Goal: Task Accomplishment & Management: Manage account settings

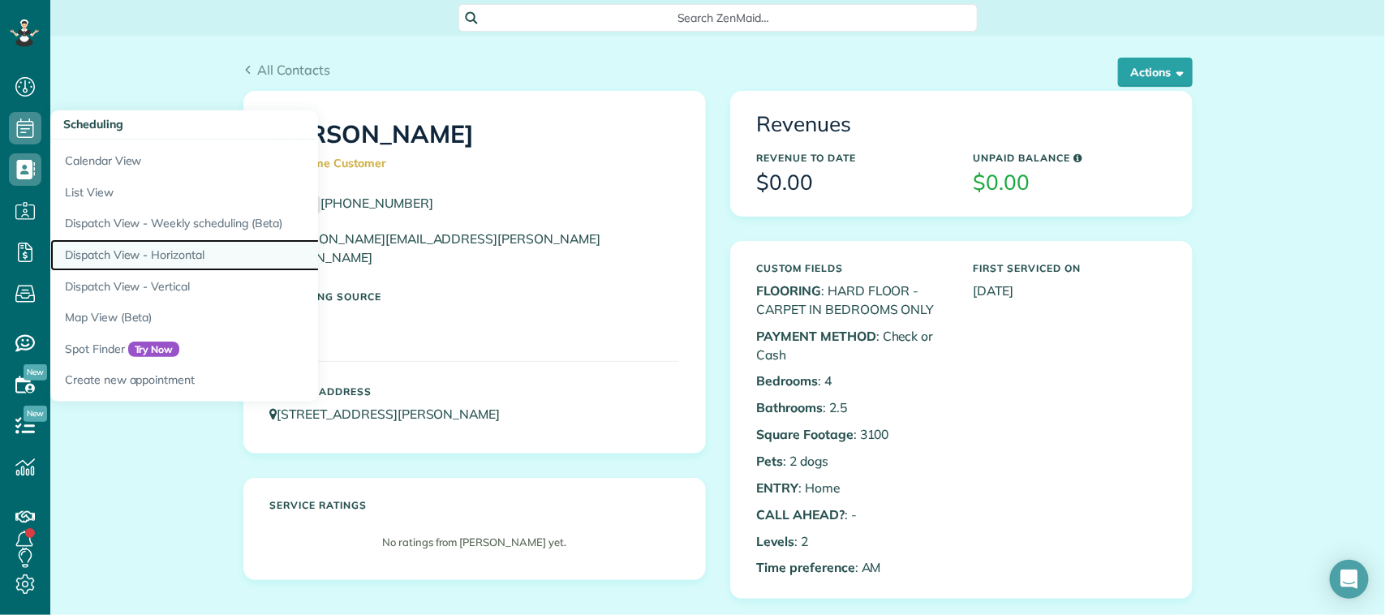
click at [183, 256] on link "Dispatch View - Horizontal" at bounding box center [253, 255] width 406 height 32
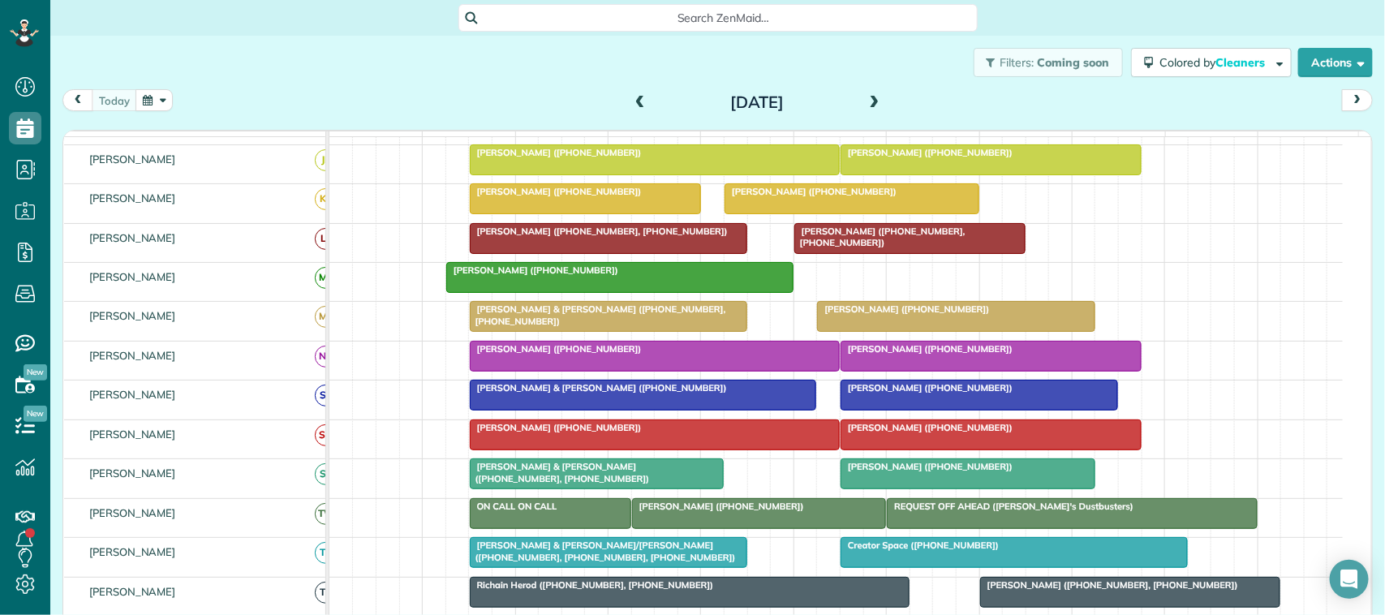
scroll to position [101, 0]
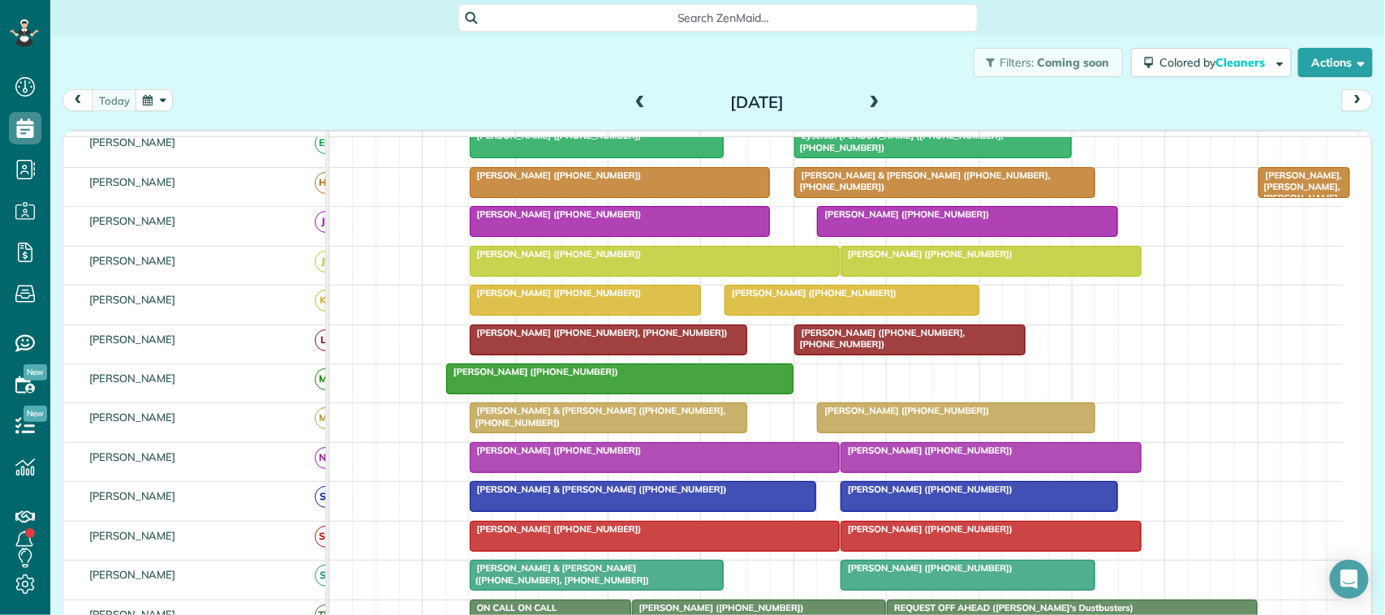
click at [868, 104] on span at bounding box center [875, 103] width 18 height 15
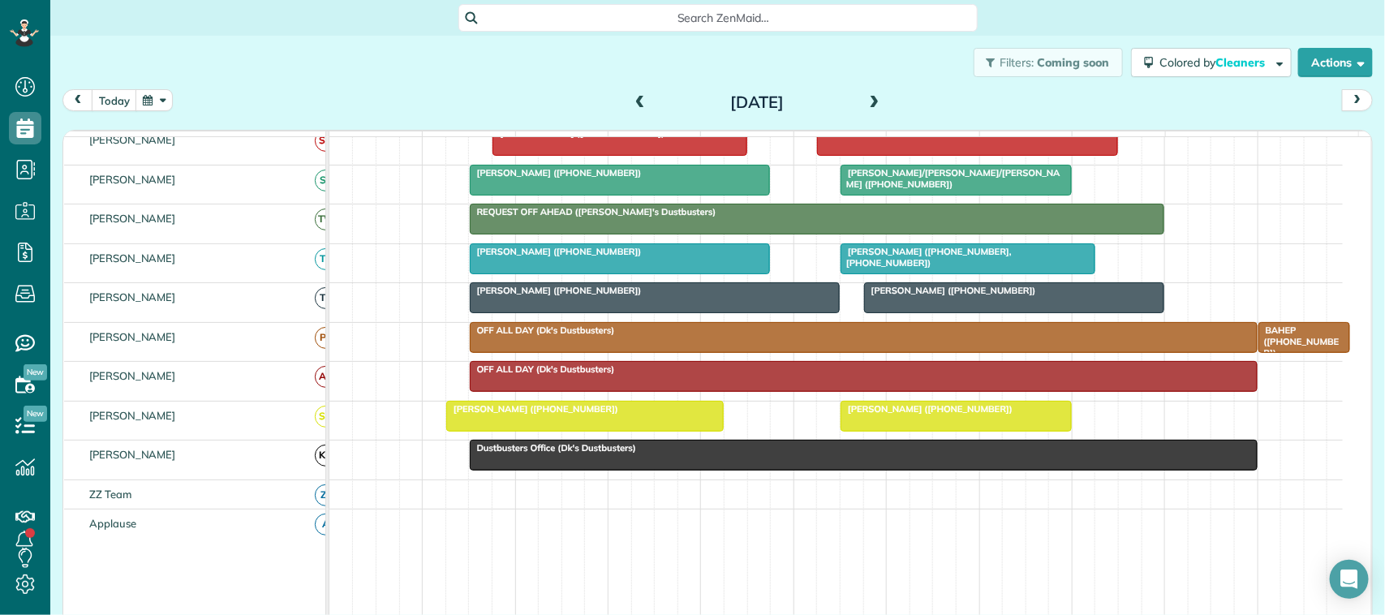
scroll to position [0, 0]
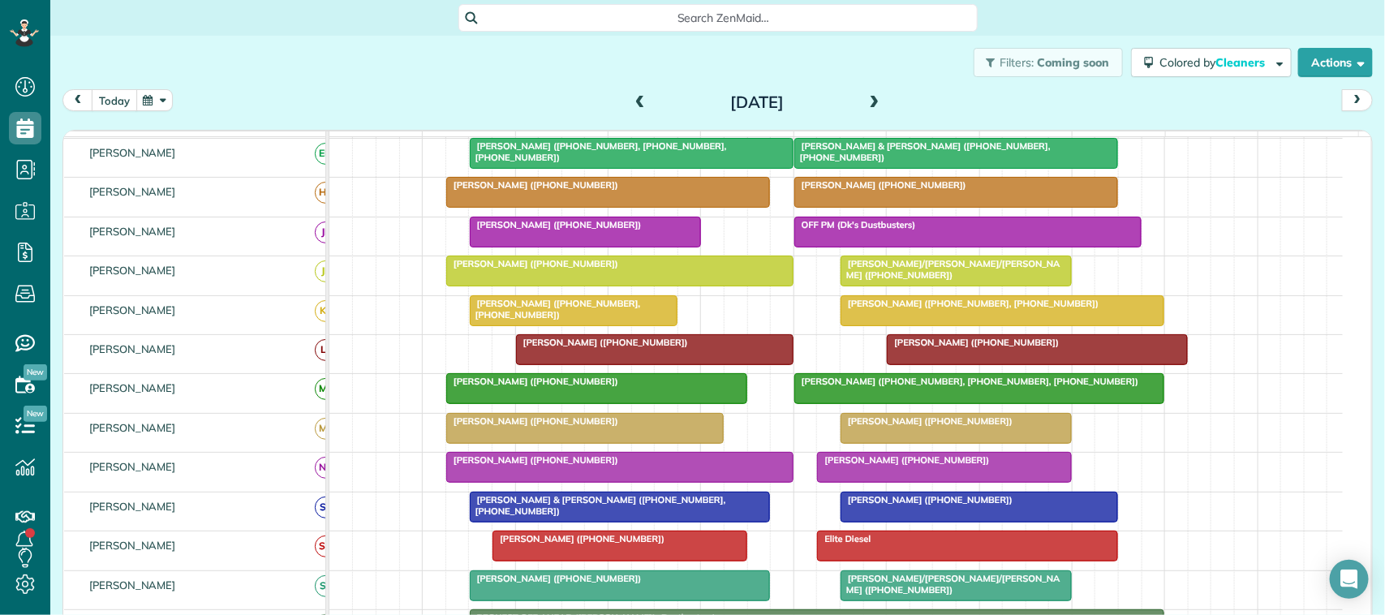
click at [118, 108] on button "today" at bounding box center [114, 100] width 45 height 22
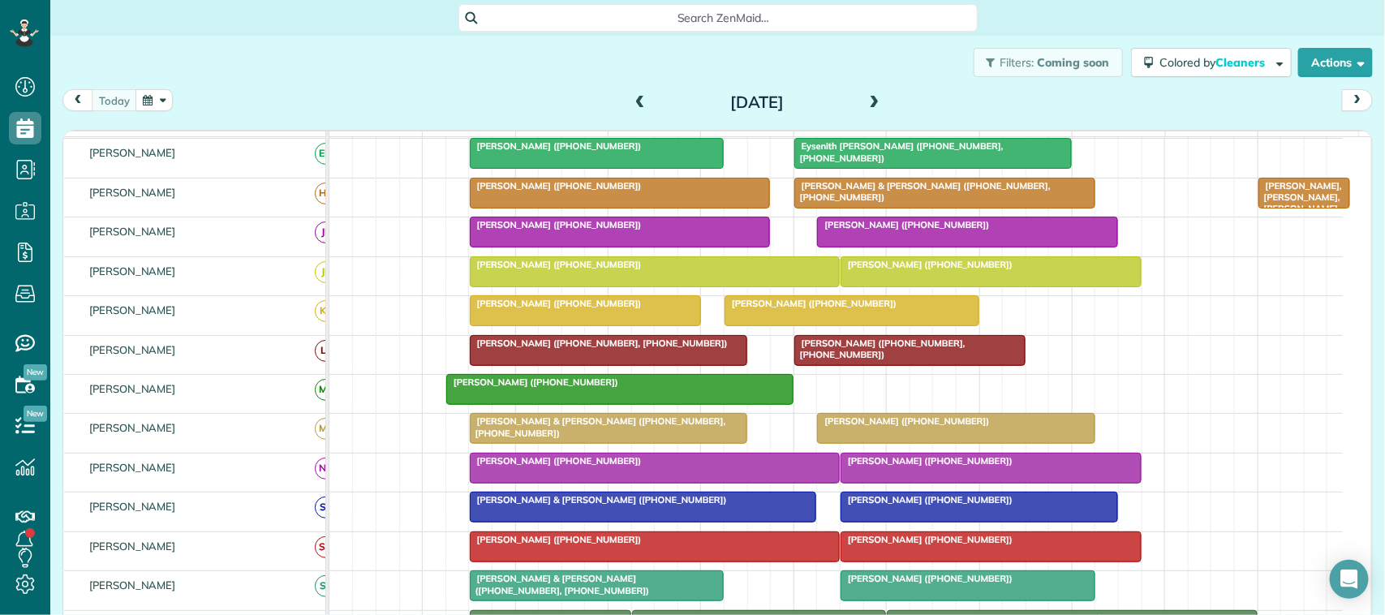
click at [875, 100] on span at bounding box center [875, 103] width 18 height 15
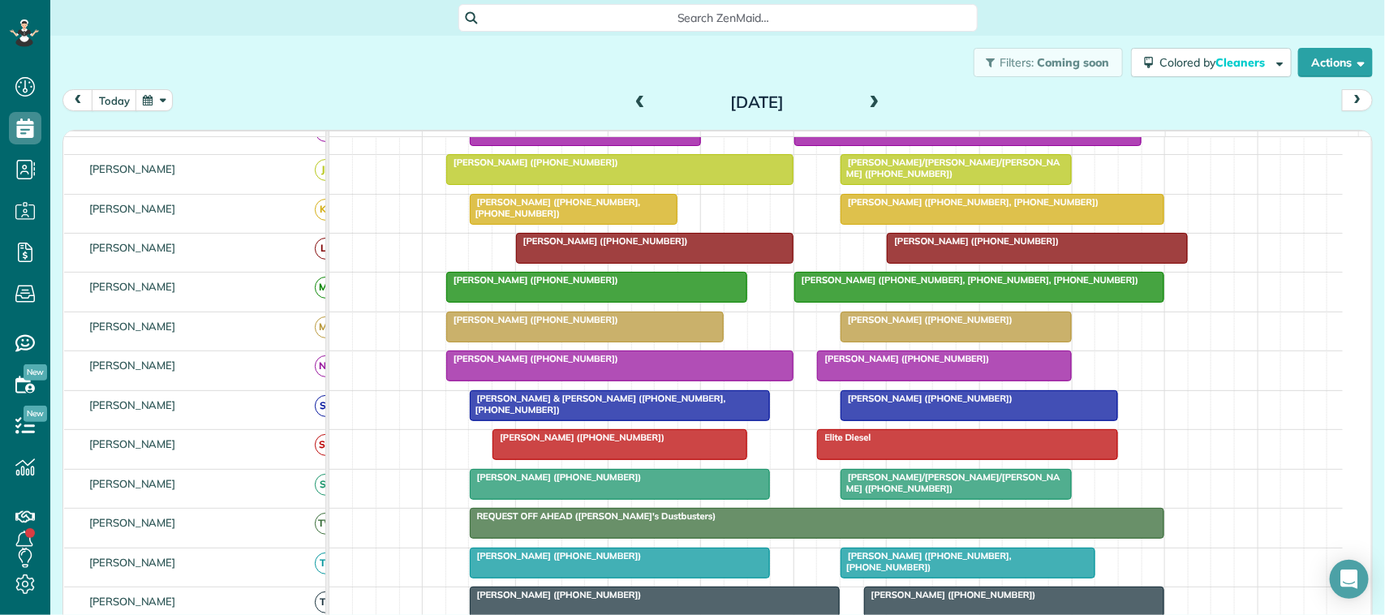
click at [515, 302] on div at bounding box center [596, 287] width 299 height 29
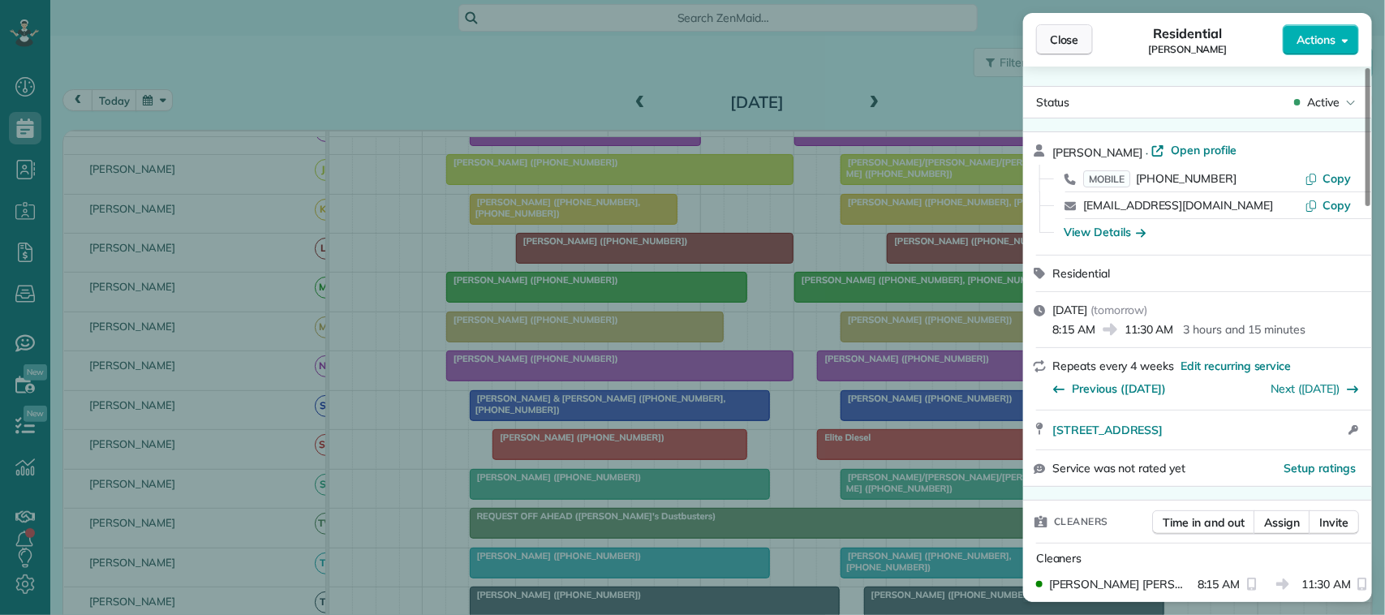
click at [1084, 50] on button "Close" at bounding box center [1064, 39] width 57 height 31
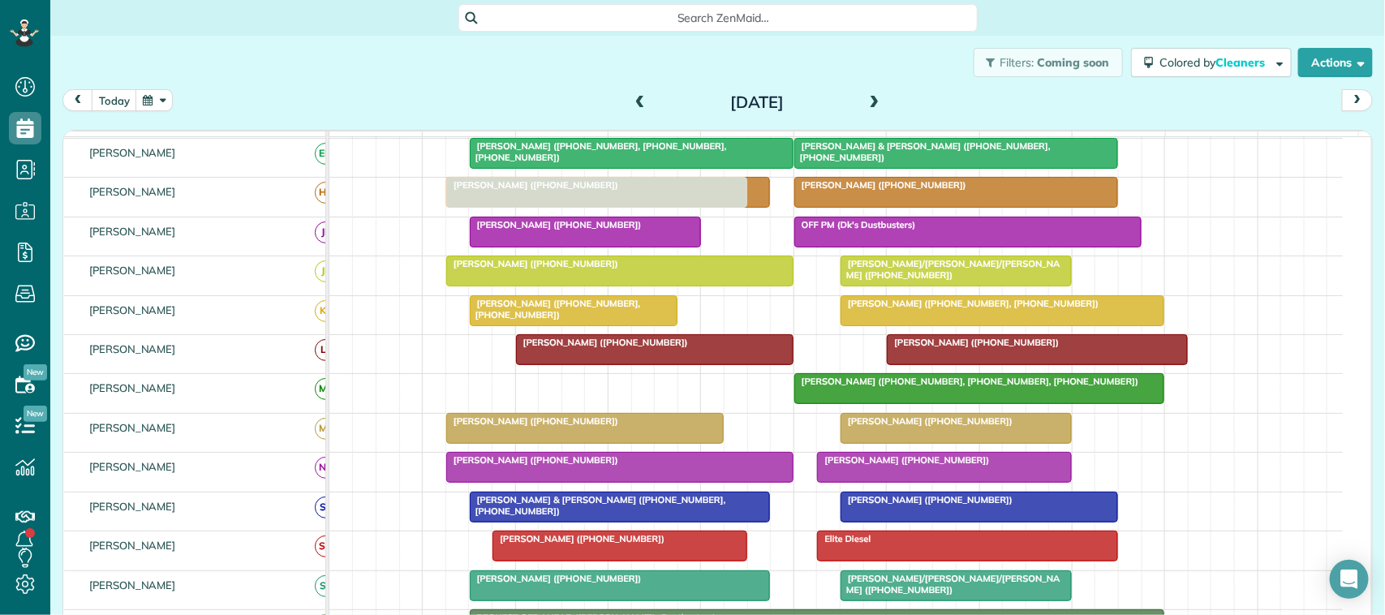
drag, startPoint x: 545, startPoint y: 408, endPoint x: 550, endPoint y: 205, distance: 202.9
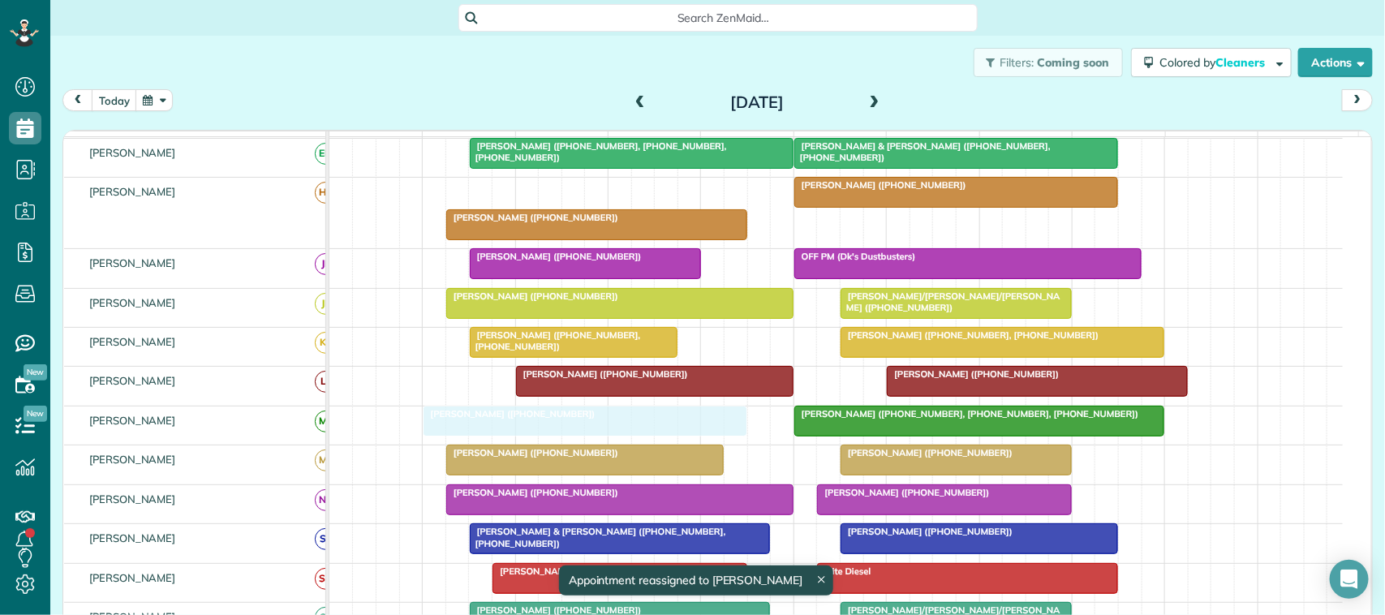
drag, startPoint x: 561, startPoint y: 217, endPoint x: 548, endPoint y: 431, distance: 213.8
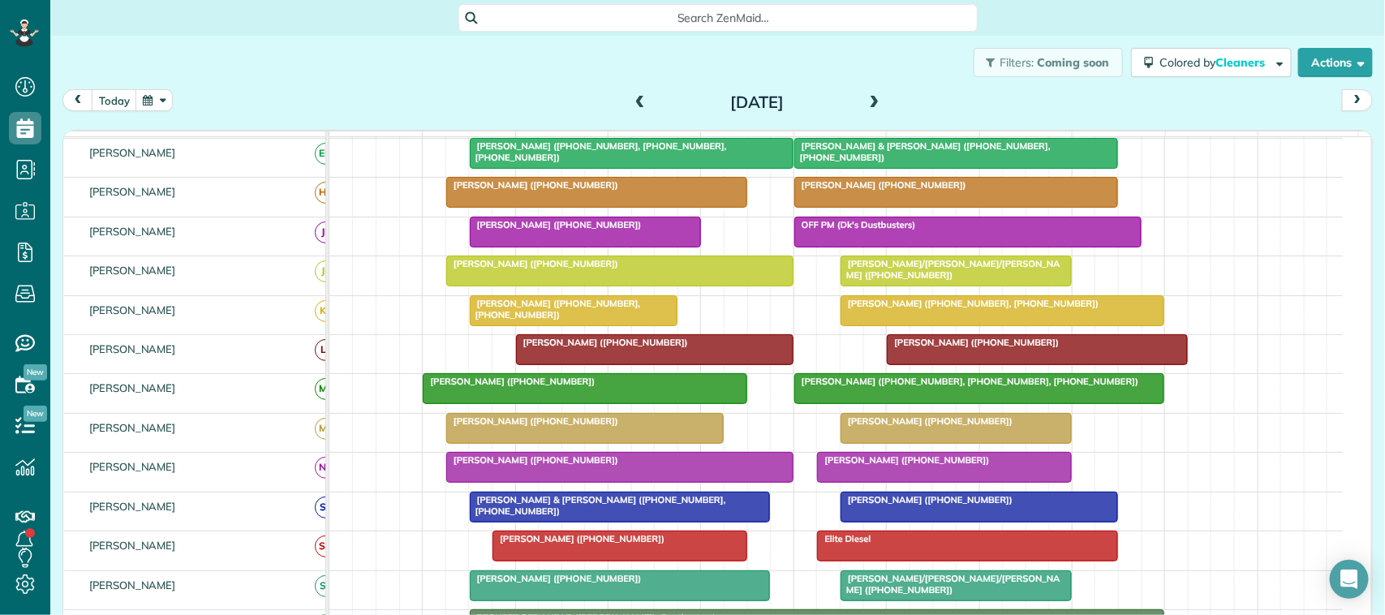
click at [915, 281] on span "Jeanie/James LaBree/Dawson (+12814860216)" at bounding box center [950, 269] width 221 height 23
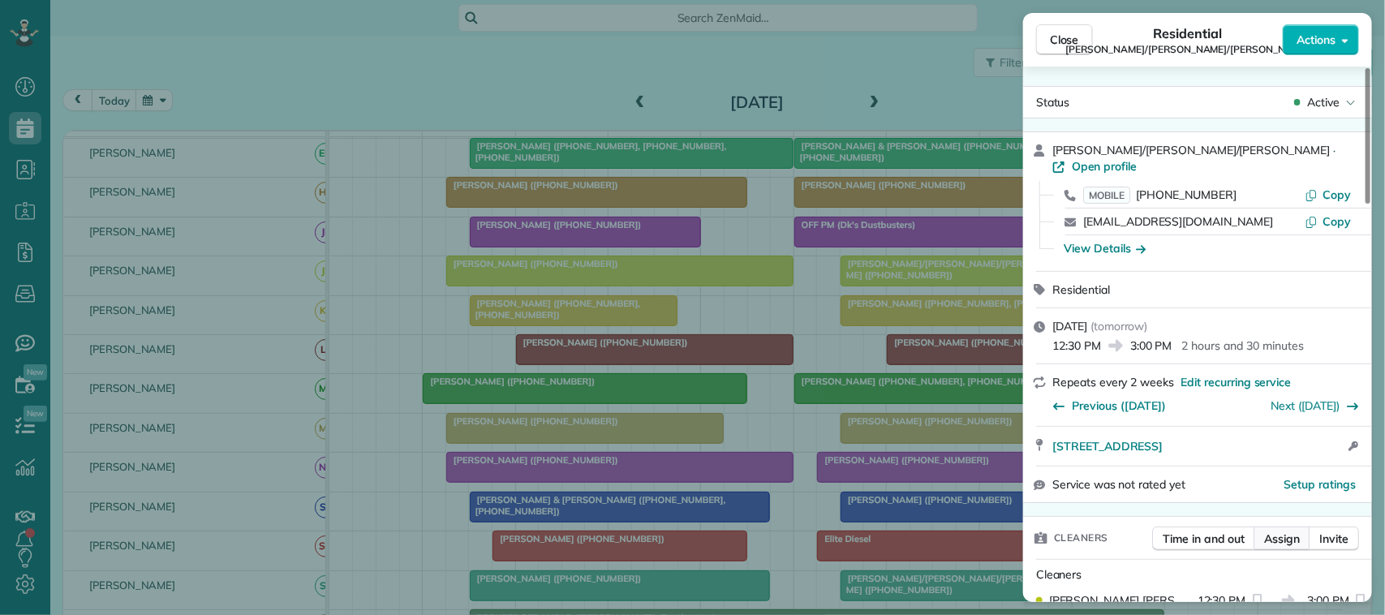
click at [1276, 526] on button "Assign" at bounding box center [1281, 538] width 57 height 24
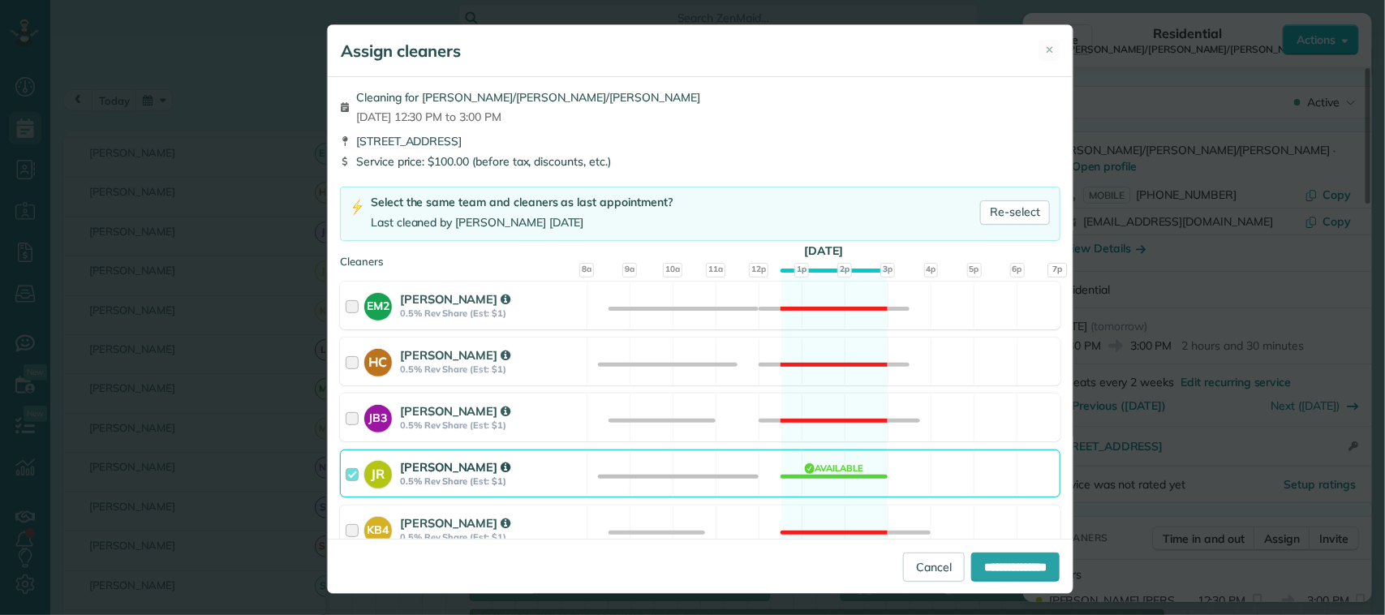
click at [552, 463] on div "[PERSON_NAME]" at bounding box center [491, 466] width 182 height 17
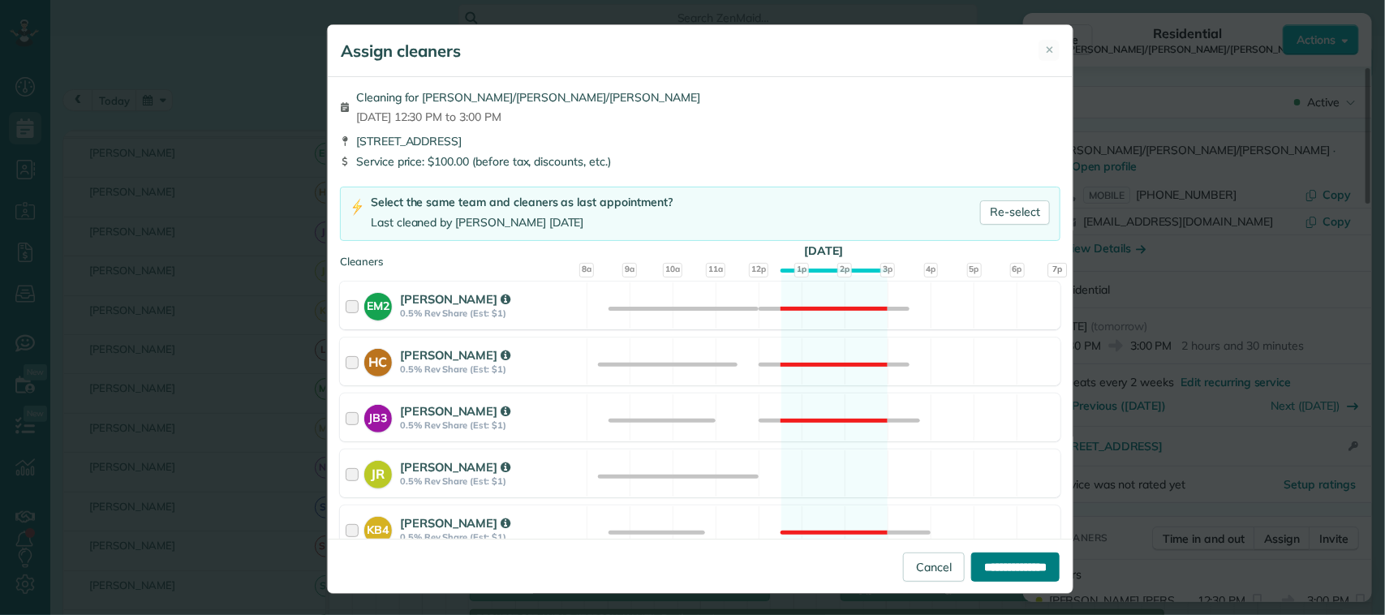
click at [1022, 570] on input "**********" at bounding box center [1015, 566] width 88 height 29
type input "**********"
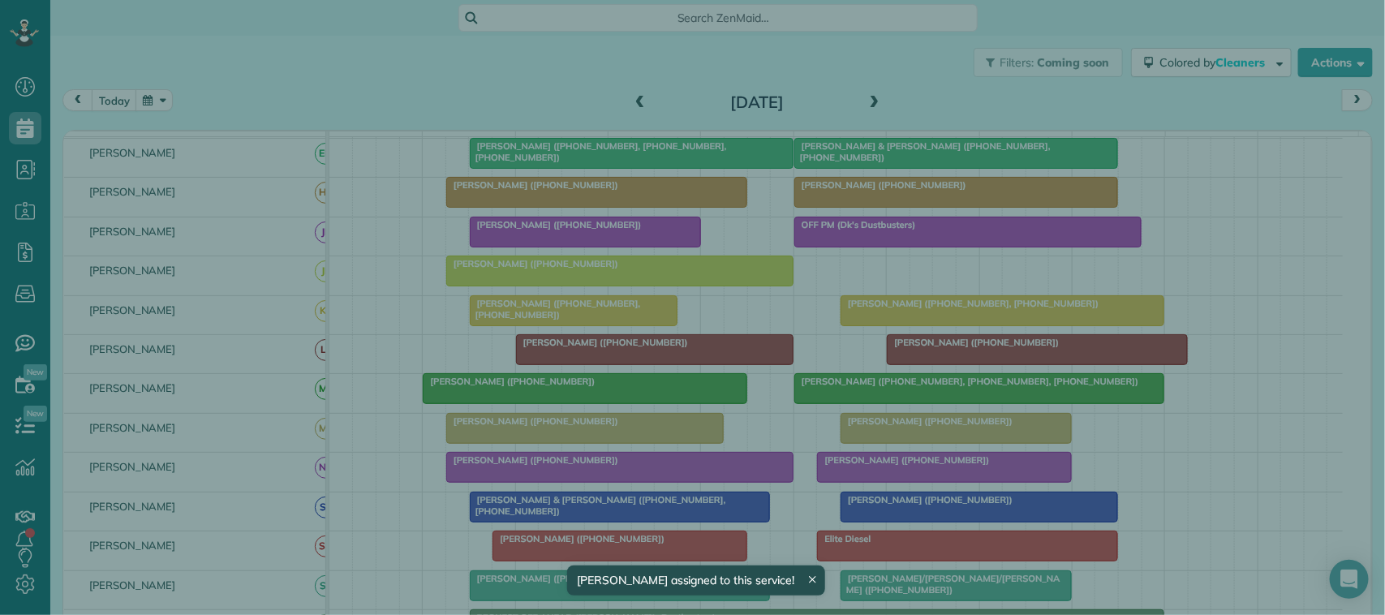
click at [1072, 37] on span "Close" at bounding box center [1064, 40] width 29 height 16
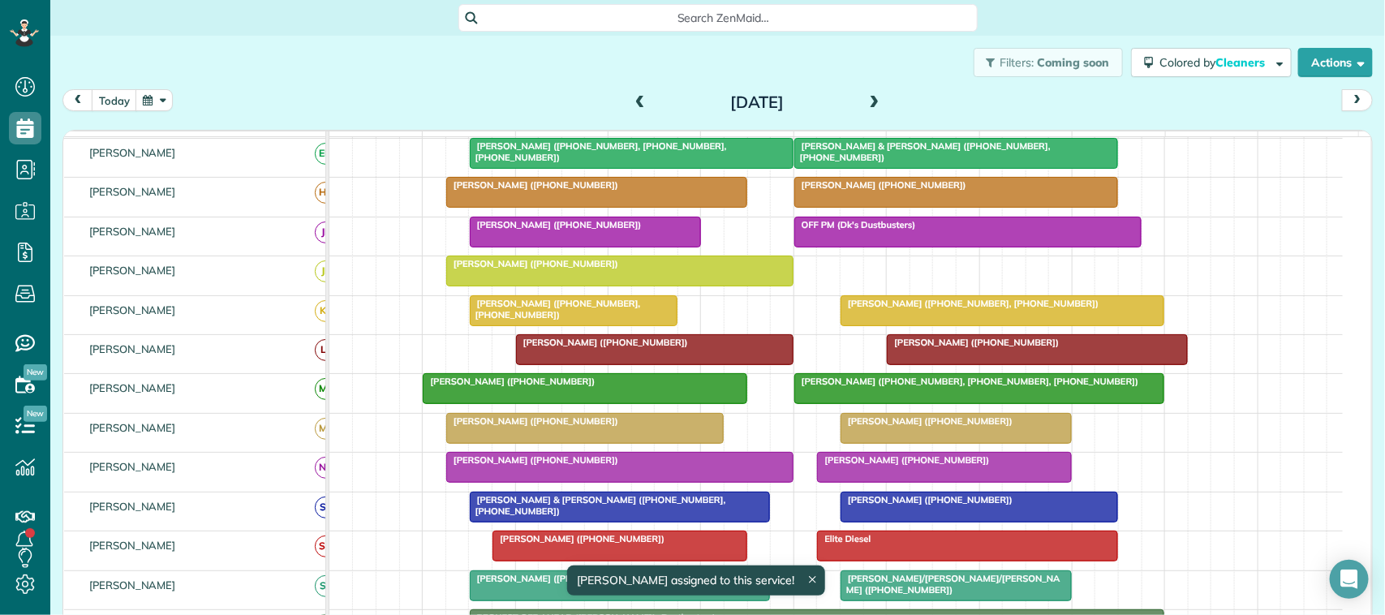
click at [899, 482] on div at bounding box center [944, 467] width 253 height 29
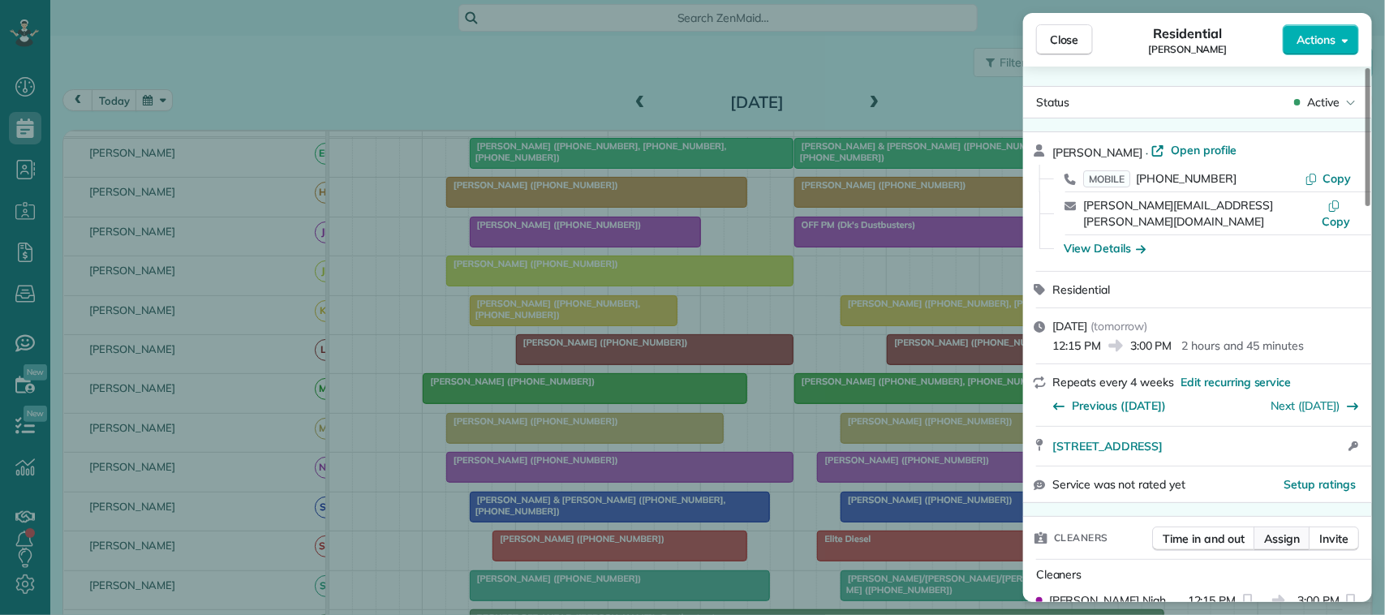
click at [1272, 531] on span "Assign" at bounding box center [1282, 539] width 36 height 16
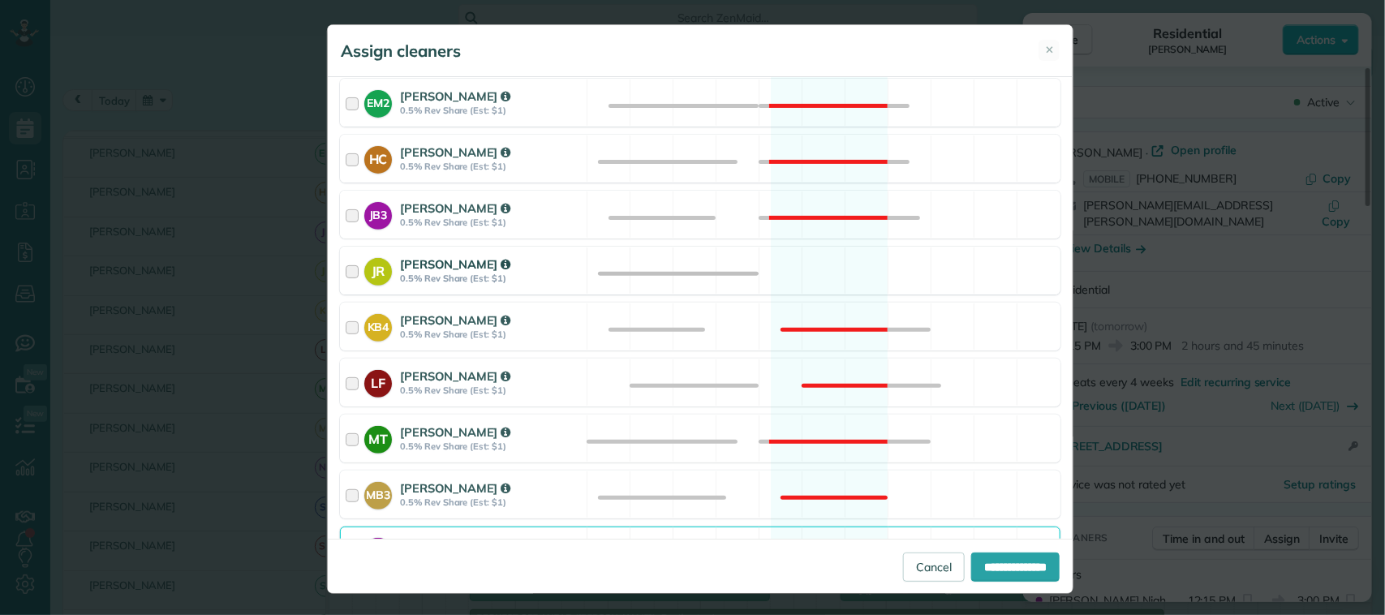
click at [569, 272] on div "[PERSON_NAME]" at bounding box center [491, 264] width 182 height 17
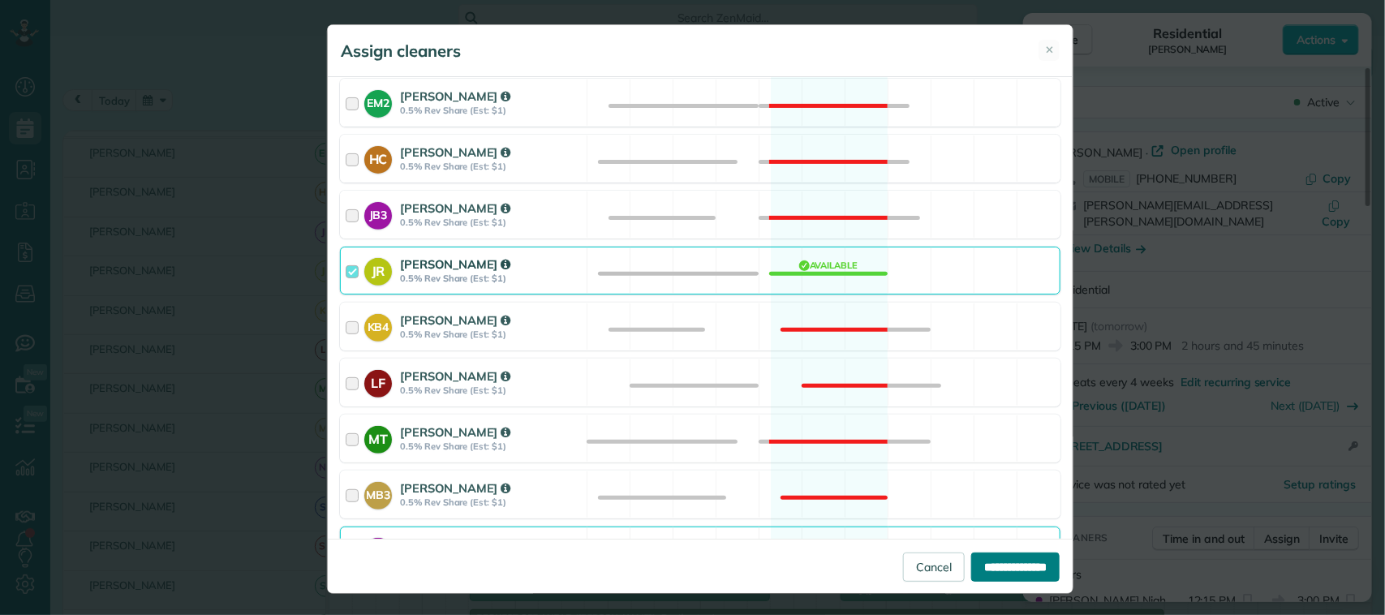
click at [978, 561] on input "**********" at bounding box center [1015, 566] width 88 height 29
type input "**********"
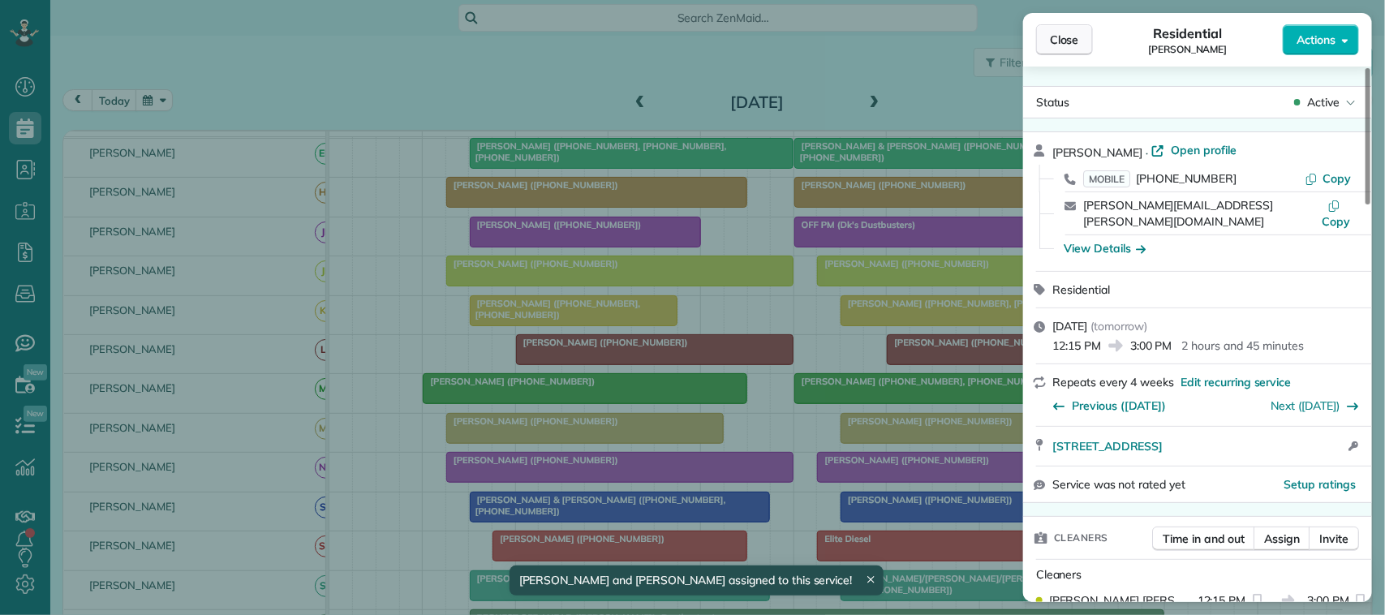
click at [1079, 34] on span "Close" at bounding box center [1064, 40] width 29 height 16
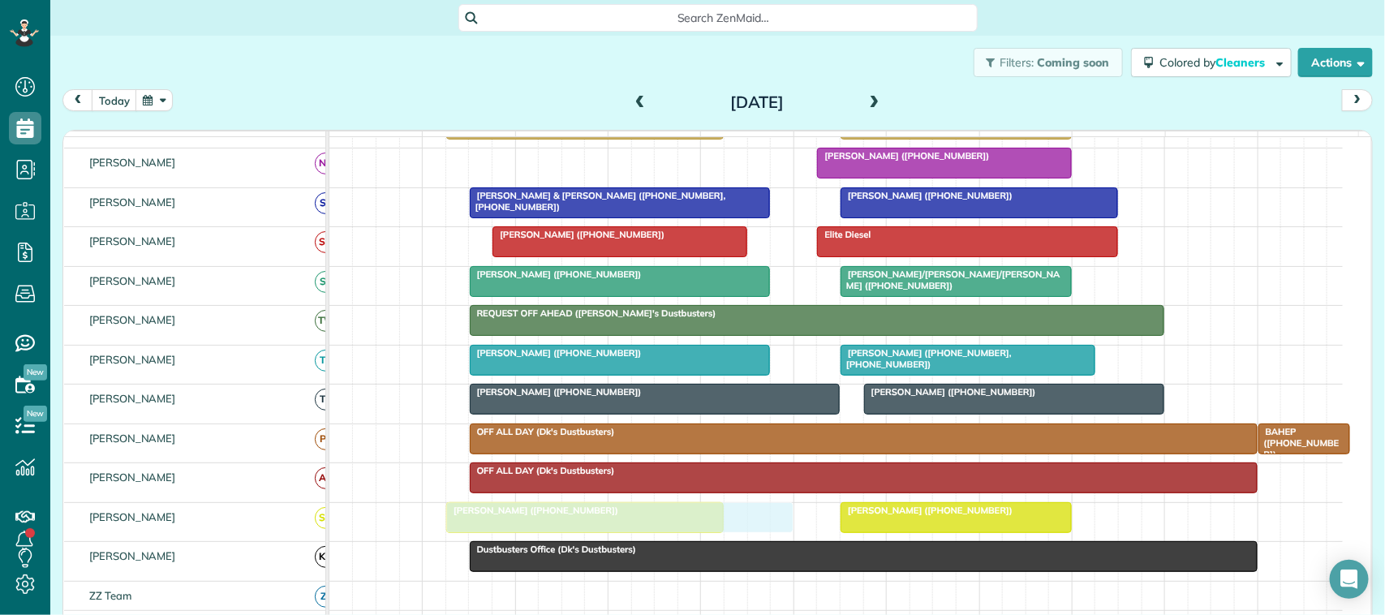
drag, startPoint x: 582, startPoint y: 181, endPoint x: 580, endPoint y: 524, distance: 343.2
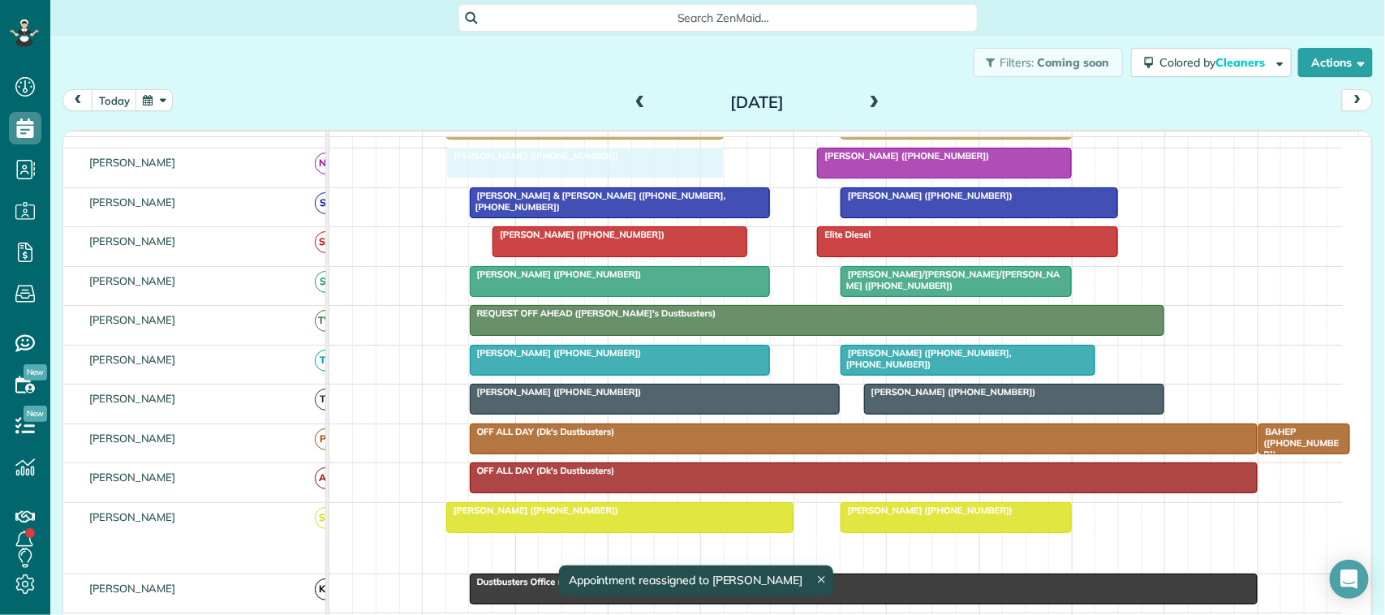
drag, startPoint x: 544, startPoint y: 564, endPoint x: 544, endPoint y: 197, distance: 366.7
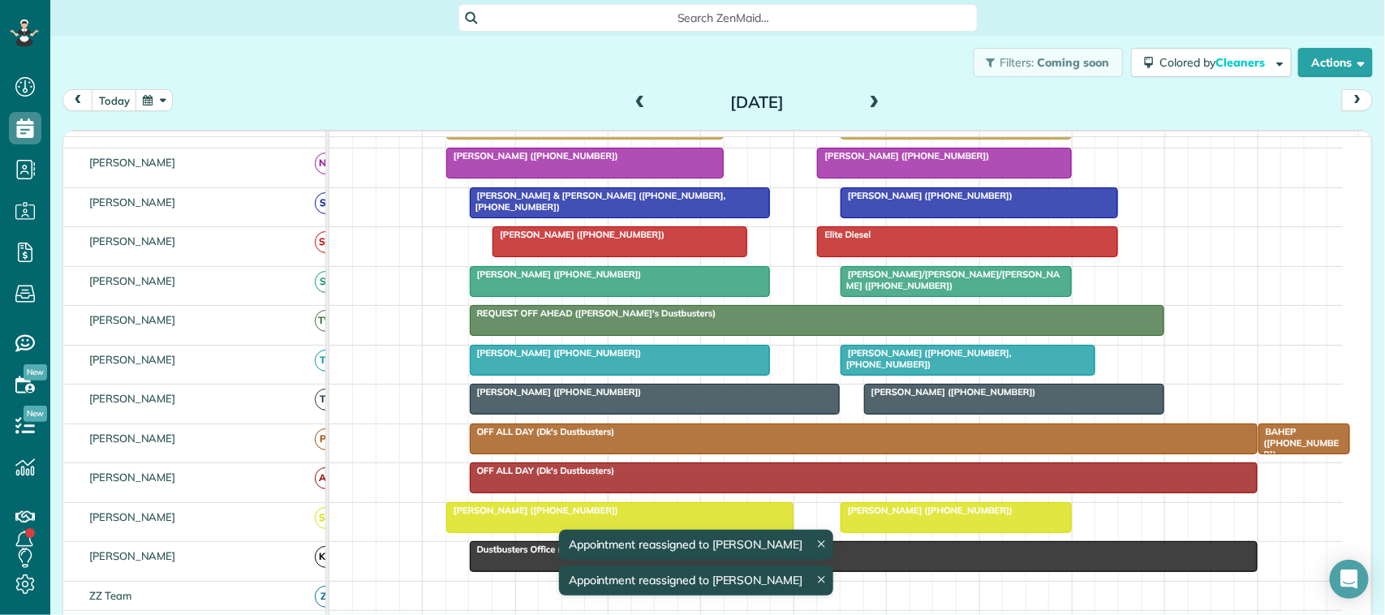
click at [529, 516] on span "Rebecca Vanderslice (+12818135763)" at bounding box center [532, 510] width 174 height 11
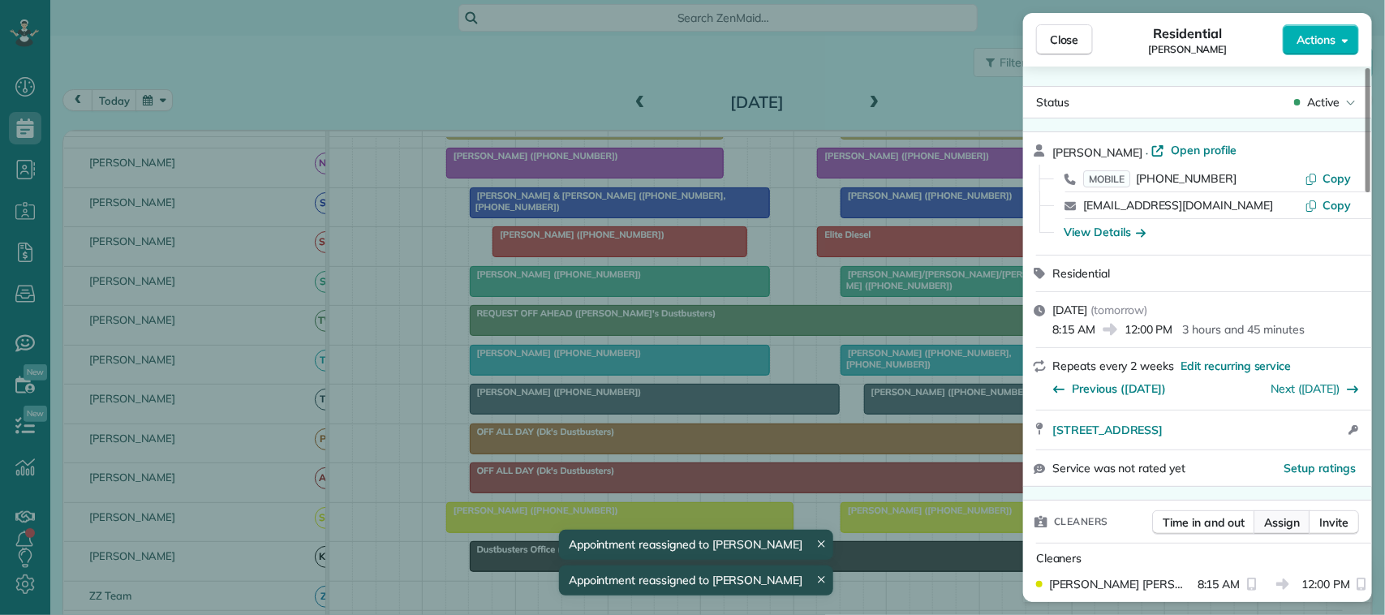
click at [1275, 527] on span "Assign" at bounding box center [1282, 522] width 36 height 16
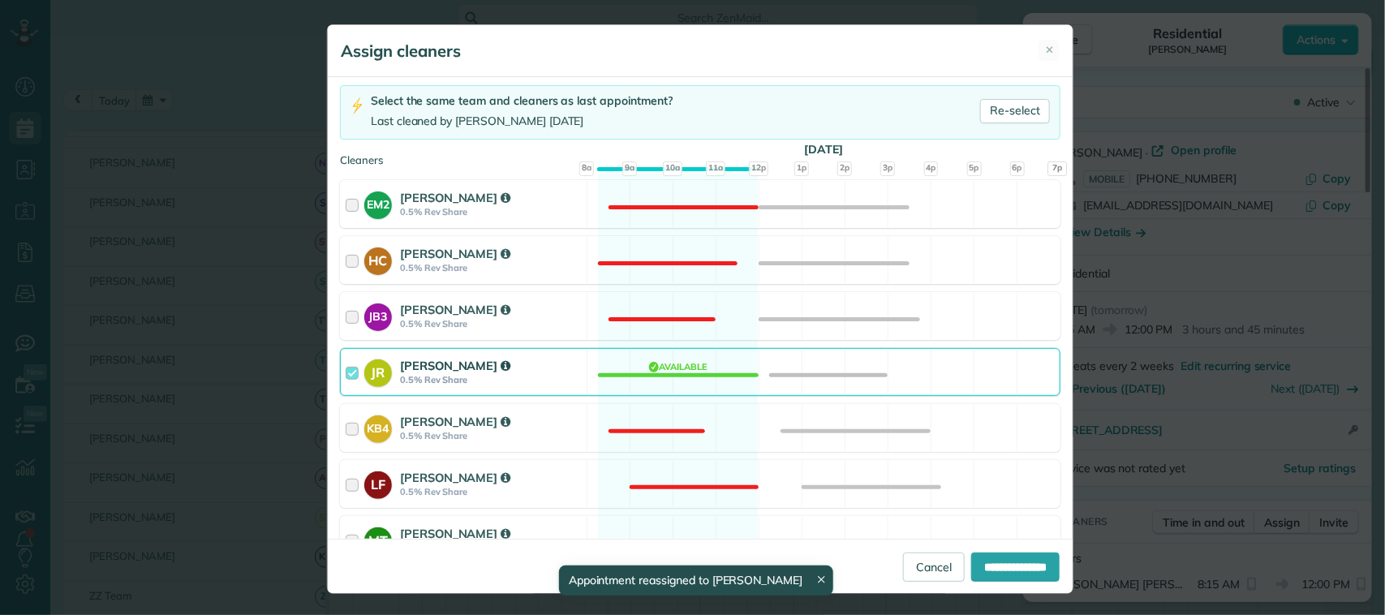
click at [580, 379] on div "JR Julissa Ramon 0.5% Rev Share Available" at bounding box center [700, 372] width 720 height 48
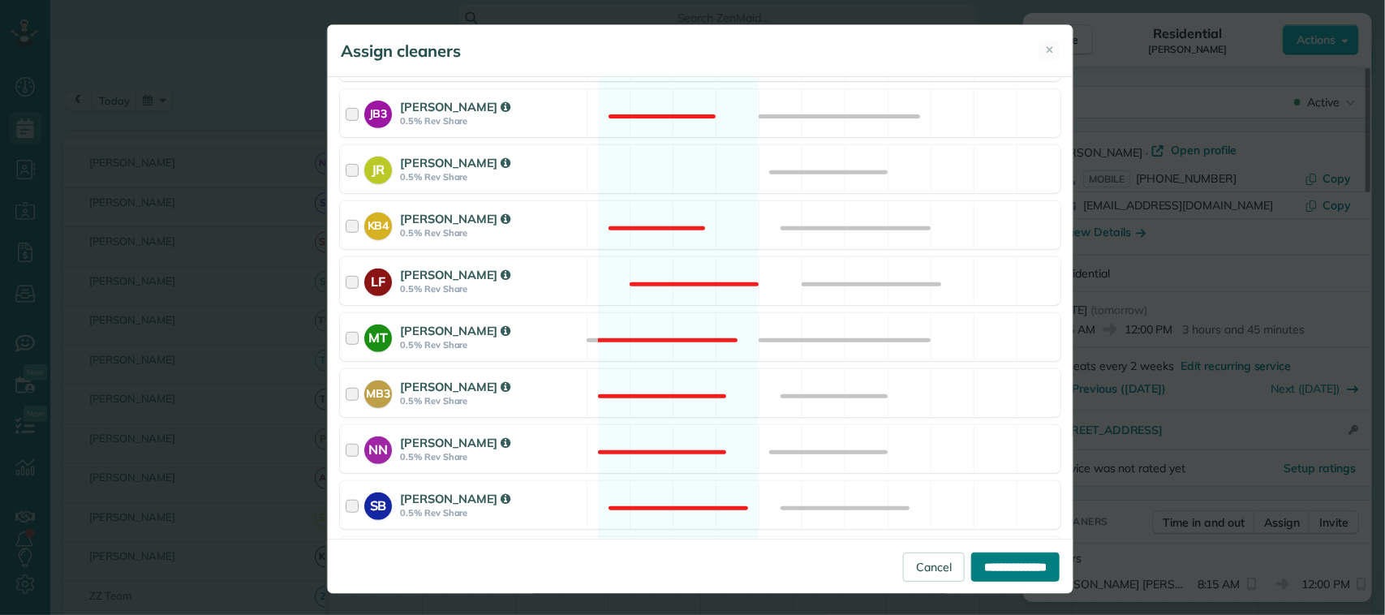
click at [1020, 557] on input "**********" at bounding box center [1015, 566] width 88 height 29
type input "**********"
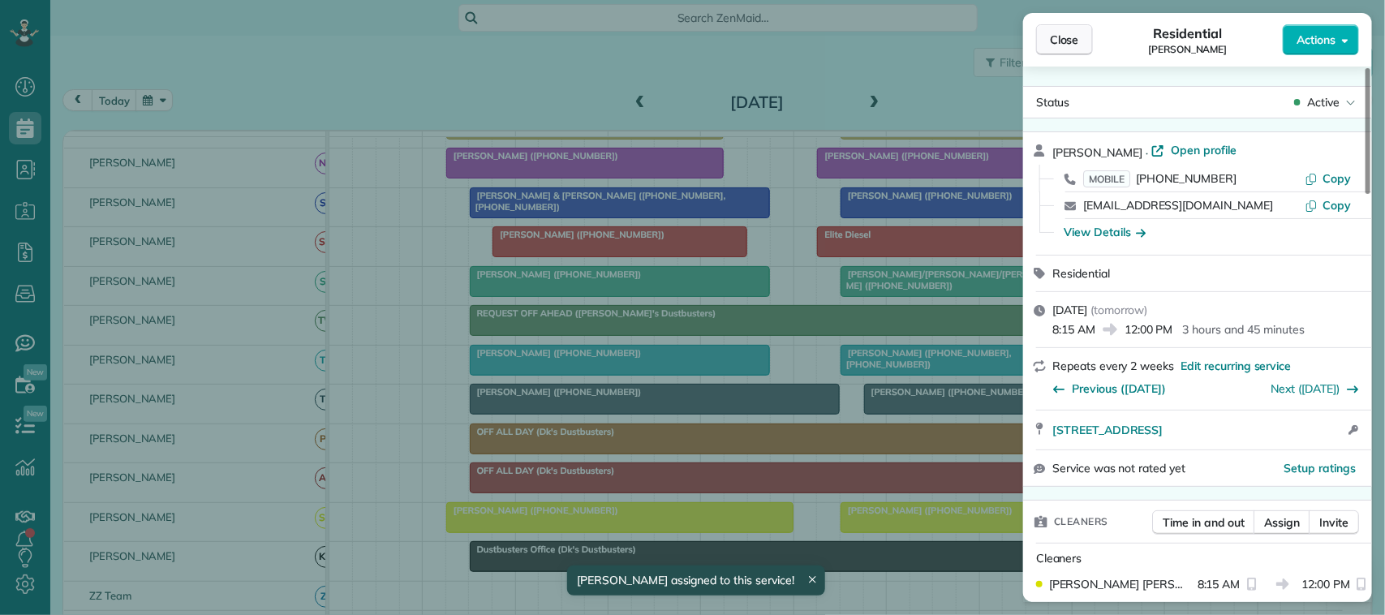
click at [1044, 41] on button "Close" at bounding box center [1064, 39] width 57 height 31
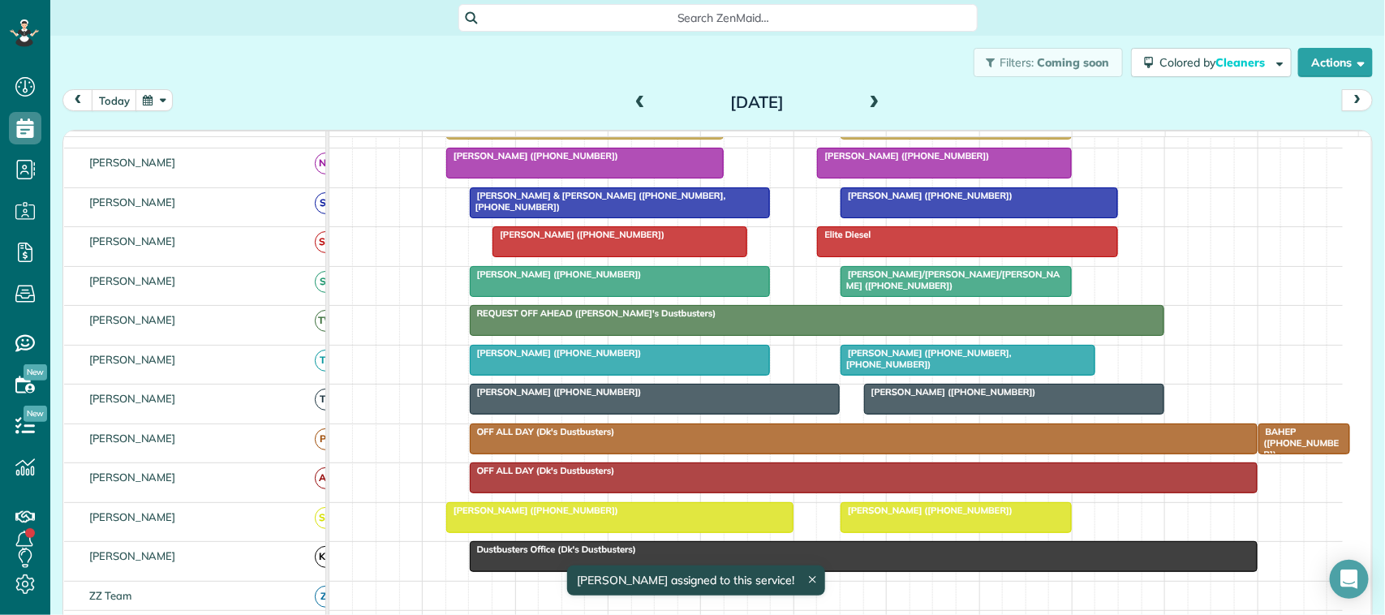
click at [557, 178] on div at bounding box center [585, 162] width 276 height 29
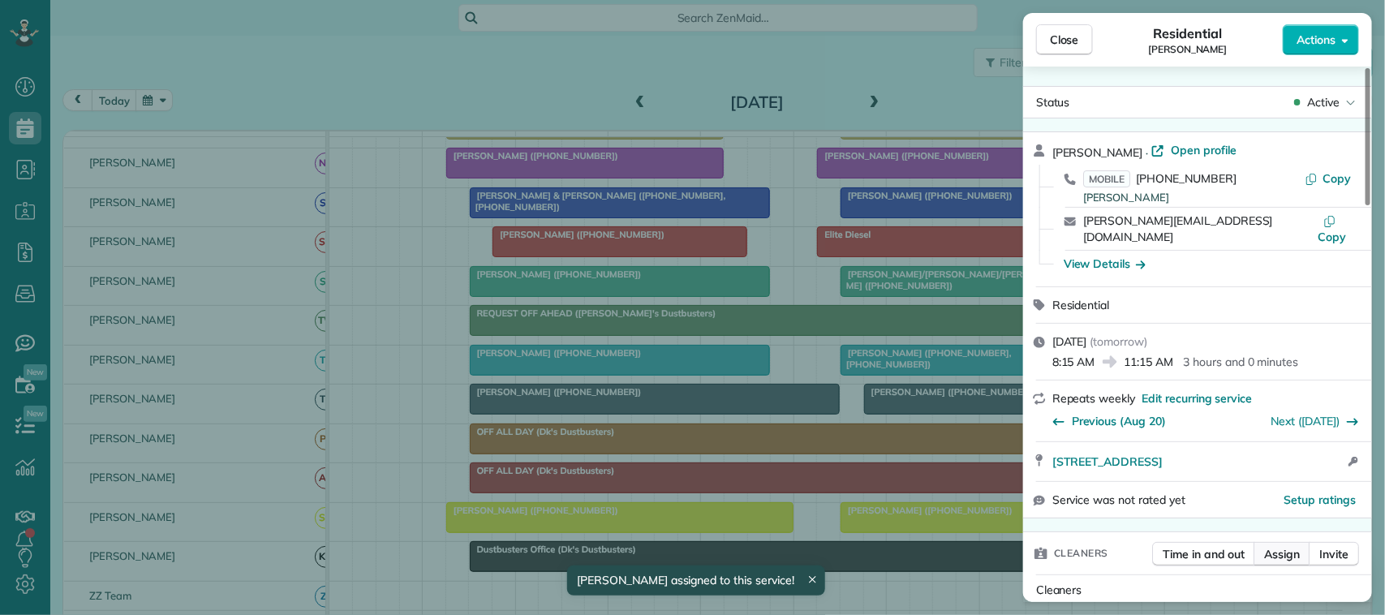
click at [1280, 546] on span "Assign" at bounding box center [1282, 554] width 36 height 16
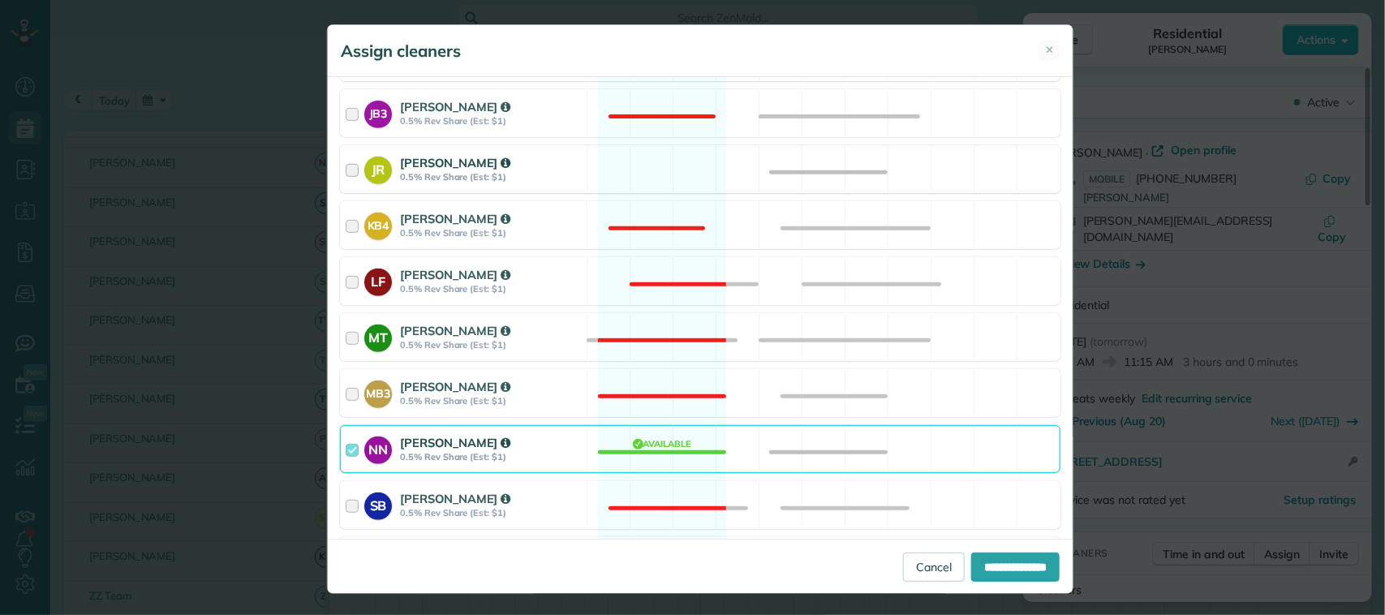
click at [576, 157] on div "JR Julissa Ramon 0.5% Rev Share (Est: $1) Available" at bounding box center [700, 169] width 720 height 48
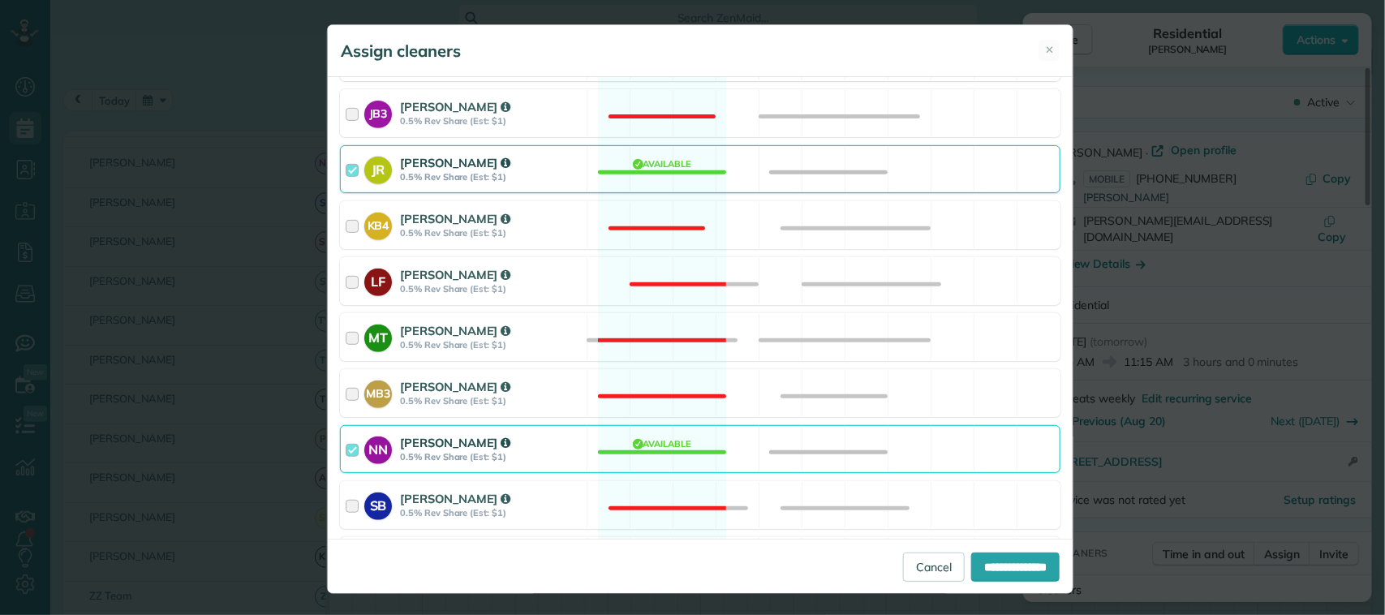
click at [984, 552] on div "**********" at bounding box center [700, 566] width 745 height 54
click at [1002, 561] on input "**********" at bounding box center [1015, 566] width 88 height 29
type input "**********"
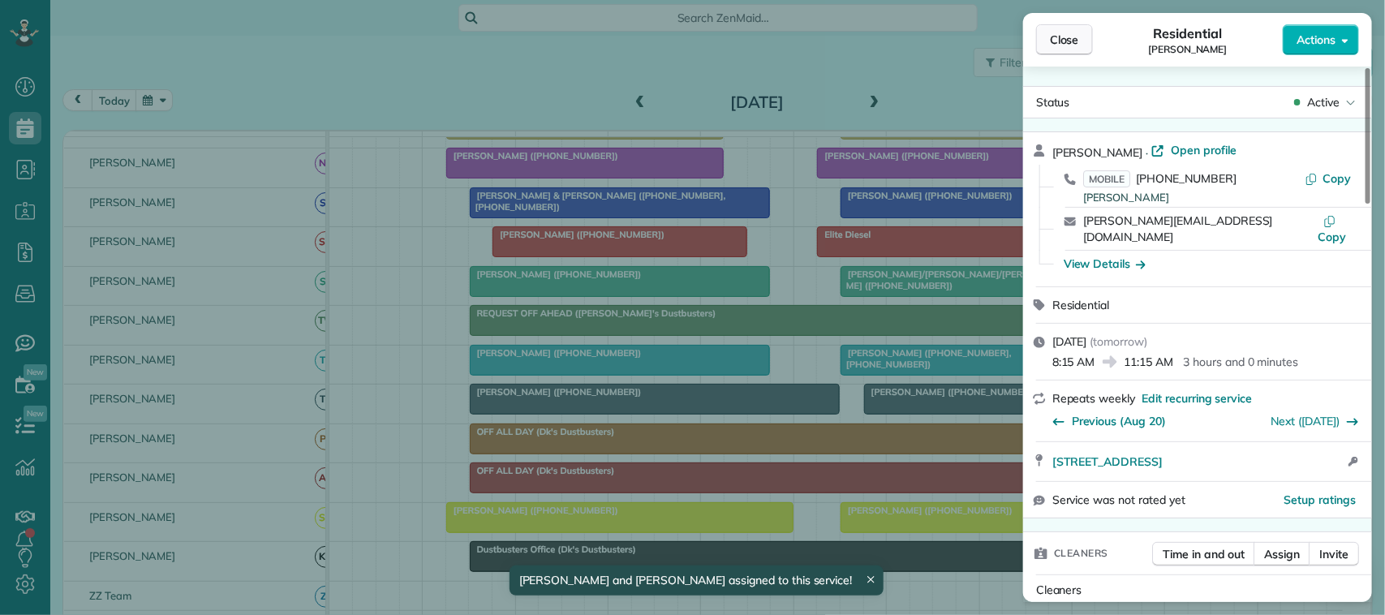
click at [1075, 43] on span "Close" at bounding box center [1064, 40] width 29 height 16
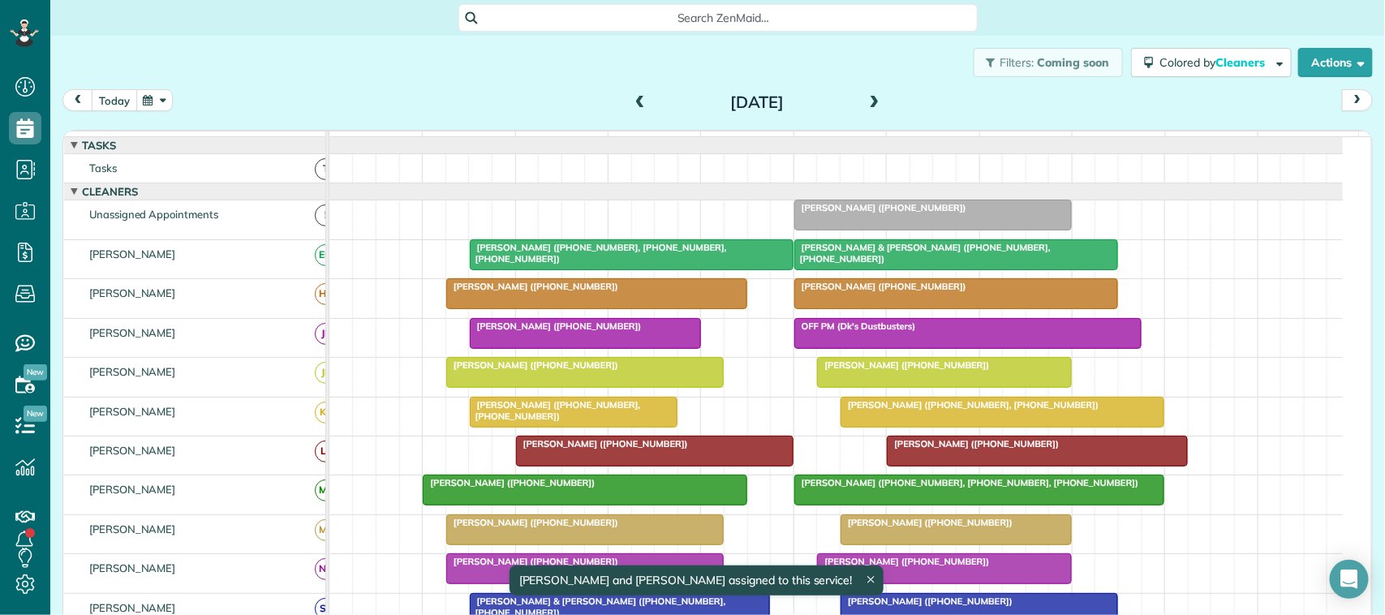
click at [110, 86] on div "Filters: Coming soon Colored by Cleaners Color by Cleaner Color by Team Color b…" at bounding box center [717, 63] width 1334 height 54
click at [110, 87] on div "Filters: Coming soon Colored by Cleaners Color by Cleaner Color by Team Color b…" at bounding box center [717, 63] width 1334 height 54
click at [114, 106] on button "today" at bounding box center [114, 100] width 45 height 22
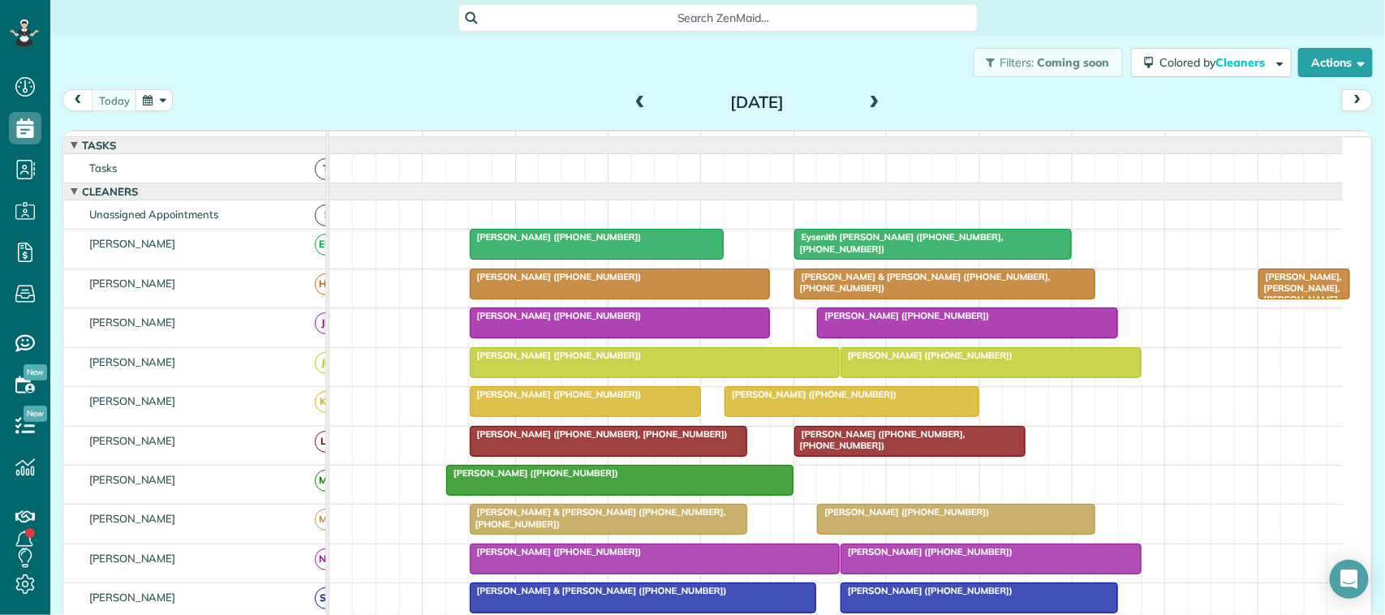
click at [338, 111] on div "[DATE] [DATE]" at bounding box center [717, 104] width 1310 height 30
click at [532, 65] on div "Filters: Coming soon Colored by Cleaners Color by Cleaner Color by Team Color b…" at bounding box center [717, 63] width 1334 height 54
click at [631, 108] on span at bounding box center [640, 103] width 18 height 15
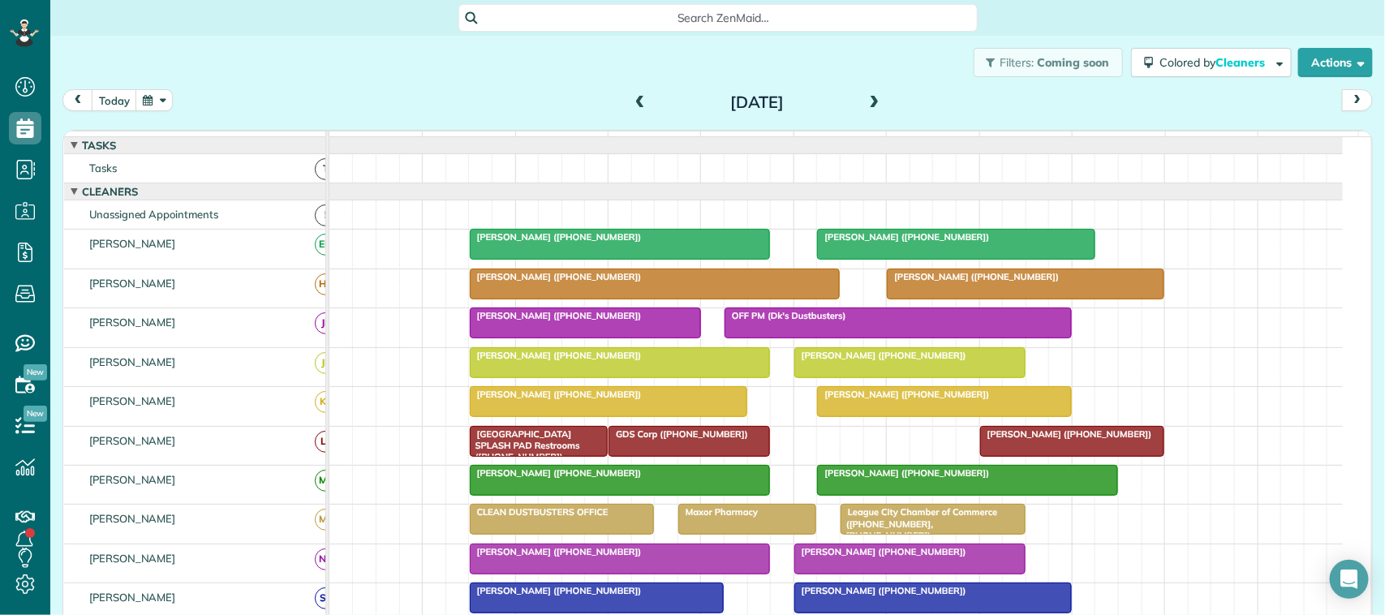
click at [584, 259] on div at bounding box center [620, 244] width 299 height 29
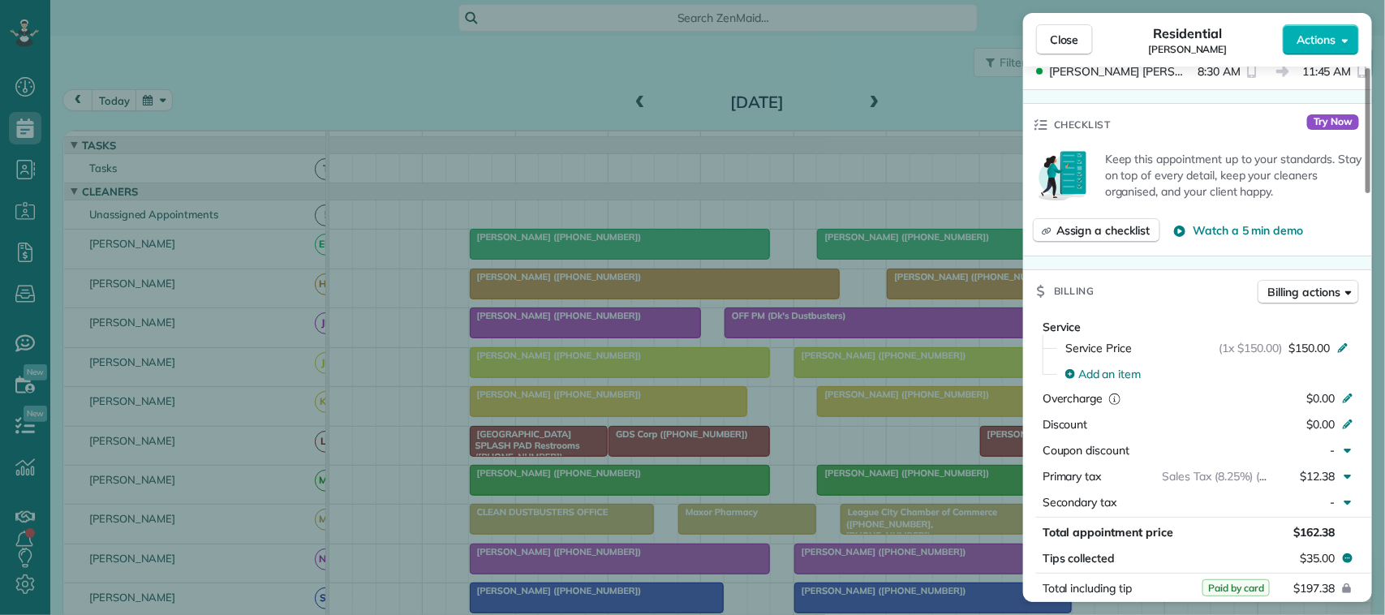
scroll to position [716, 0]
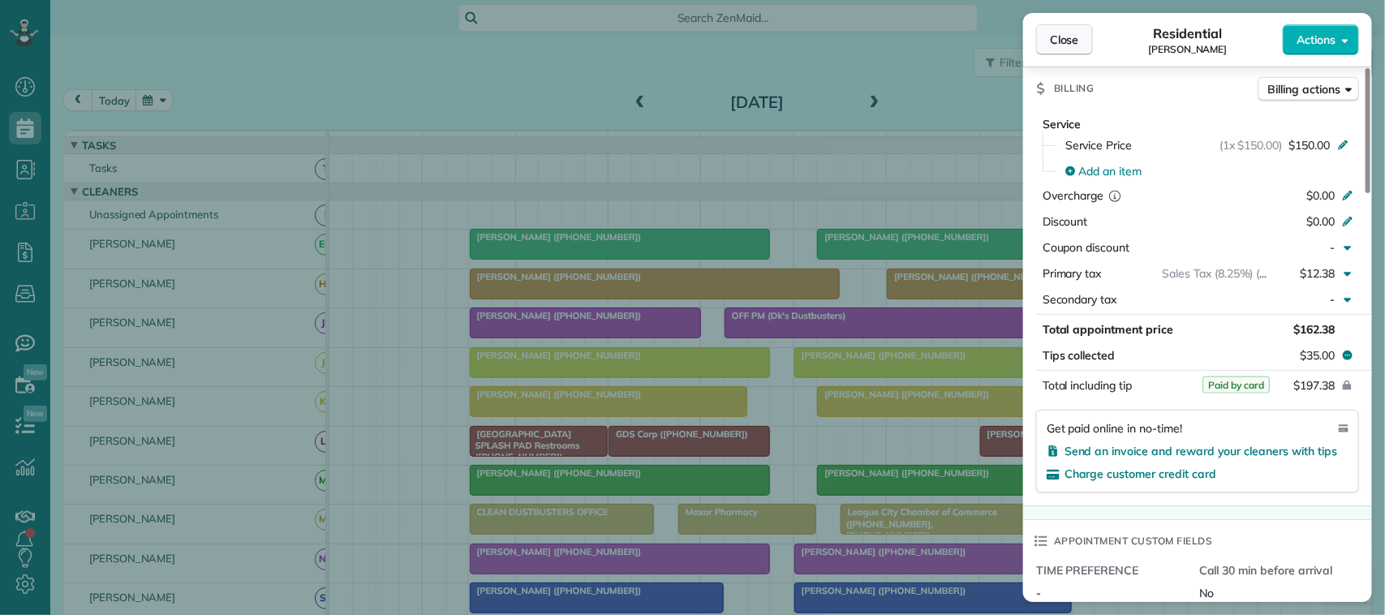
click at [1089, 33] on button "Close" at bounding box center [1064, 39] width 57 height 31
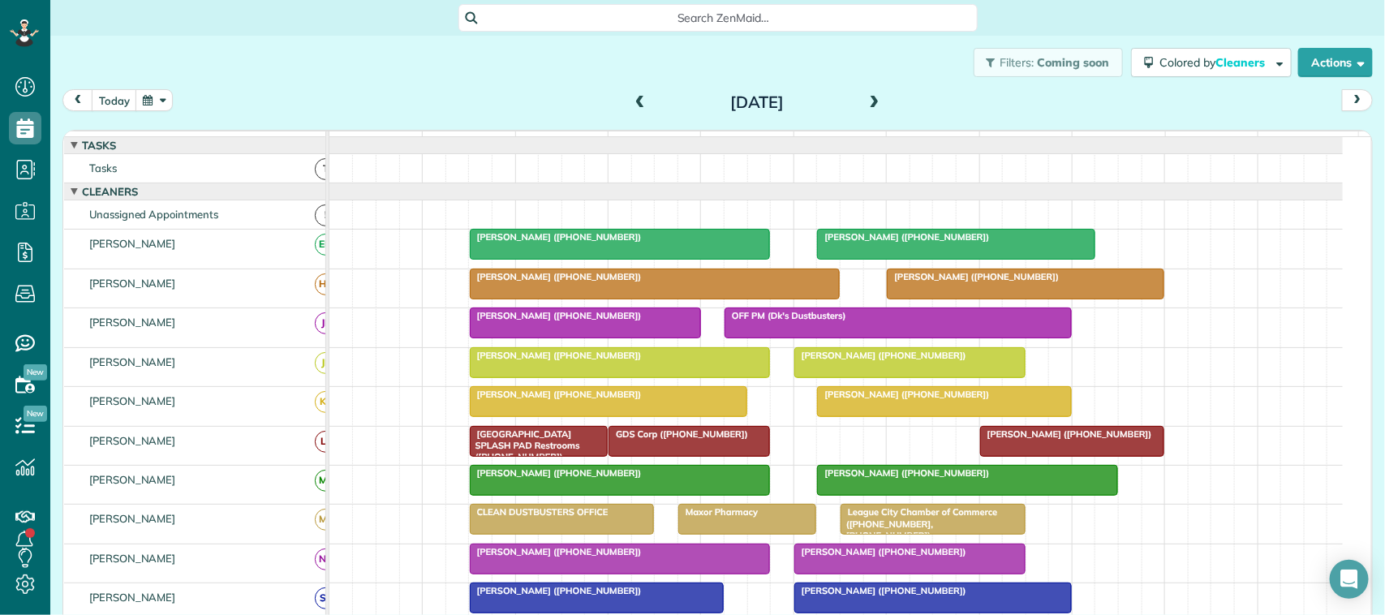
click at [151, 103] on button "button" at bounding box center [153, 100] width 37 height 22
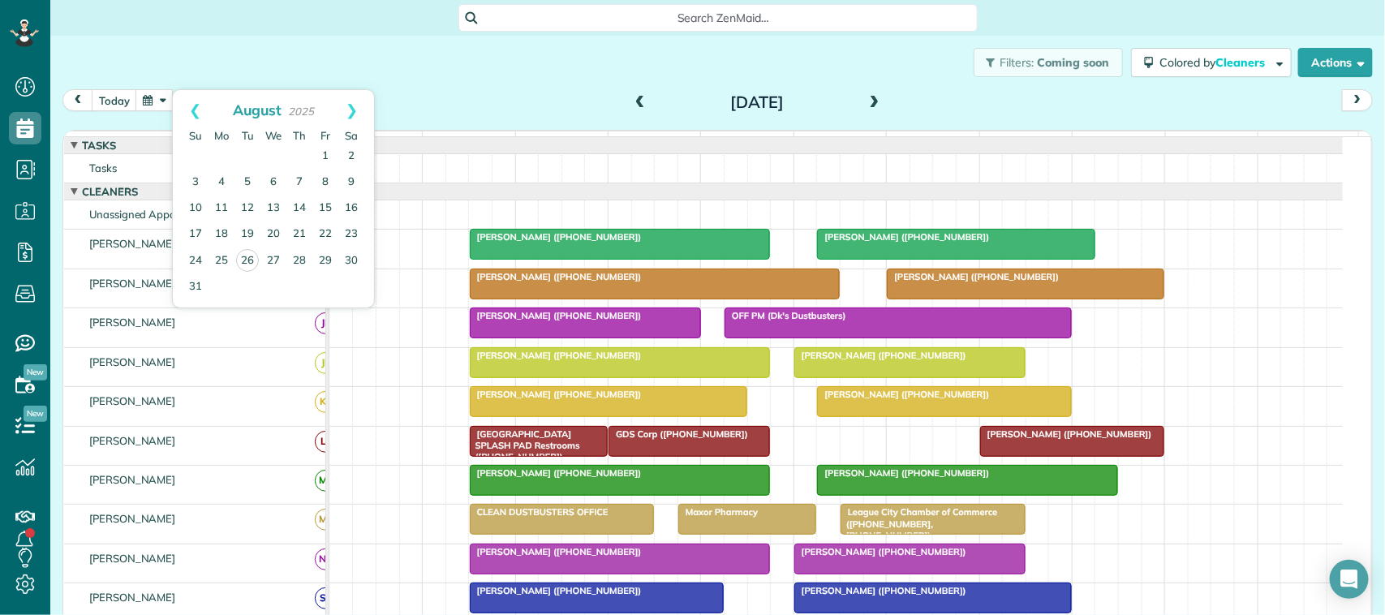
drag, startPoint x: 383, startPoint y: 100, endPoint x: 293, endPoint y: 100, distance: 90.0
click at [383, 100] on div "today Monday Aug 25, 2025" at bounding box center [717, 104] width 1310 height 30
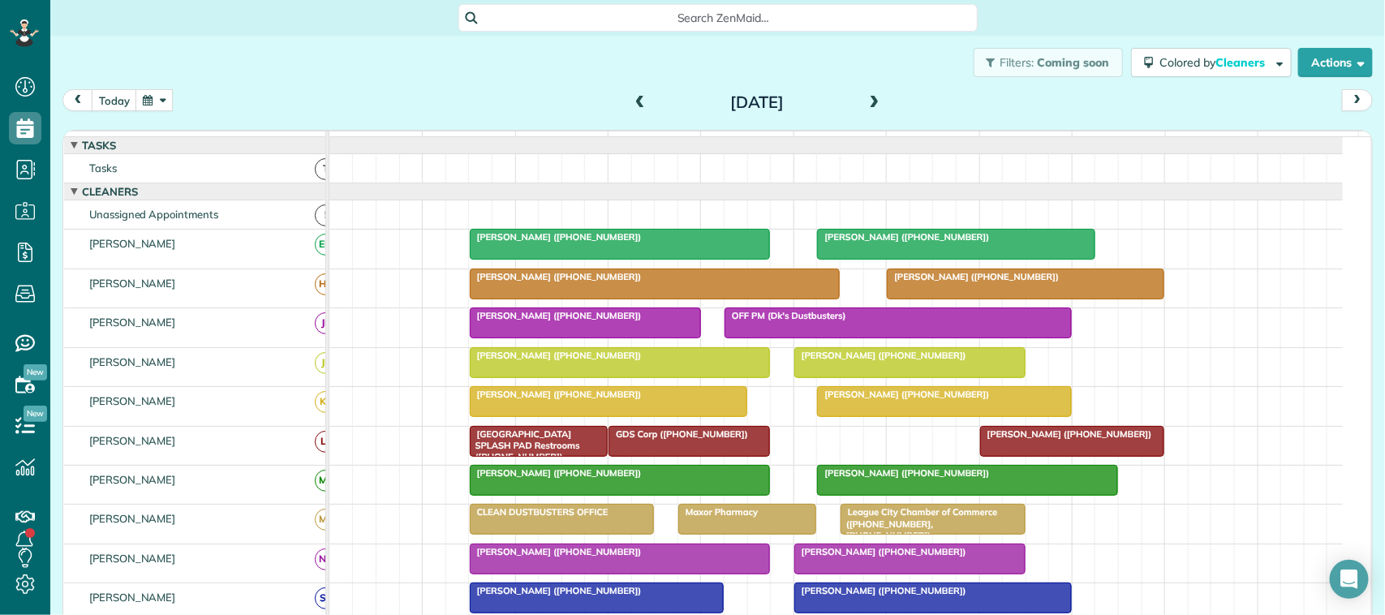
click at [111, 111] on div "today Monday Aug 25, 2025" at bounding box center [717, 104] width 1310 height 30
click at [115, 108] on button "today" at bounding box center [114, 100] width 45 height 22
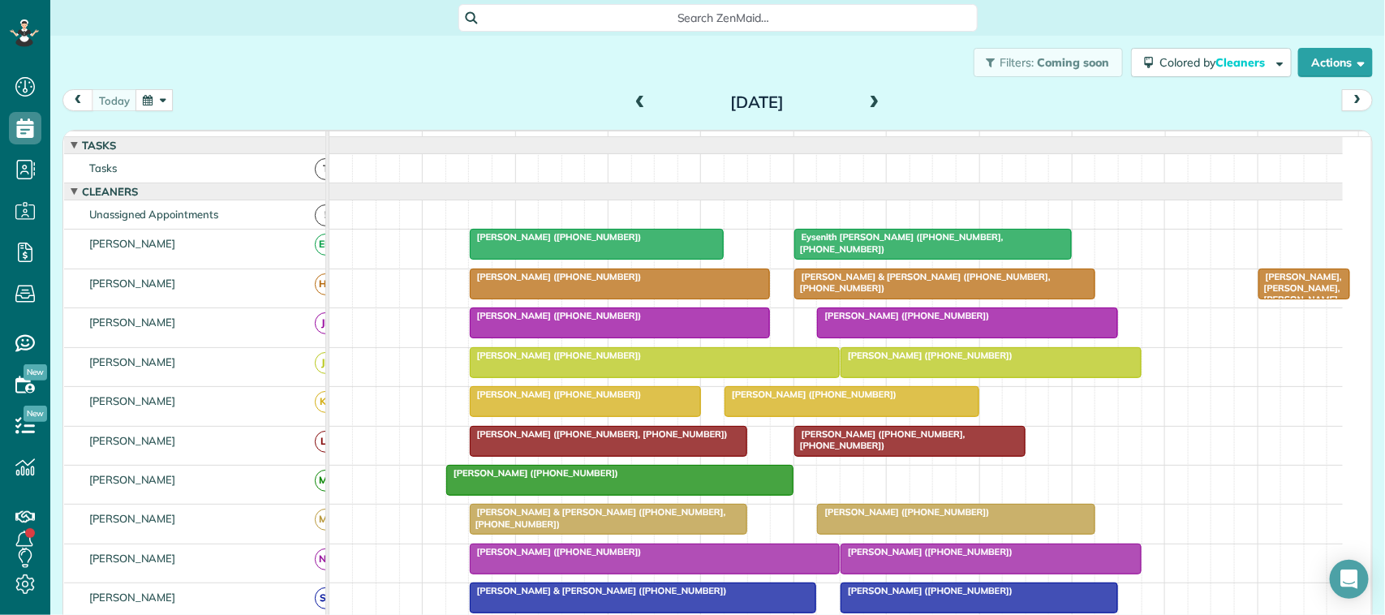
click at [380, 58] on div "Filters: Coming soon Colored by Cleaners Color by Cleaner Color by Team Color b…" at bounding box center [717, 63] width 1334 height 54
click at [876, 112] on div "[DATE]" at bounding box center [757, 102] width 260 height 26
click at [870, 102] on span at bounding box center [875, 103] width 18 height 15
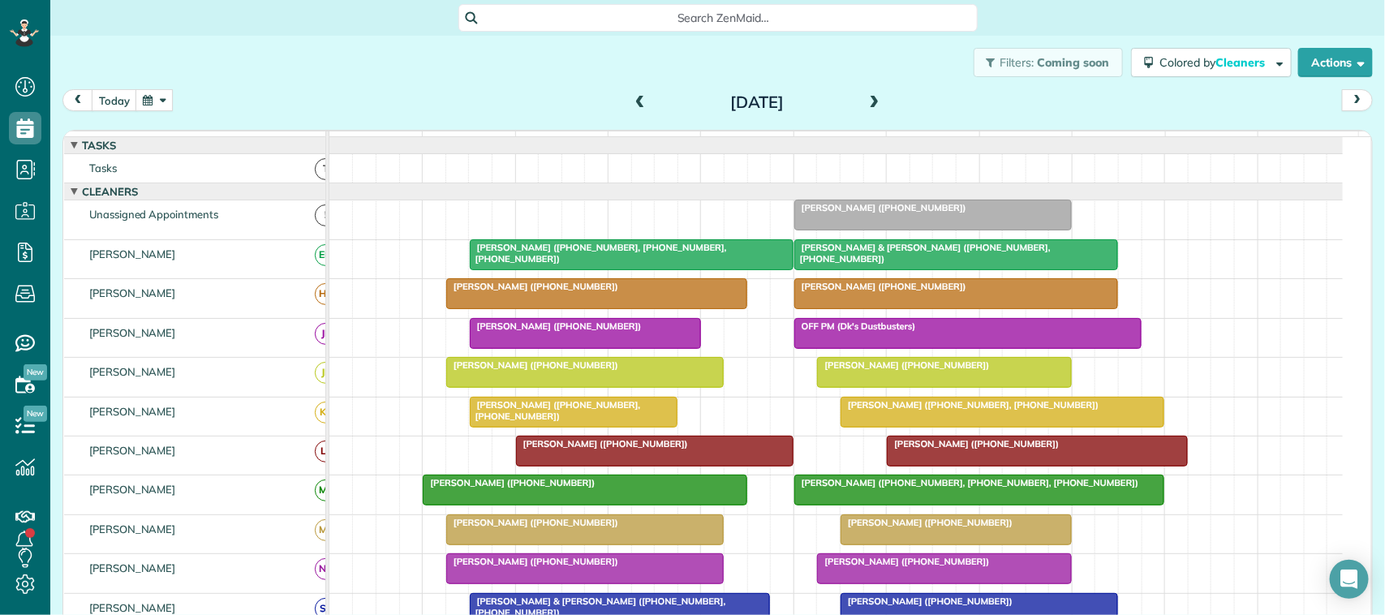
click at [639, 108] on span at bounding box center [640, 103] width 18 height 15
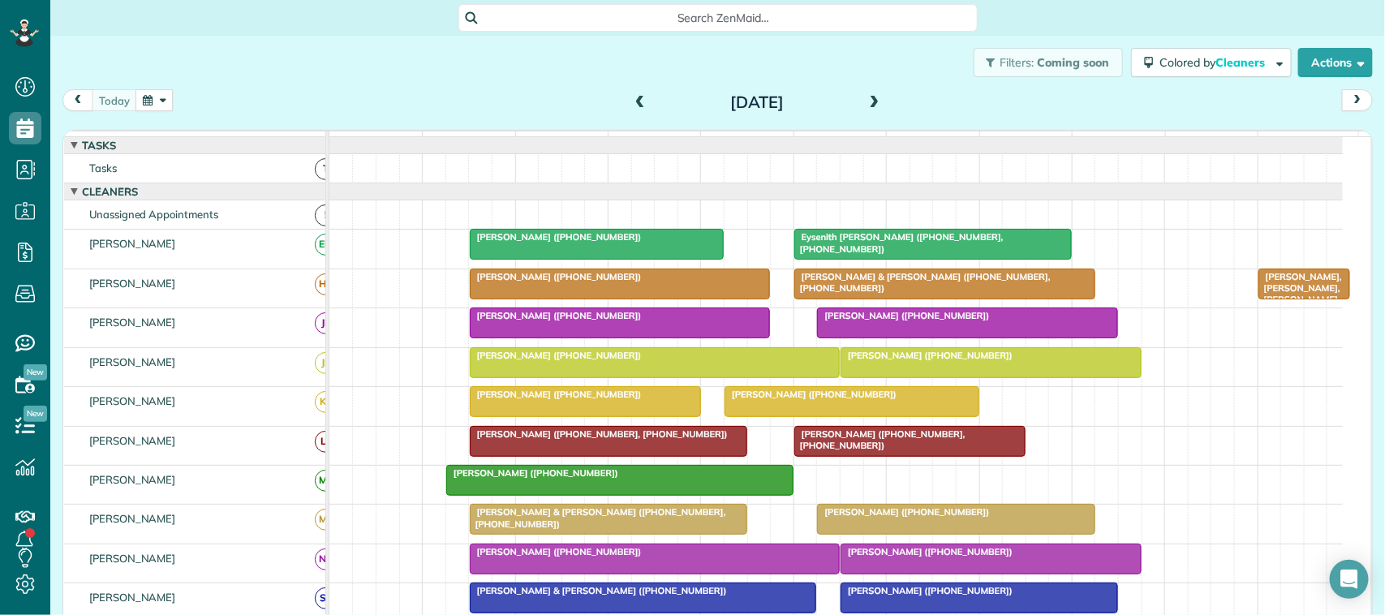
click at [872, 96] on span at bounding box center [875, 103] width 18 height 15
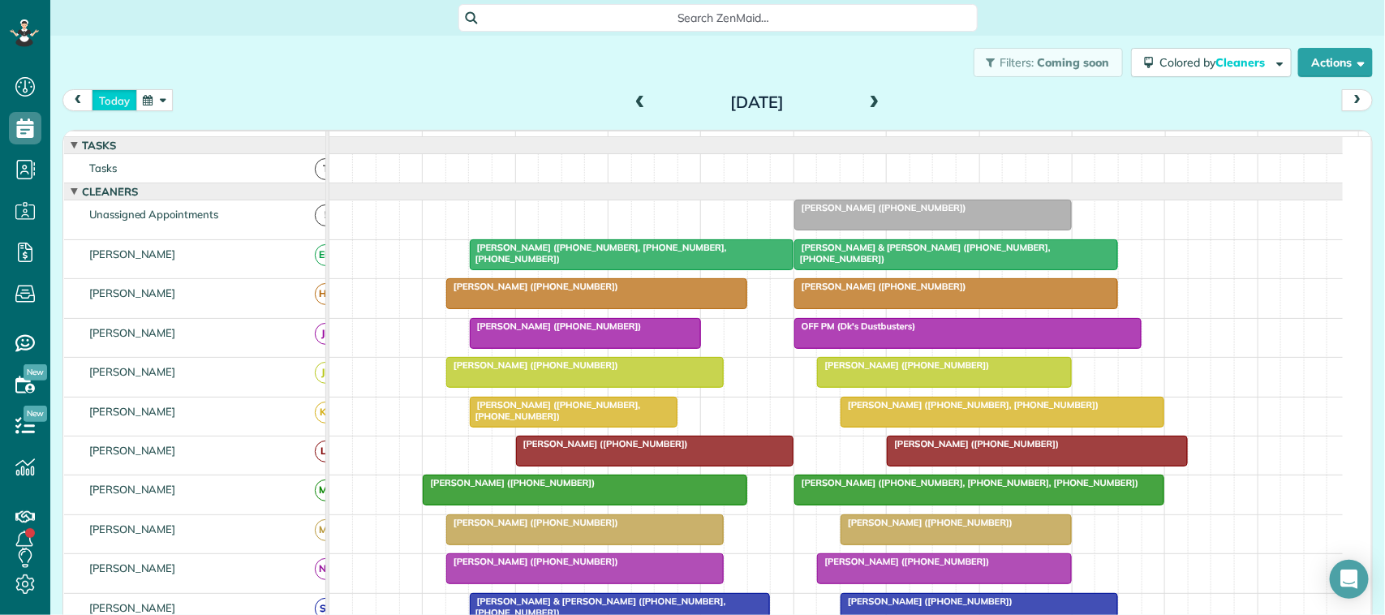
click at [131, 98] on button "today" at bounding box center [114, 100] width 45 height 22
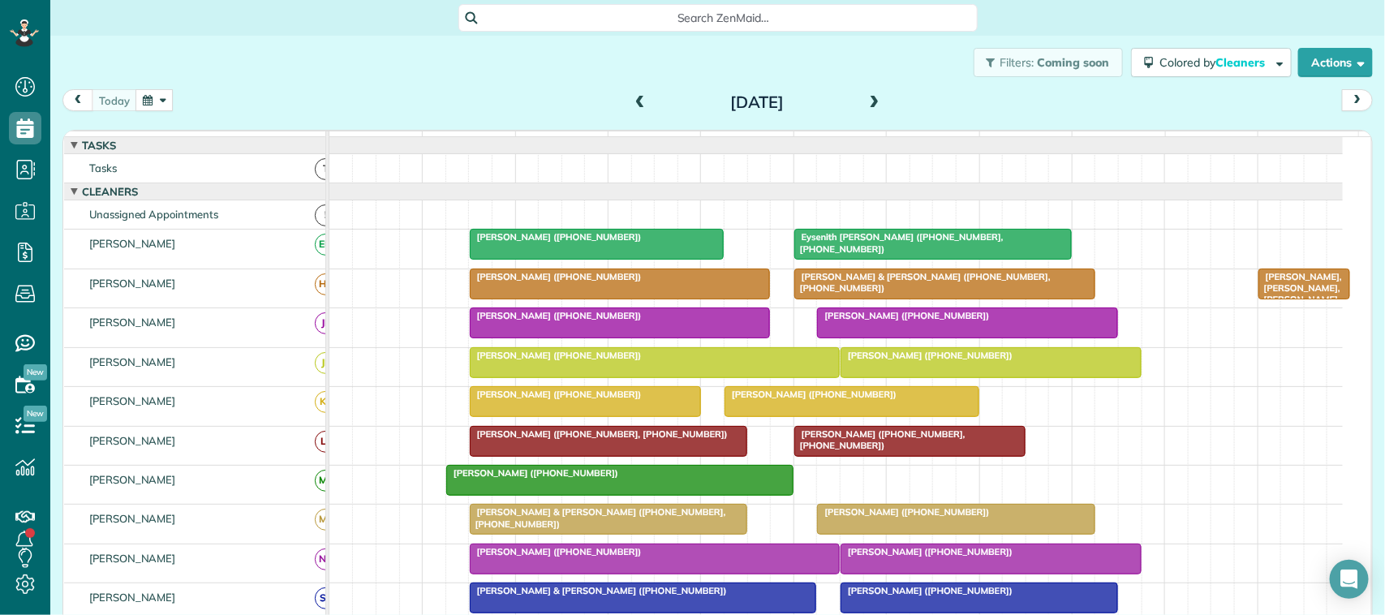
click at [866, 100] on span at bounding box center [875, 103] width 18 height 15
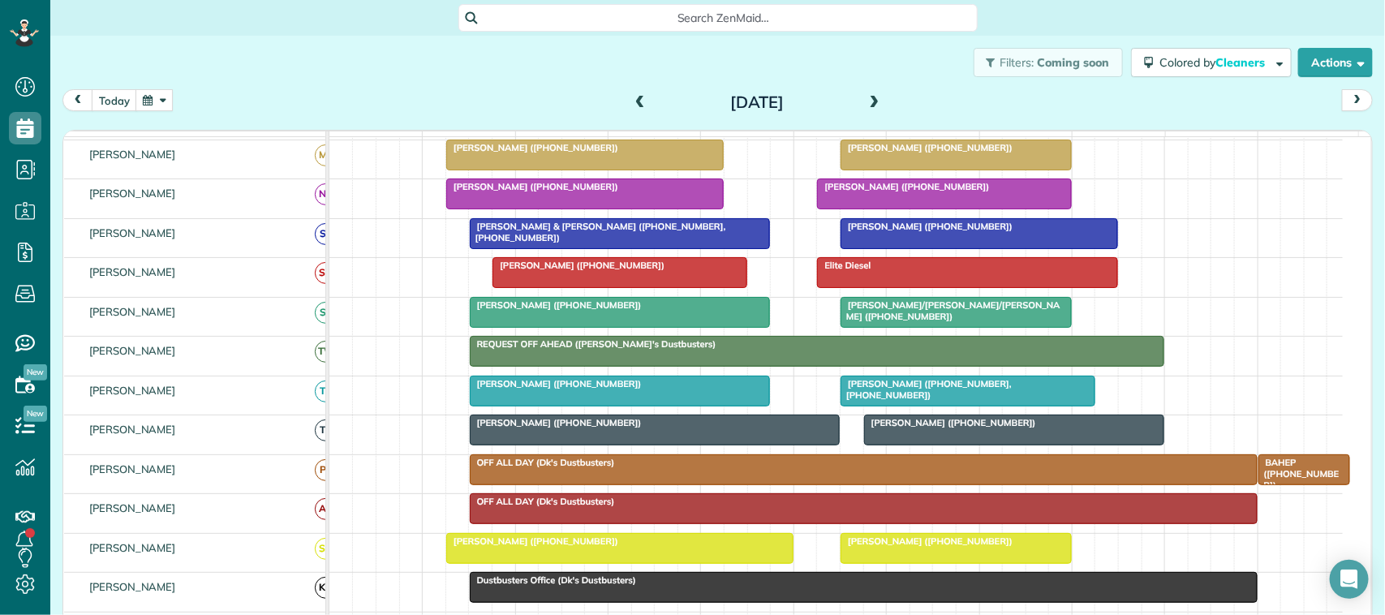
scroll to position [406, 0]
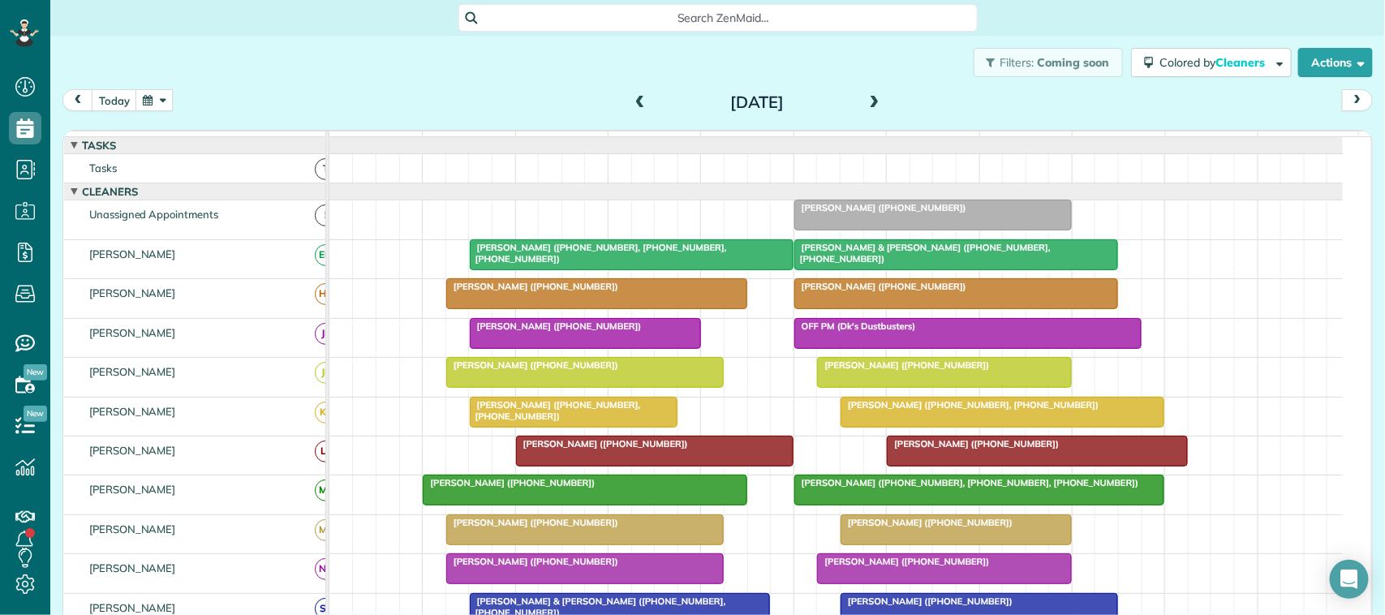
click at [870, 96] on span at bounding box center [875, 103] width 18 height 15
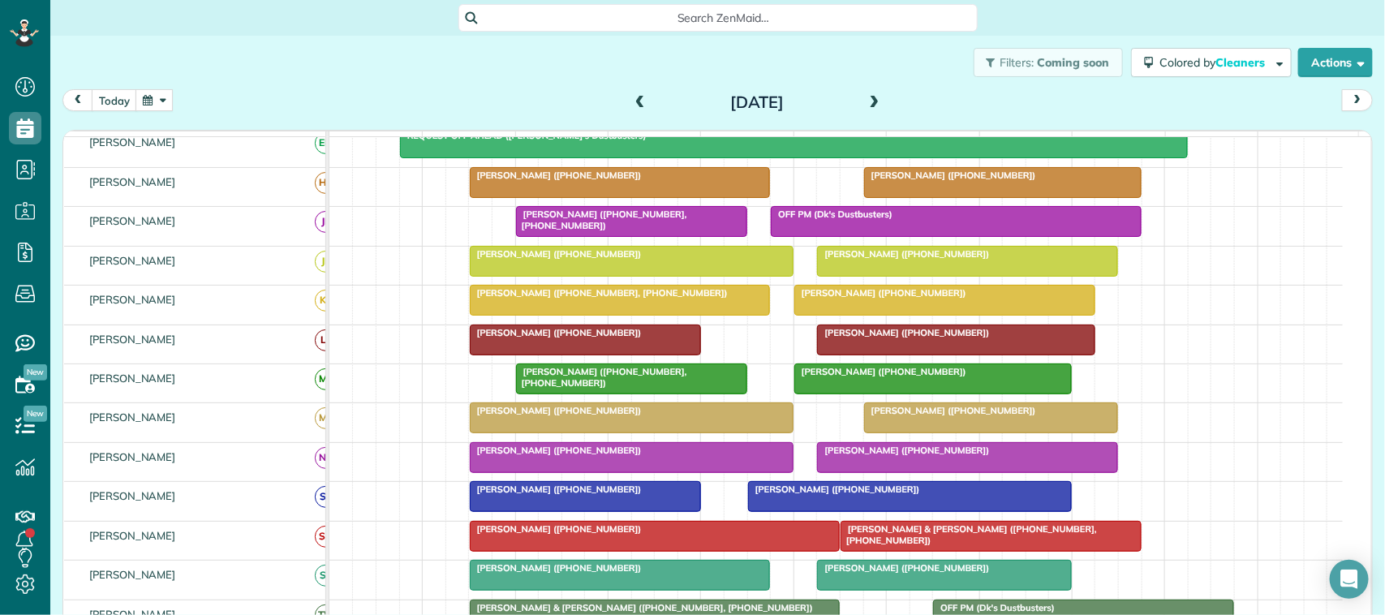
click at [872, 99] on span at bounding box center [875, 103] width 18 height 15
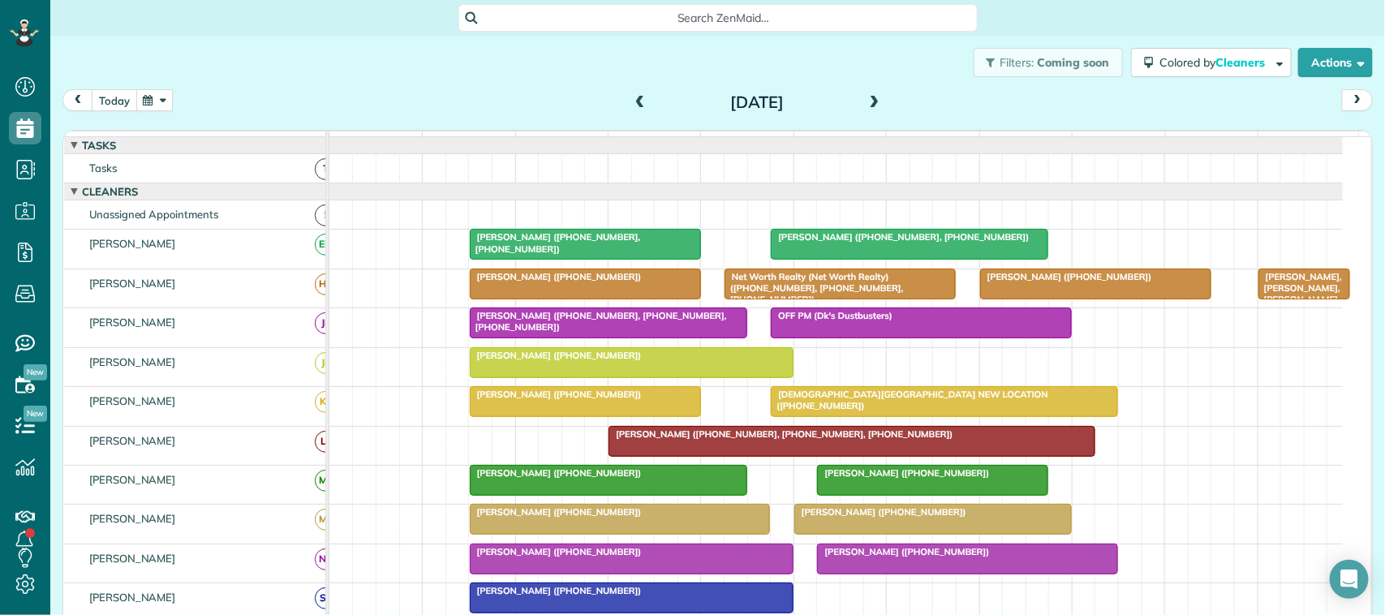
click at [127, 110] on button "today" at bounding box center [114, 100] width 45 height 22
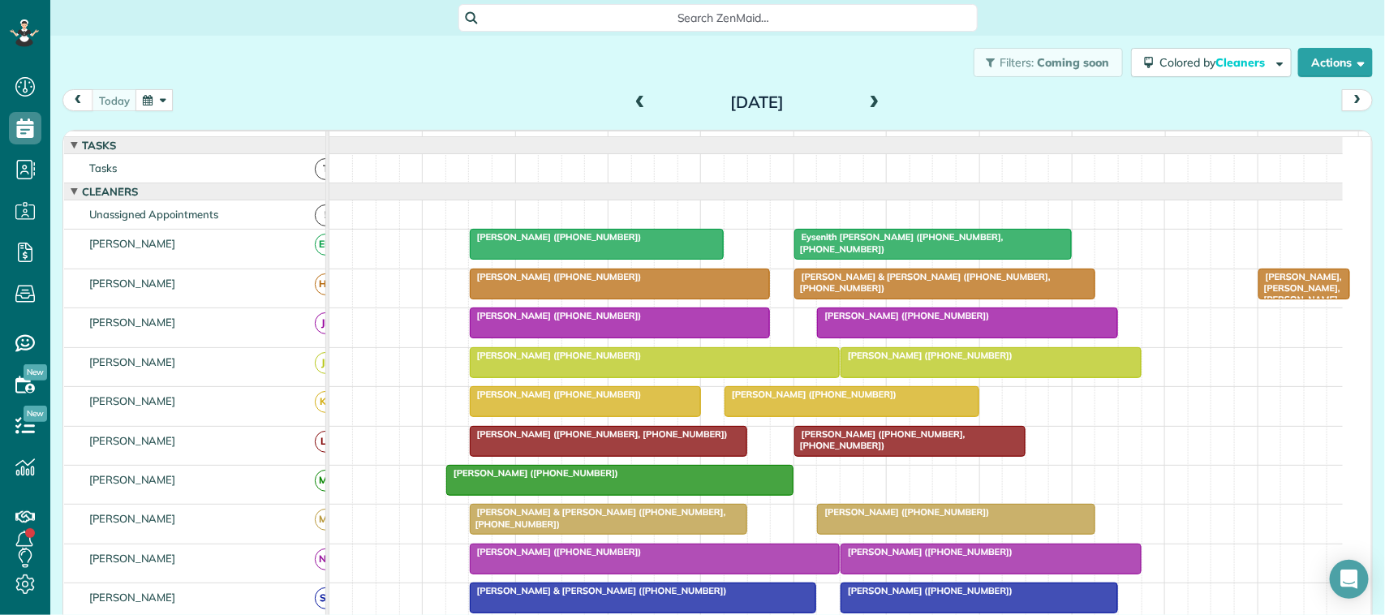
click at [388, 118] on div "[DATE] [DATE]" at bounding box center [717, 104] width 1310 height 30
click at [208, 98] on div "[DATE] [DATE]" at bounding box center [717, 104] width 1310 height 30
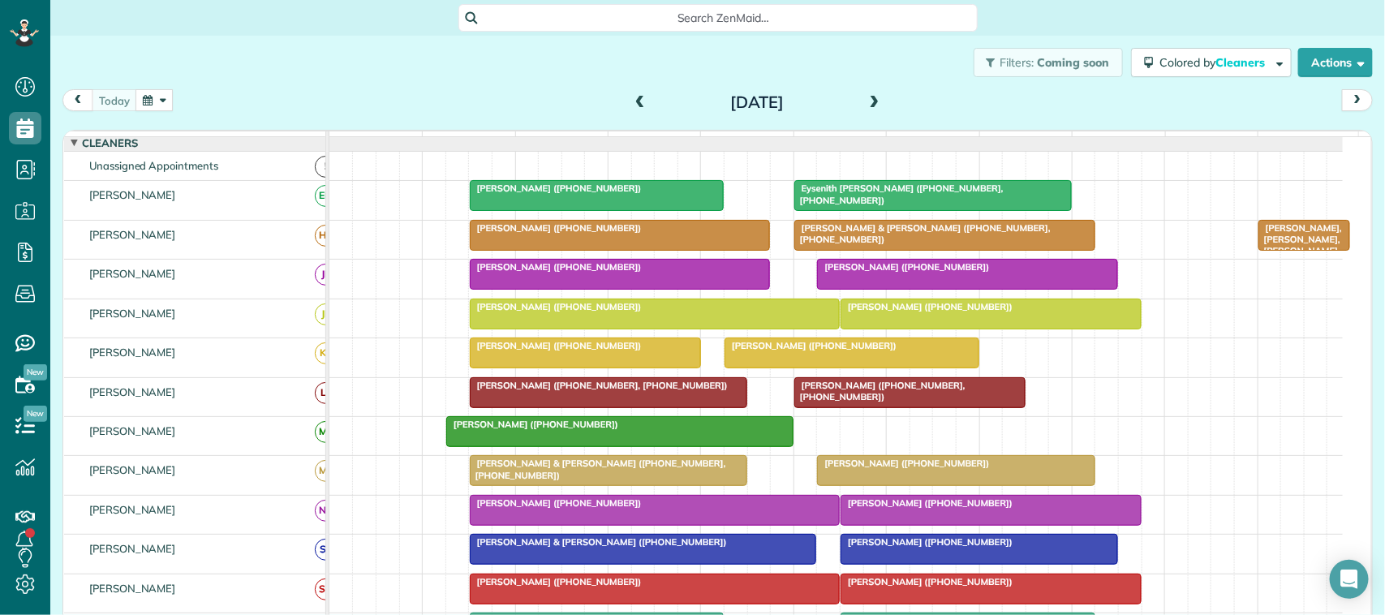
scroll to position [0, 0]
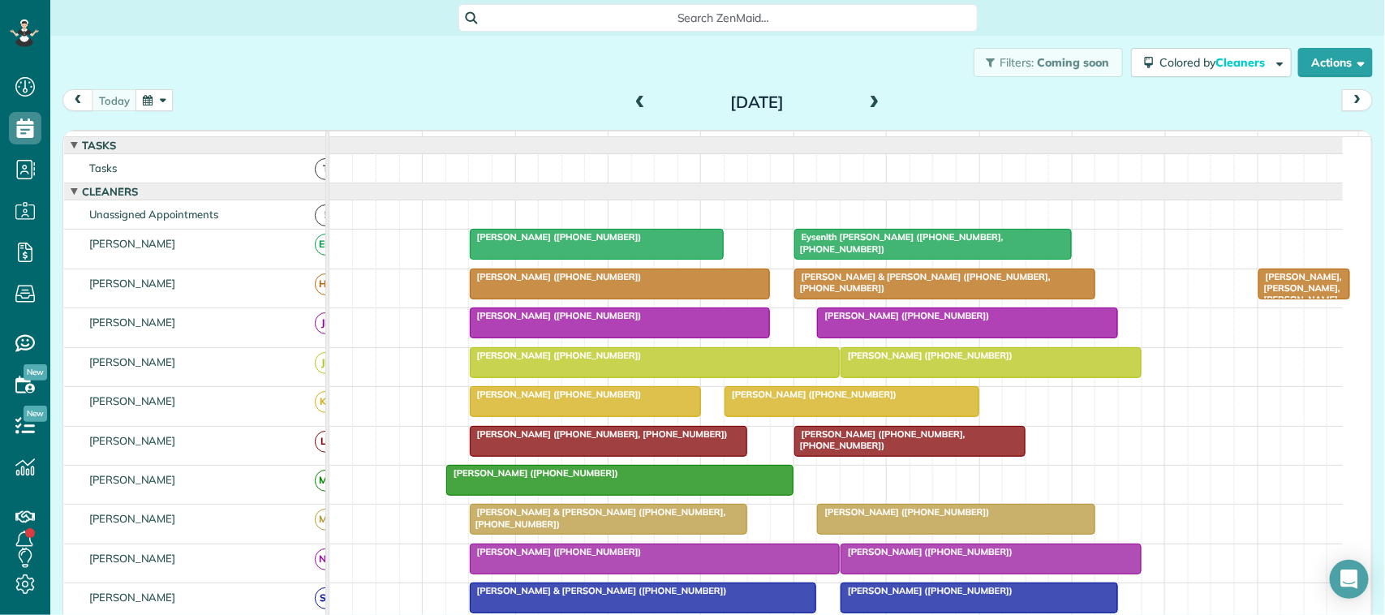
click at [866, 105] on span at bounding box center [875, 103] width 18 height 15
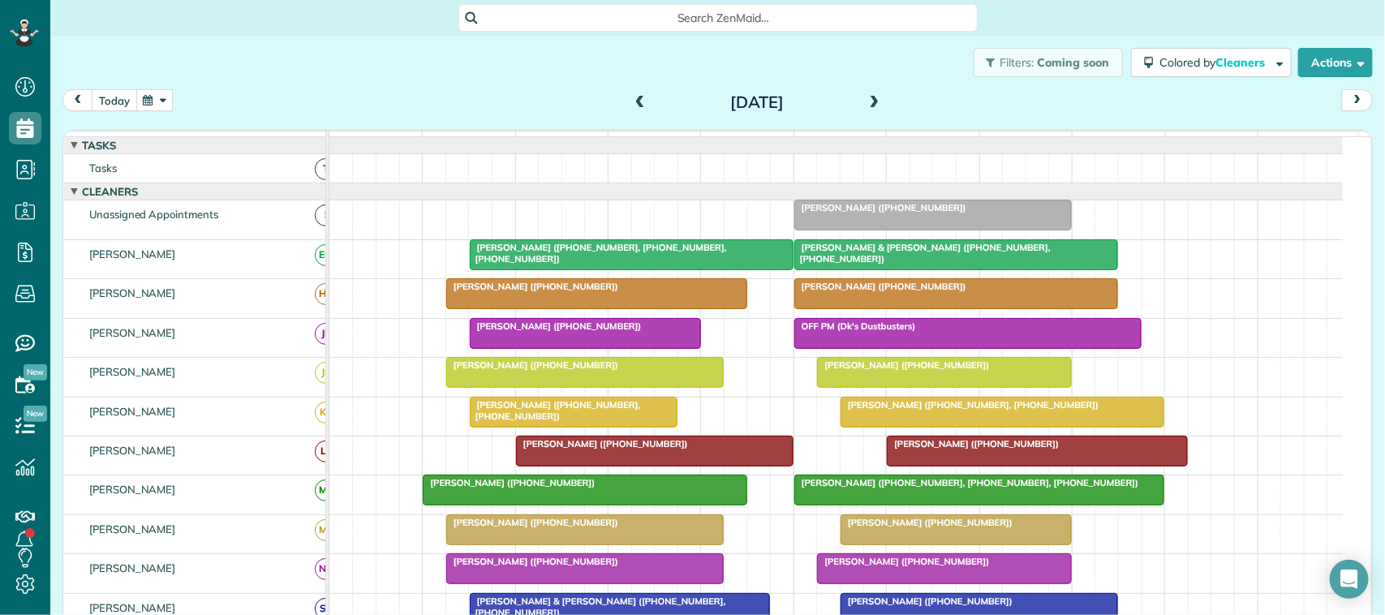
click at [116, 94] on button "today" at bounding box center [114, 100] width 45 height 22
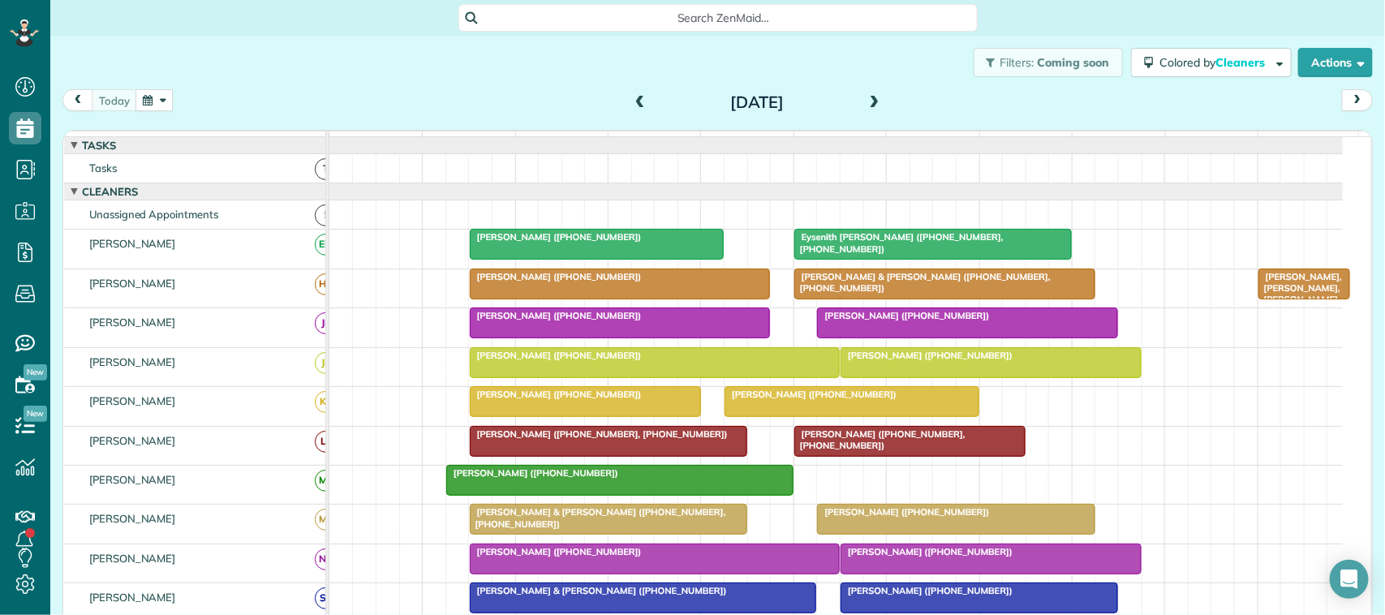
click at [217, 78] on div "Filters: Coming soon Colored by Cleaners Color by Cleaner Color by Team Color b…" at bounding box center [717, 63] width 1334 height 54
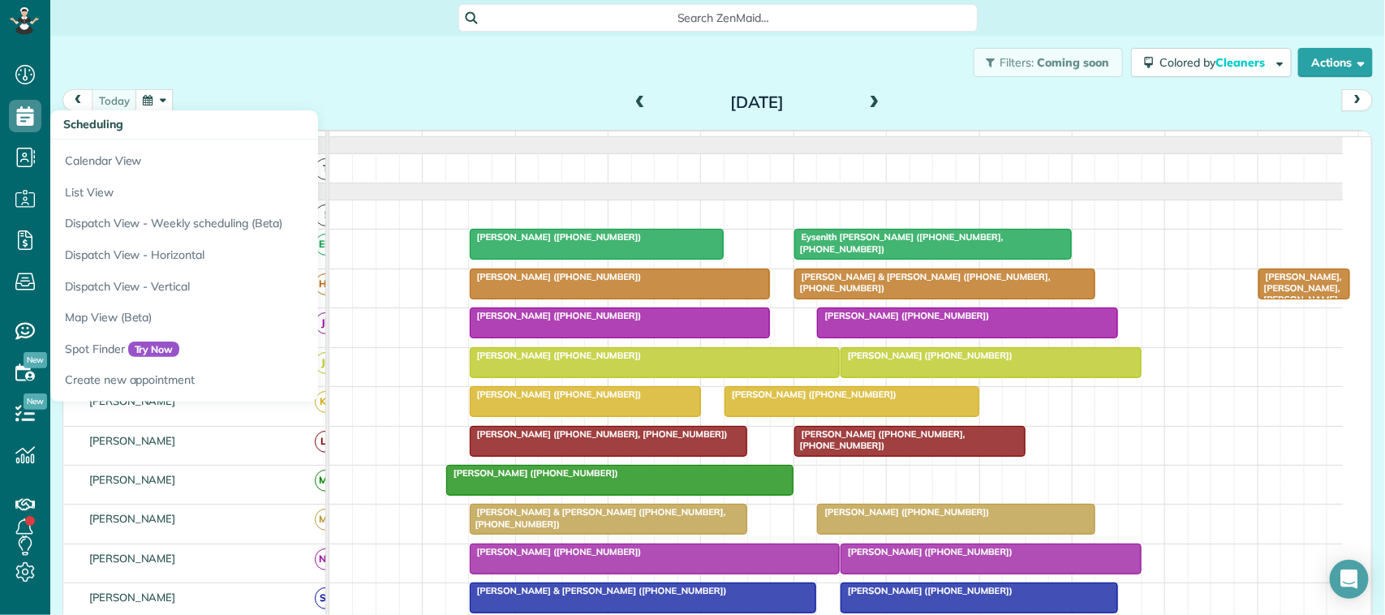
scroll to position [27, 0]
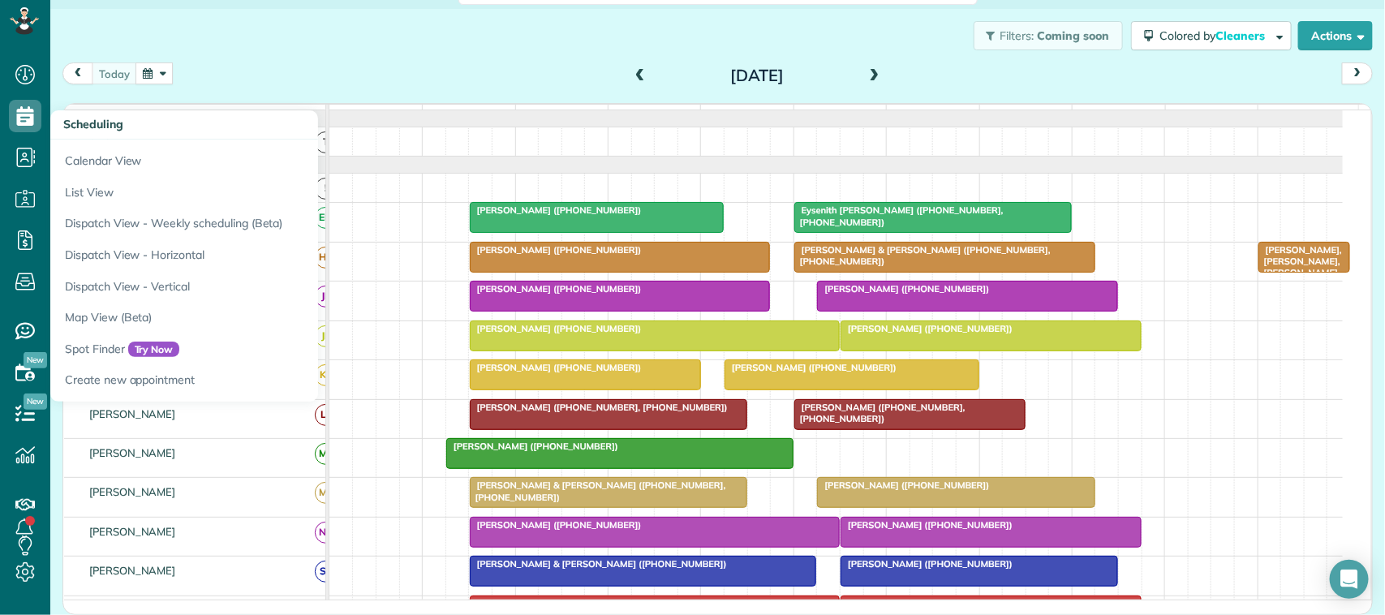
click at [122, 105] on td "function(groupId) { return _("Cleaners"); }" at bounding box center [195, 108] width 262 height 6
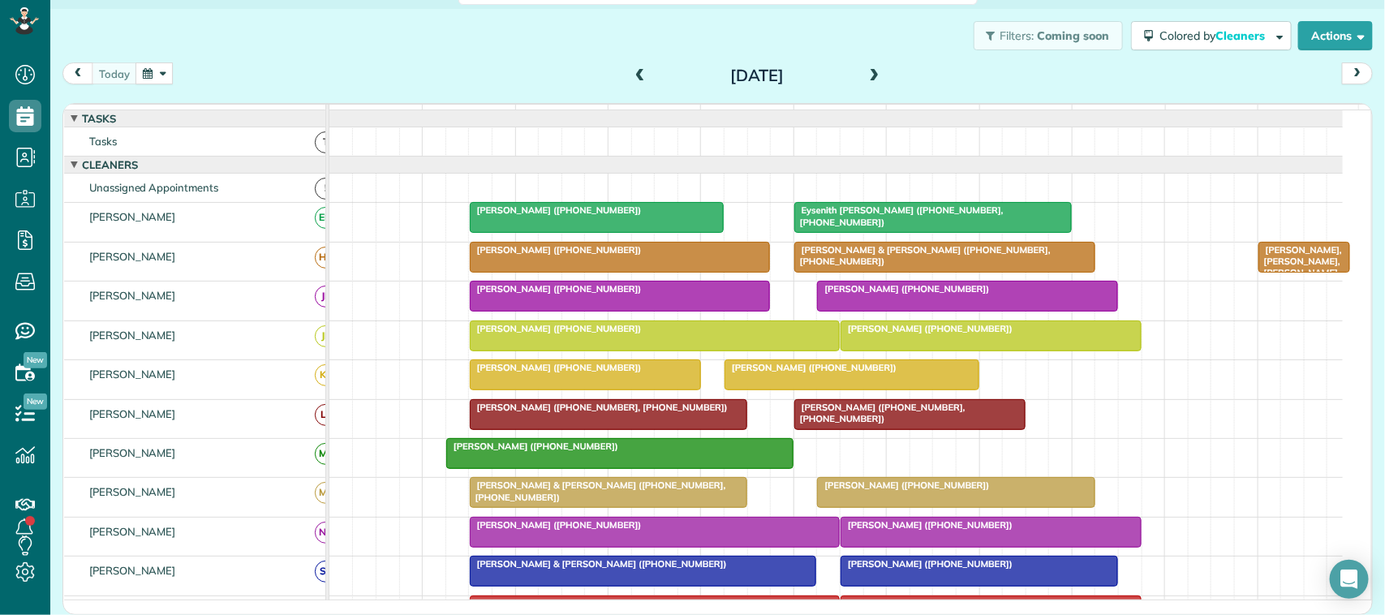
scroll to position [0, 0]
click at [629, 62] on div "[DATE]" at bounding box center [757, 75] width 260 height 26
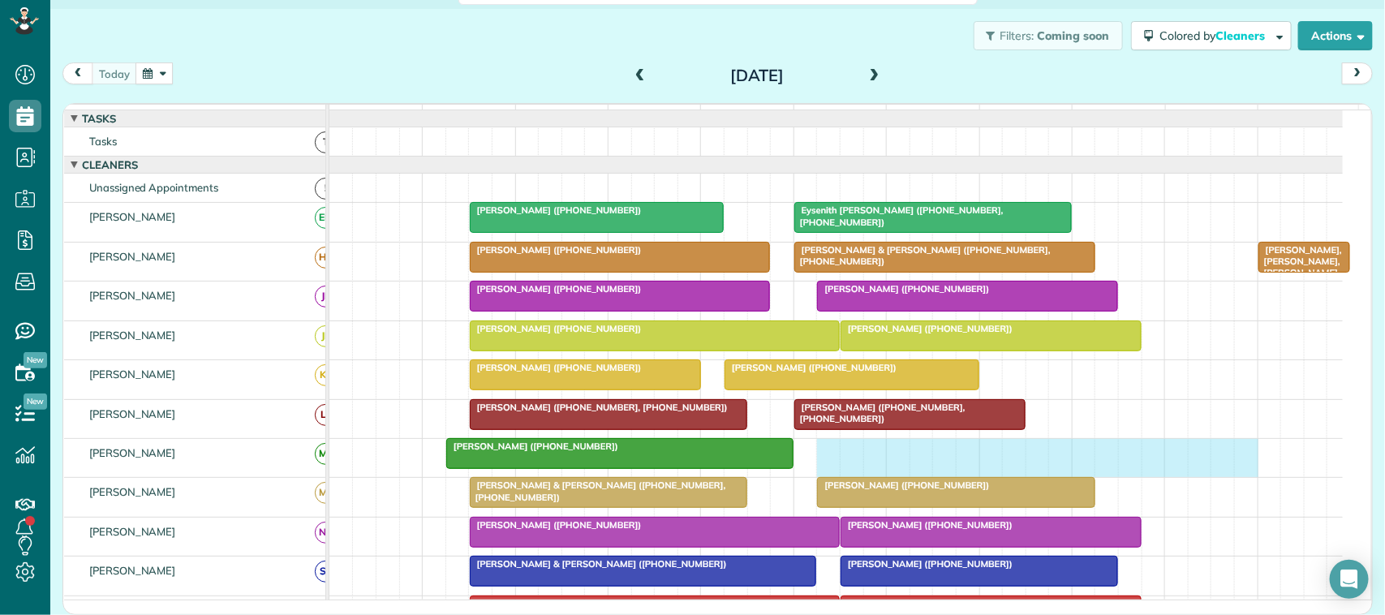
drag, startPoint x: 821, startPoint y: 476, endPoint x: 1234, endPoint y: 473, distance: 412.9
click at [1234, 473] on div "[PERSON_NAME] ([PHONE_NUMBER])" at bounding box center [835, 458] width 1013 height 38
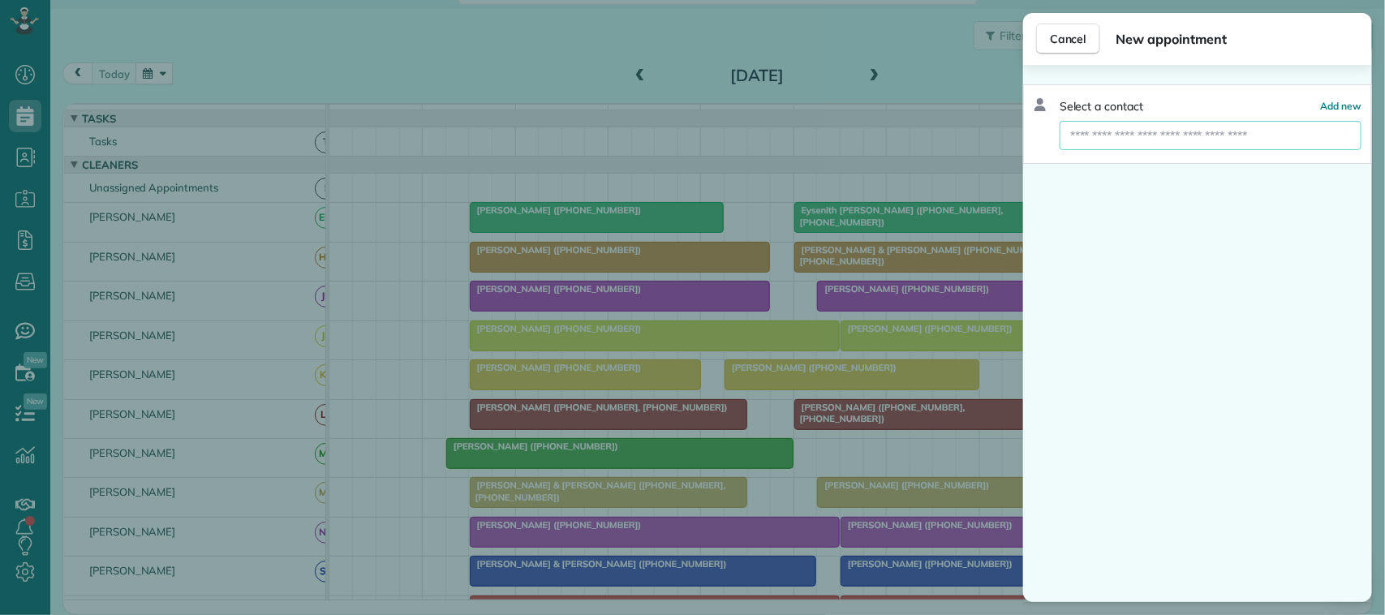
click at [1148, 142] on input "text" at bounding box center [1210, 135] width 302 height 29
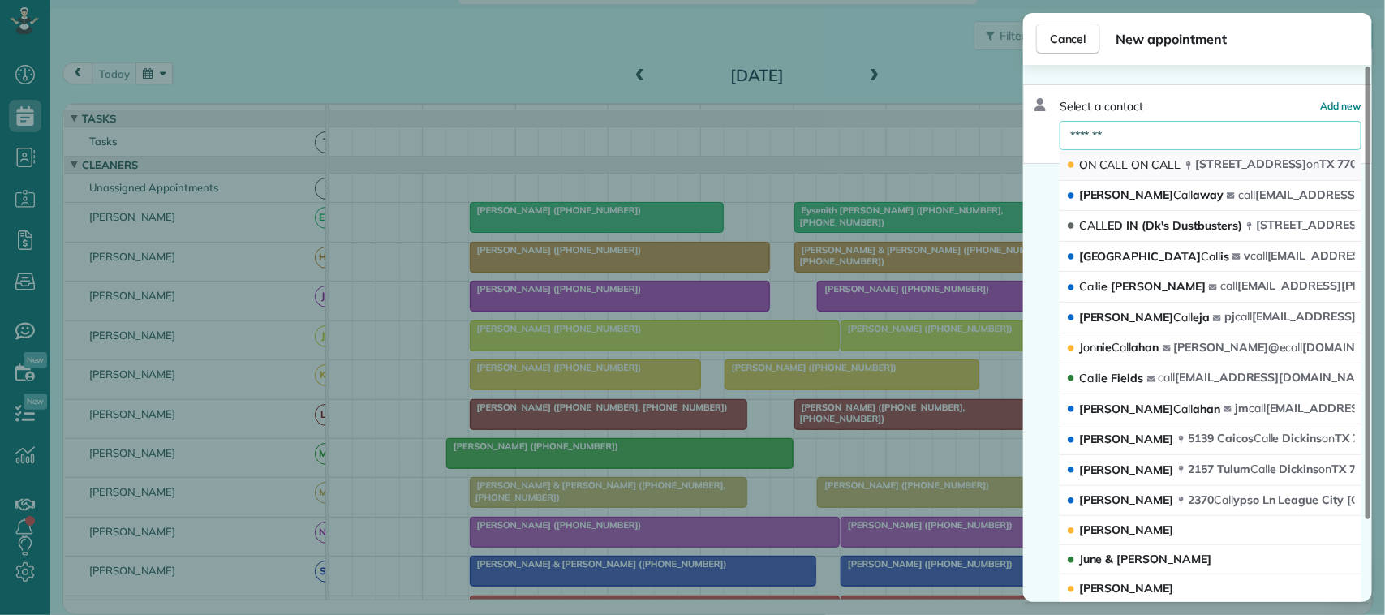
type input "*******"
click at [1177, 167] on span "CALL" at bounding box center [1166, 164] width 29 height 15
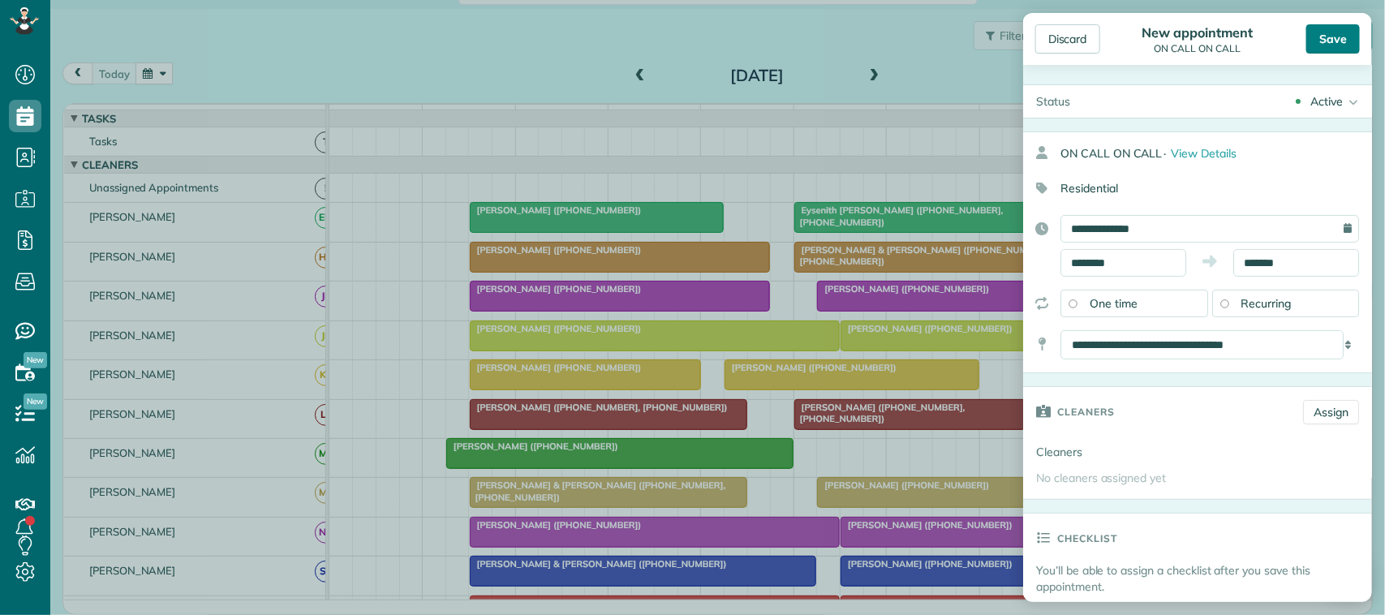
click at [1316, 32] on div "Save" at bounding box center [1333, 38] width 54 height 29
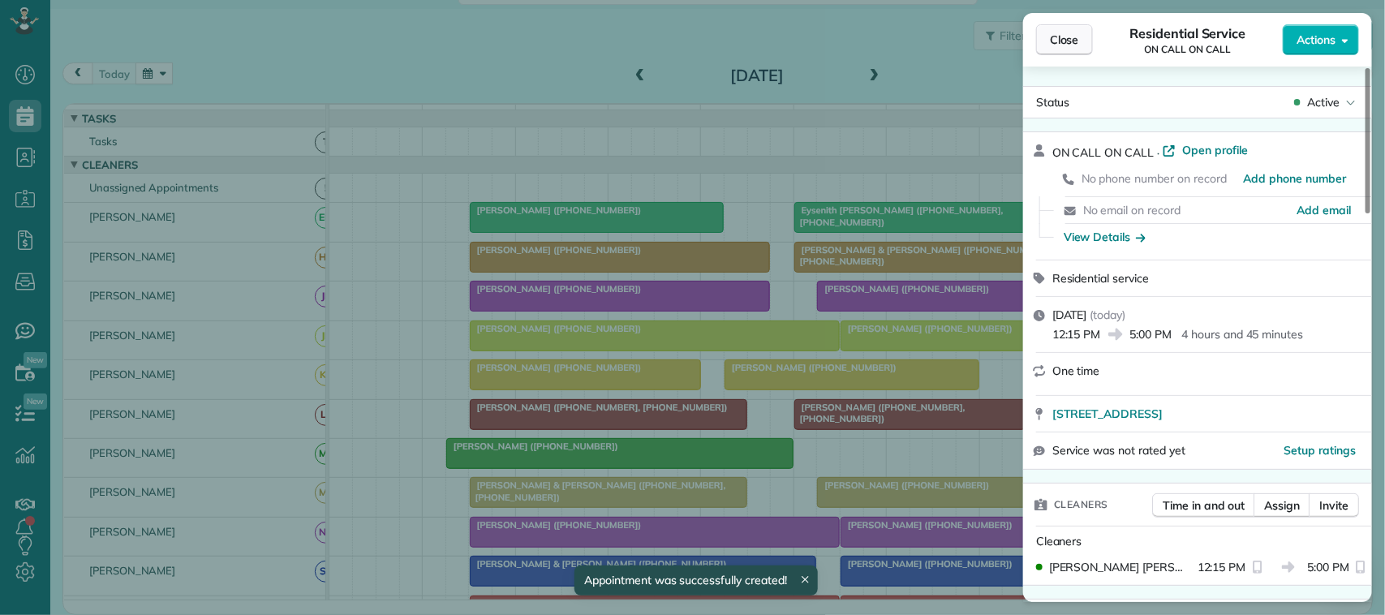
click at [1068, 42] on span "Close" at bounding box center [1064, 40] width 29 height 16
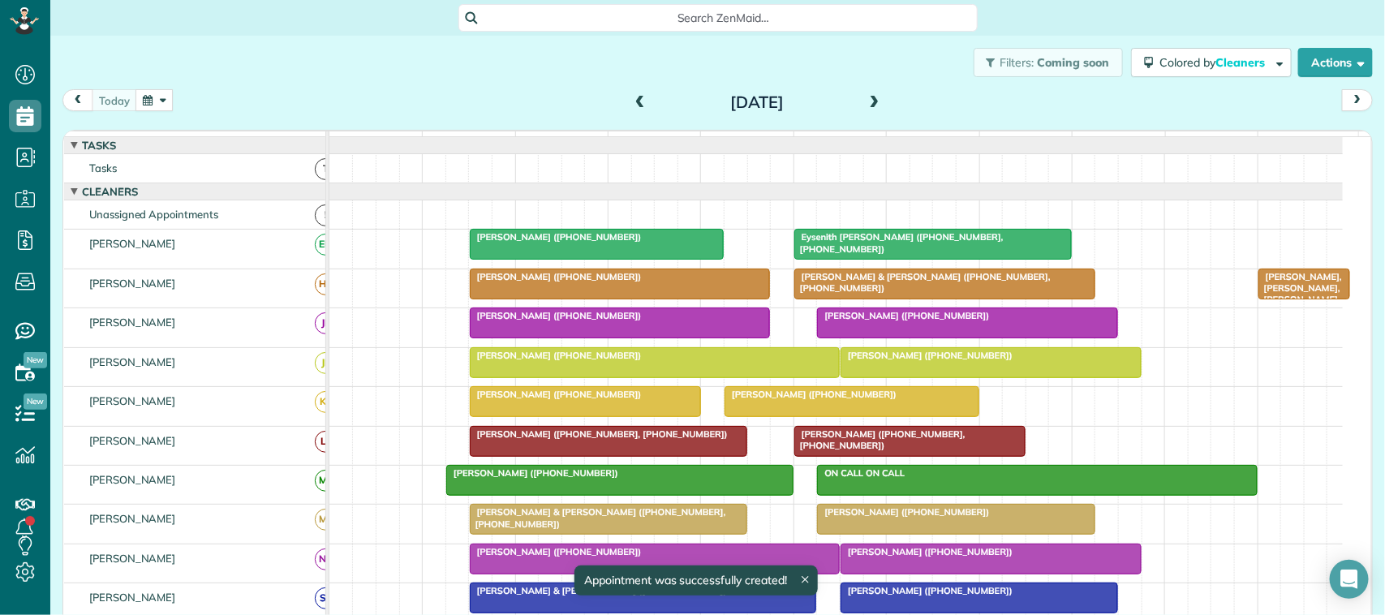
click at [126, 79] on div "Filters: Coming soon Colored by Cleaners Color by Cleaner Color by Team Color b…" at bounding box center [717, 63] width 1334 height 54
click at [144, 99] on button "button" at bounding box center [153, 100] width 37 height 22
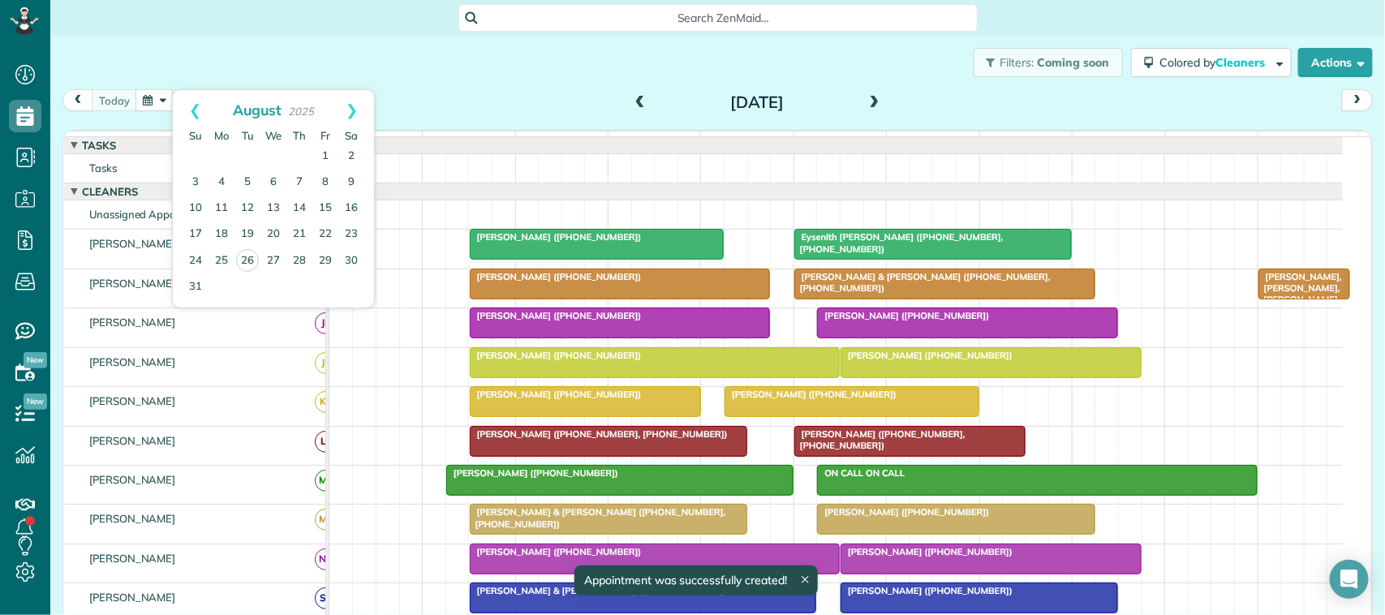
click at [221, 79] on div "Filters: Coming soon Colored by Cleaners Color by Cleaner Color by Team Color b…" at bounding box center [717, 63] width 1334 height 54
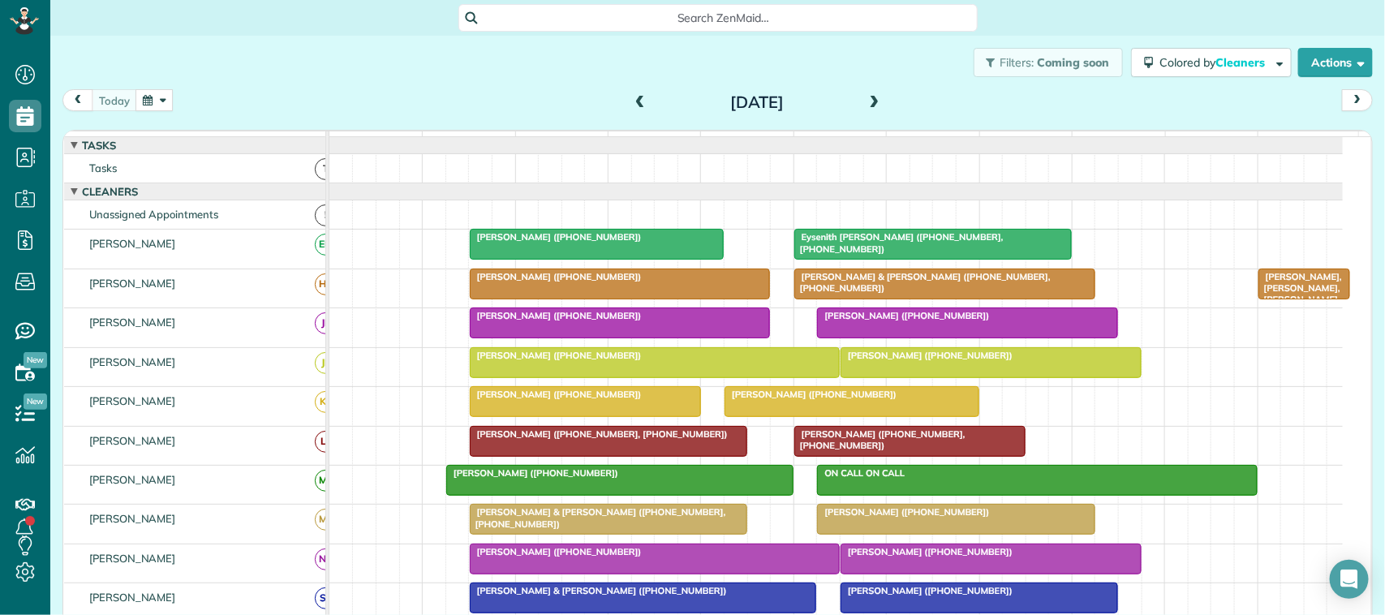
click at [874, 97] on span at bounding box center [875, 103] width 18 height 15
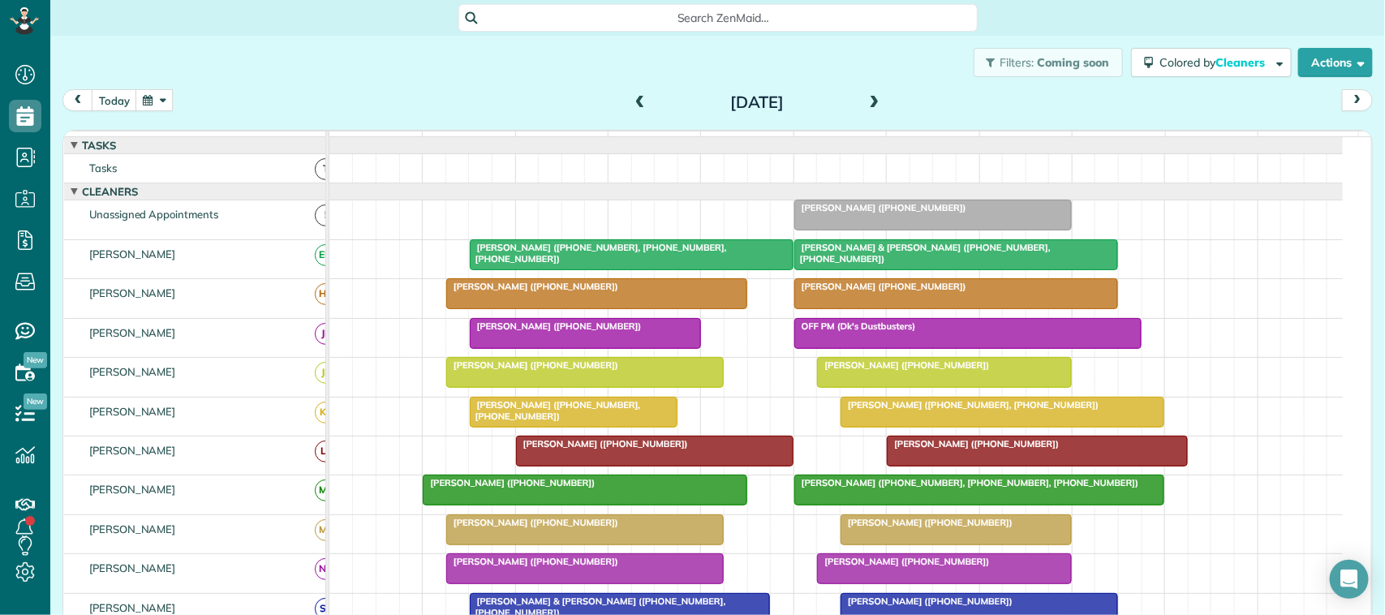
click at [874, 97] on span at bounding box center [875, 103] width 18 height 15
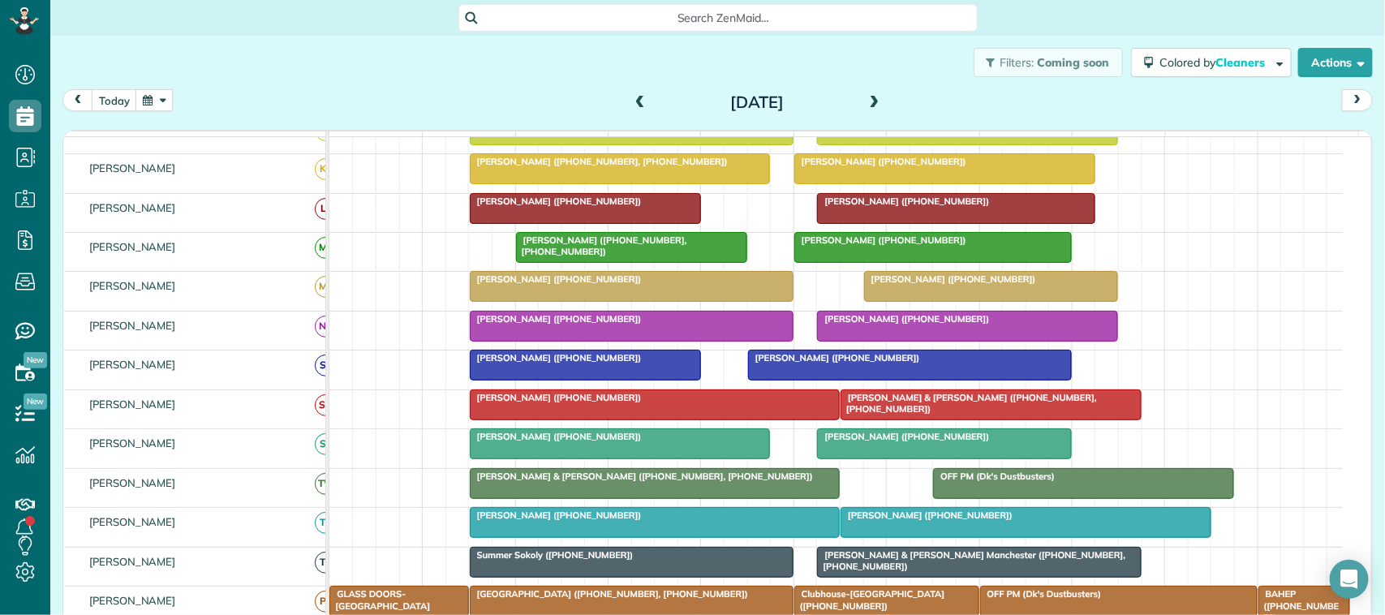
scroll to position [203, 0]
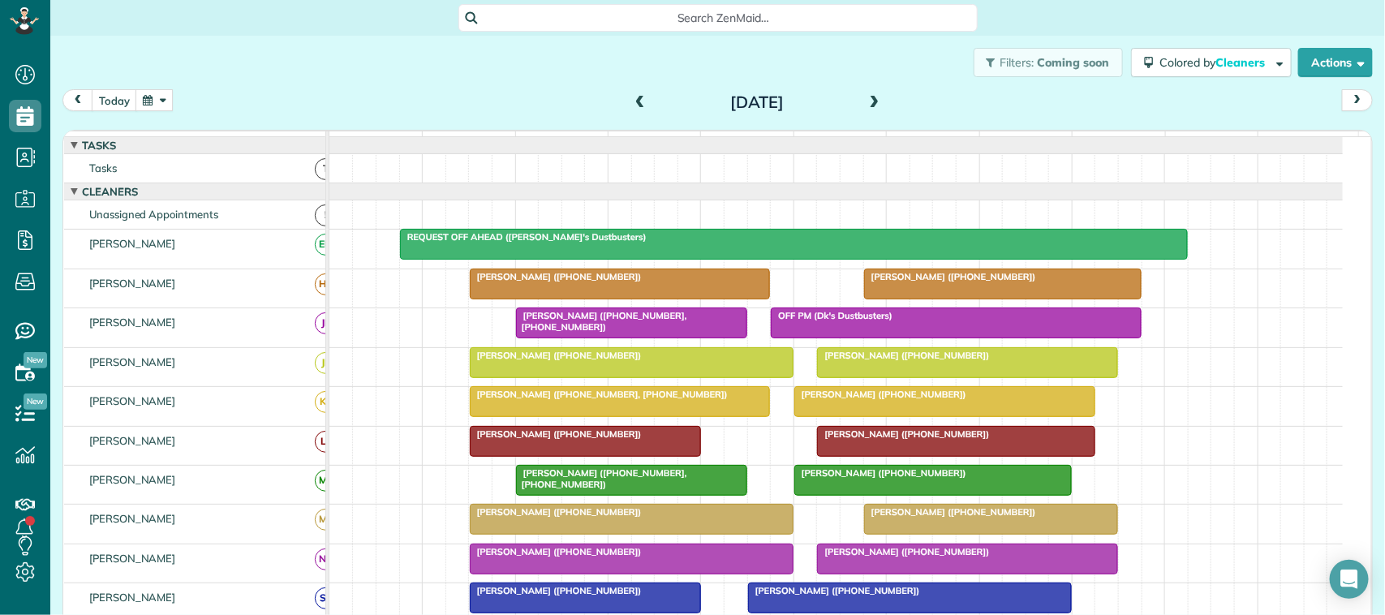
click at [866, 99] on span at bounding box center [875, 103] width 18 height 15
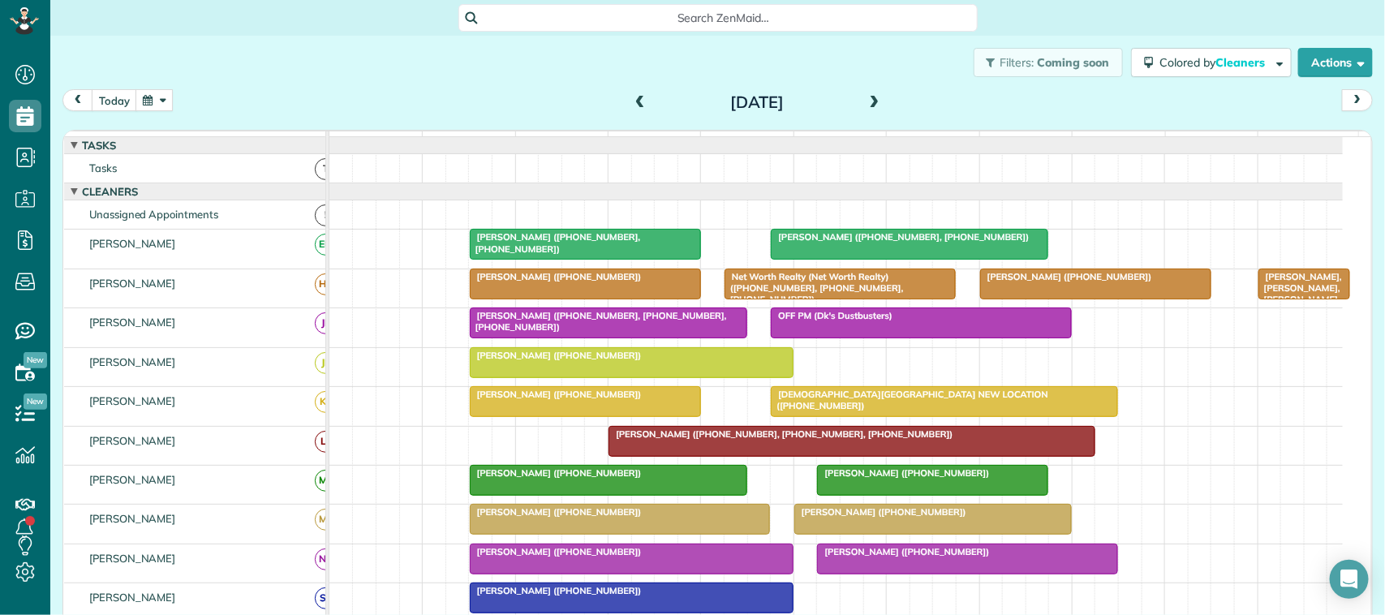
click at [866, 111] on span at bounding box center [875, 103] width 18 height 24
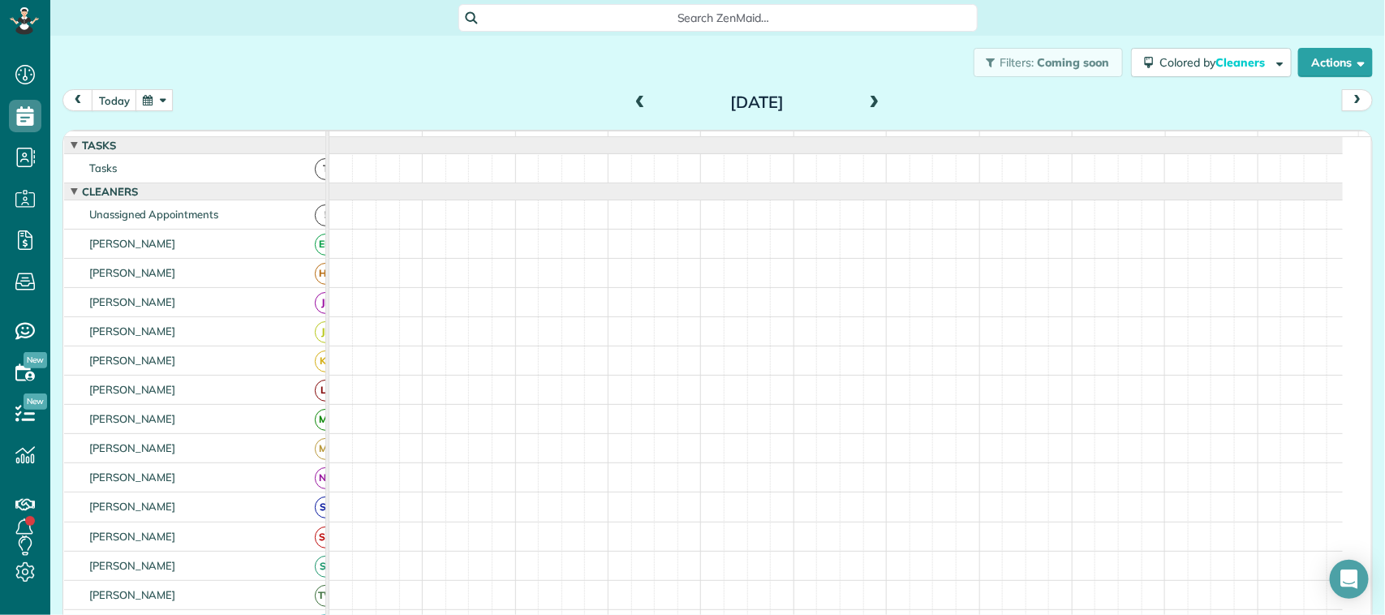
click at [866, 106] on span at bounding box center [875, 103] width 18 height 15
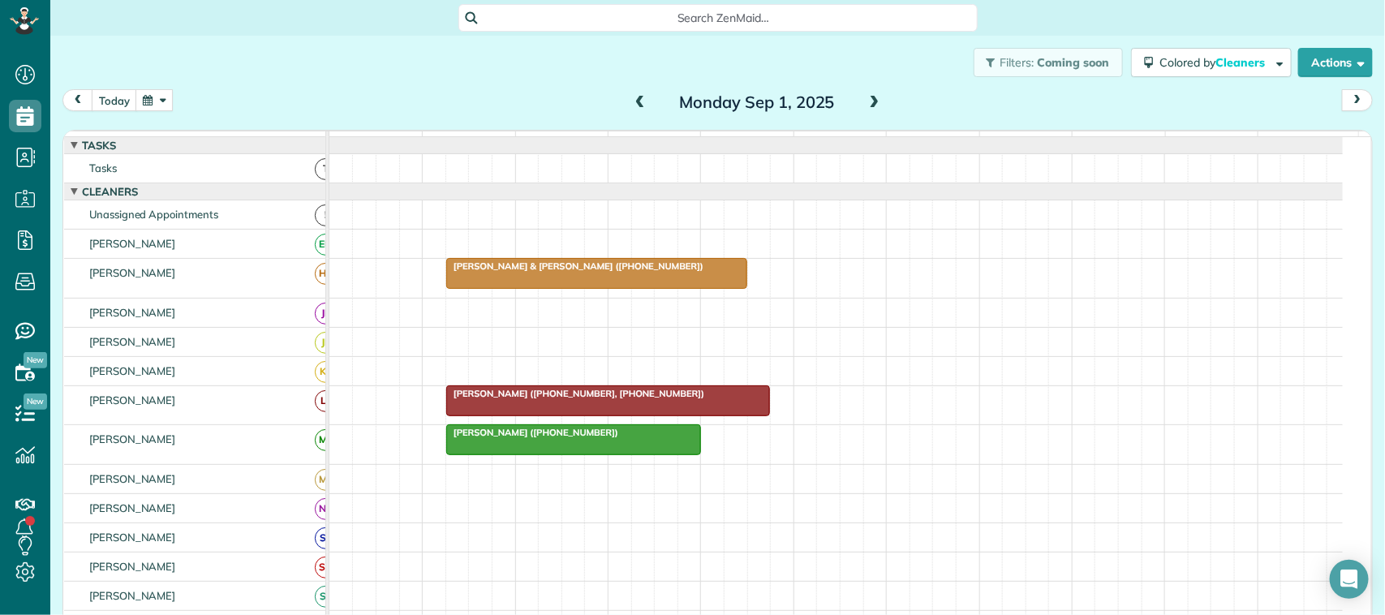
click at [631, 101] on span at bounding box center [640, 103] width 18 height 15
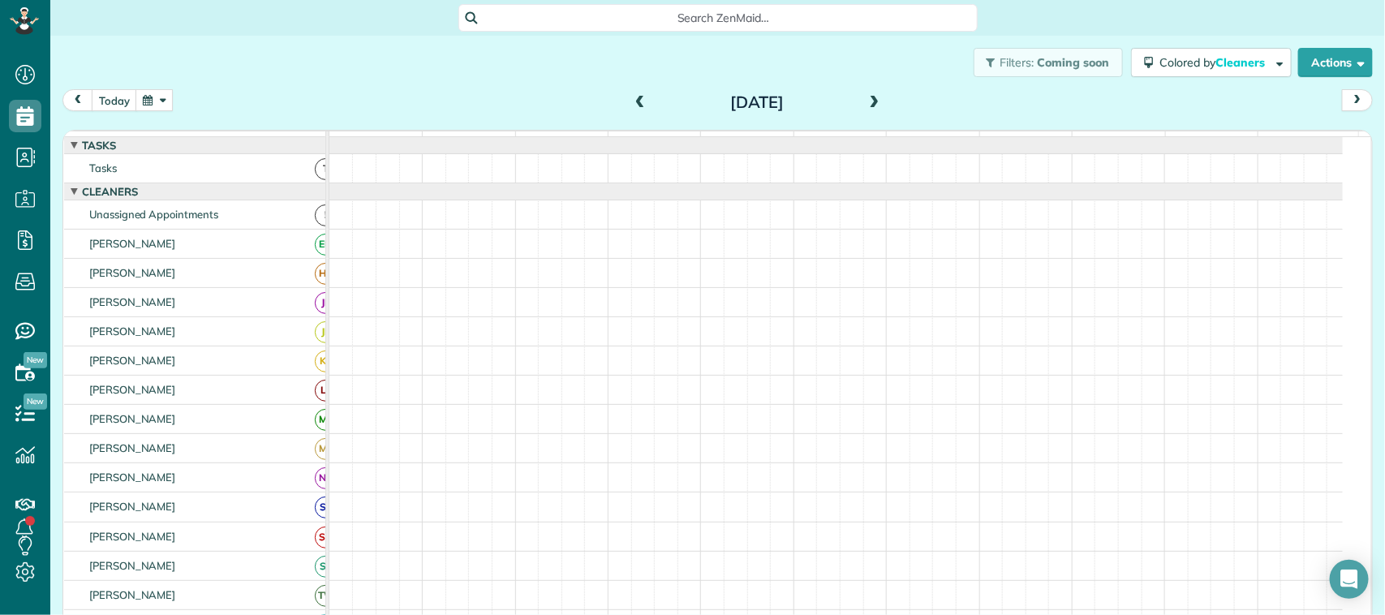
click at [631, 93] on span at bounding box center [640, 103] width 18 height 24
click at [631, 94] on span at bounding box center [640, 103] width 18 height 24
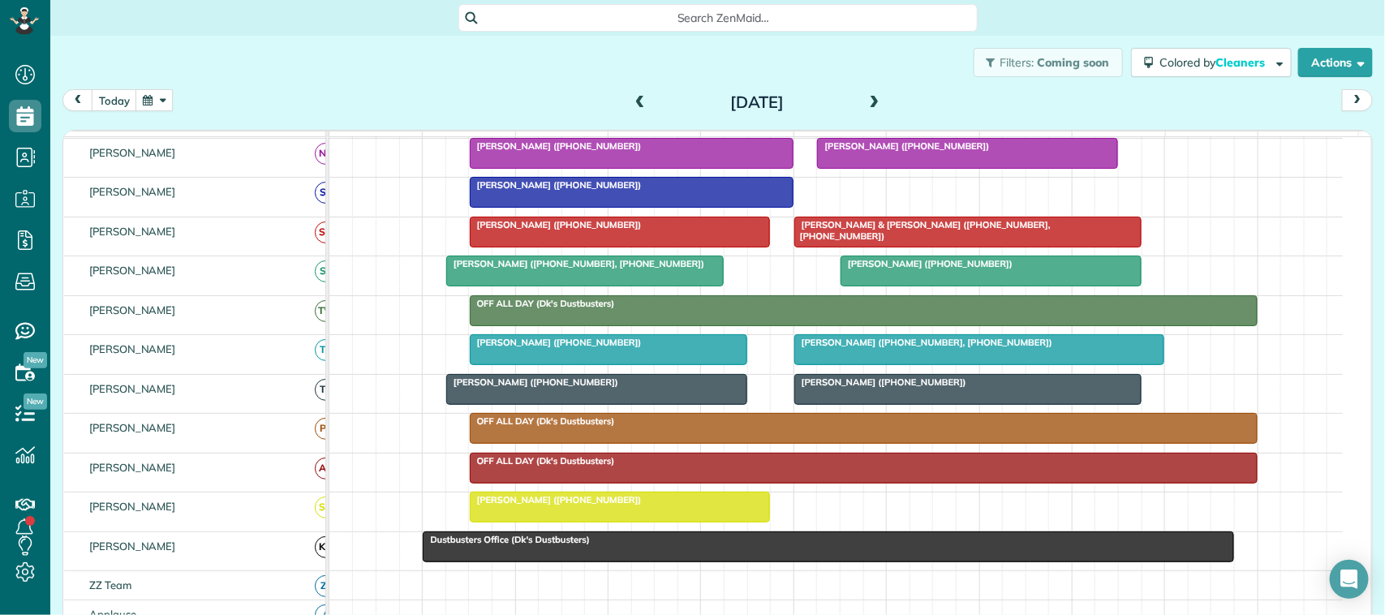
click at [637, 99] on span at bounding box center [640, 103] width 18 height 15
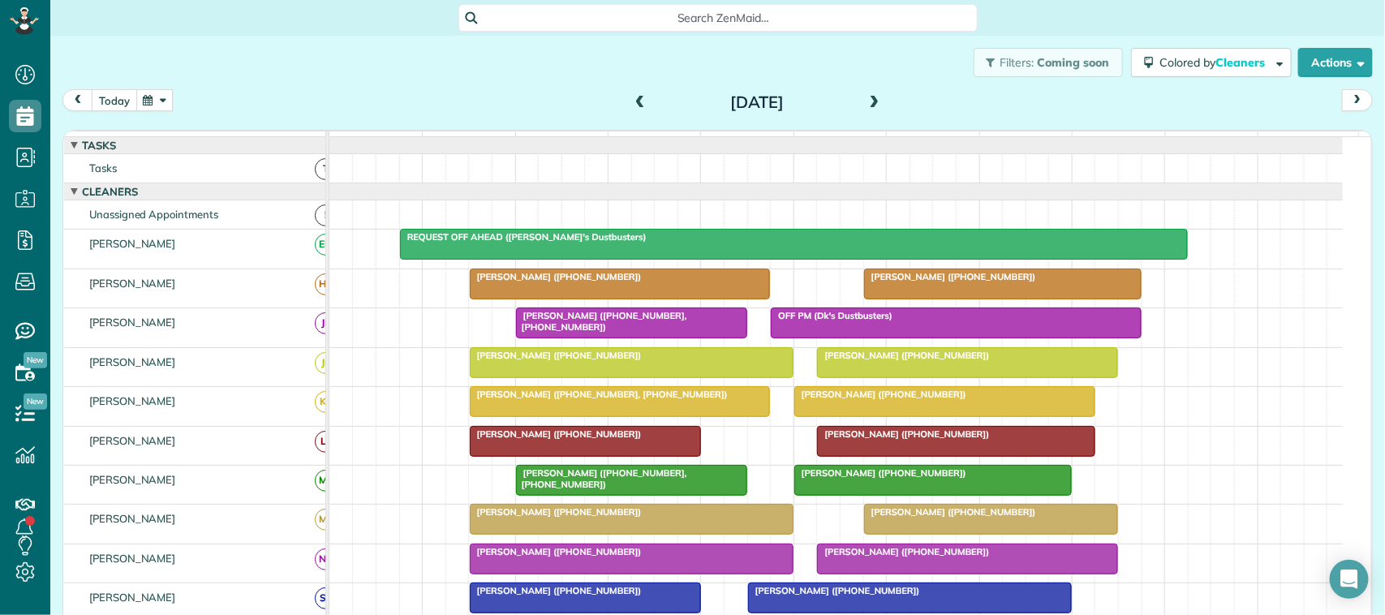
click at [114, 95] on button "today" at bounding box center [114, 100] width 45 height 22
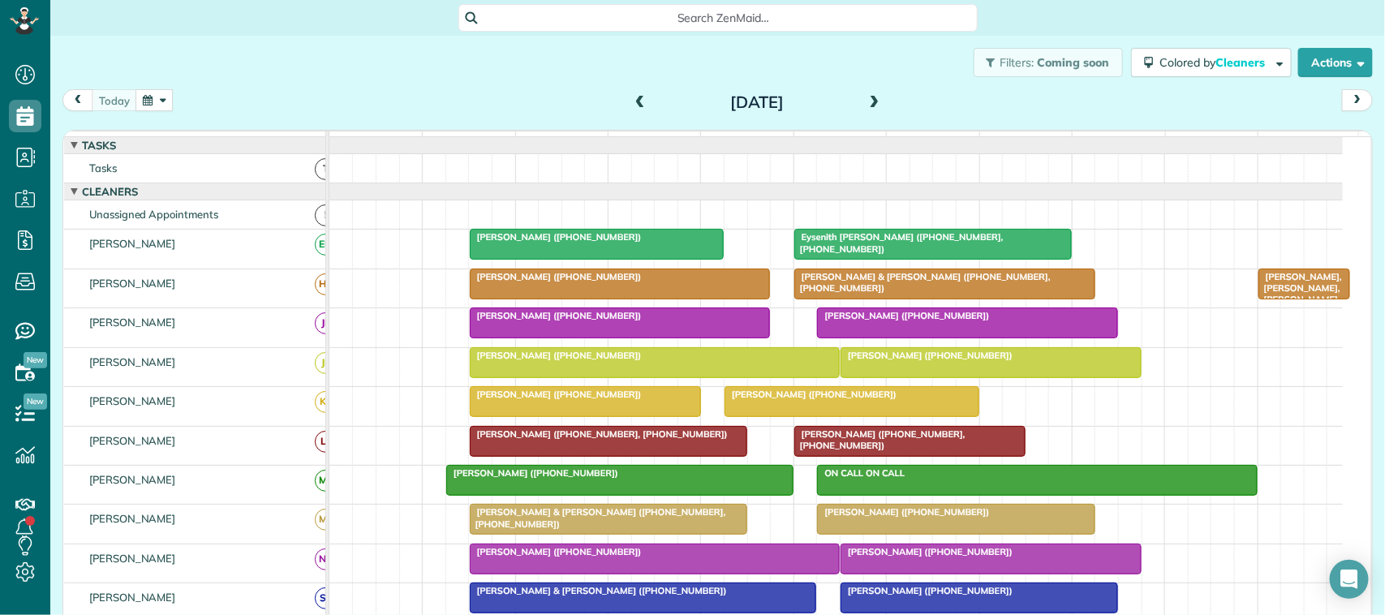
click at [868, 100] on span at bounding box center [875, 103] width 18 height 15
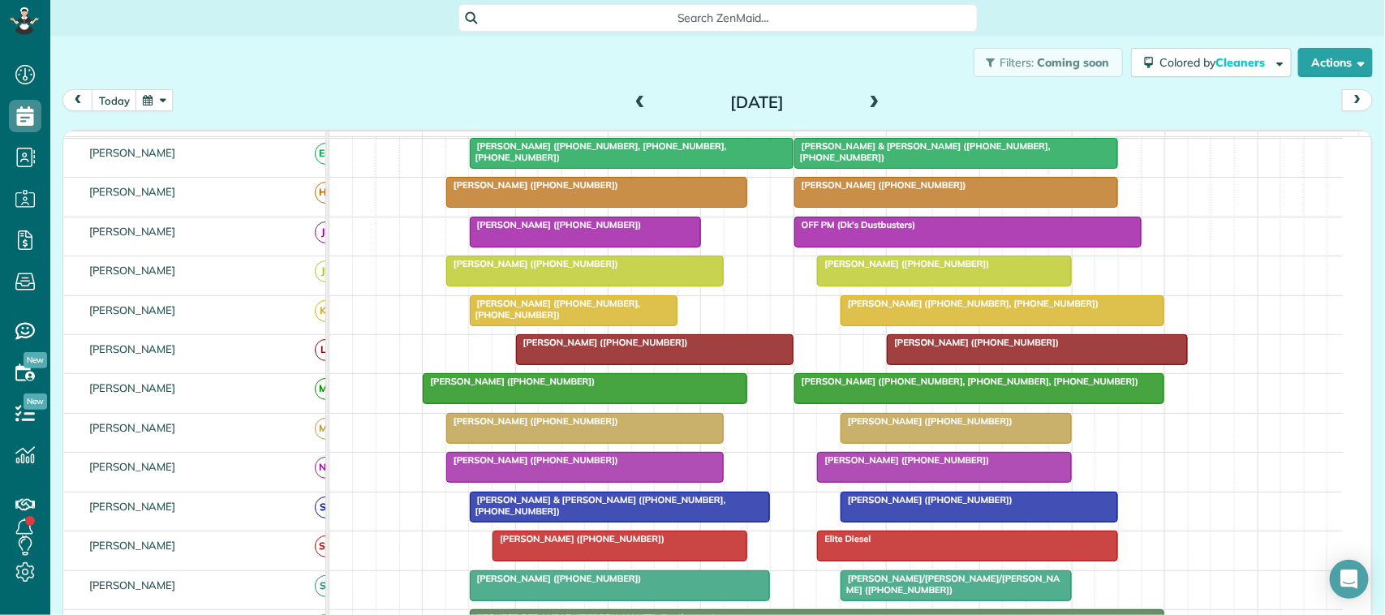
click at [639, 106] on span at bounding box center [640, 103] width 18 height 15
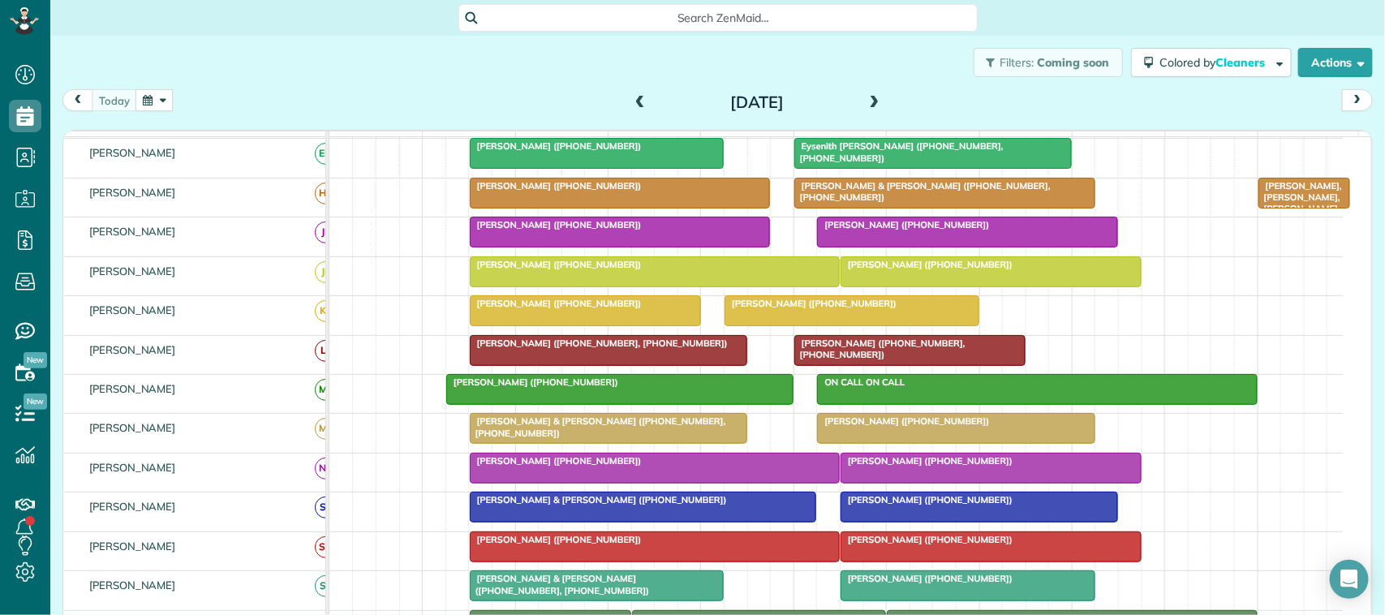
click at [868, 104] on span at bounding box center [875, 103] width 18 height 15
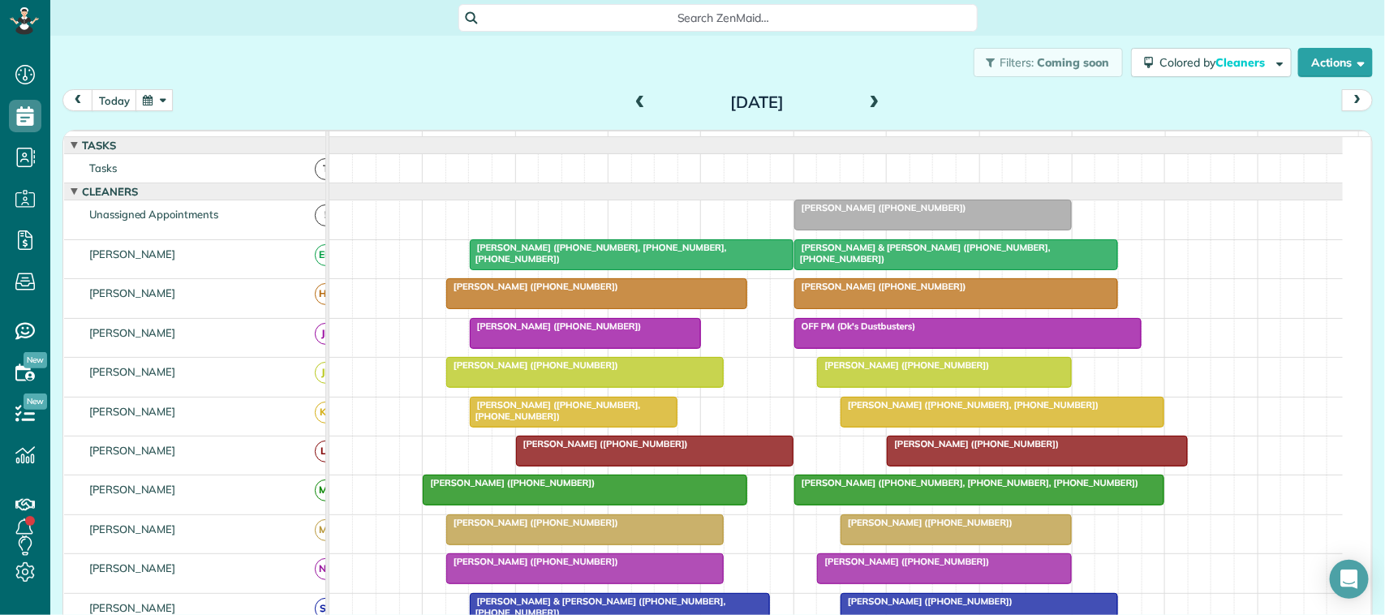
click at [866, 114] on span at bounding box center [875, 103] width 18 height 24
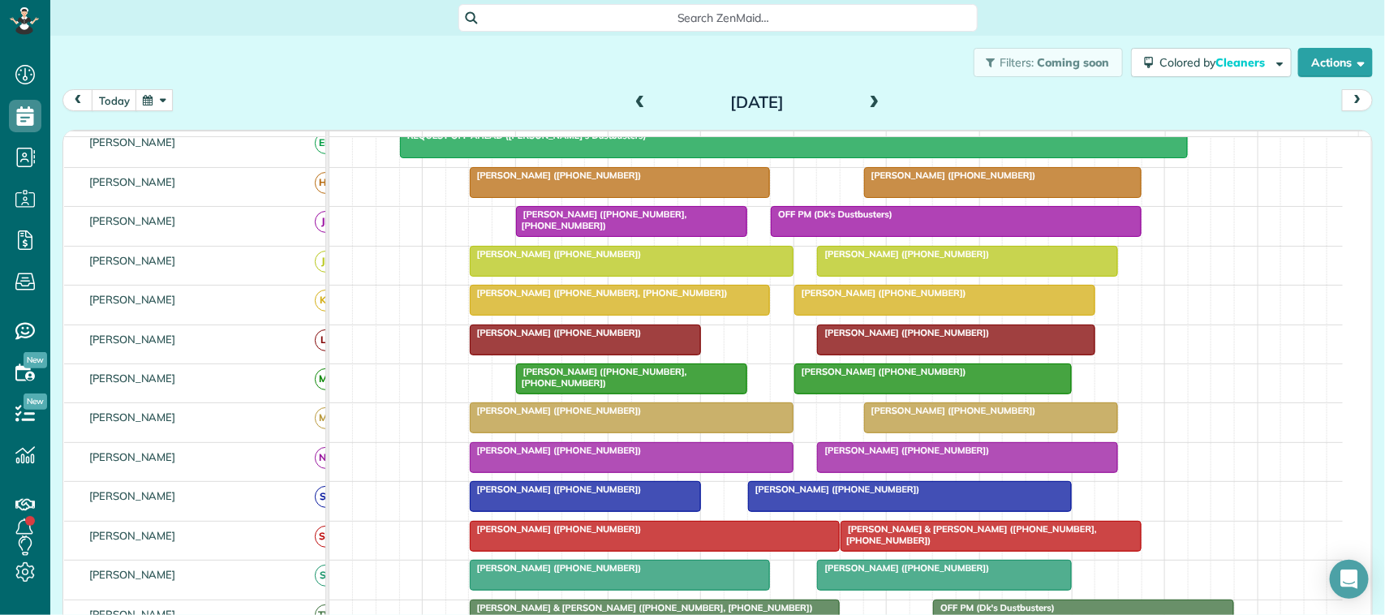
click at [112, 114] on div "today Thursday Aug 28, 2025" at bounding box center [717, 104] width 1310 height 30
click at [122, 106] on button "today" at bounding box center [114, 100] width 45 height 22
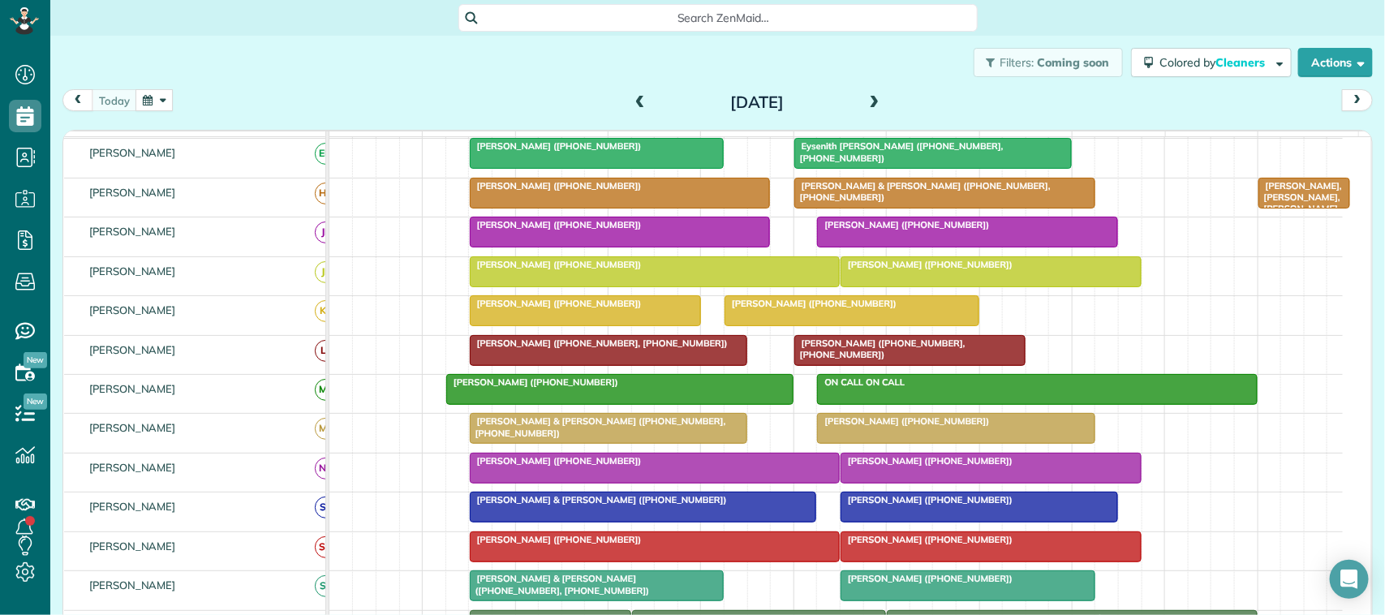
click at [166, 100] on button "button" at bounding box center [153, 100] width 37 height 22
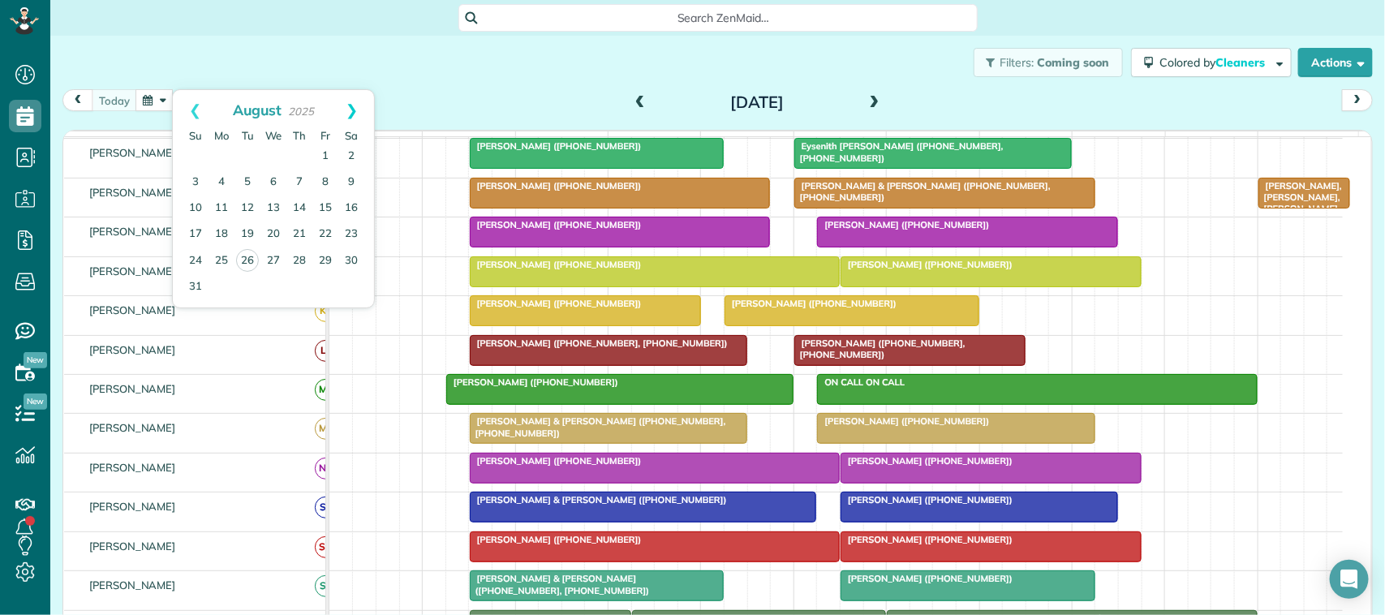
click at [343, 111] on link "Next" at bounding box center [351, 110] width 45 height 41
click at [298, 187] on link "11" at bounding box center [299, 183] width 26 height 26
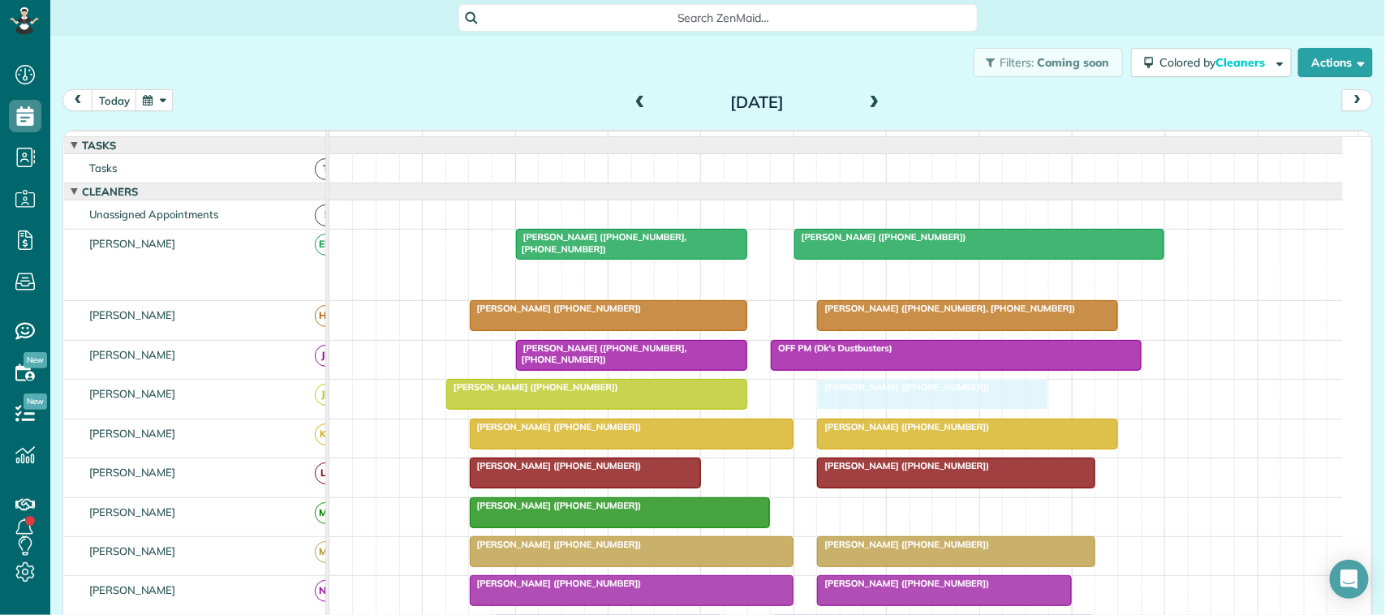
drag, startPoint x: 838, startPoint y: 289, endPoint x: 862, endPoint y: 406, distance: 120.0
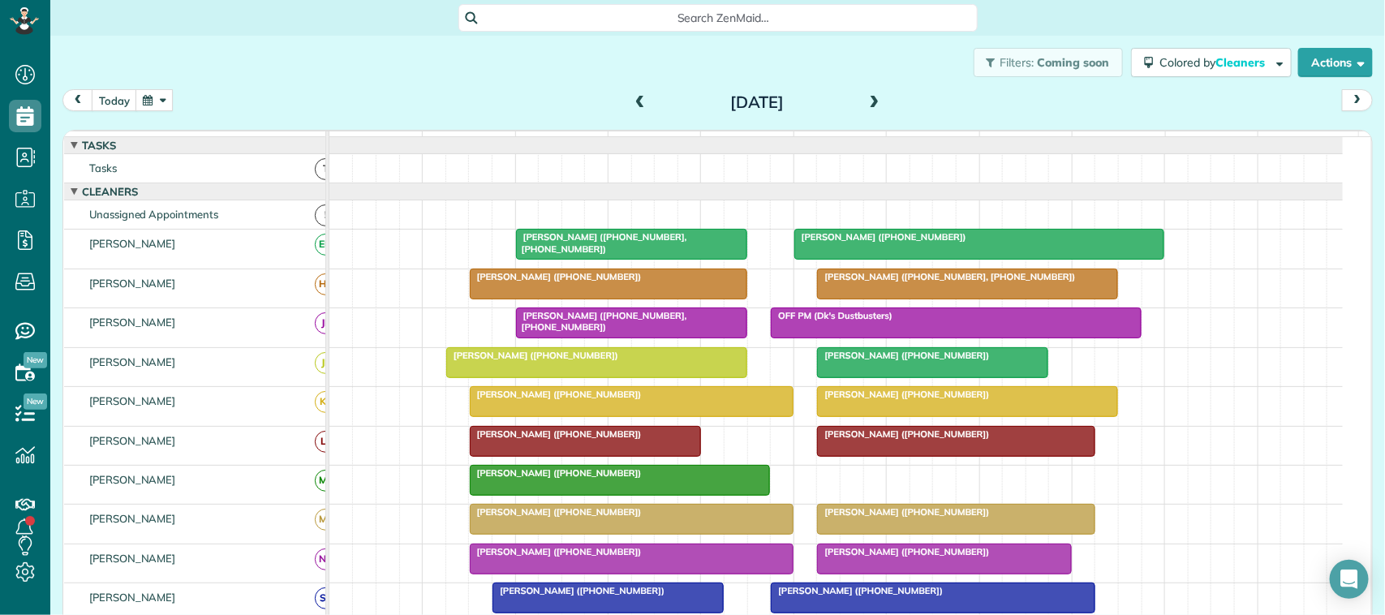
click at [140, 98] on button "button" at bounding box center [153, 100] width 37 height 22
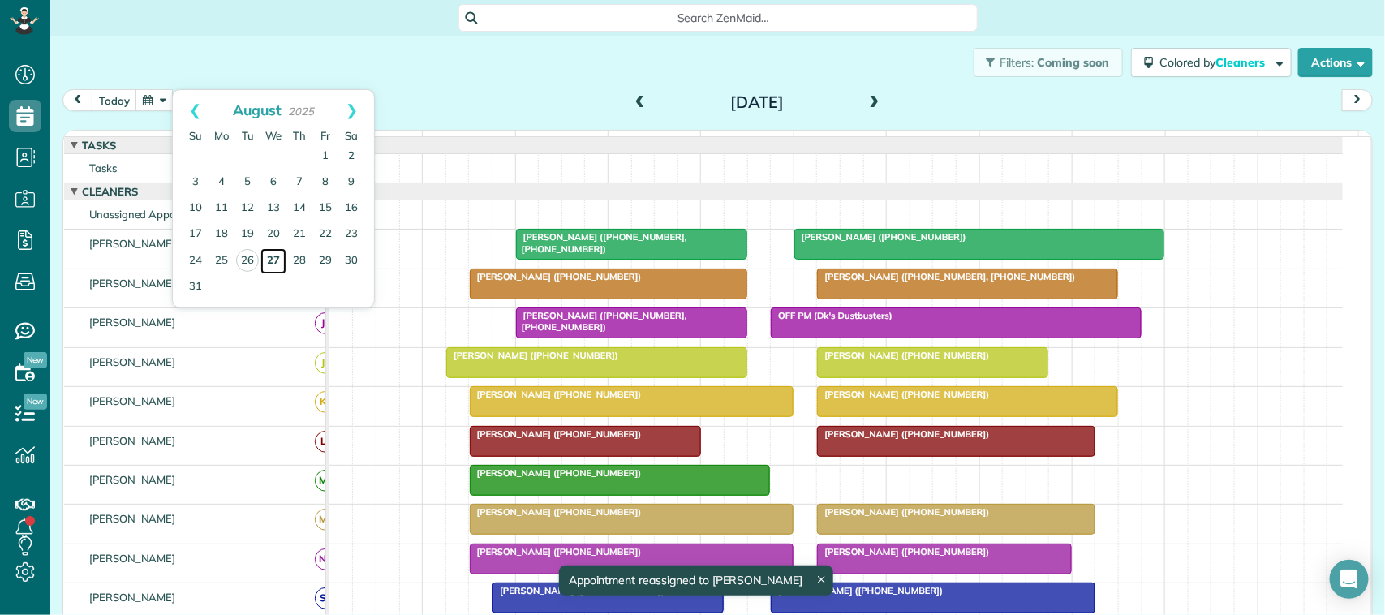
click at [269, 256] on link "27" at bounding box center [273, 261] width 26 height 26
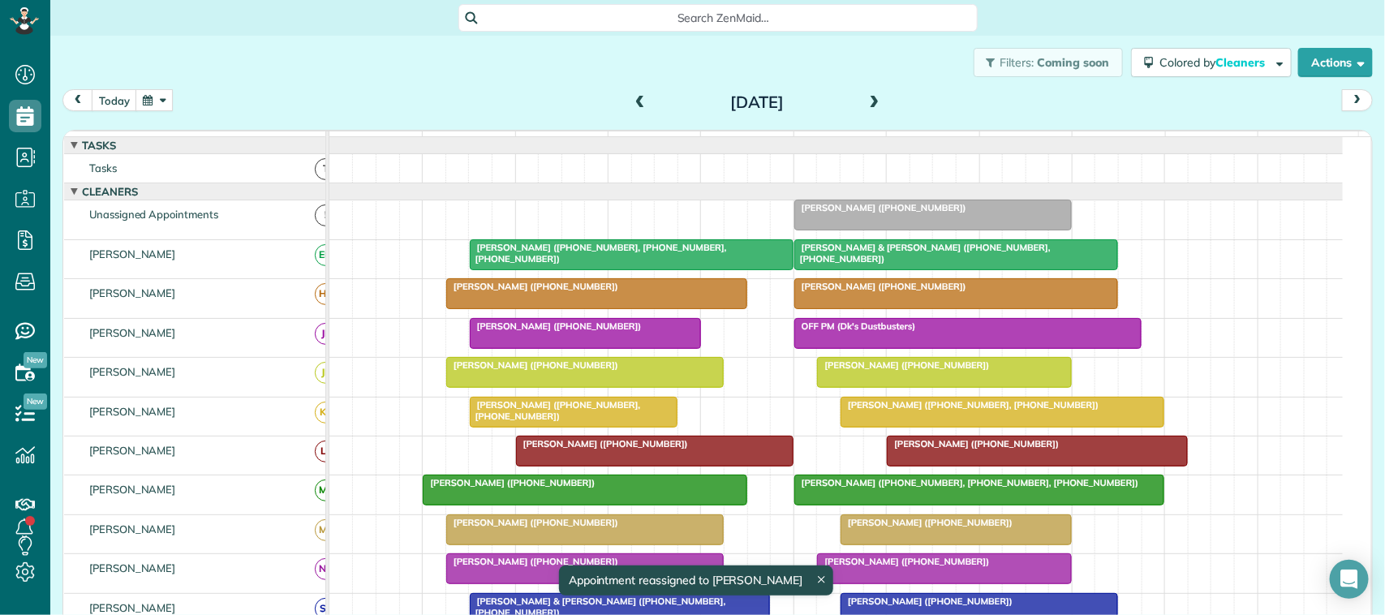
click at [866, 93] on span at bounding box center [875, 103] width 18 height 24
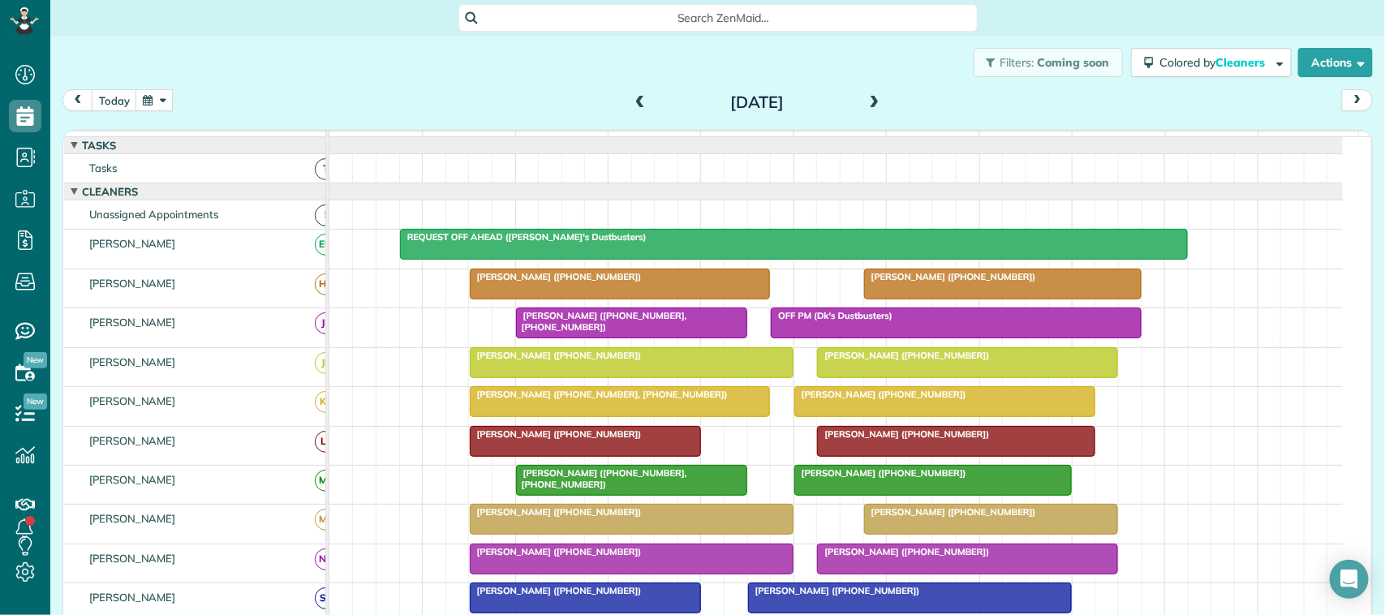
click at [330, 103] on div "today Thursday Aug 28, 2025" at bounding box center [717, 104] width 1310 height 30
click at [126, 100] on button "today" at bounding box center [114, 100] width 45 height 22
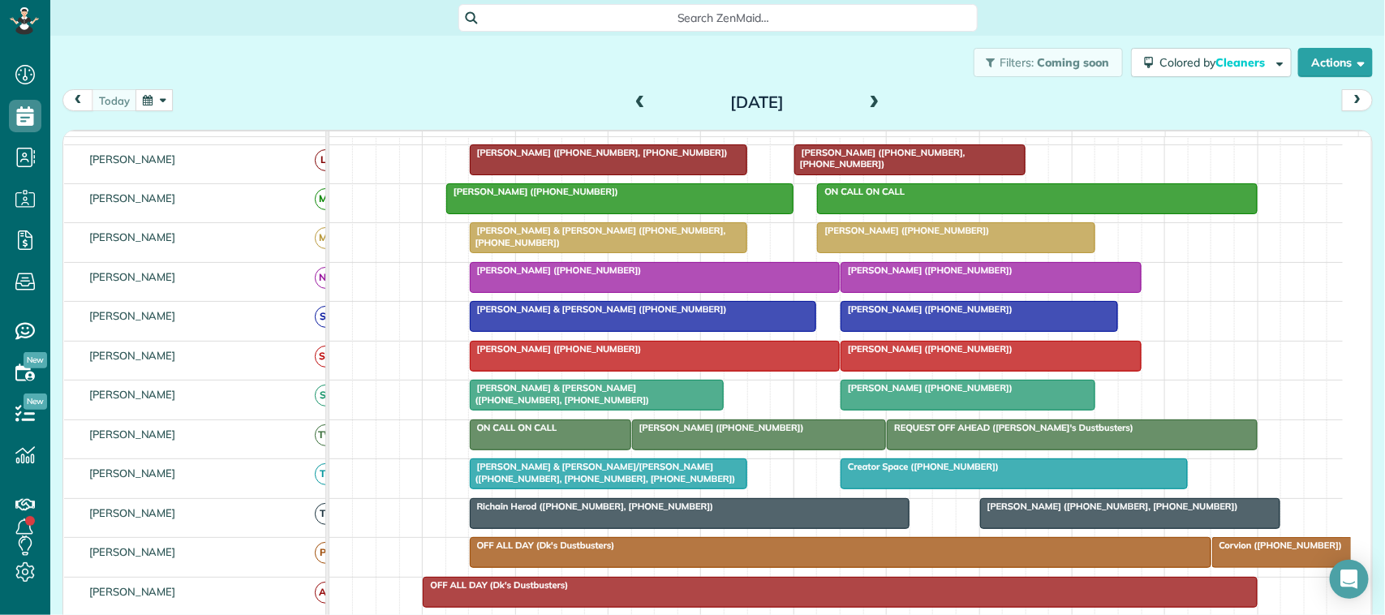
scroll to position [389, 0]
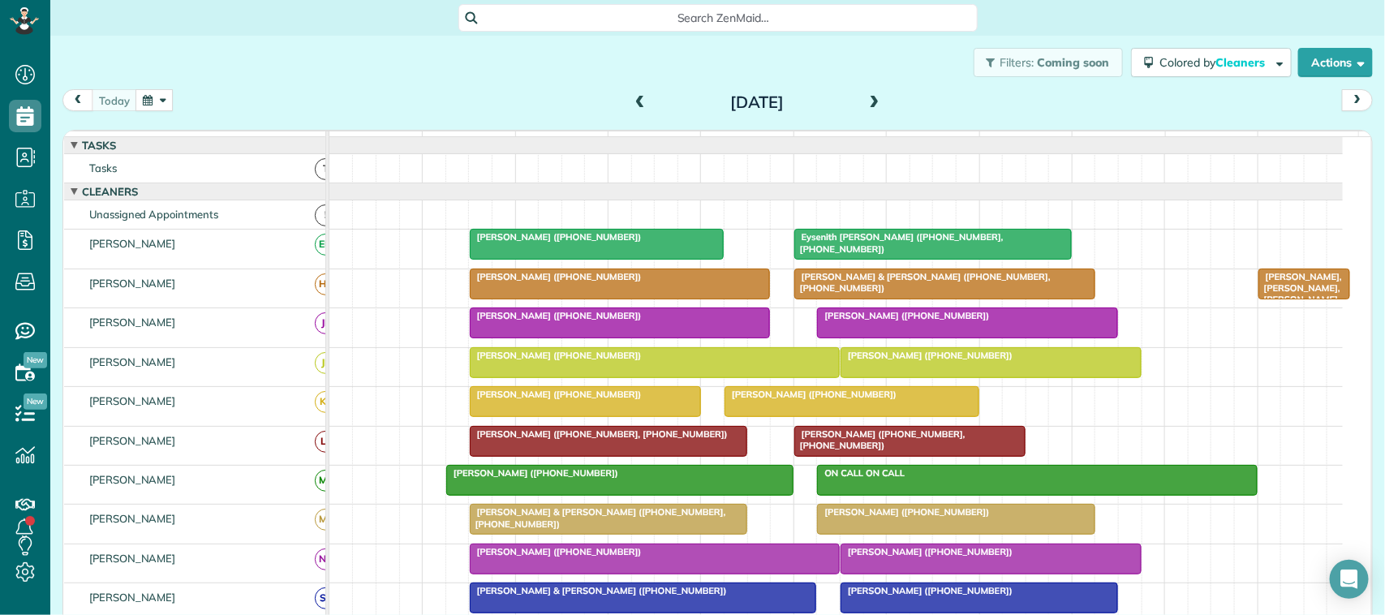
click at [160, 91] on button "button" at bounding box center [153, 100] width 37 height 22
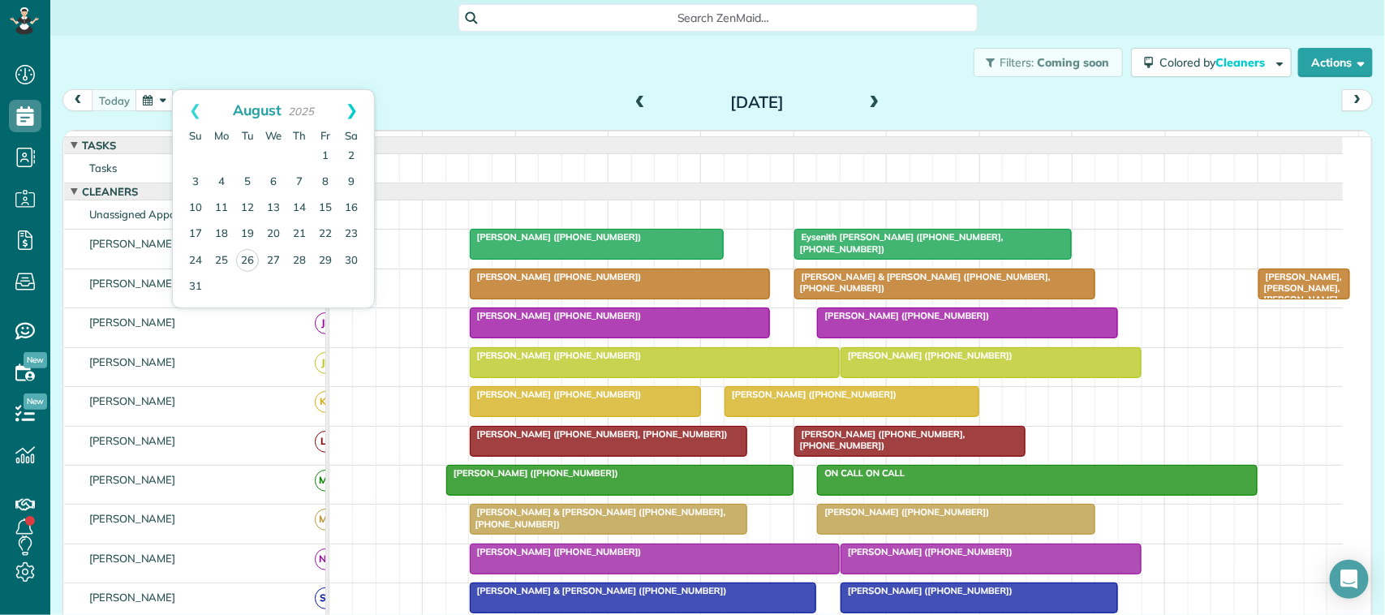
click at [345, 101] on link "Next" at bounding box center [351, 110] width 45 height 41
click at [220, 159] on link "1" at bounding box center [221, 157] width 26 height 26
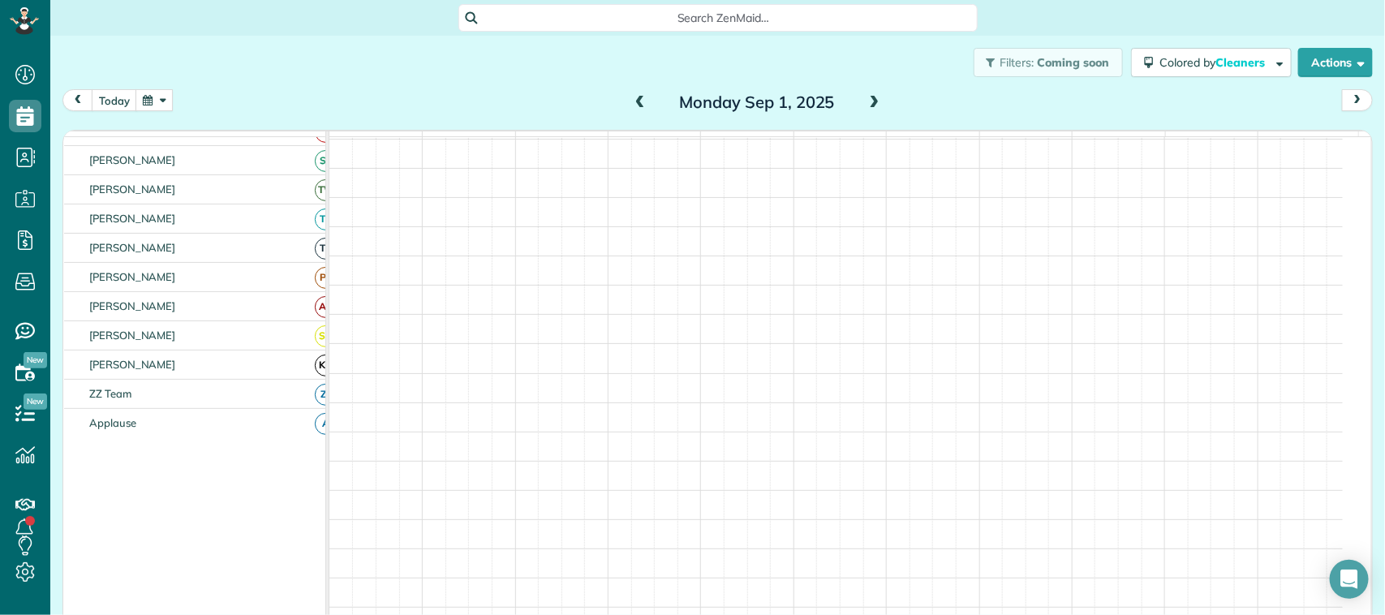
scroll to position [148, 0]
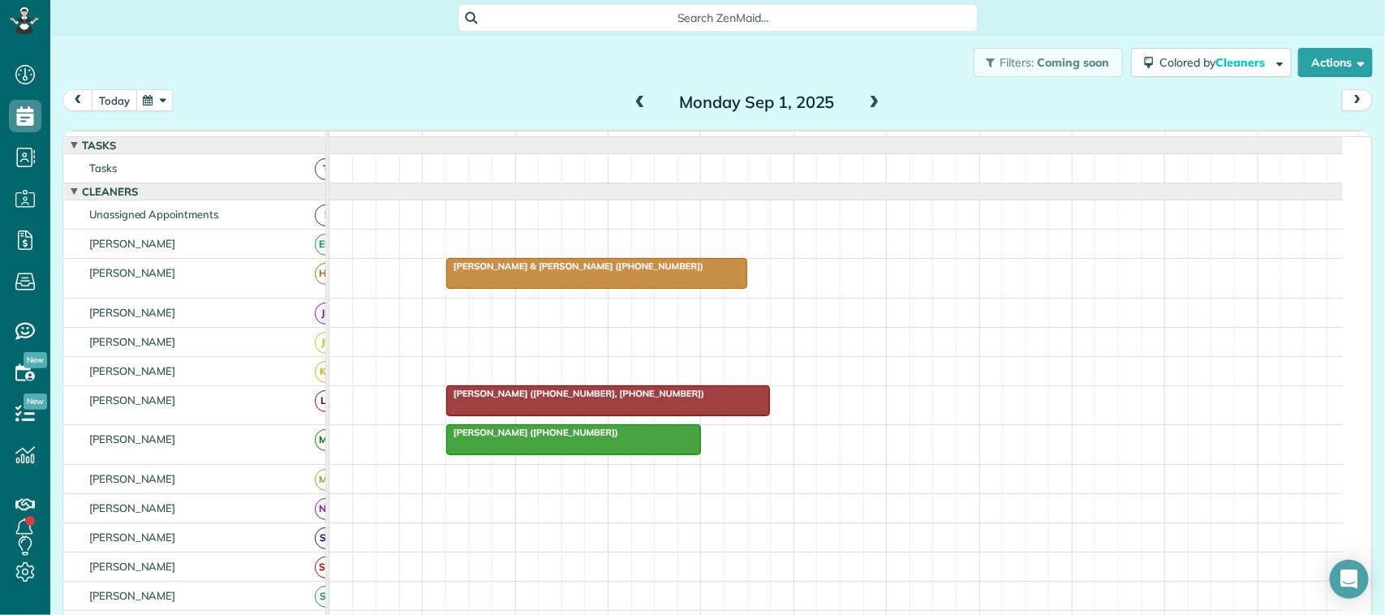
click at [111, 98] on button "today" at bounding box center [114, 100] width 45 height 22
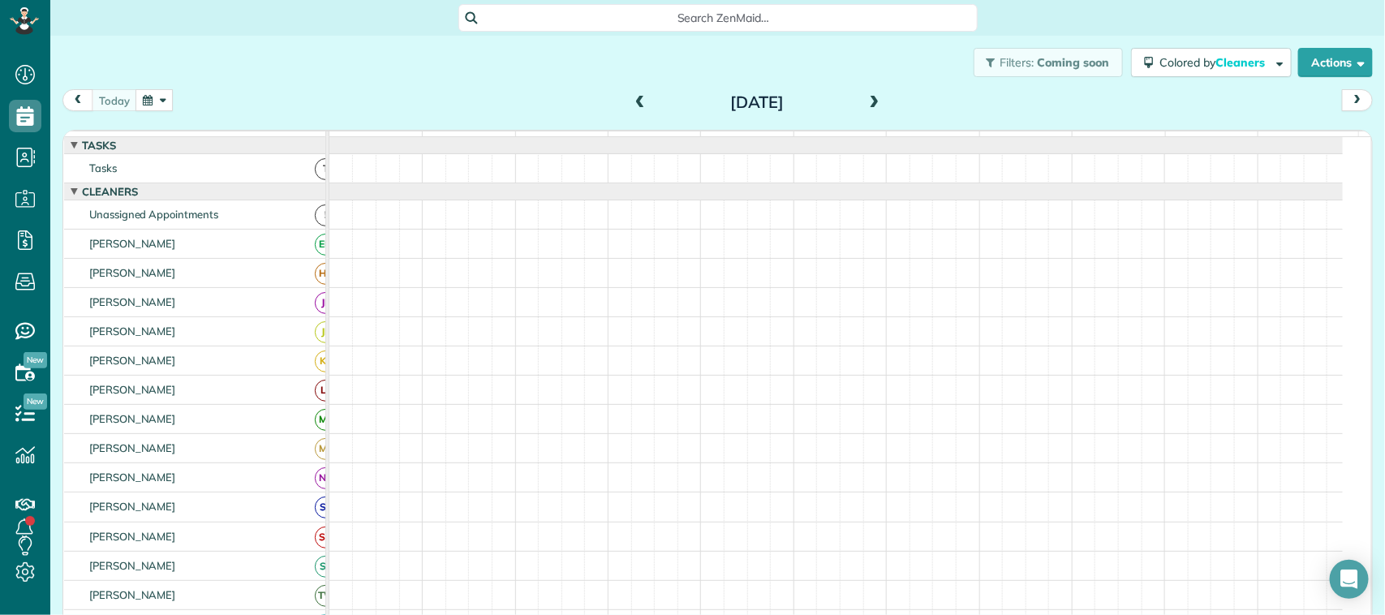
click at [152, 92] on button "button" at bounding box center [153, 100] width 37 height 22
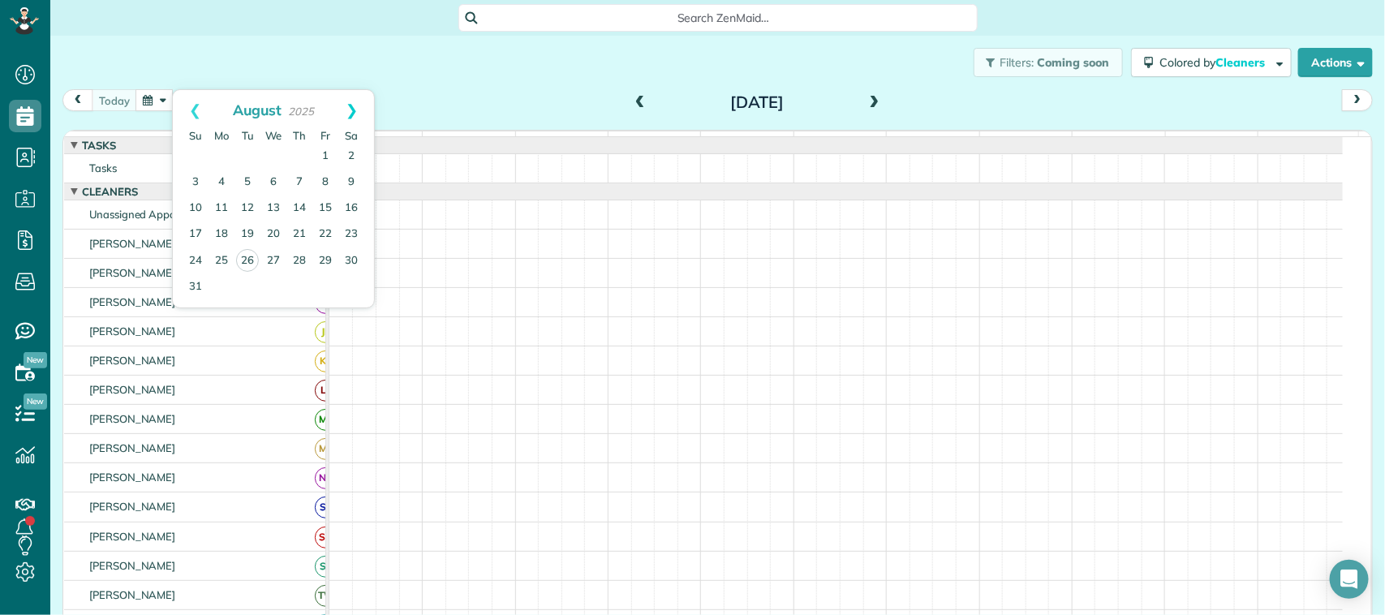
click at [358, 103] on link "Next" at bounding box center [351, 110] width 45 height 41
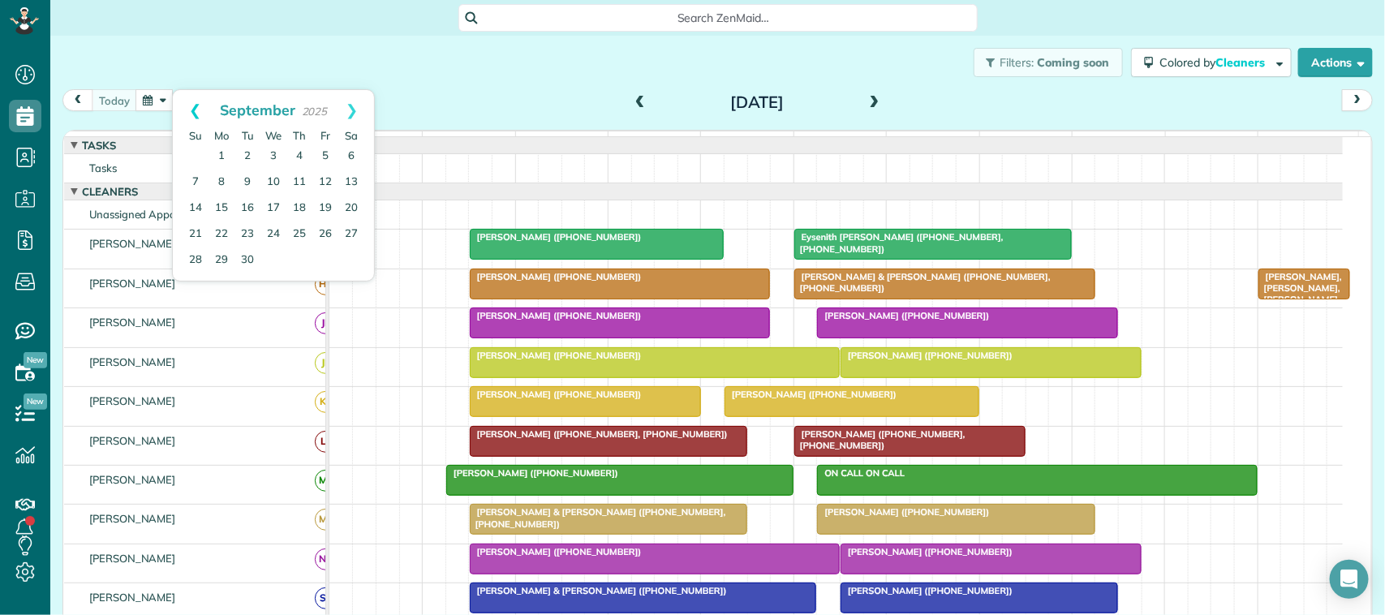
click at [192, 114] on link "Prev" at bounding box center [195, 110] width 45 height 41
click at [469, 58] on div "Filters: Coming soon Colored by Cleaners Color by Cleaner Color by Team Color b…" at bounding box center [717, 63] width 1334 height 54
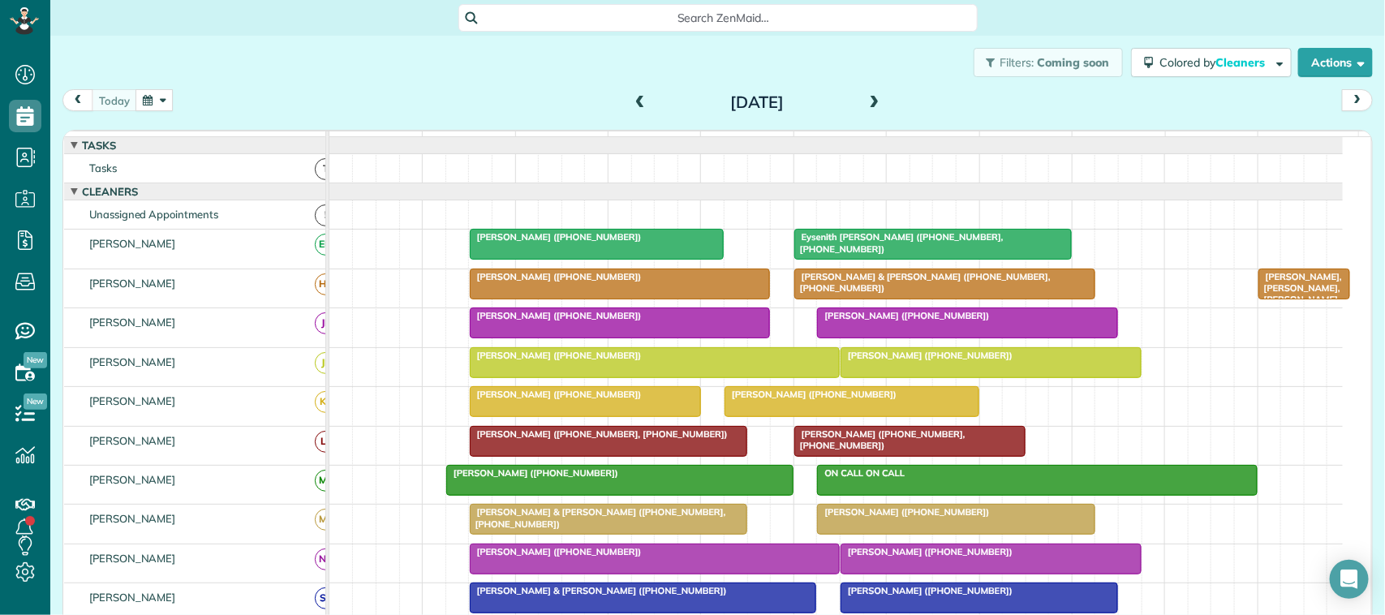
click at [150, 98] on button "button" at bounding box center [153, 100] width 37 height 22
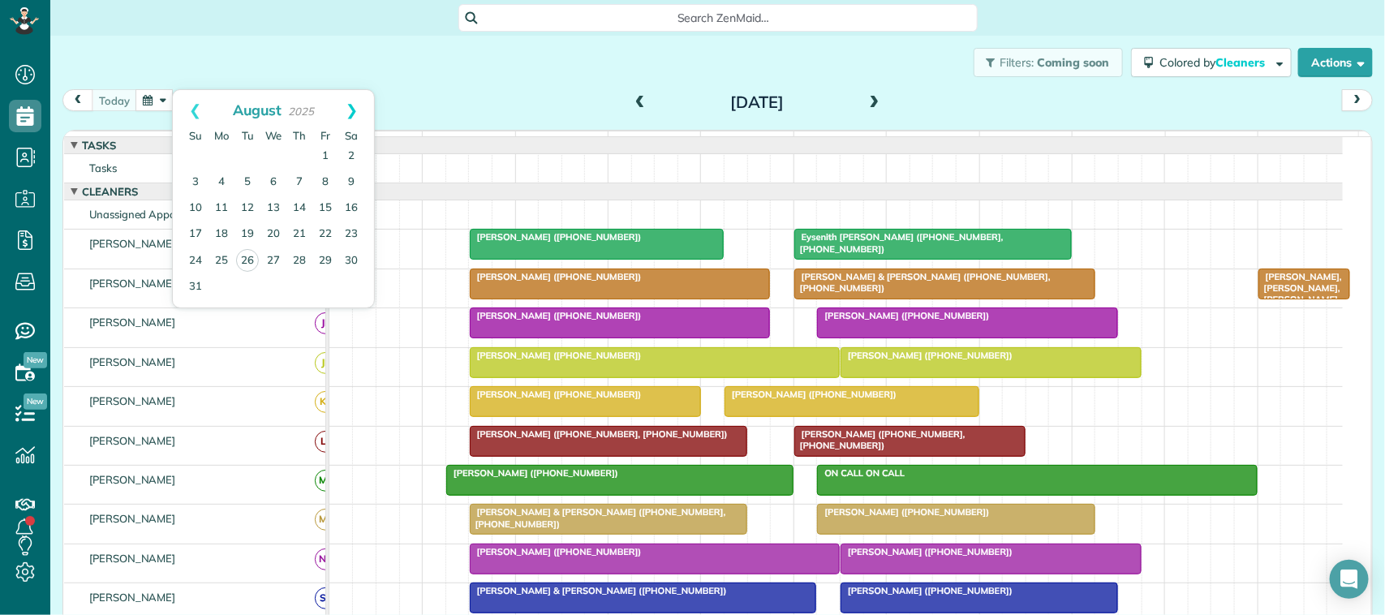
click at [355, 110] on link "Next" at bounding box center [351, 110] width 45 height 41
click at [217, 167] on link "1" at bounding box center [221, 157] width 26 height 26
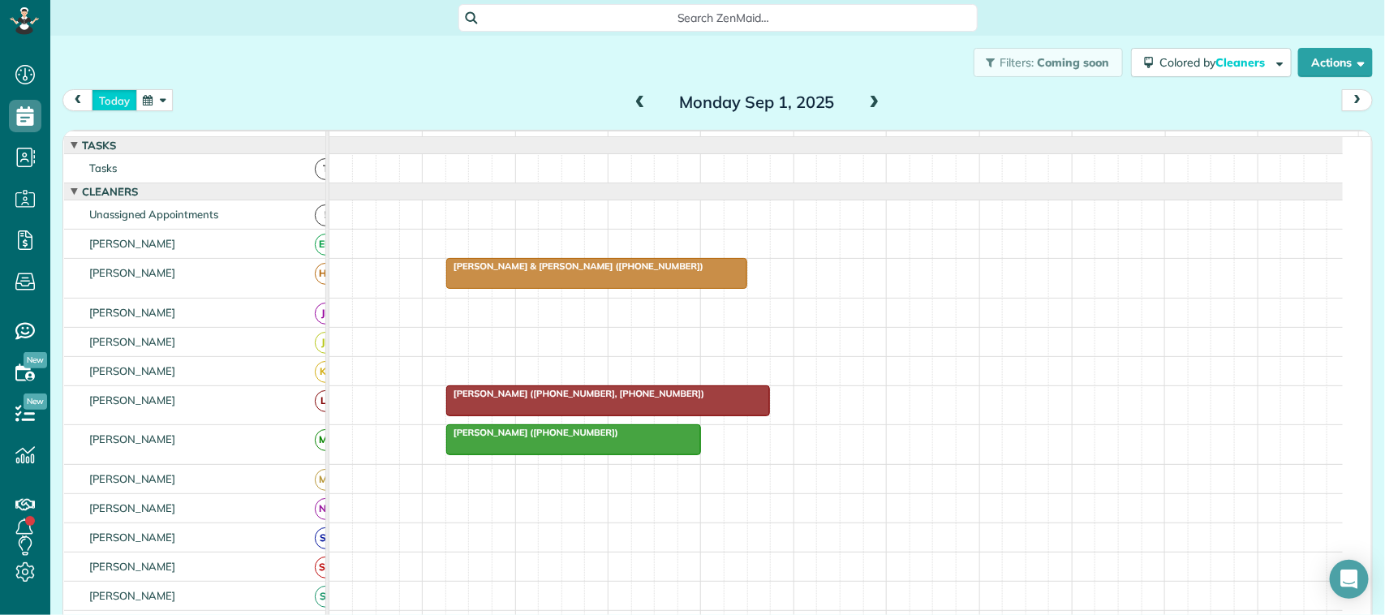
click at [103, 96] on button "today" at bounding box center [114, 100] width 45 height 22
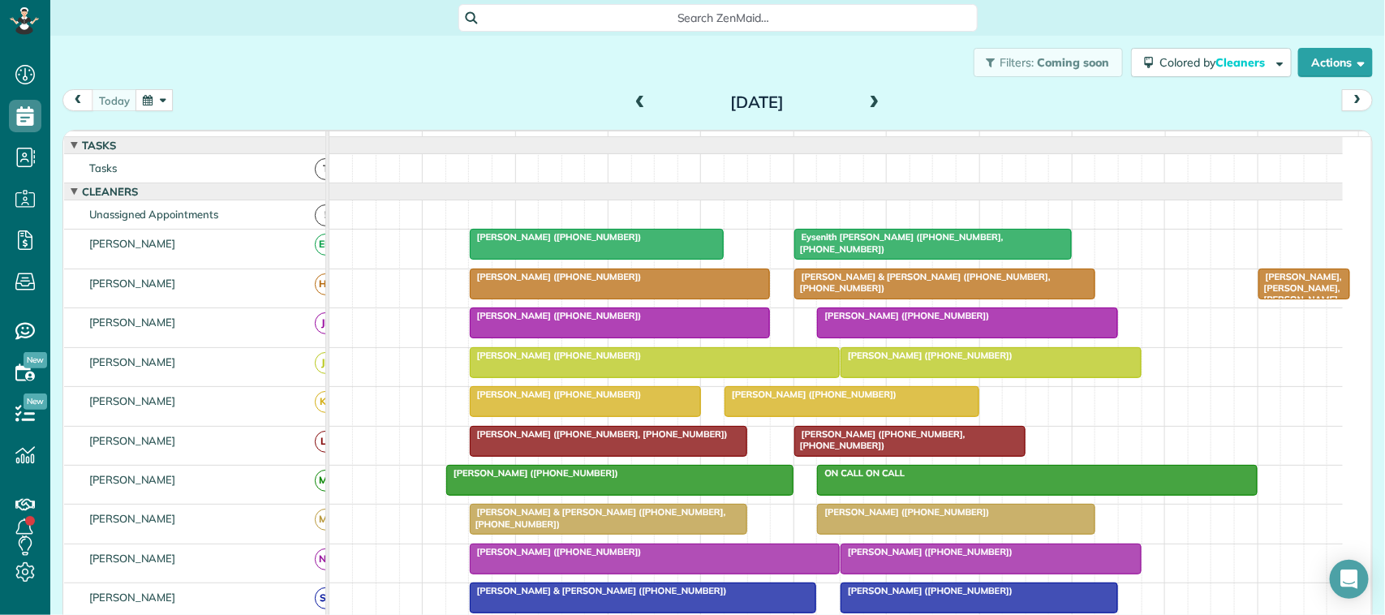
click at [876, 93] on div "[DATE] [DATE]" at bounding box center [717, 104] width 1310 height 30
click at [849, 102] on h2 "[DATE]" at bounding box center [756, 102] width 203 height 18
click at [870, 74] on div "Filters: Coming soon Colored by Cleaners Color by Cleaner Color by Team Color b…" at bounding box center [717, 63] width 1334 height 54
click at [866, 100] on span at bounding box center [875, 103] width 18 height 15
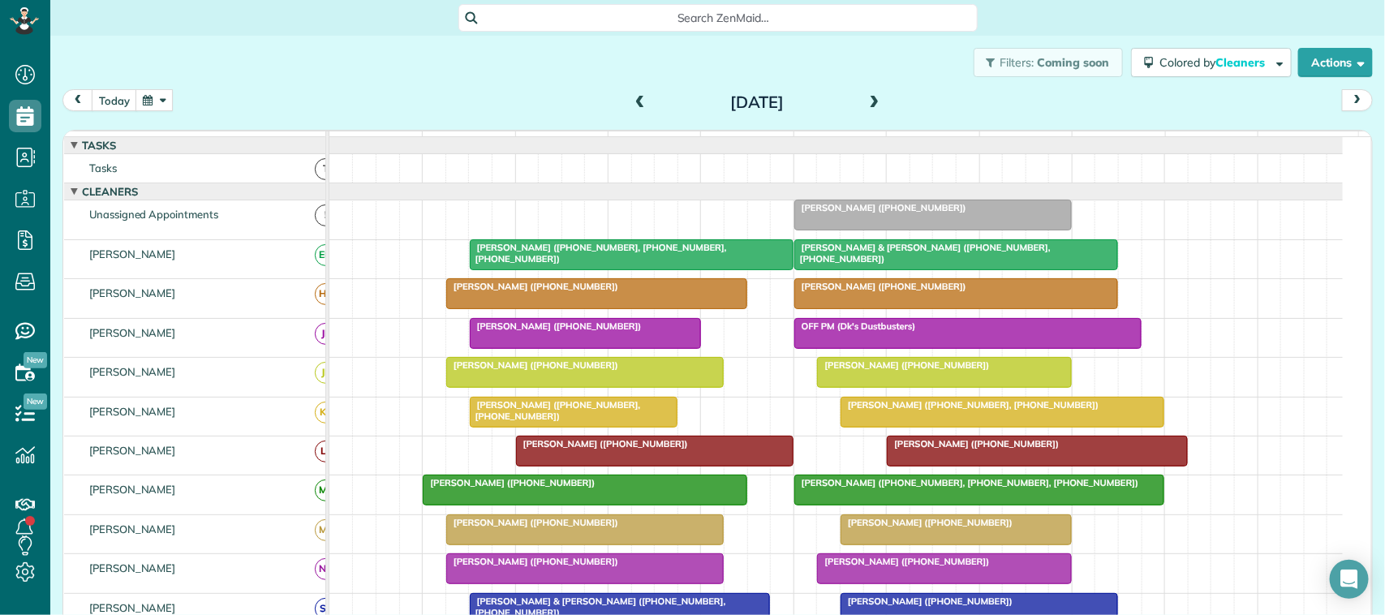
click at [161, 111] on div "today Wednesday Aug 27, 2025" at bounding box center [717, 104] width 1310 height 30
click at [163, 105] on button "button" at bounding box center [153, 100] width 37 height 22
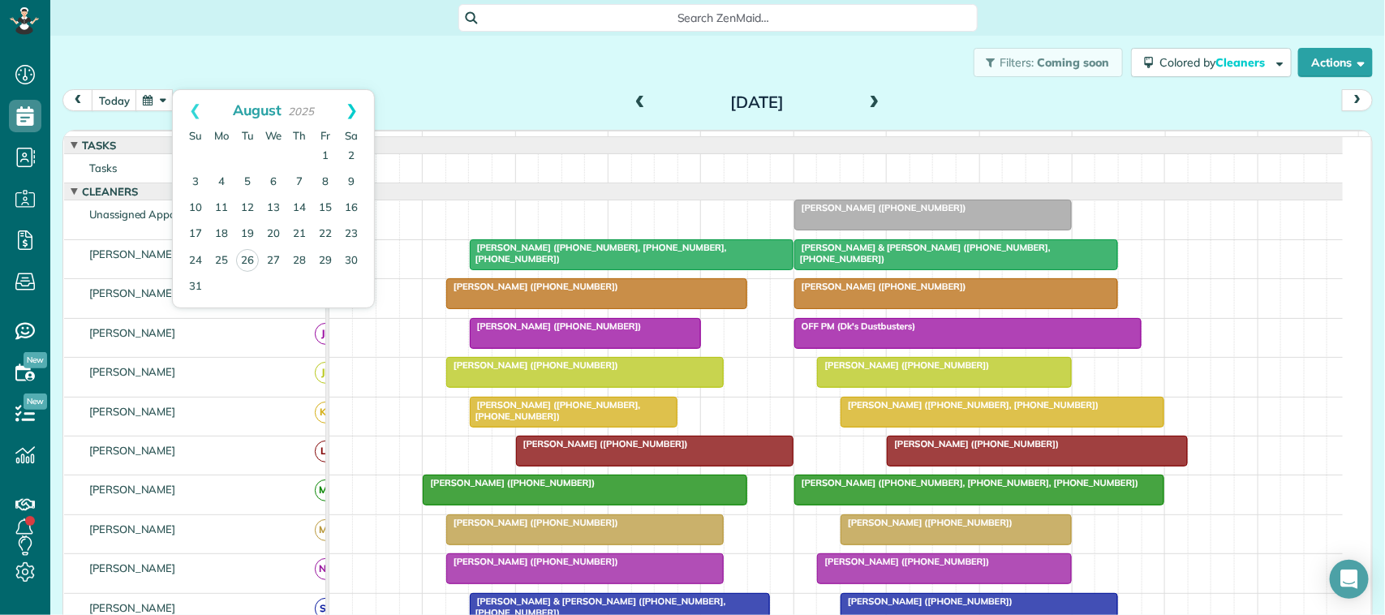
click at [369, 110] on link "Next" at bounding box center [351, 110] width 45 height 41
click at [277, 150] on link "3" at bounding box center [273, 157] width 26 height 26
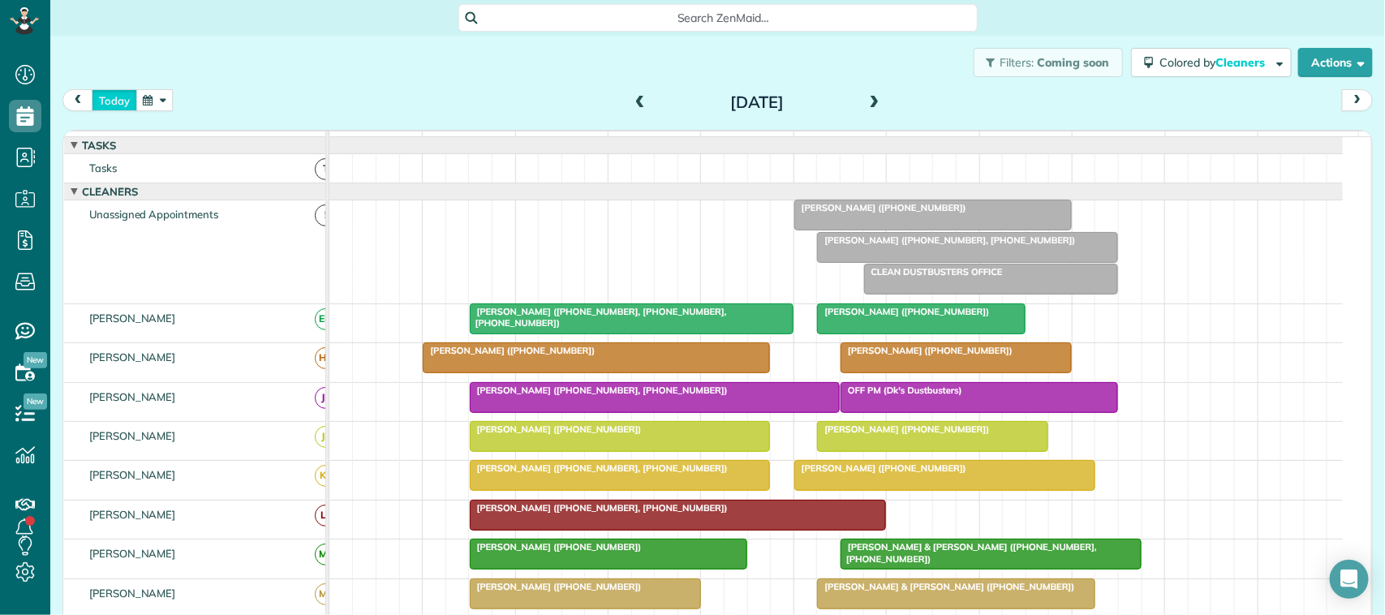
click at [114, 99] on button "today" at bounding box center [114, 100] width 45 height 22
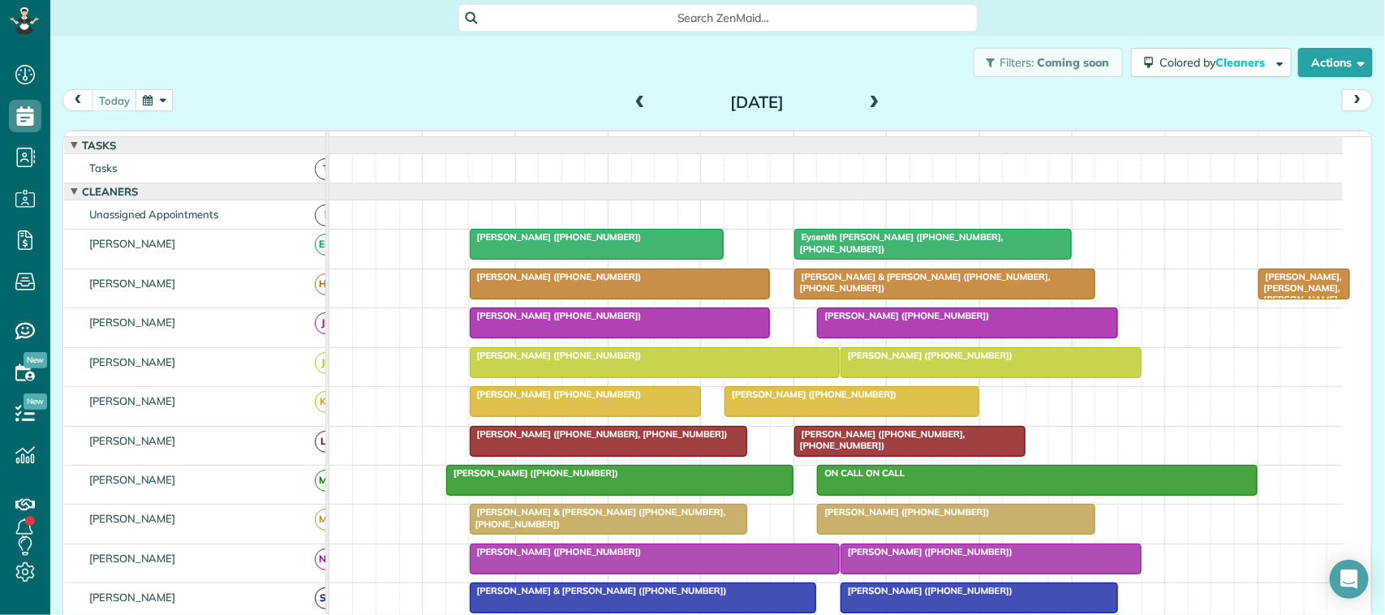
click at [866, 103] on span at bounding box center [875, 103] width 18 height 15
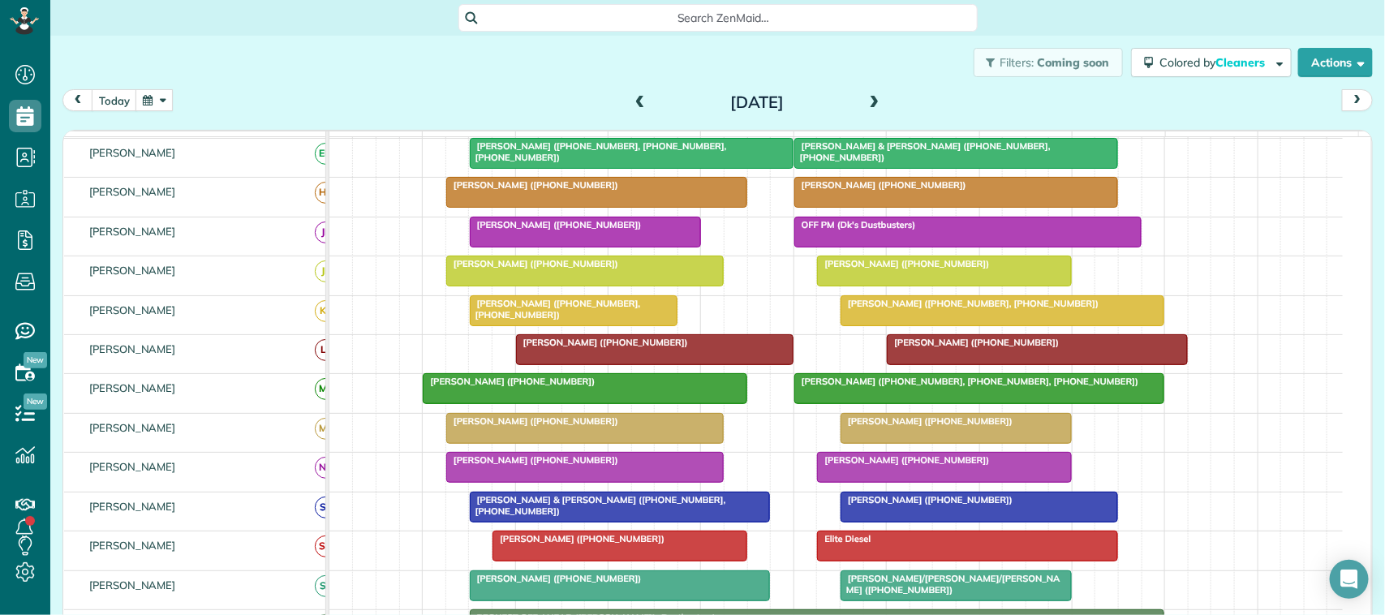
click at [164, 96] on button "button" at bounding box center [153, 100] width 37 height 22
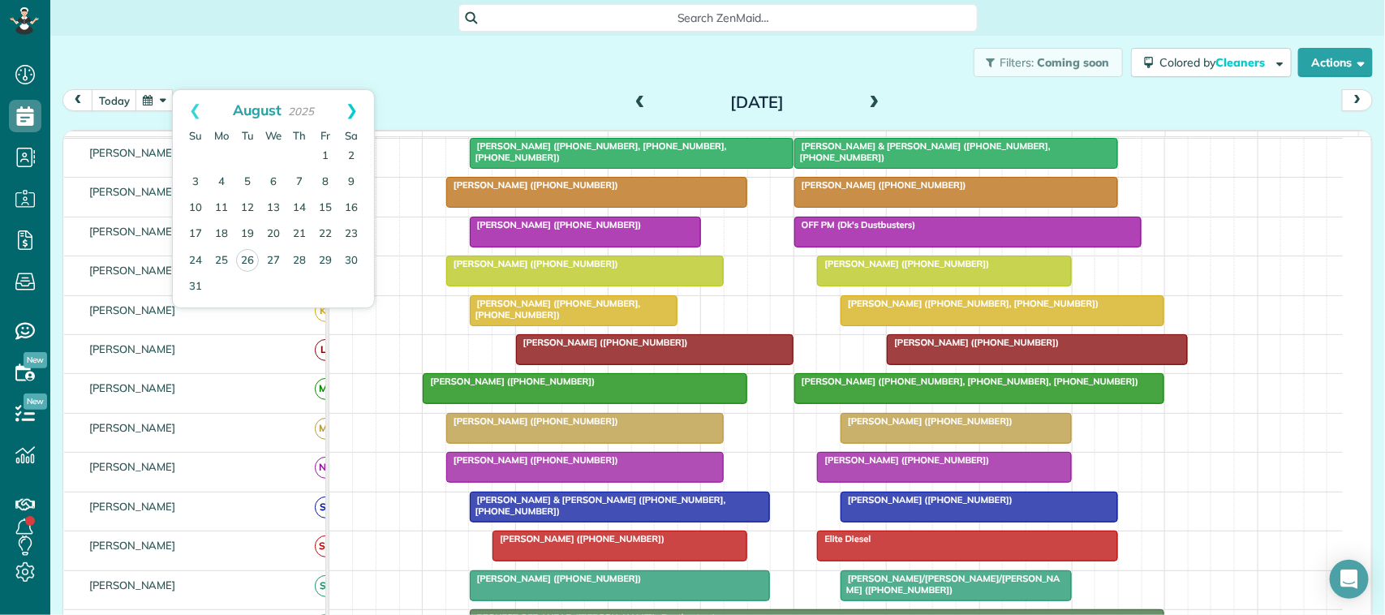
click at [363, 118] on link "Next" at bounding box center [351, 110] width 45 height 41
click at [226, 152] on link "1" at bounding box center [221, 157] width 26 height 26
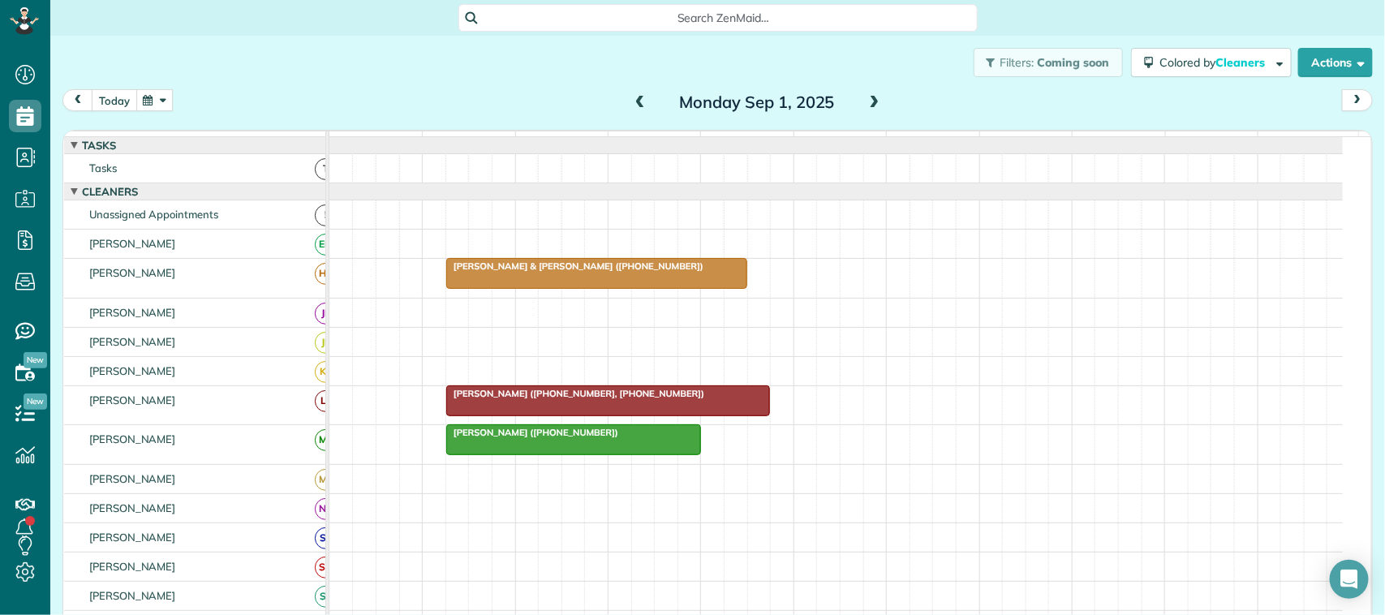
click at [114, 96] on button "today" at bounding box center [114, 100] width 45 height 22
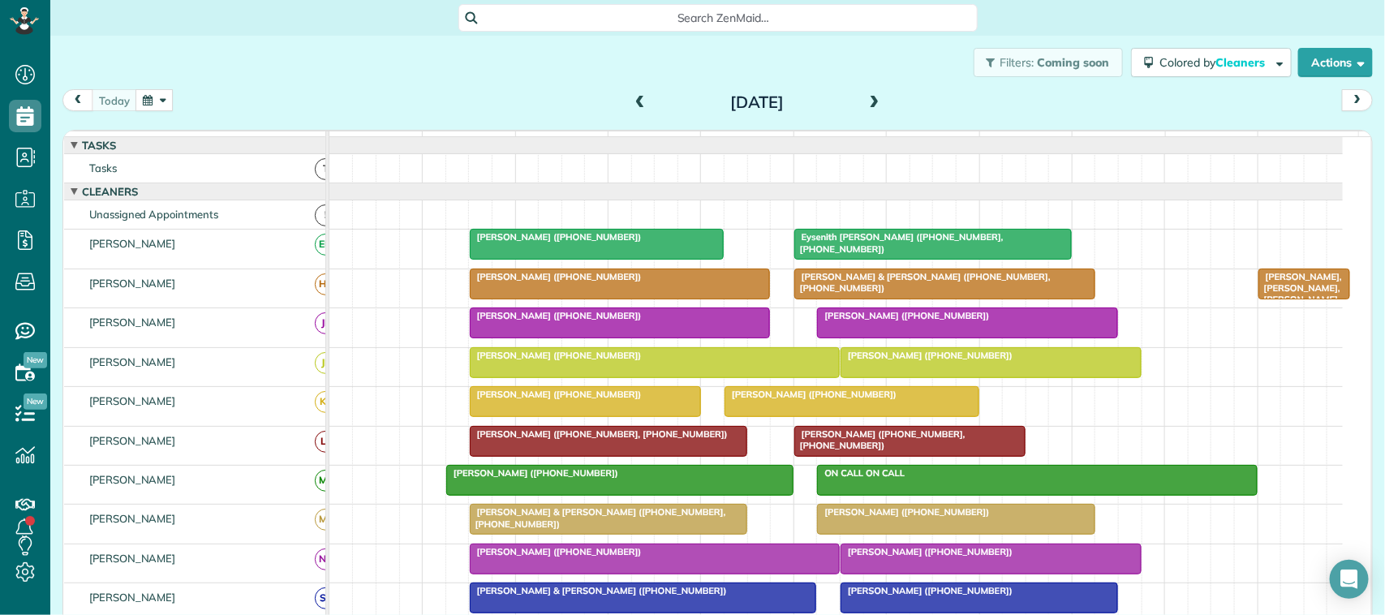
click at [119, 84] on div "Filters: Coming soon Colored by Cleaners Color by Cleaner Color by Team Color b…" at bounding box center [717, 63] width 1334 height 54
click at [866, 97] on span at bounding box center [875, 103] width 18 height 15
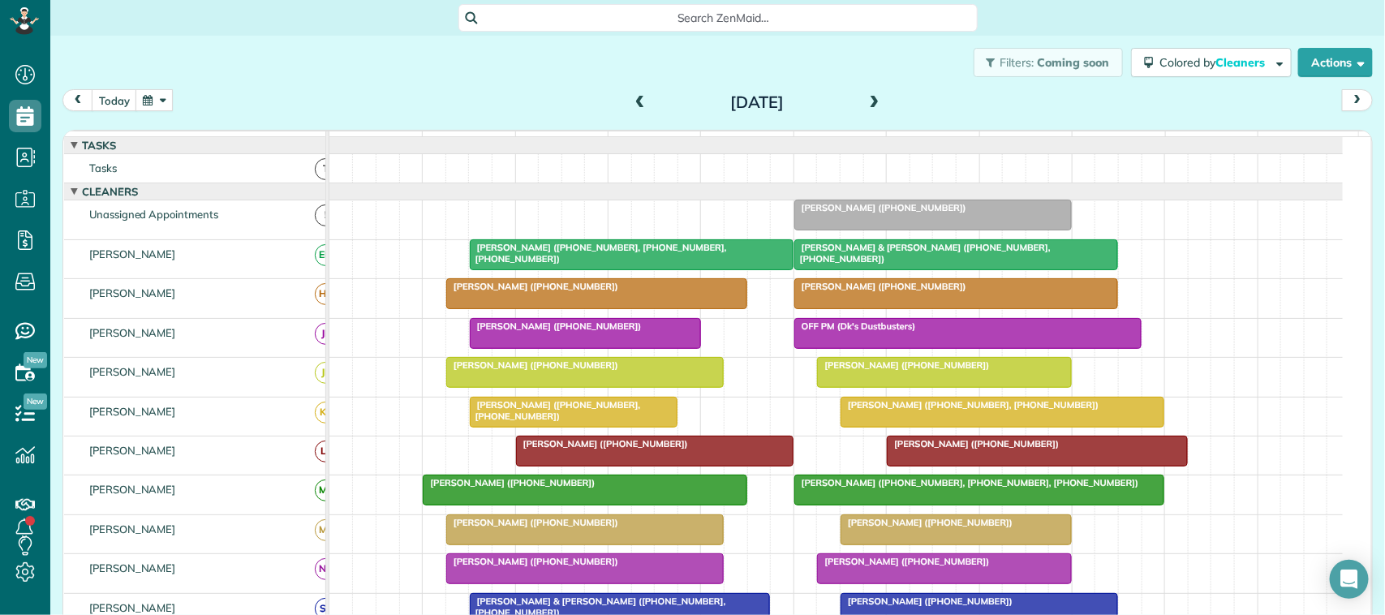
click at [868, 105] on span at bounding box center [875, 103] width 18 height 15
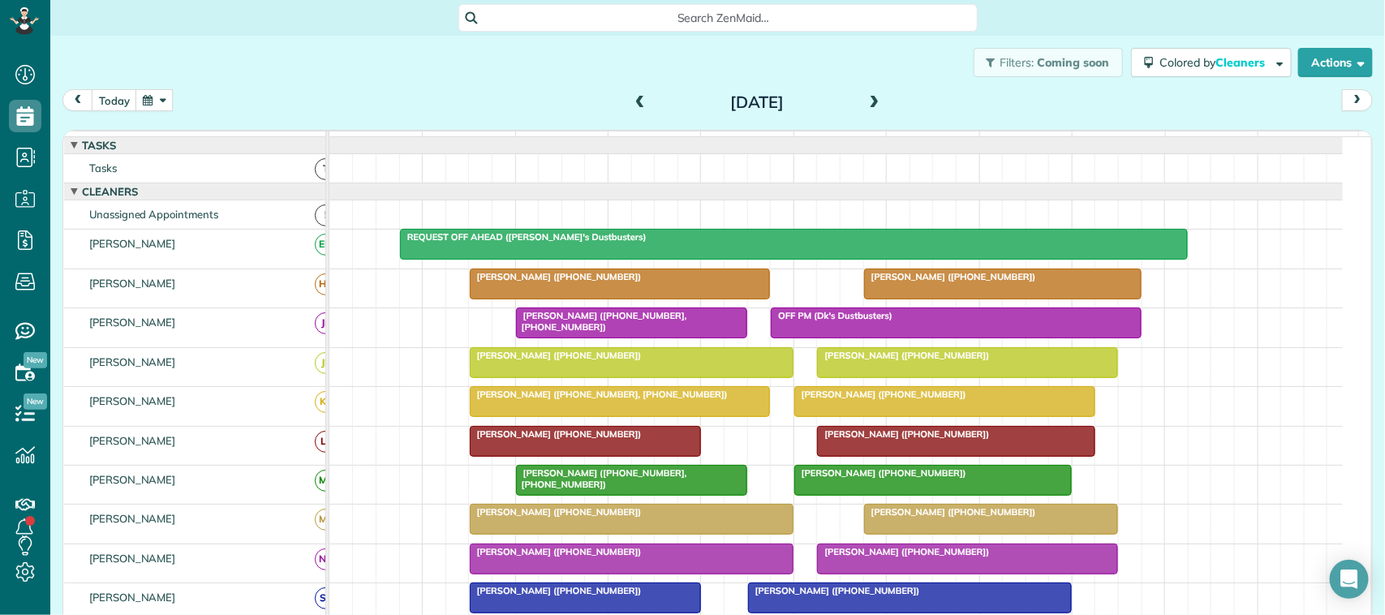
click at [635, 101] on span at bounding box center [640, 103] width 18 height 15
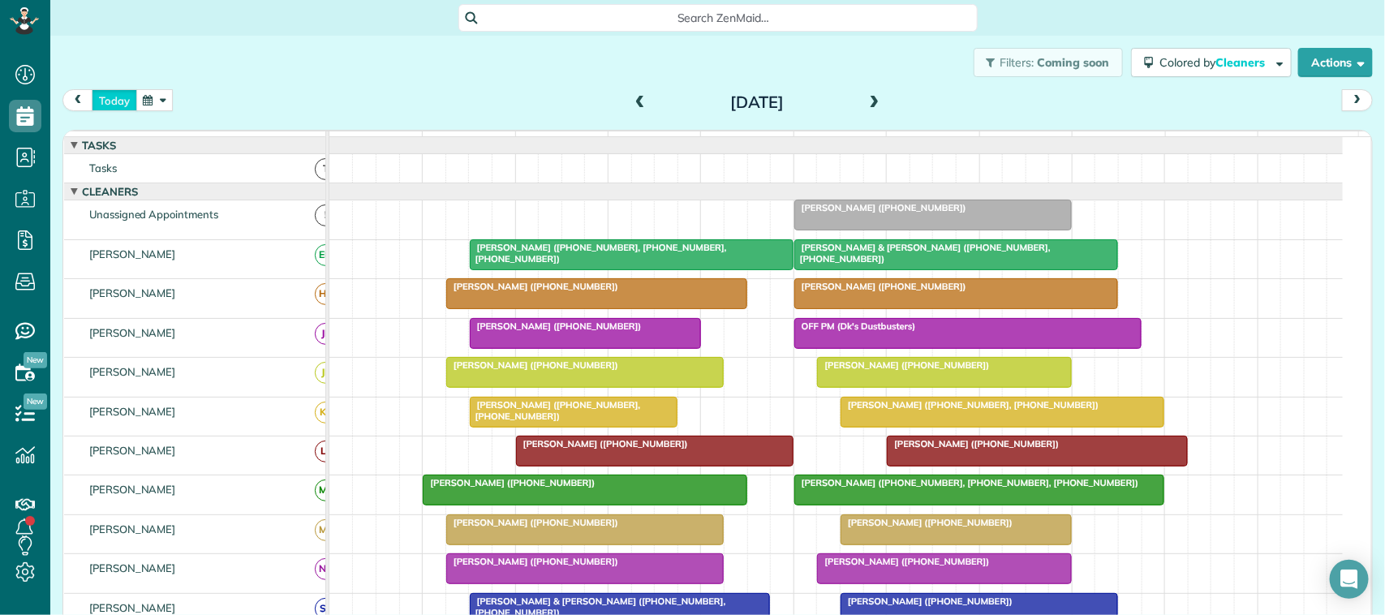
click at [116, 90] on button "today" at bounding box center [114, 100] width 45 height 22
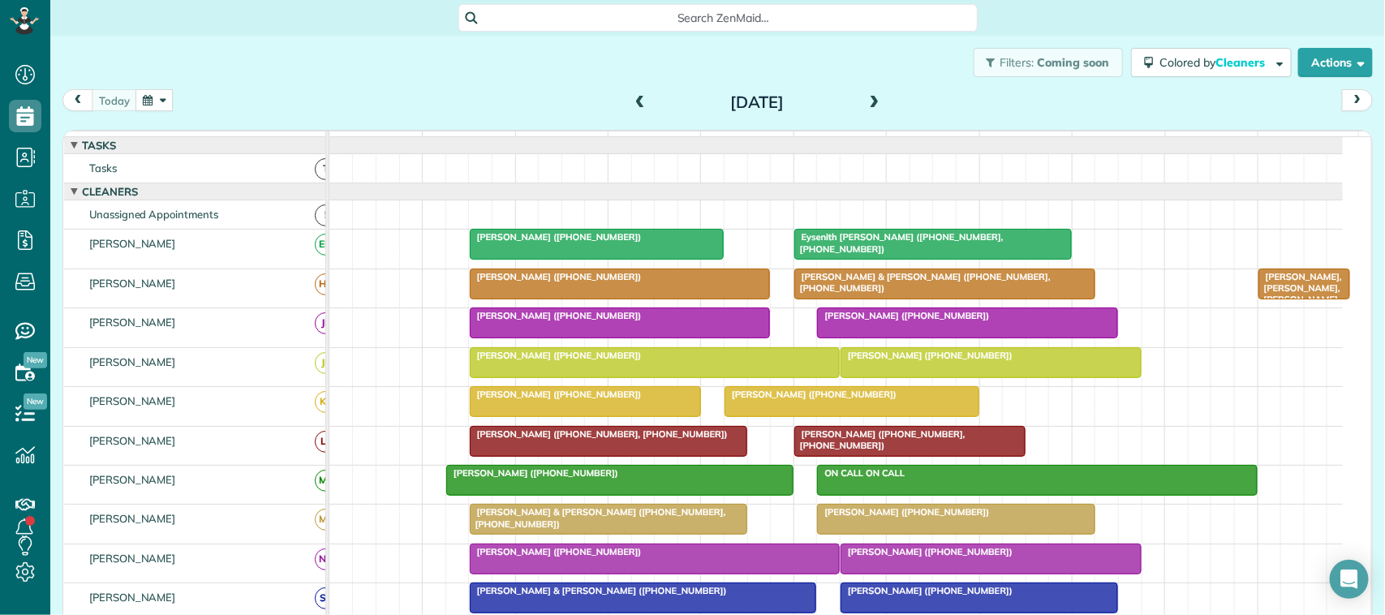
click at [537, 95] on div "[DATE] [DATE]" at bounding box center [717, 104] width 1310 height 30
drag, startPoint x: 862, startPoint y: 98, endPoint x: 852, endPoint y: 116, distance: 20.3
click at [866, 101] on span at bounding box center [875, 103] width 18 height 15
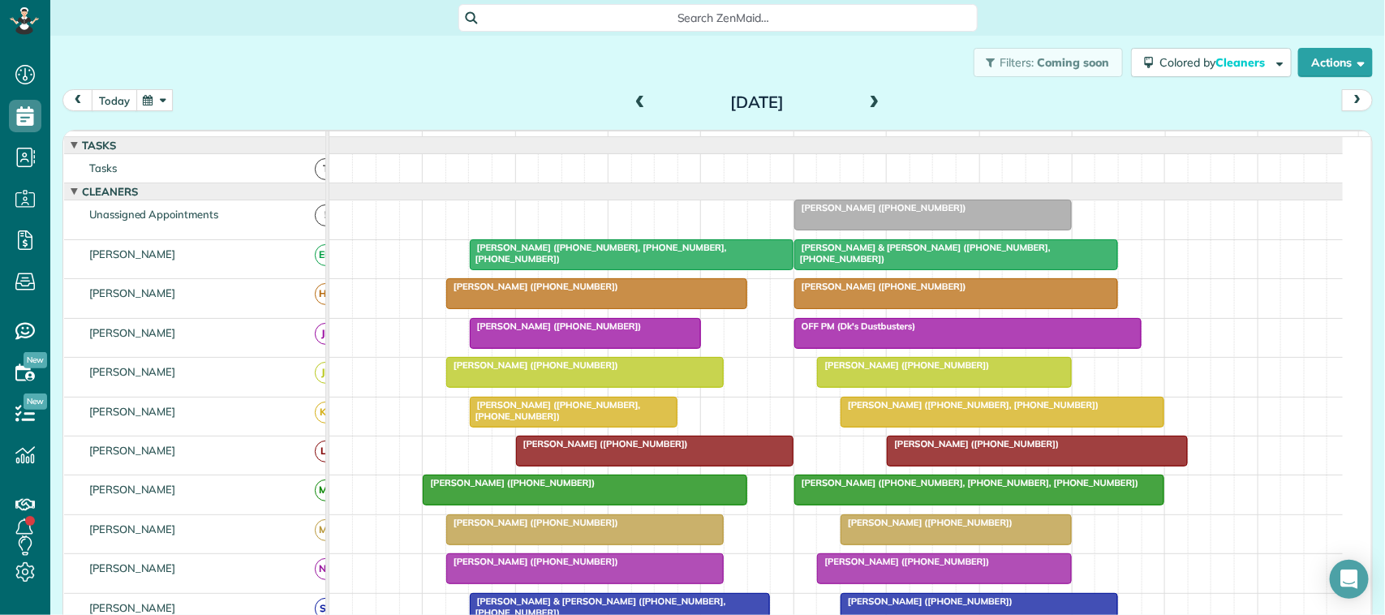
click at [123, 106] on button "today" at bounding box center [114, 100] width 45 height 22
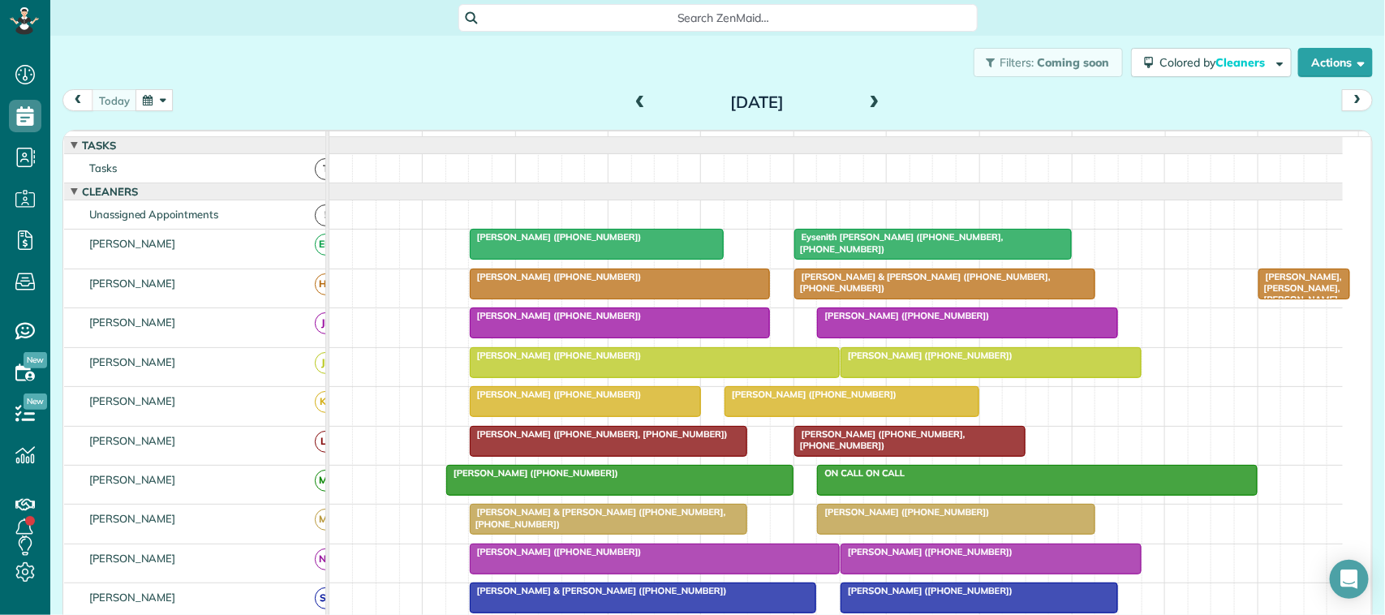
click at [392, 75] on div "Filters: Coming soon Colored by Cleaners Color by Cleaner Color by Team Color b…" at bounding box center [717, 63] width 1334 height 54
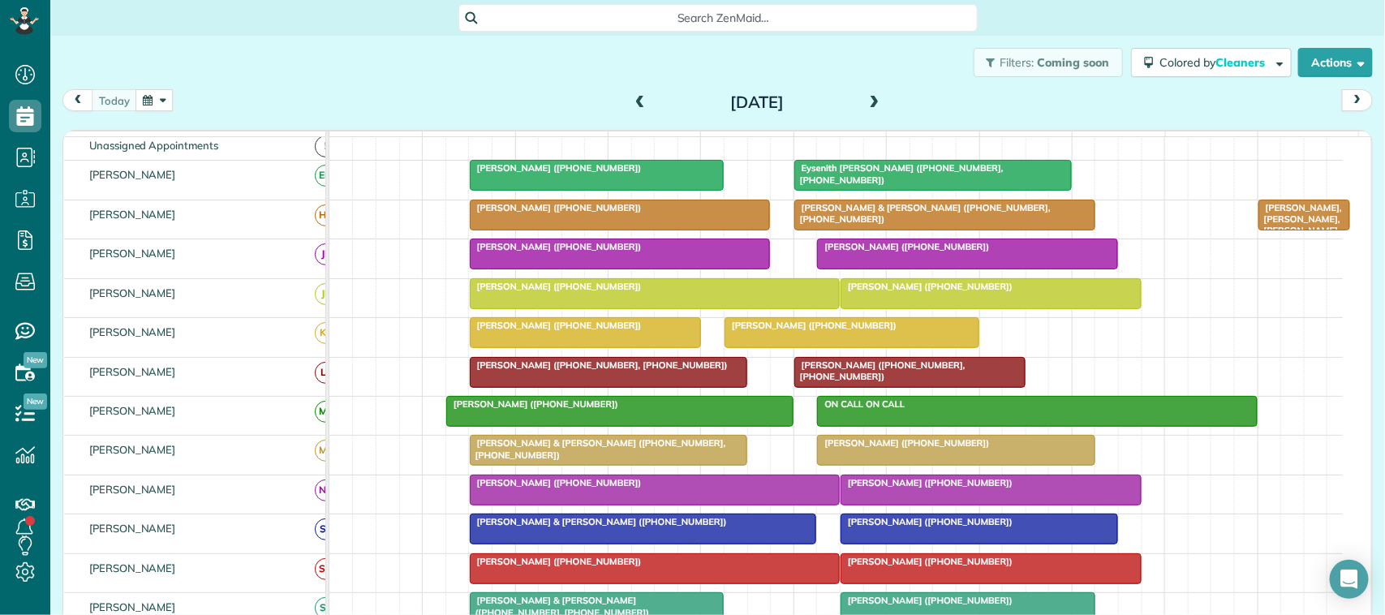
scroll to position [101, 0]
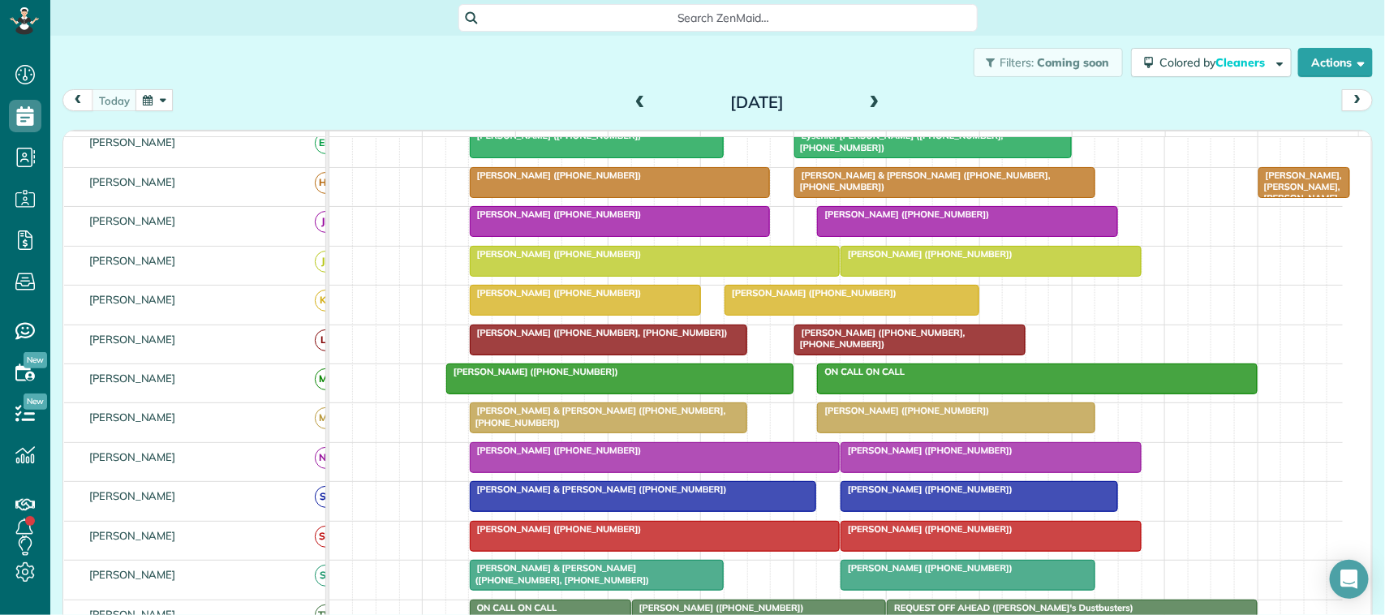
click at [866, 103] on span at bounding box center [875, 103] width 18 height 15
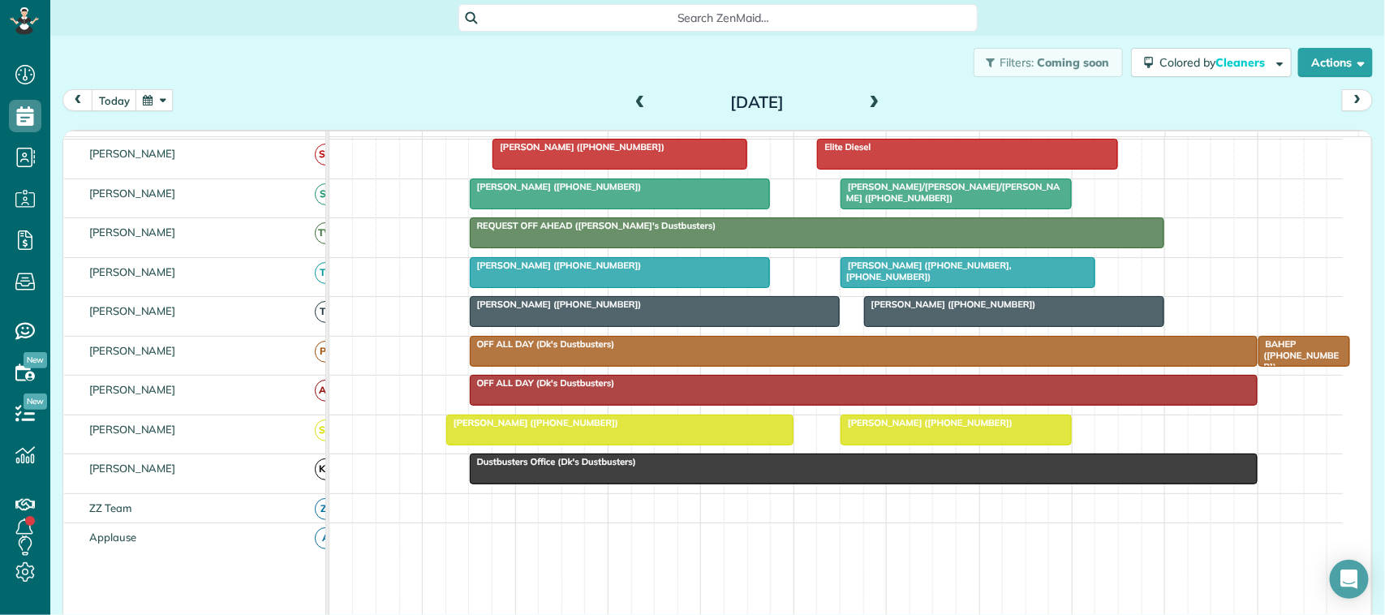
scroll to position [262, 0]
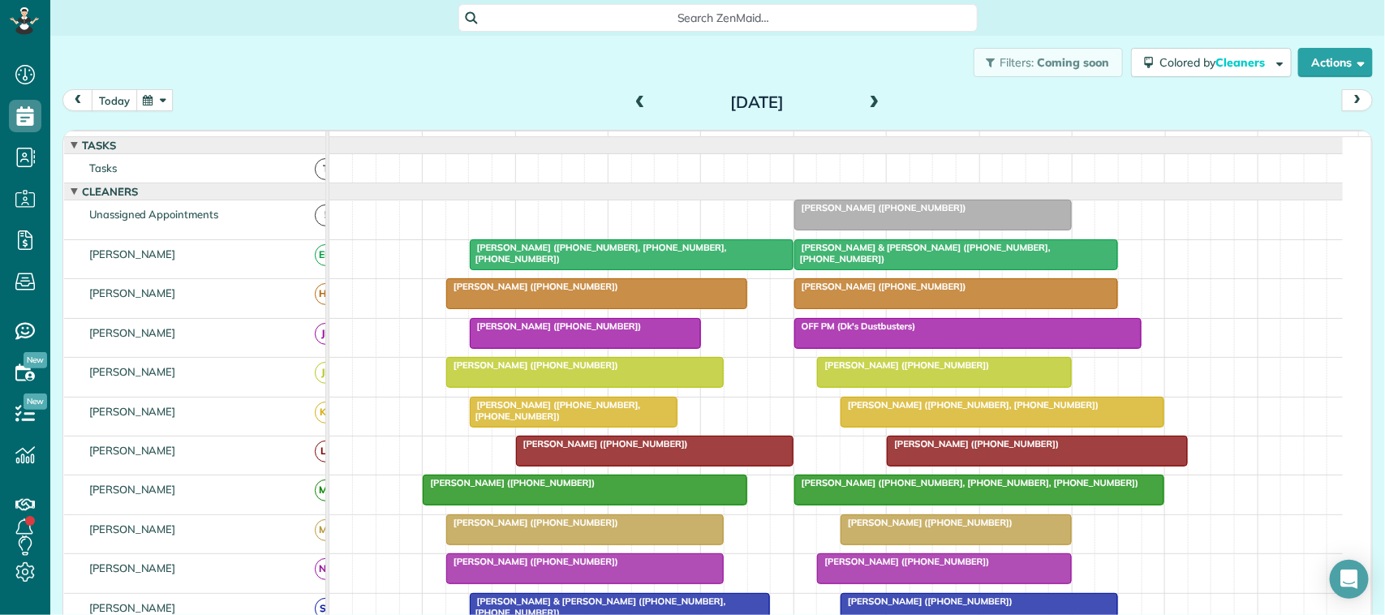
click at [115, 104] on button "today" at bounding box center [114, 100] width 45 height 22
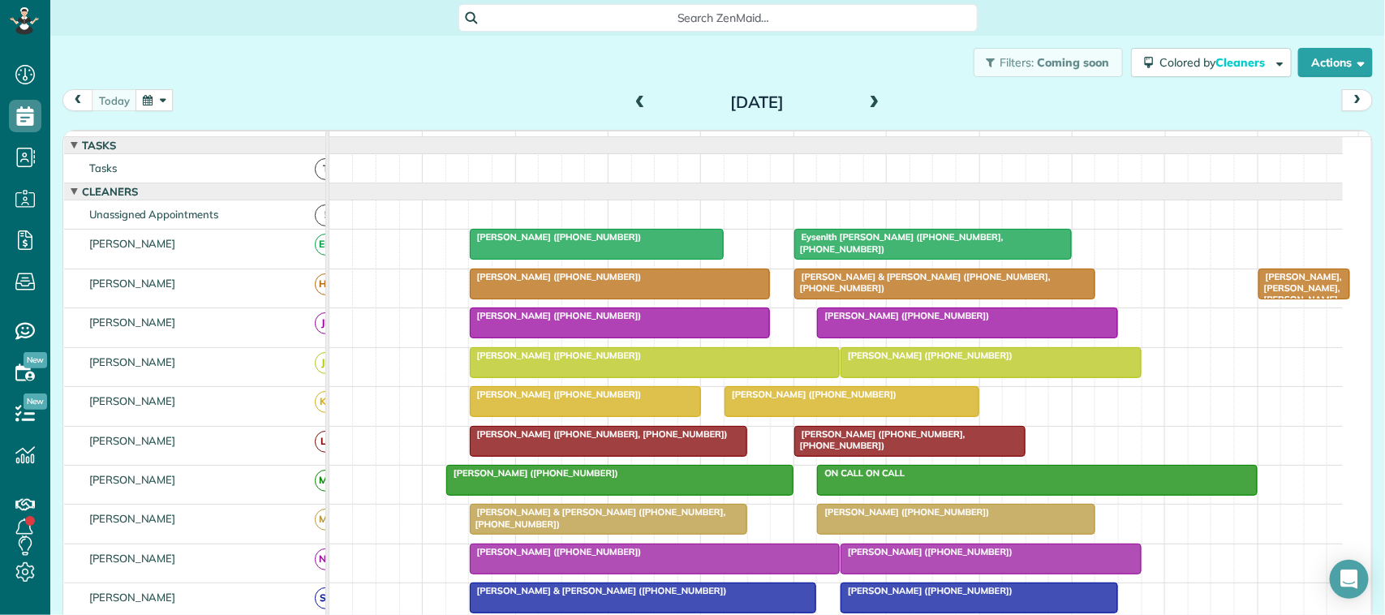
scroll to position [101, 0]
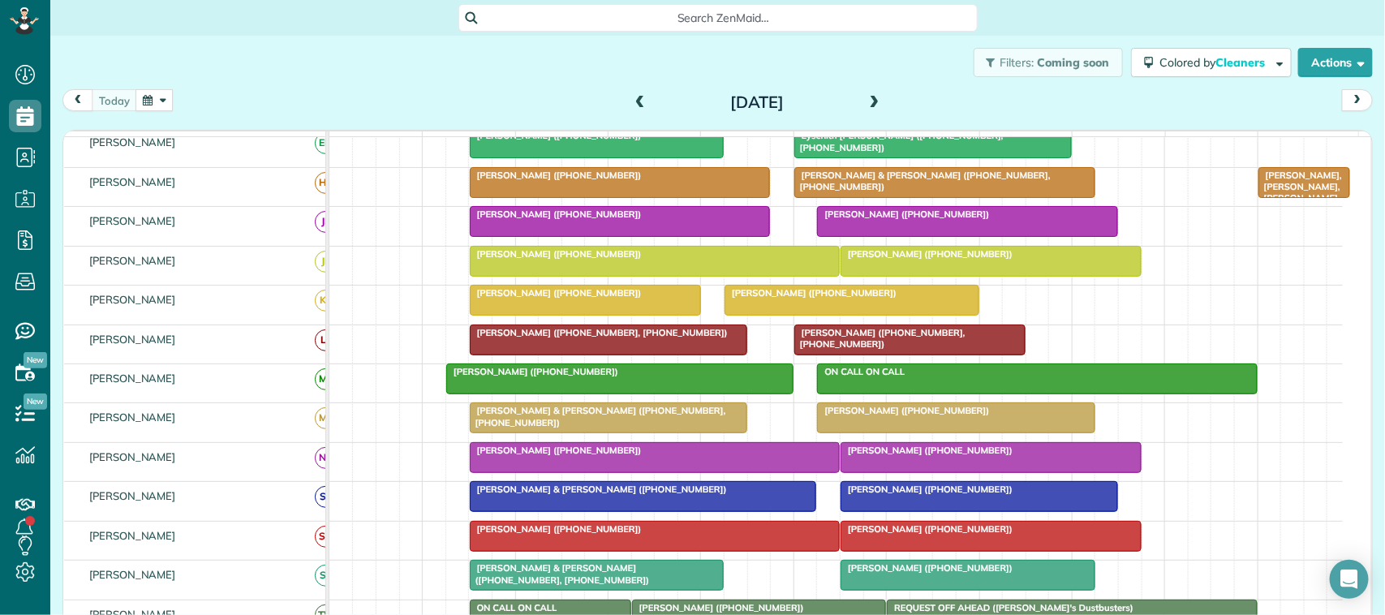
click at [174, 102] on div "[DATE] [DATE]" at bounding box center [717, 104] width 1310 height 30
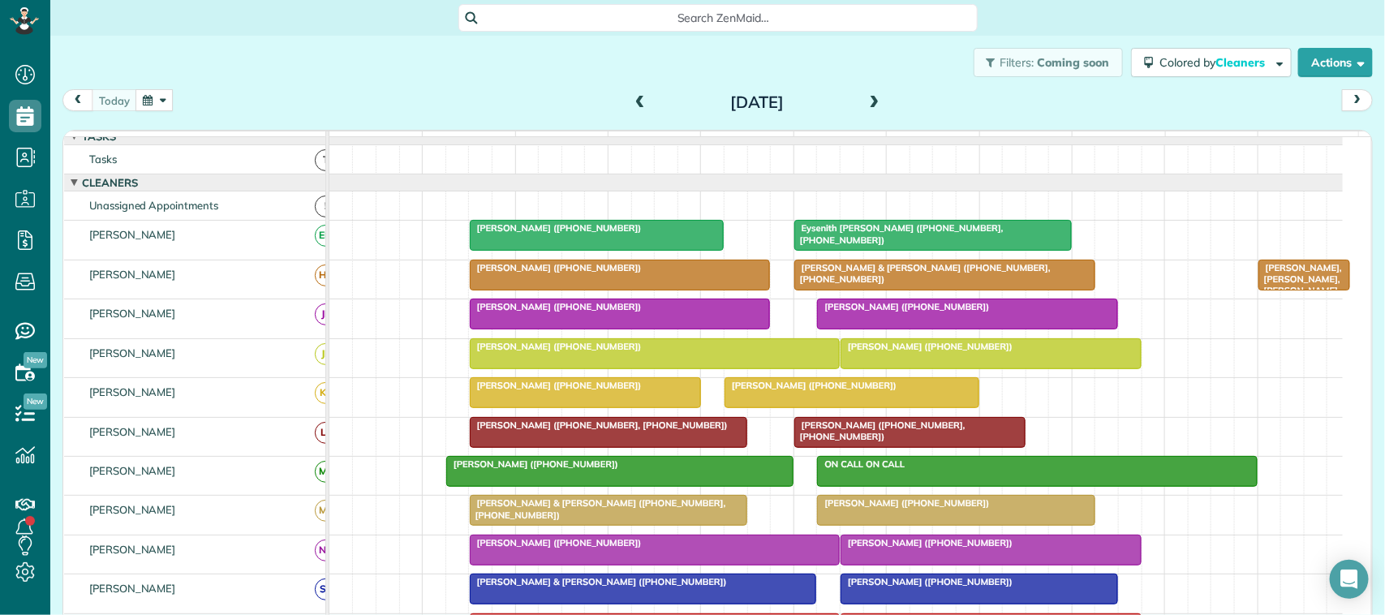
scroll to position [0, 0]
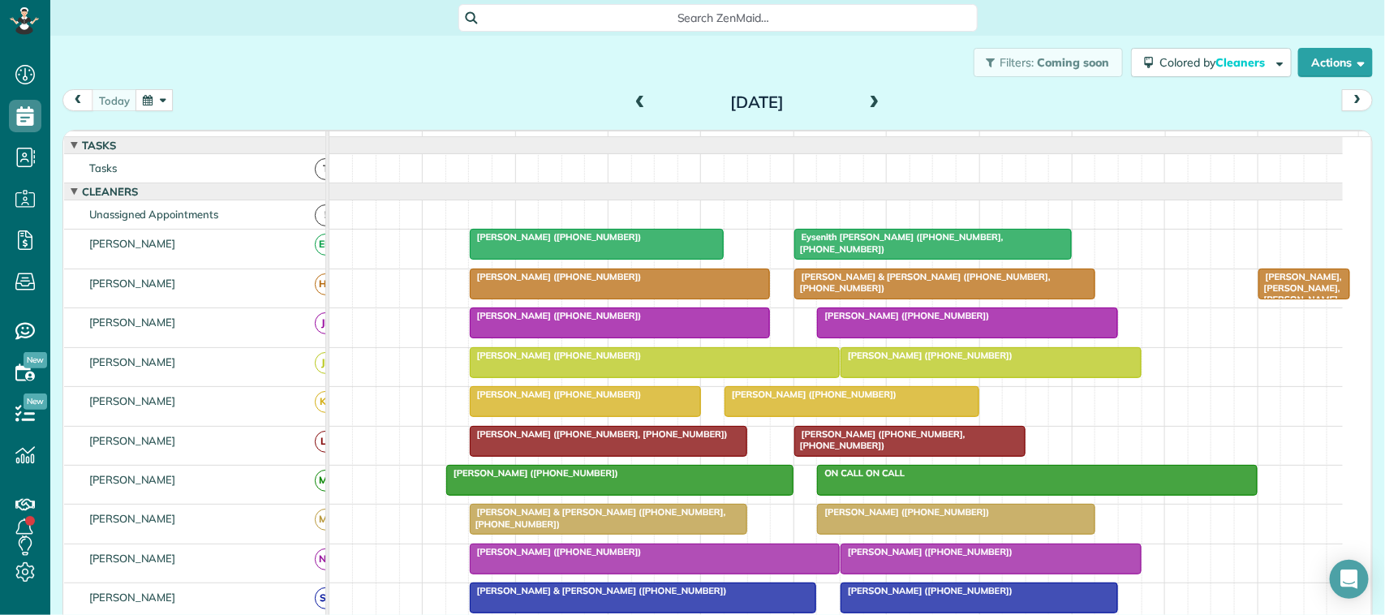
click at [172, 102] on button "button" at bounding box center [153, 100] width 37 height 22
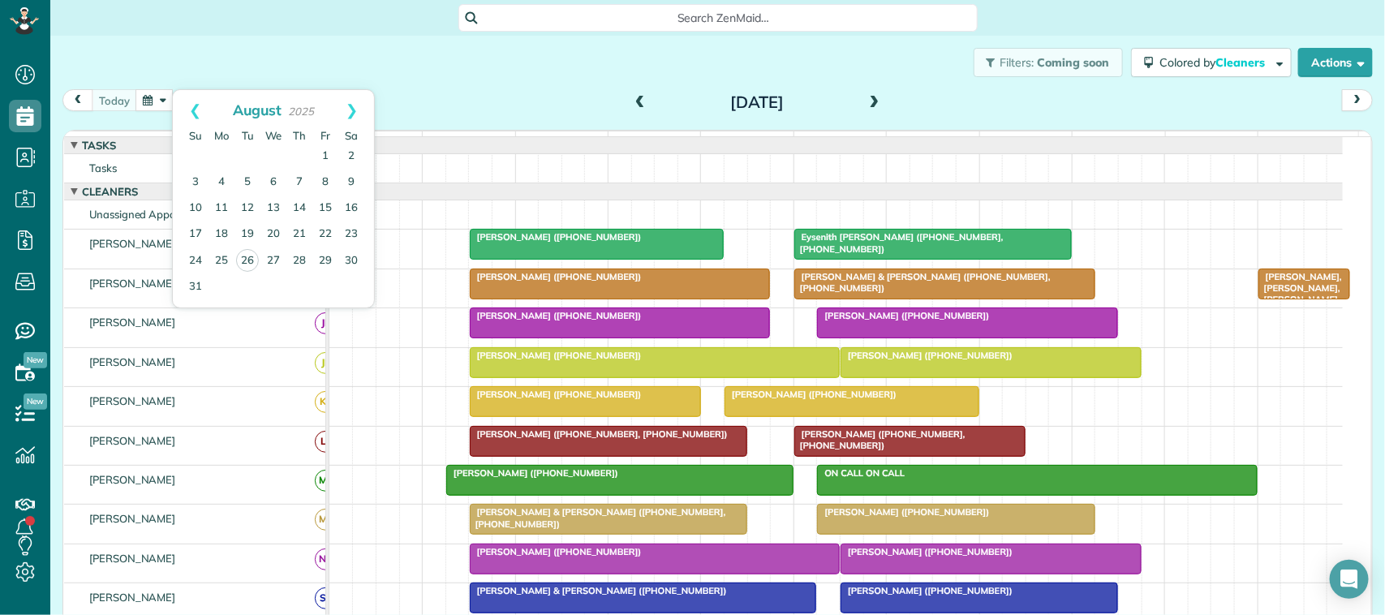
click at [231, 67] on div "Filters: Coming soon Colored by Cleaners Color by Cleaner Color by Team Color b…" at bounding box center [717, 63] width 1334 height 54
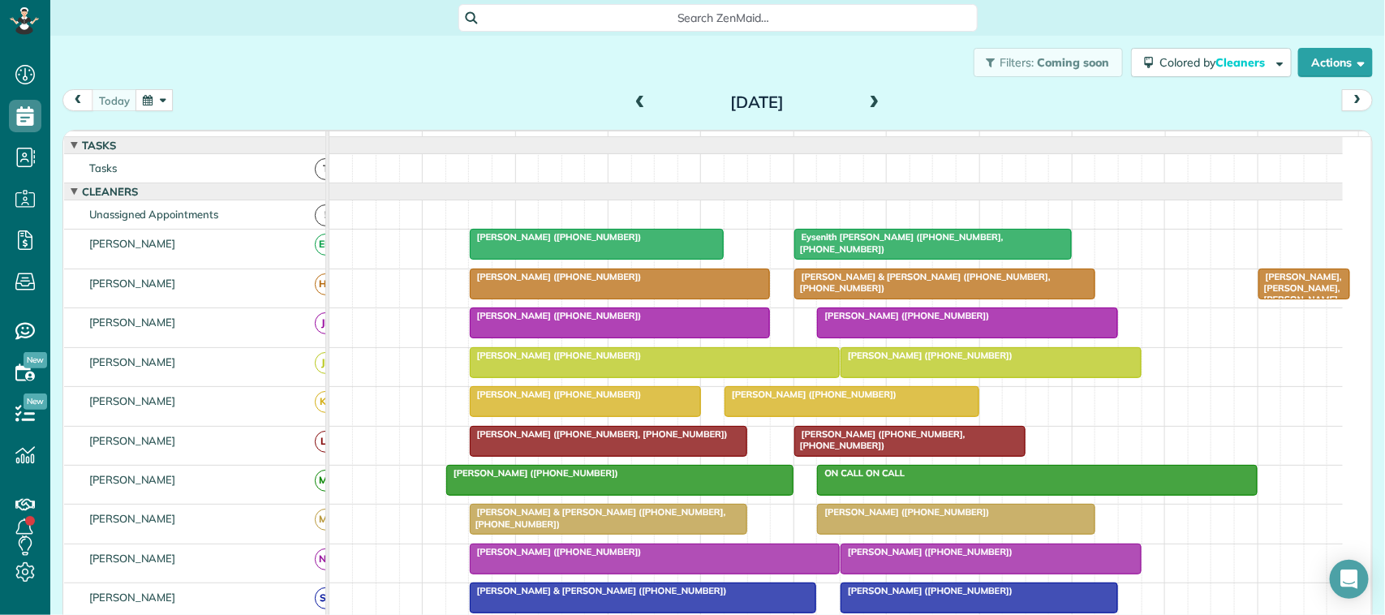
click at [168, 104] on button "button" at bounding box center [153, 100] width 37 height 22
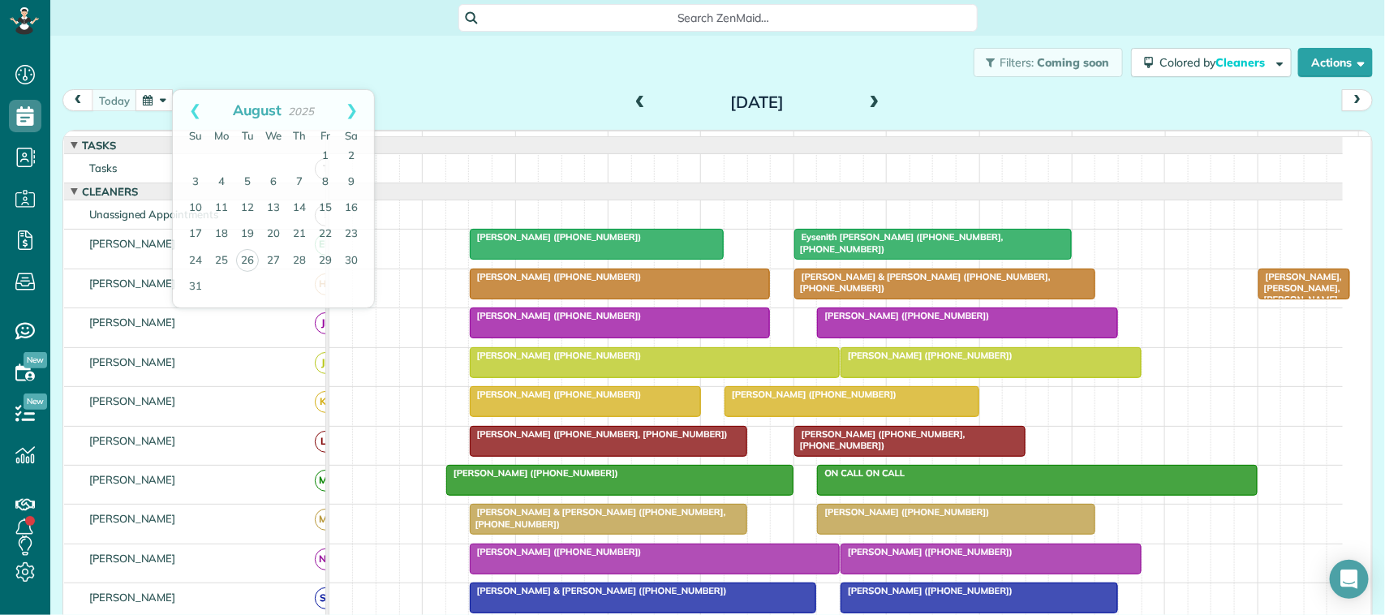
click at [208, 71] on div "Filters: Coming soon Colored by Cleaners Color by Cleaner Color by Team Color b…" at bounding box center [717, 63] width 1334 height 54
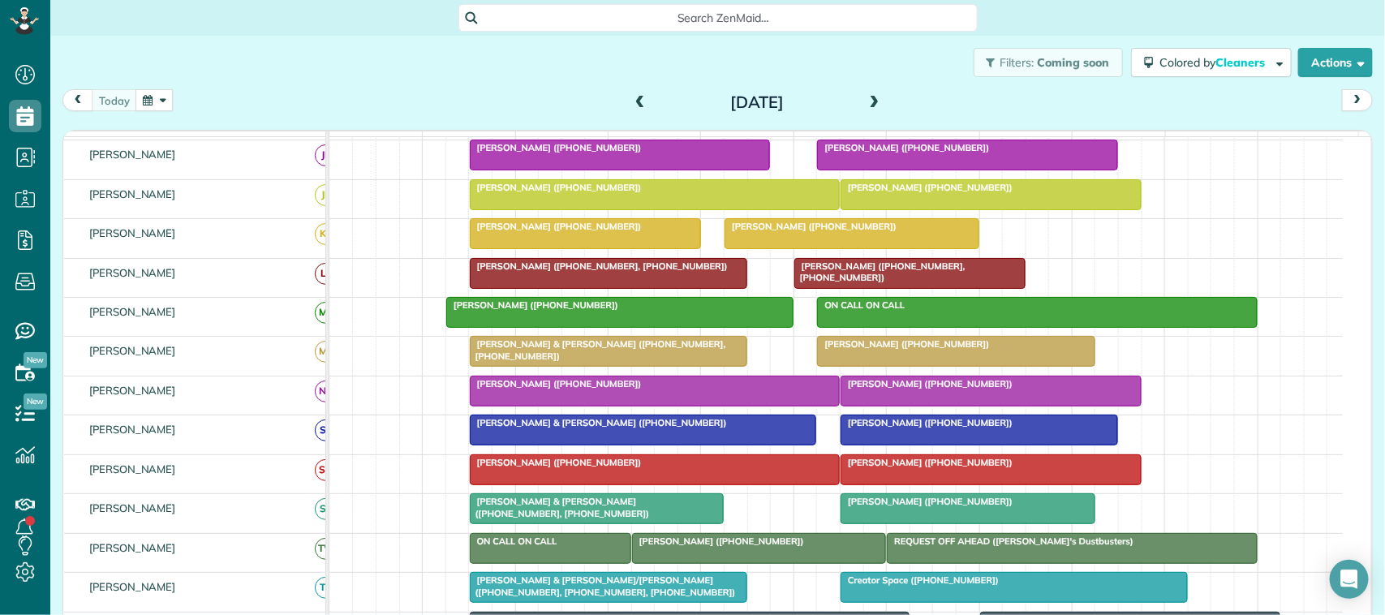
scroll to position [203, 0]
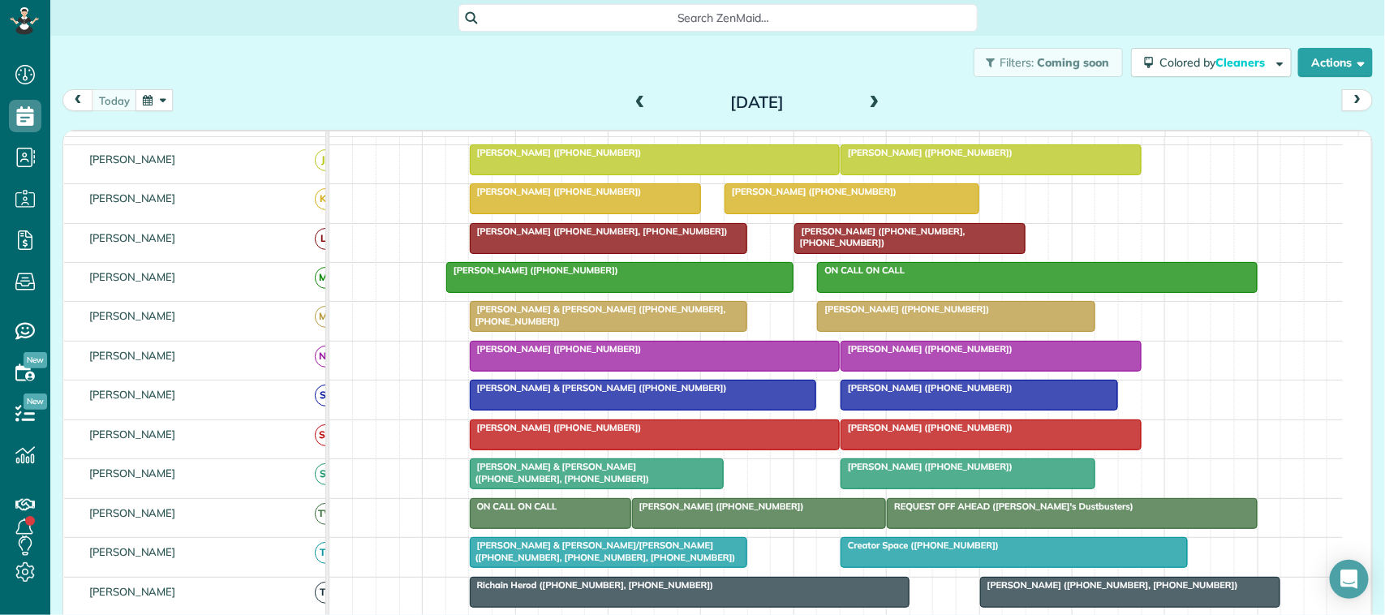
click at [868, 101] on span at bounding box center [875, 103] width 18 height 15
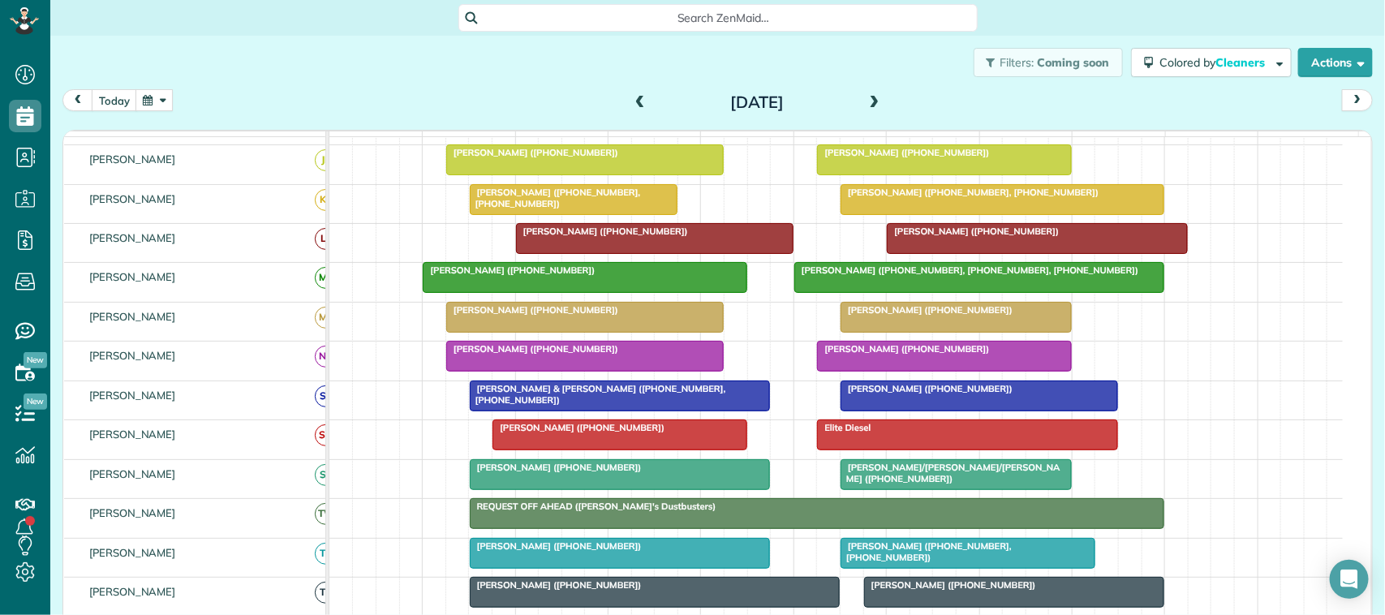
scroll to position [144, 0]
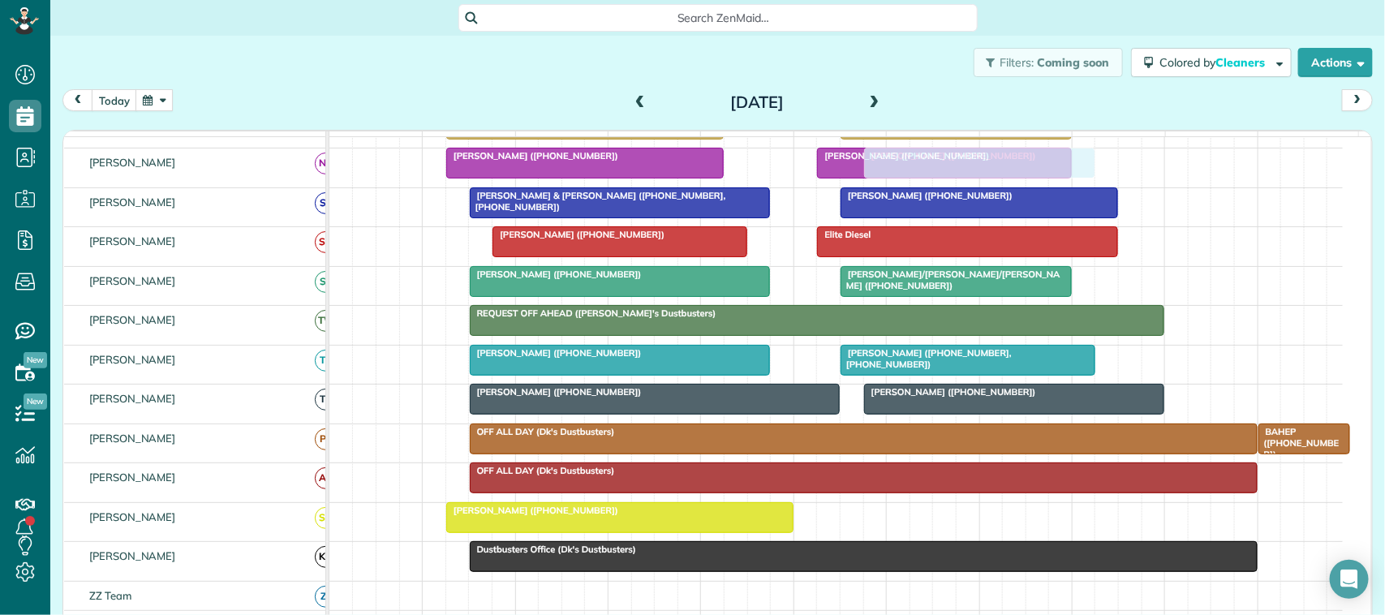
drag, startPoint x: 891, startPoint y: 542, endPoint x: 902, endPoint y: 200, distance: 342.5
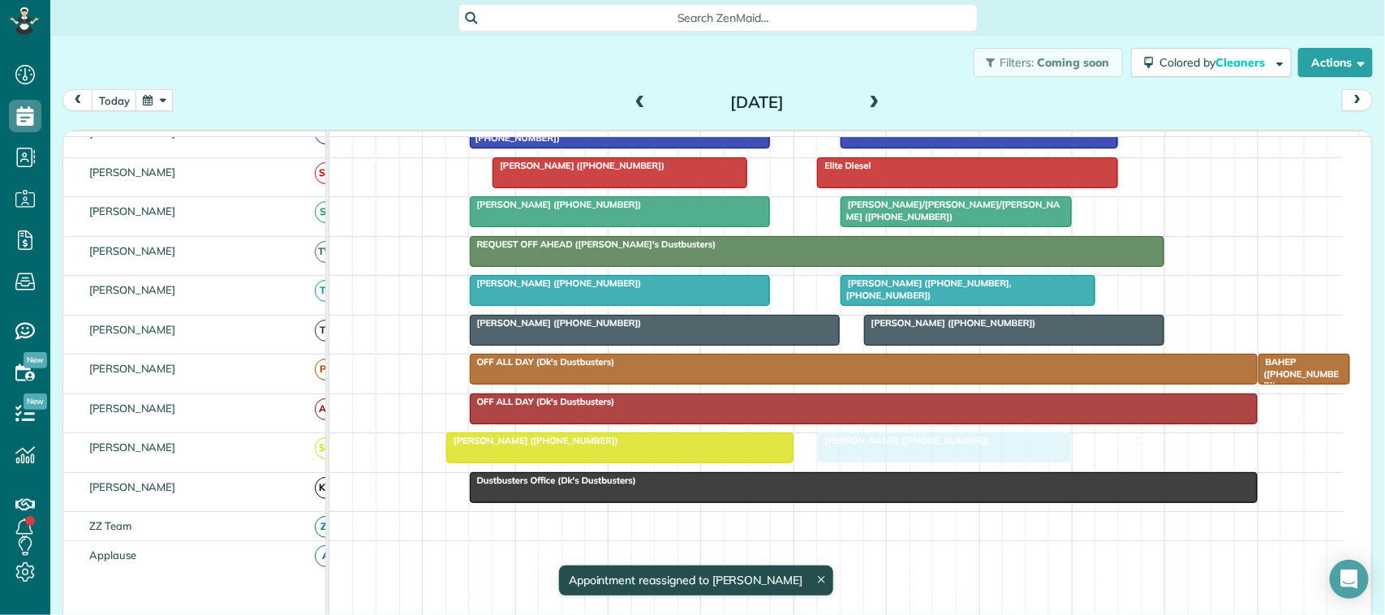
drag, startPoint x: 888, startPoint y: 384, endPoint x: 899, endPoint y: 483, distance: 100.3
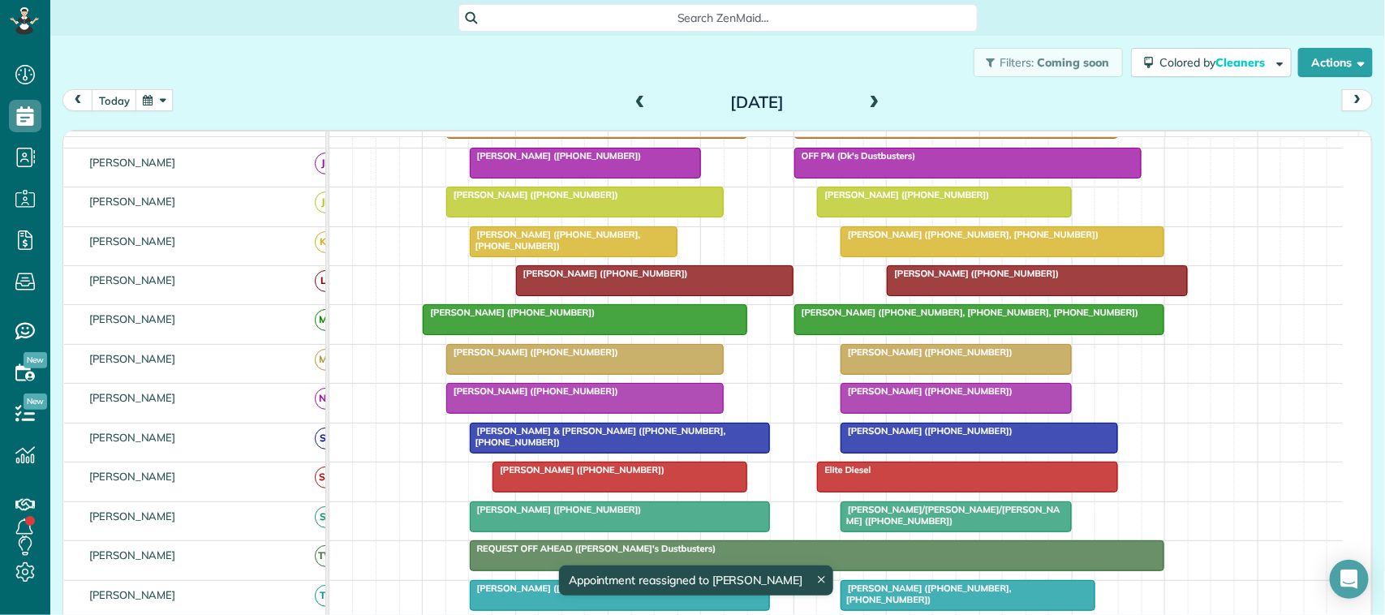
click at [883, 374] on div at bounding box center [956, 359] width 230 height 29
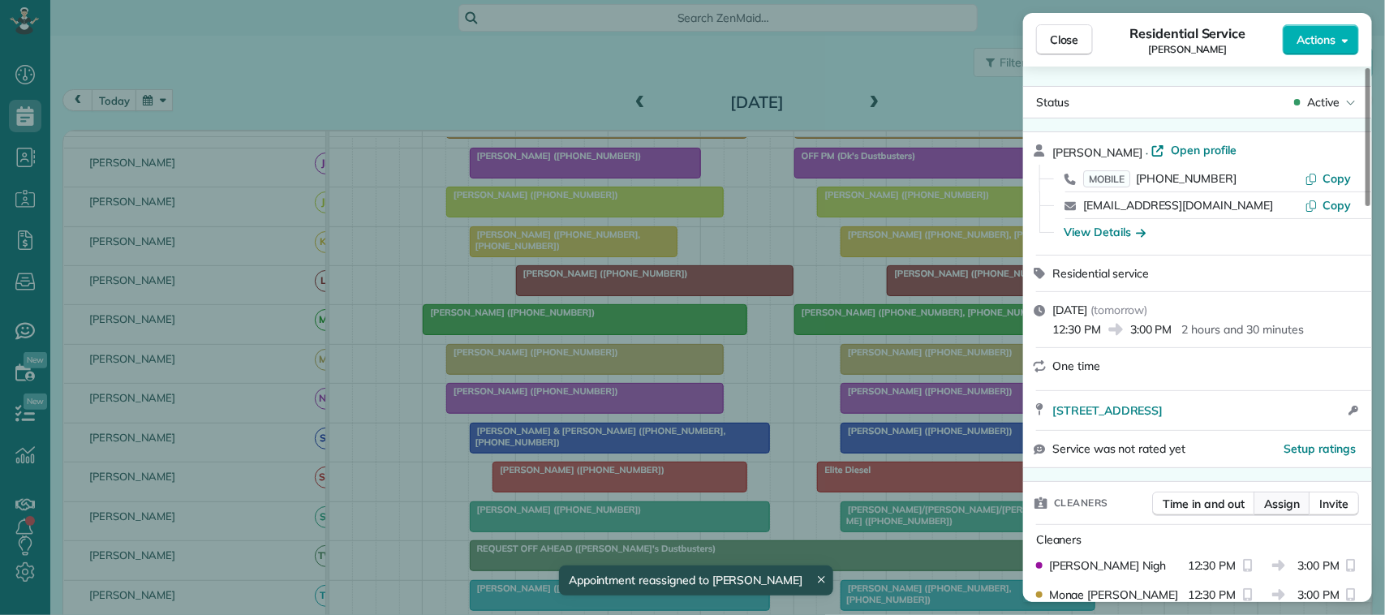
click at [1276, 492] on button "Assign" at bounding box center [1281, 504] width 57 height 24
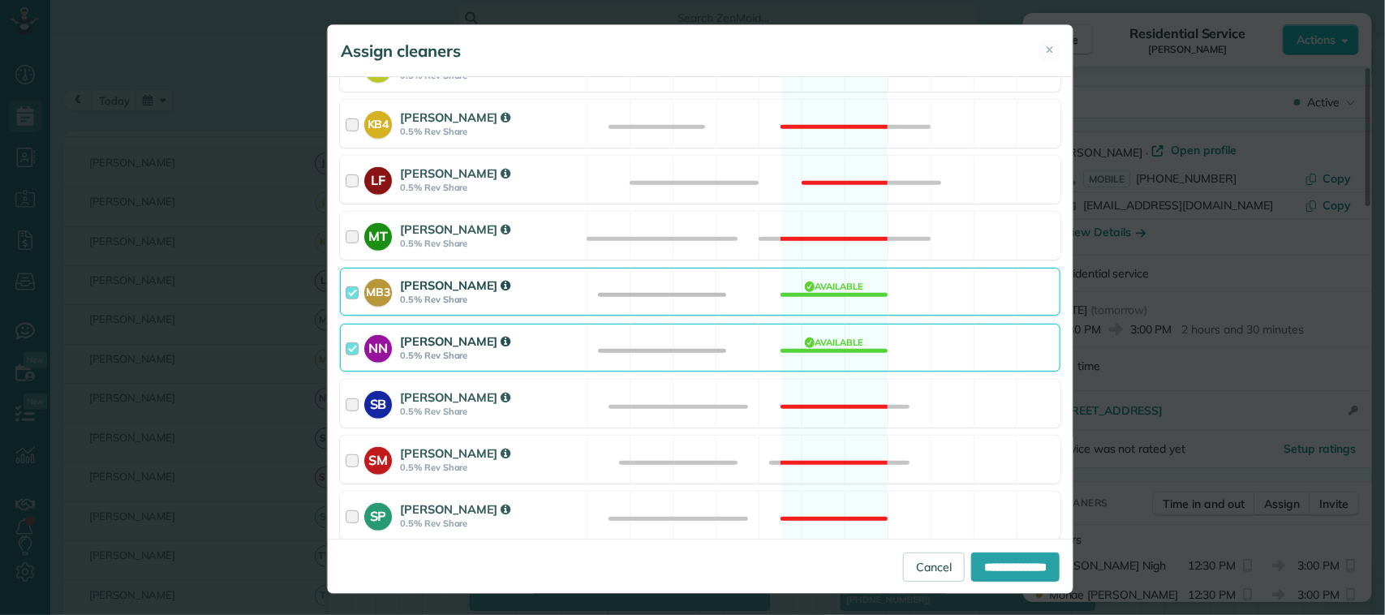
click at [473, 333] on div "NN Nicole Nigh 0.5% Rev Share" at bounding box center [464, 347] width 246 height 46
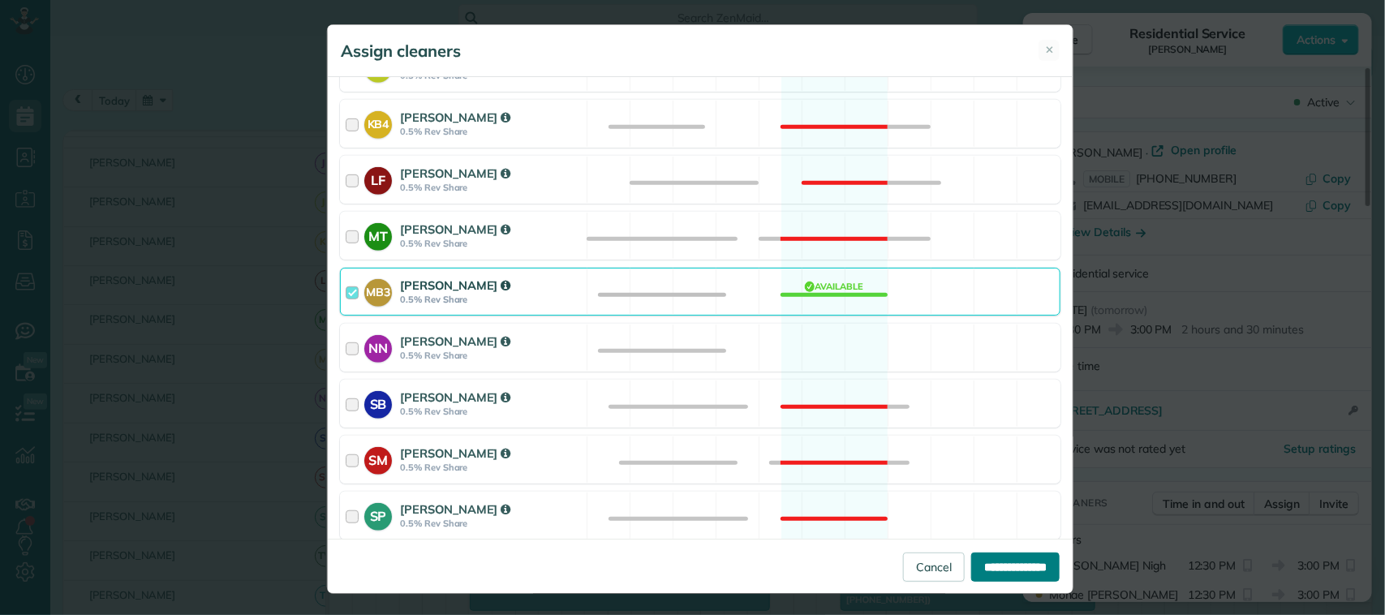
click at [971, 560] on input "**********" at bounding box center [1015, 566] width 88 height 29
type input "**********"
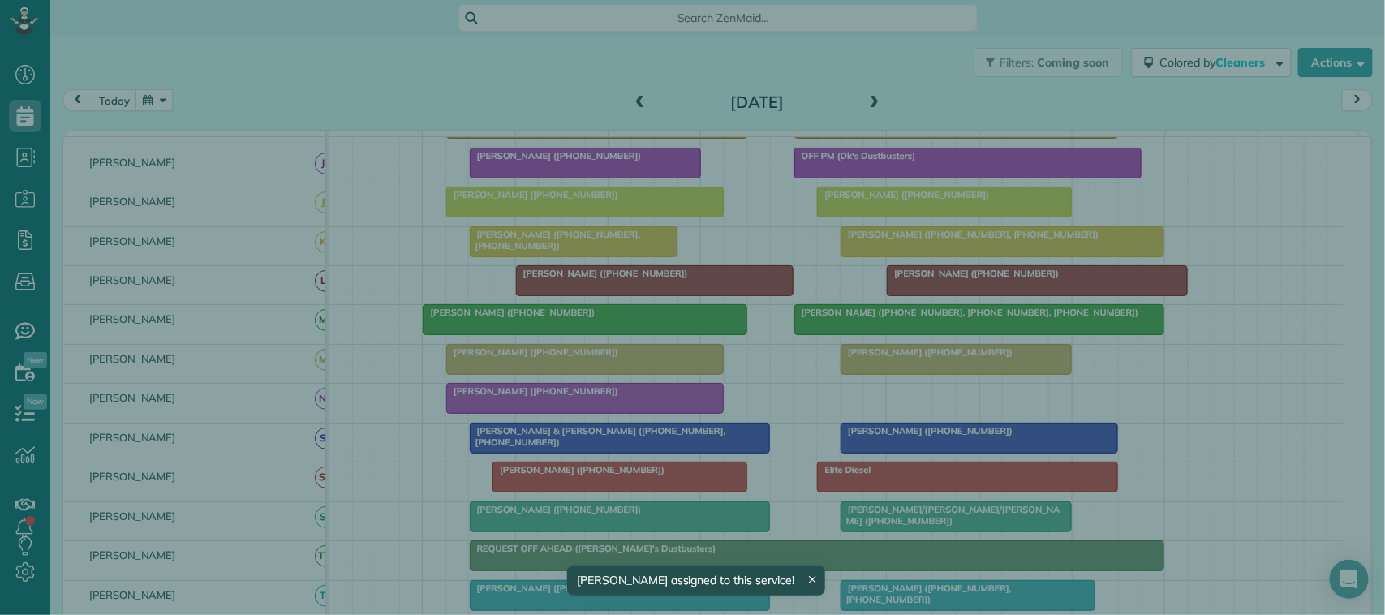
click at [1073, 43] on span "Close" at bounding box center [1064, 40] width 29 height 16
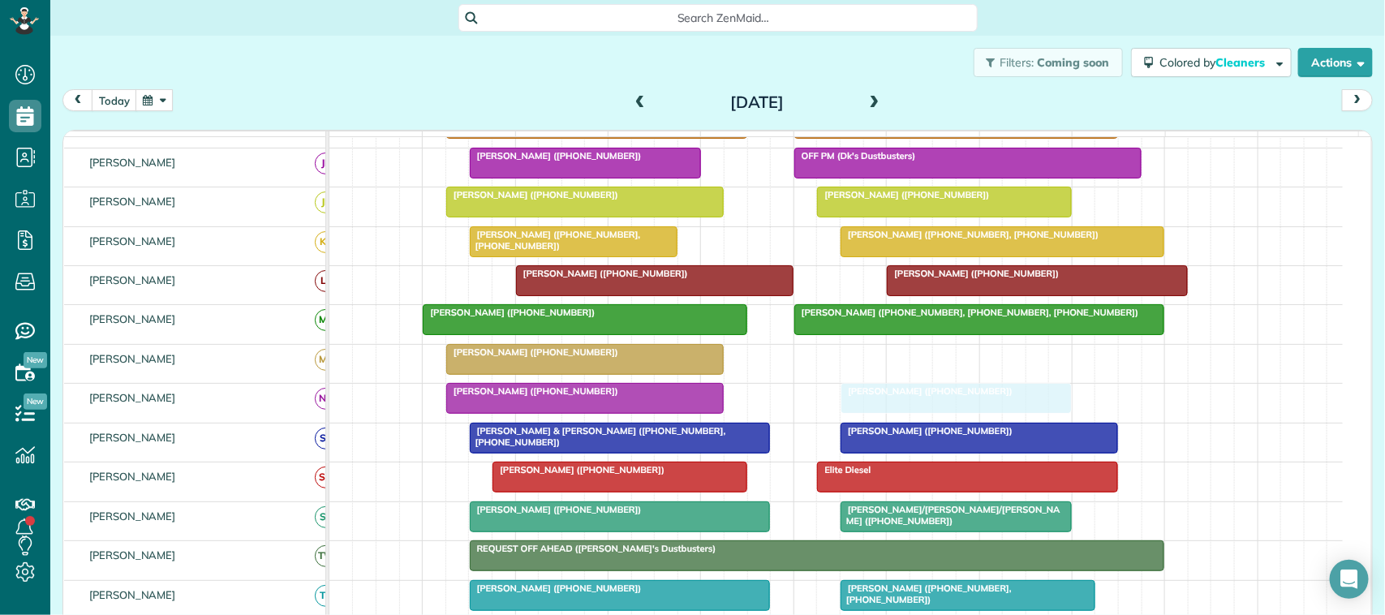
drag, startPoint x: 886, startPoint y: 383, endPoint x: 885, endPoint y: 411, distance: 28.4
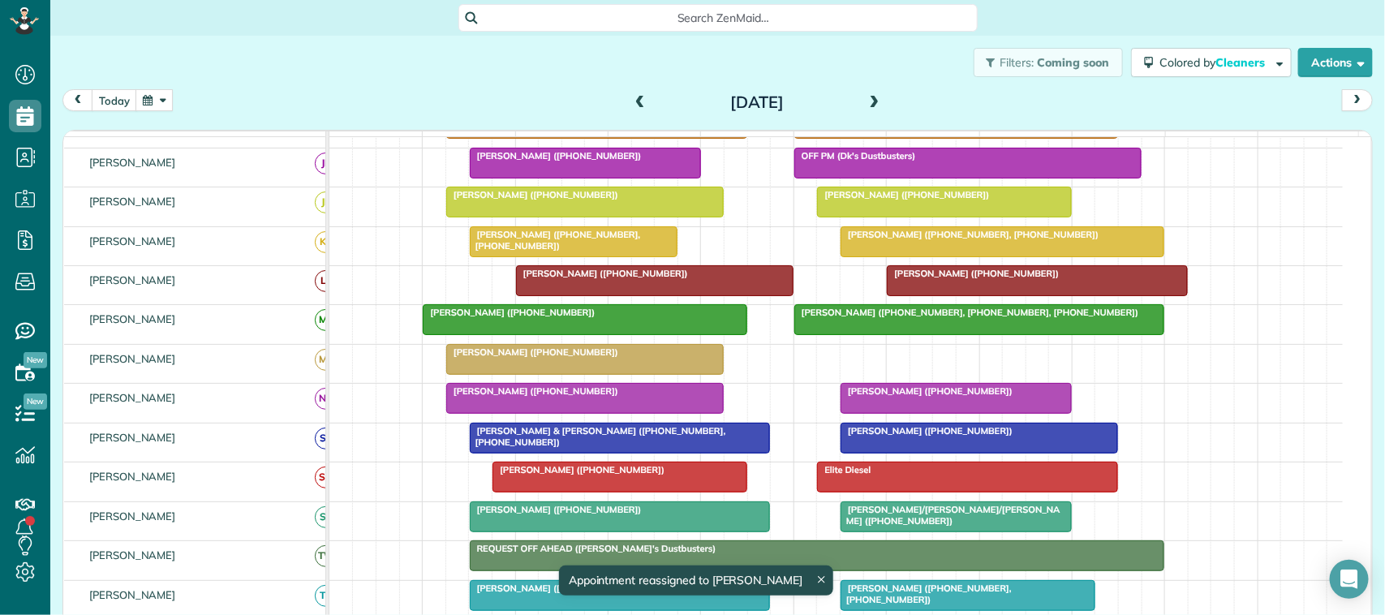
click at [887, 217] on div at bounding box center [944, 201] width 253 height 29
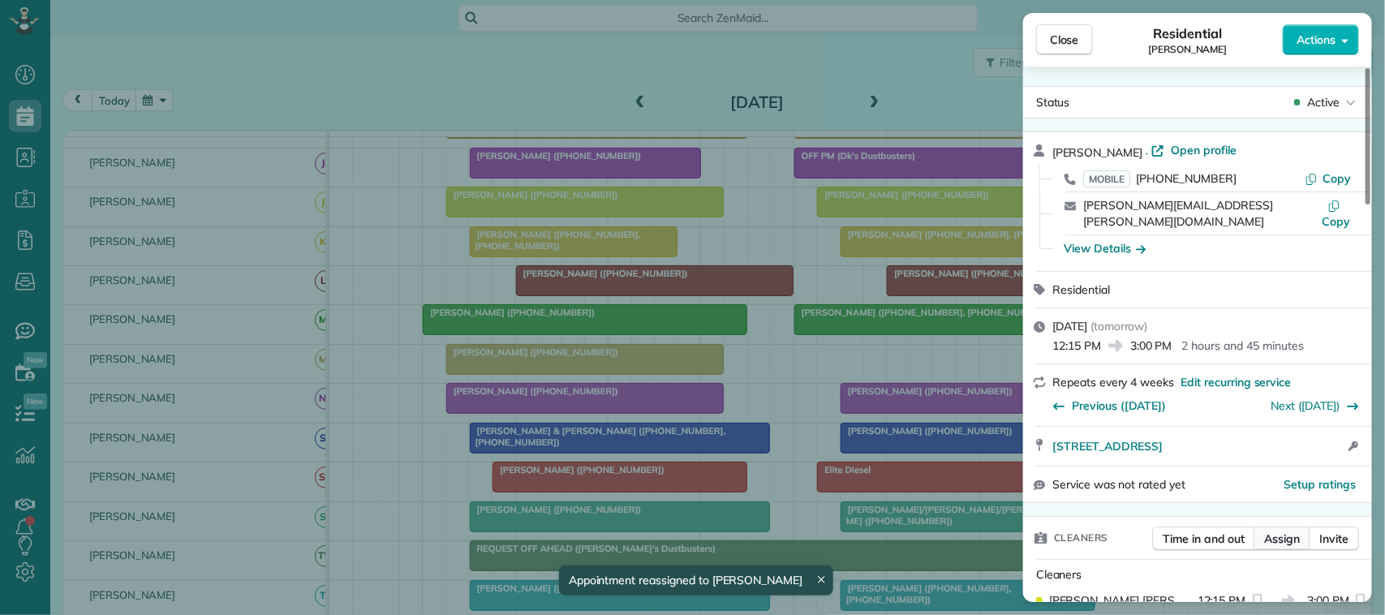
click at [1270, 531] on span "Assign" at bounding box center [1282, 539] width 36 height 16
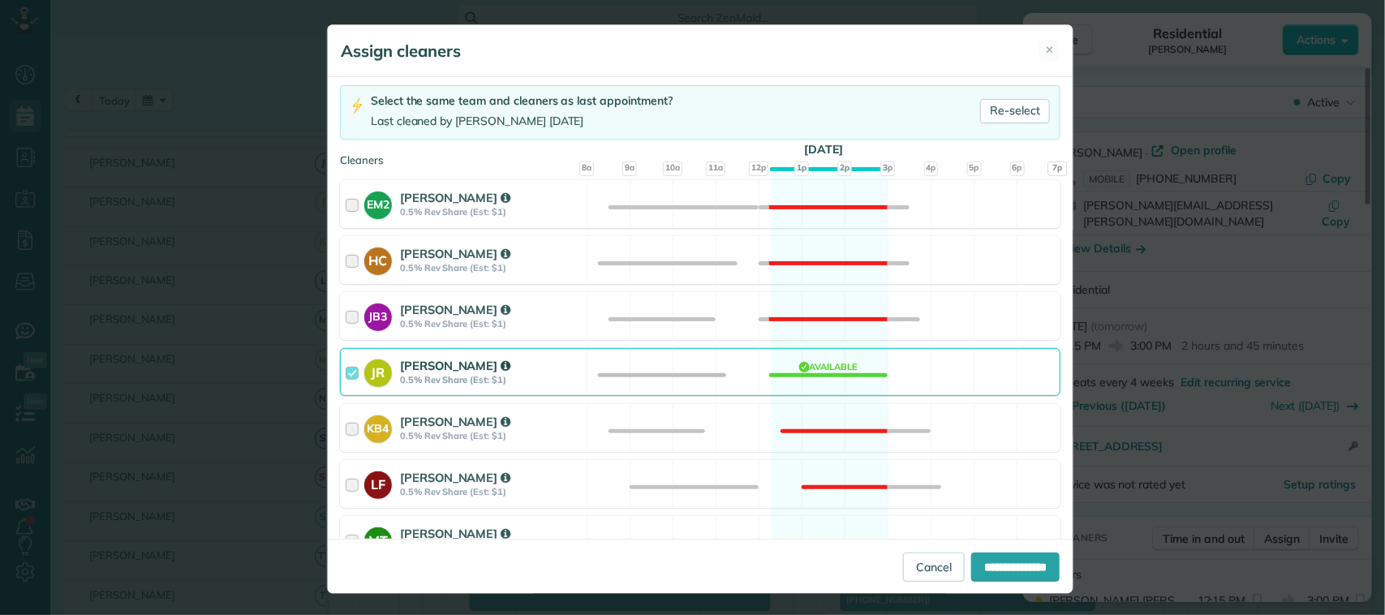
click at [557, 351] on div "JR Julissa Ramon 0.5% Rev Share (Est: $1)" at bounding box center [464, 372] width 246 height 46
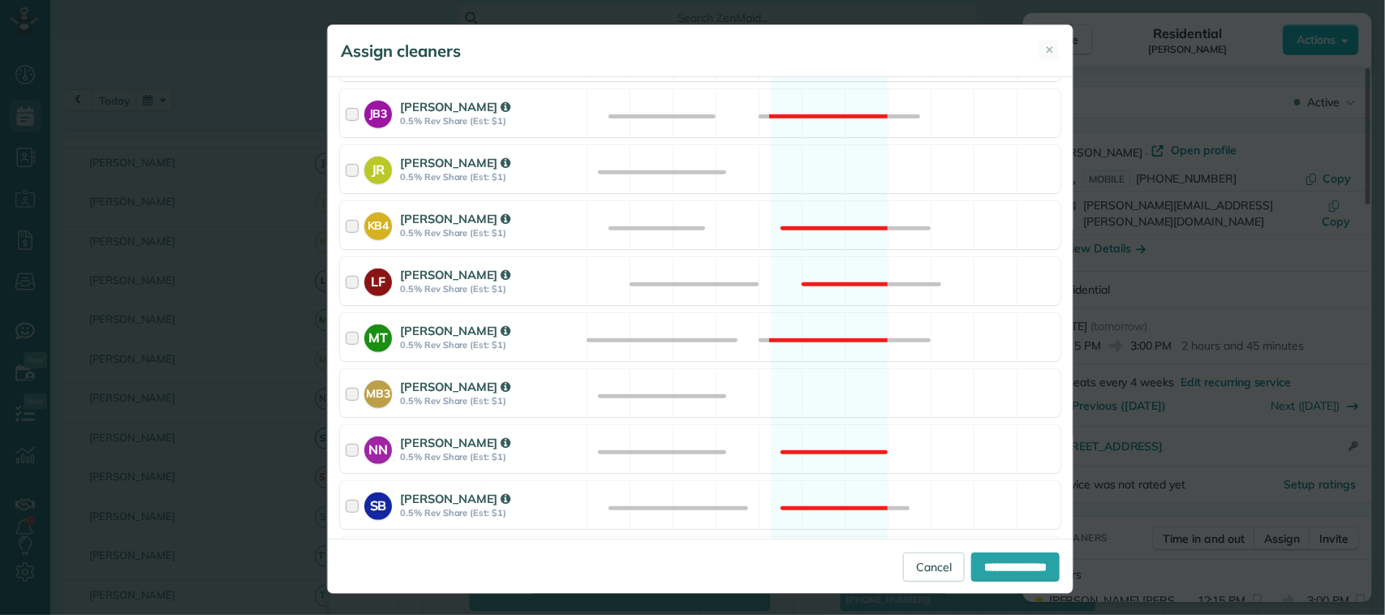
click at [971, 585] on div "**********" at bounding box center [700, 566] width 745 height 54
click at [979, 566] on input "**********" at bounding box center [1015, 566] width 88 height 29
type input "**********"
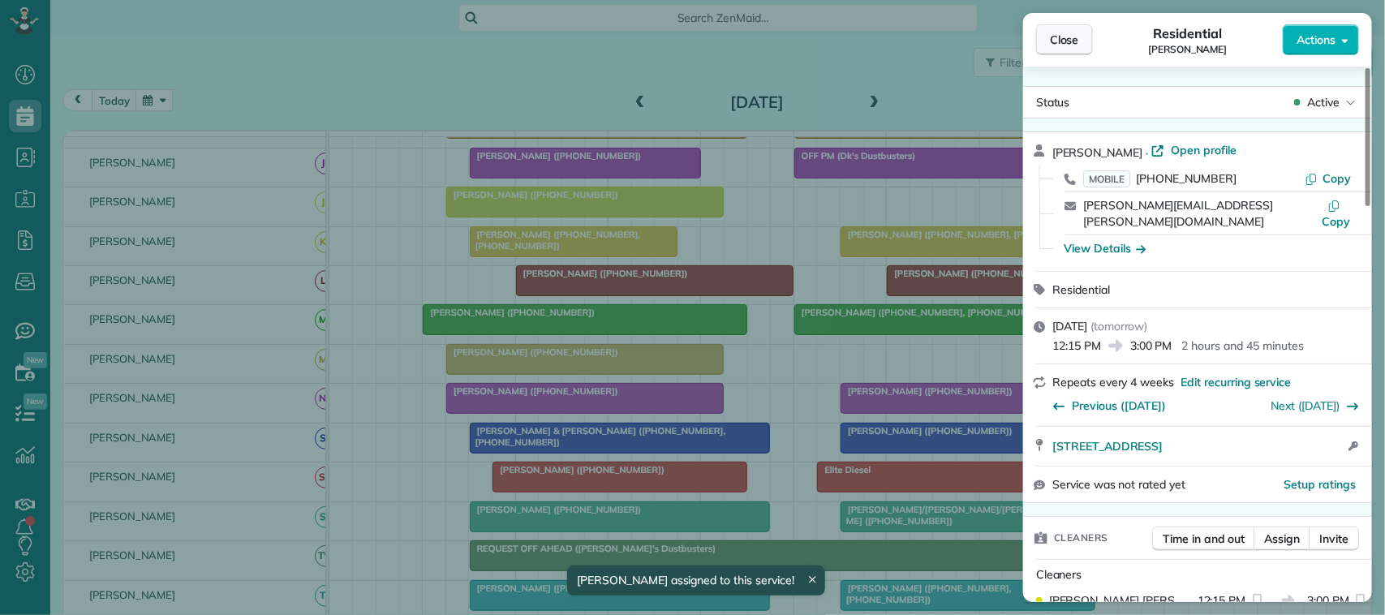
click at [1067, 41] on span "Close" at bounding box center [1064, 40] width 29 height 16
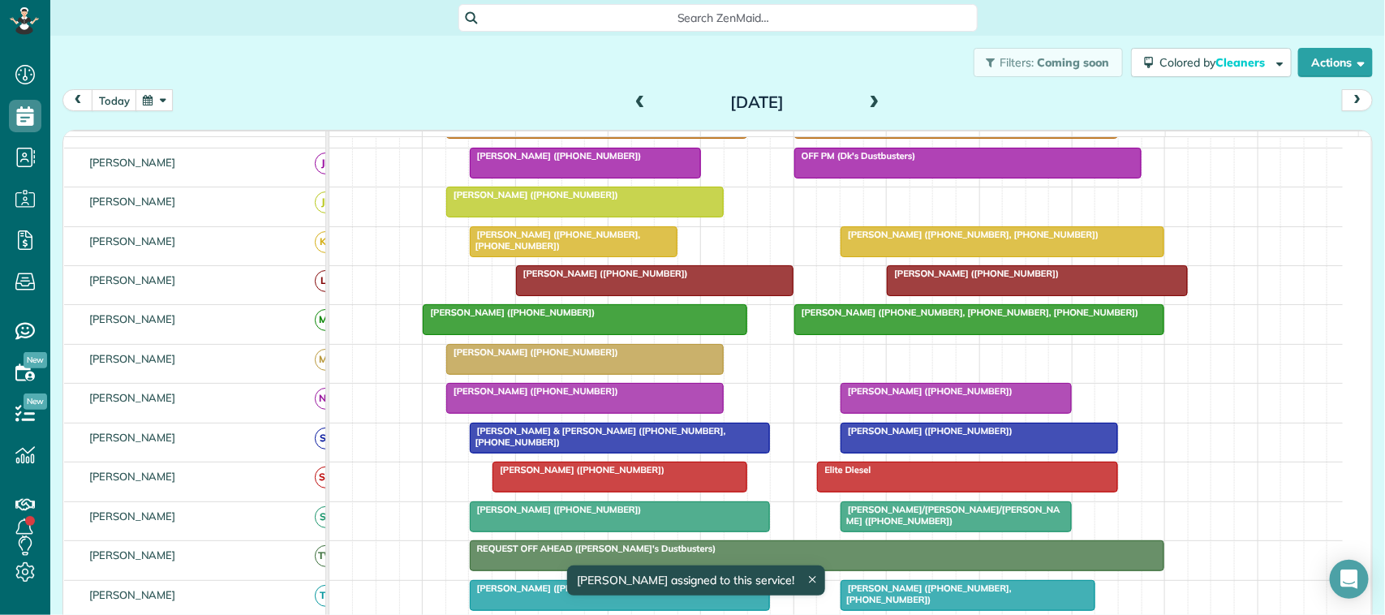
click at [895, 413] on div at bounding box center [956, 398] width 230 height 29
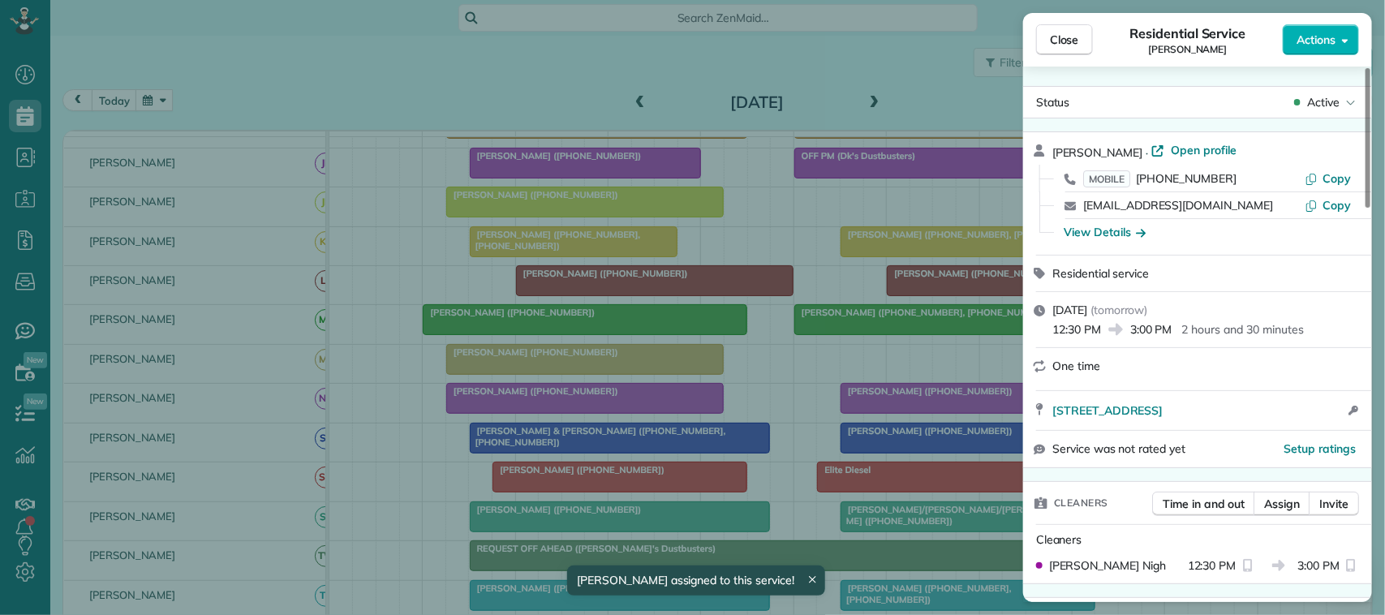
click at [1287, 519] on div "Time in and out Assign Invite" at bounding box center [1255, 508] width 207 height 32
click at [1284, 515] on button "Assign" at bounding box center [1281, 504] width 57 height 24
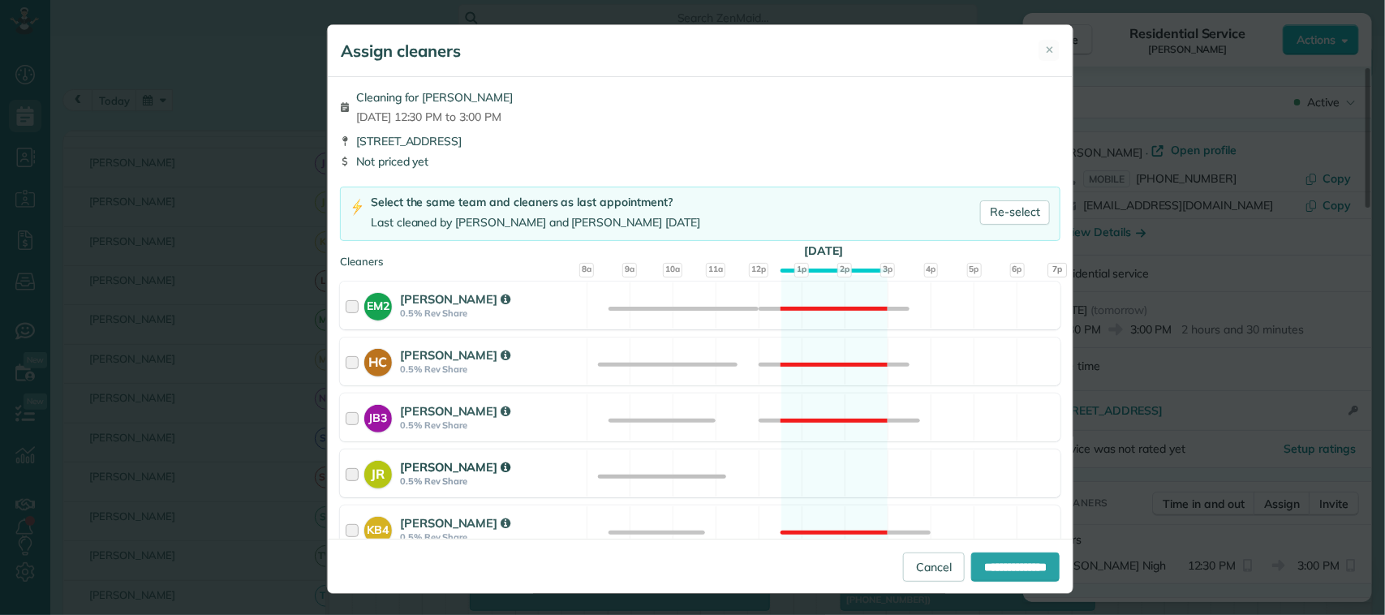
click at [532, 483] on strong "0.5% Rev Share" at bounding box center [491, 480] width 182 height 11
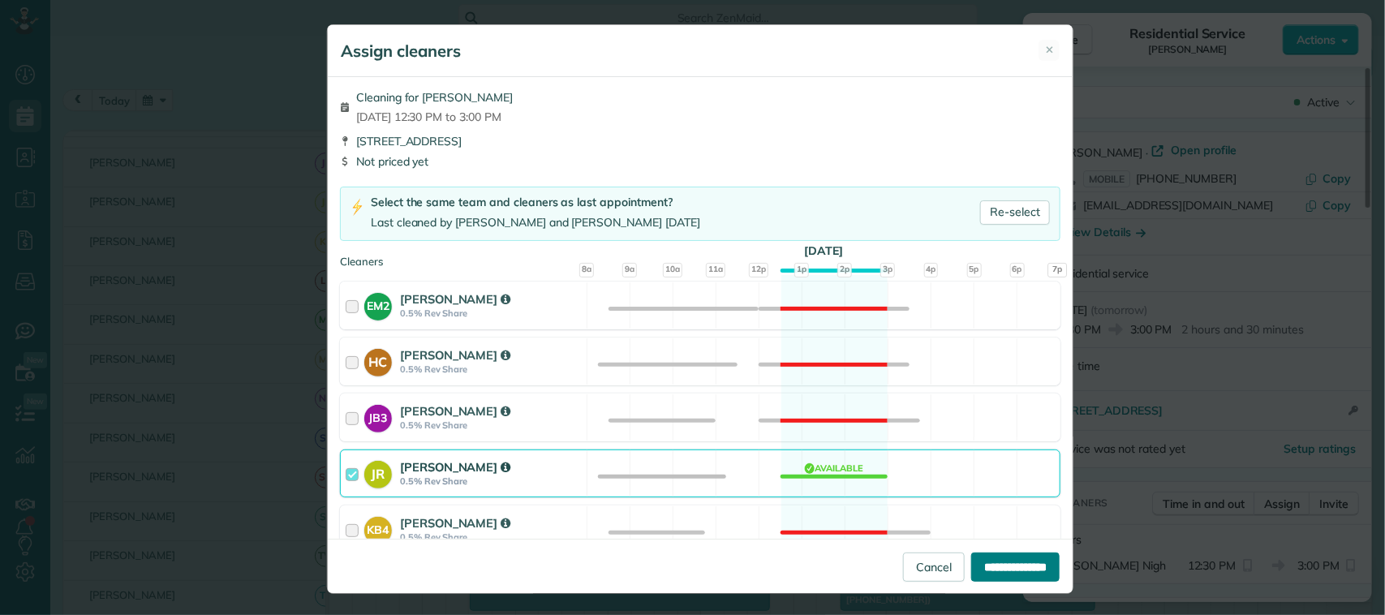
click at [971, 565] on input "**********" at bounding box center [1015, 566] width 88 height 29
type input "**********"
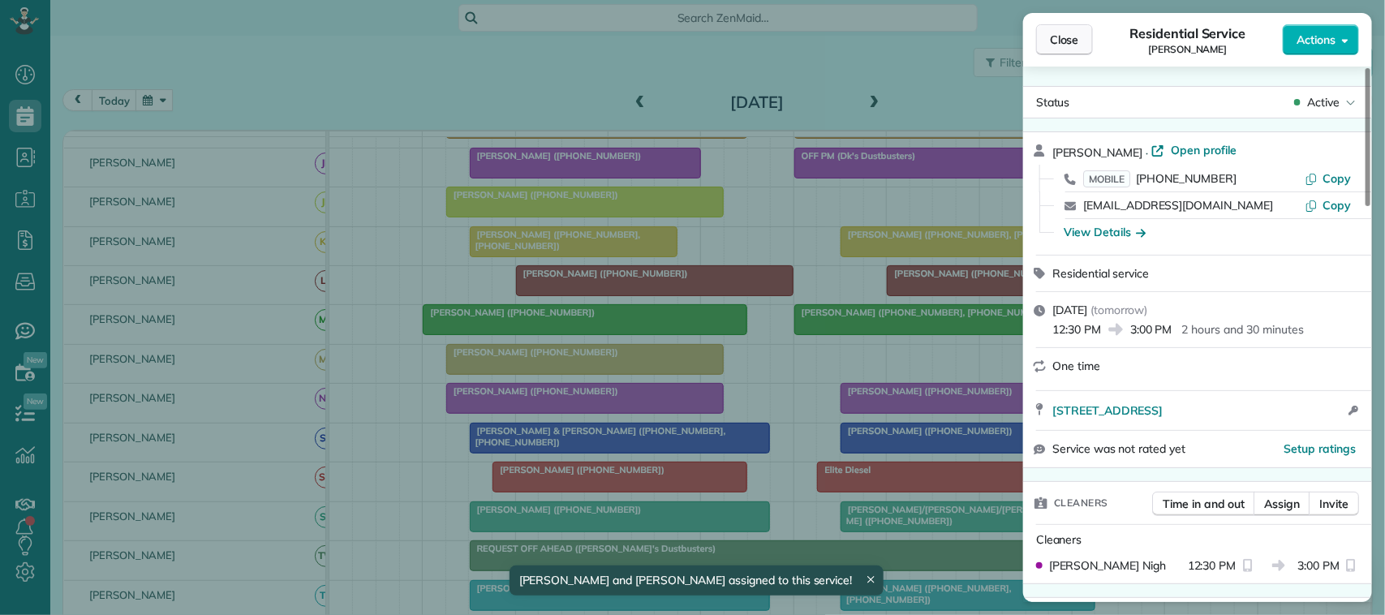
click at [1079, 37] on span "Close" at bounding box center [1064, 40] width 29 height 16
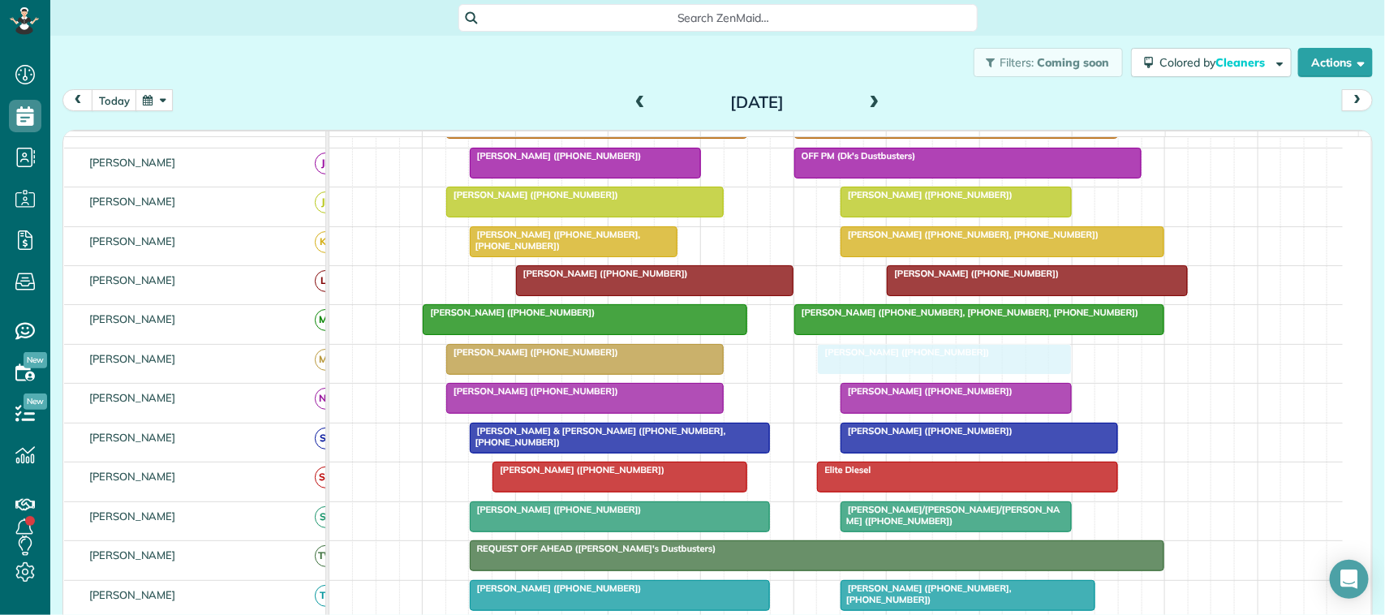
drag, startPoint x: 922, startPoint y: 469, endPoint x: 930, endPoint y: 381, distance: 87.9
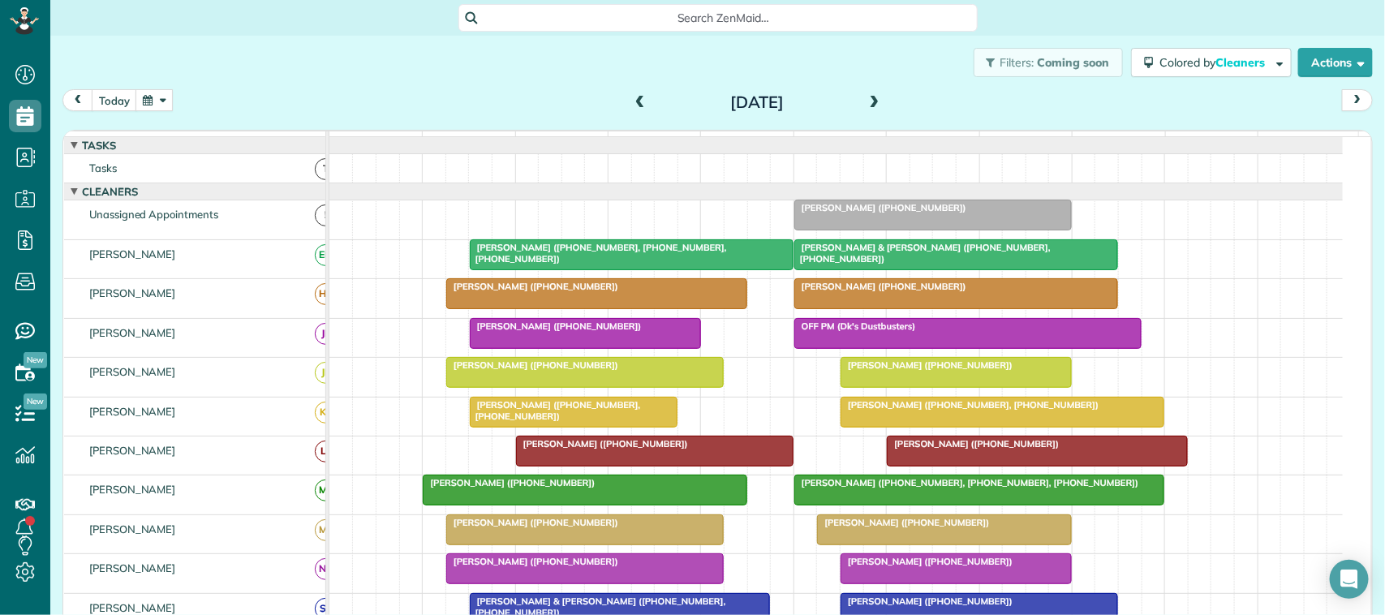
click at [866, 104] on span at bounding box center [875, 103] width 18 height 15
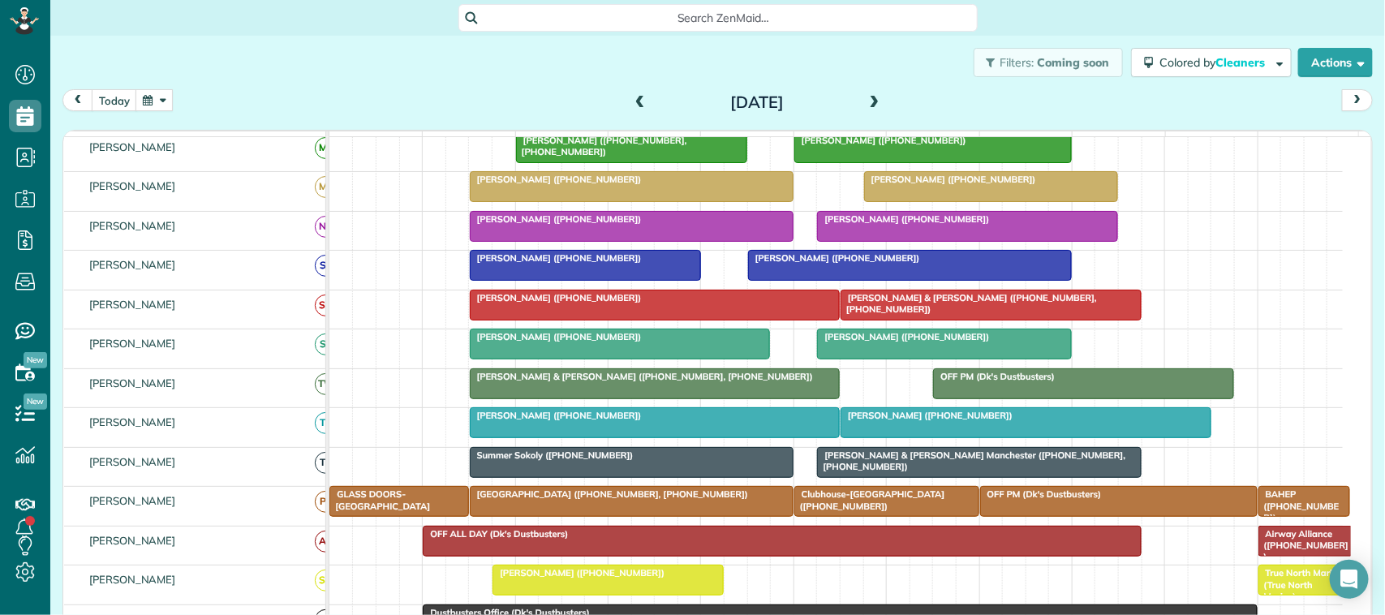
scroll to position [304, 0]
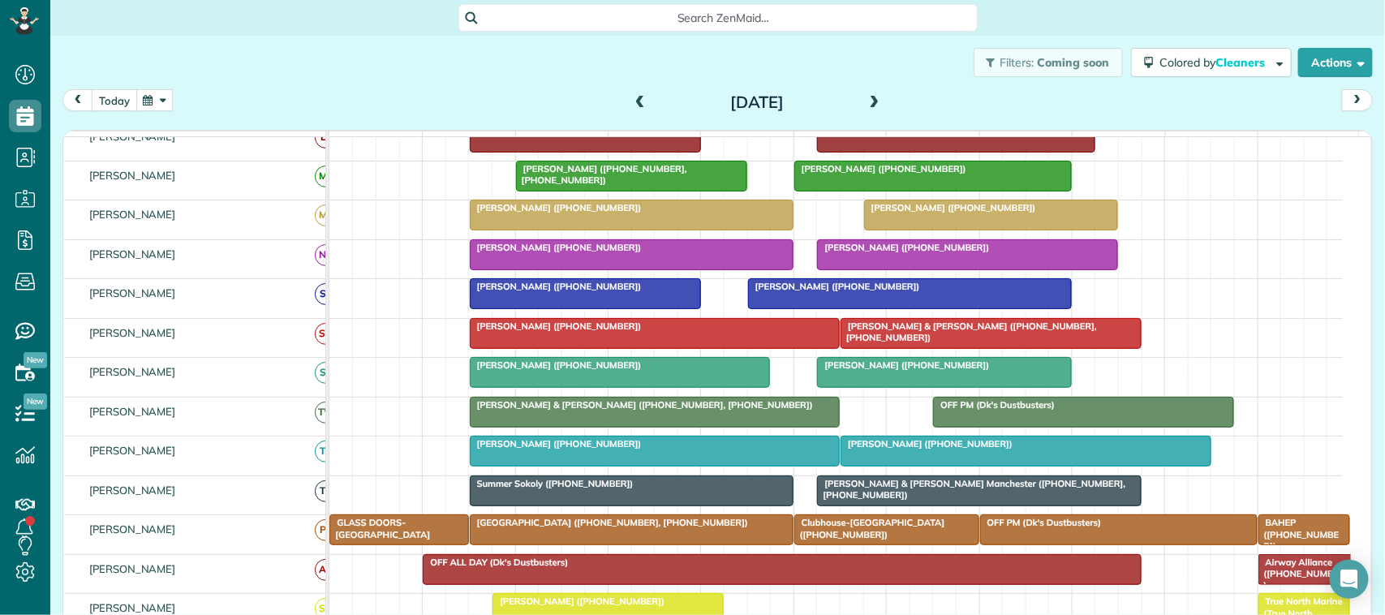
click at [126, 95] on button "today" at bounding box center [114, 100] width 45 height 22
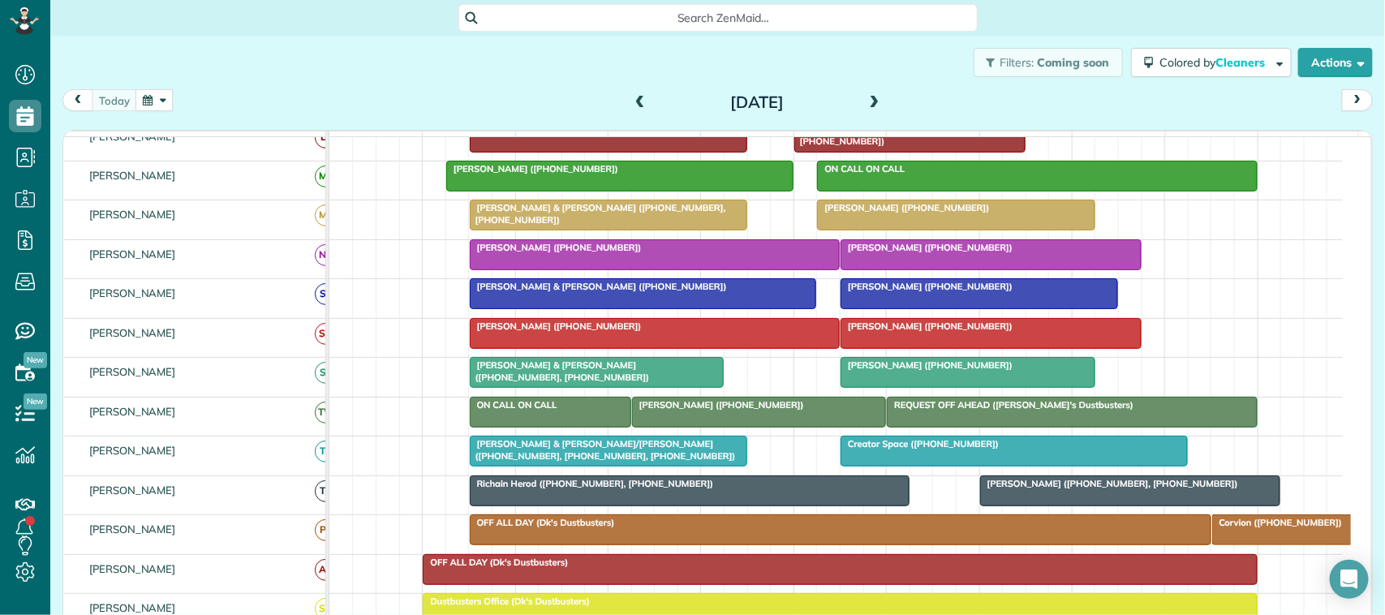
click at [465, 67] on div "Filters: Coming soon Colored by Cleaners Color by Cleaner Color by Team Color b…" at bounding box center [717, 63] width 1334 height 54
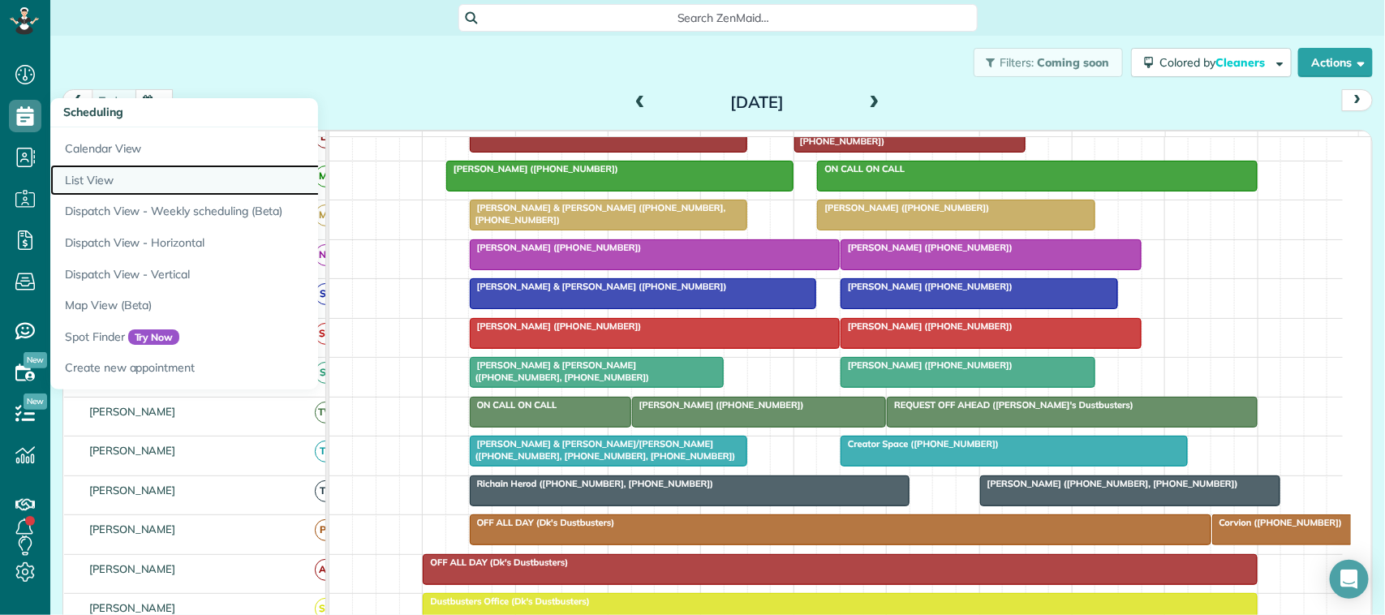
click at [89, 178] on link "List View" at bounding box center [253, 181] width 406 height 32
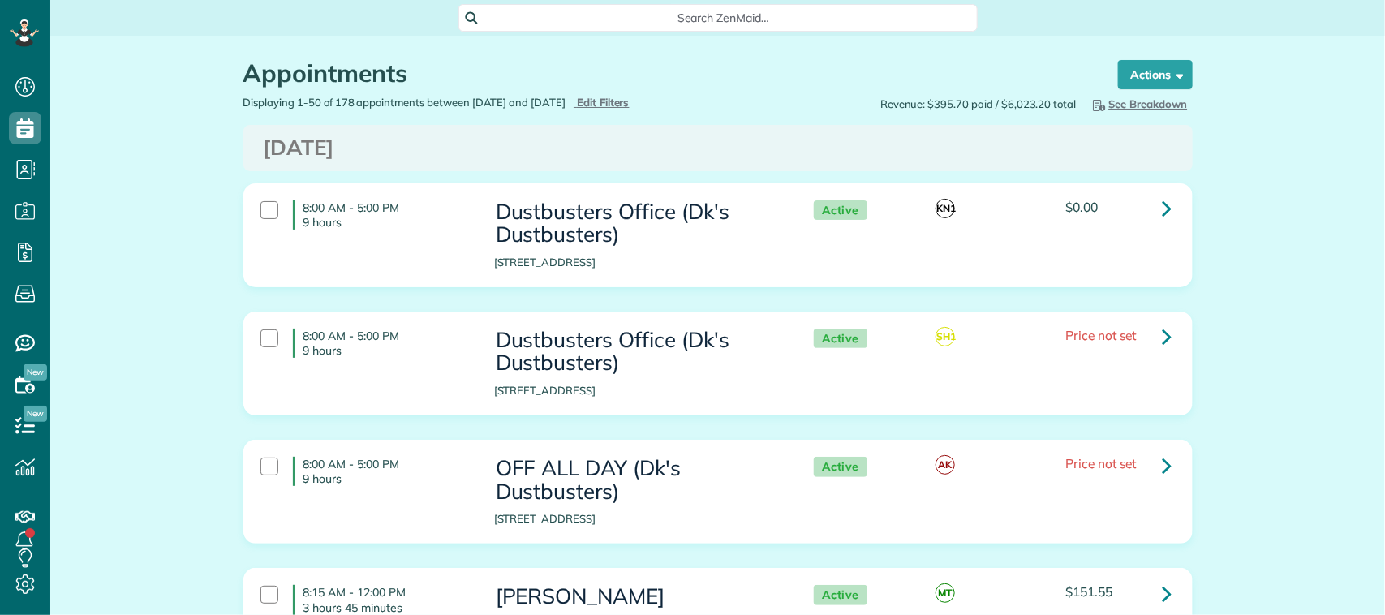
scroll to position [6, 6]
type input "**********"
click at [630, 97] on span "Edit Filters" at bounding box center [603, 102] width 53 height 13
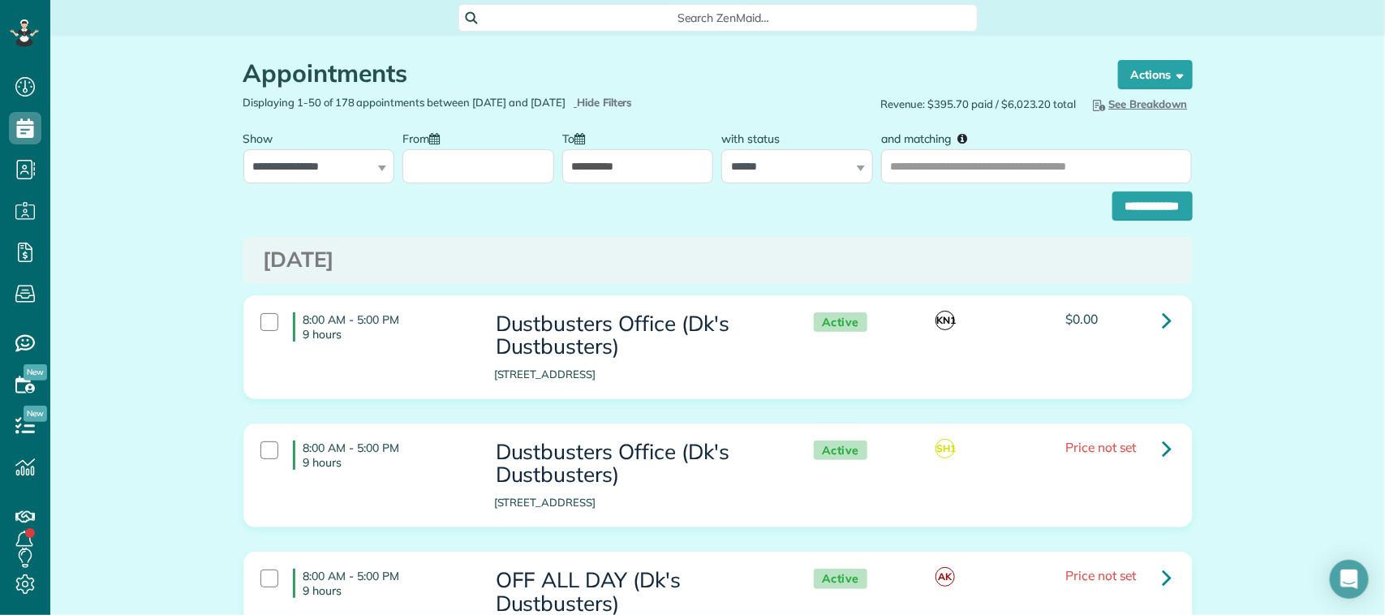
click at [419, 167] on input "From" at bounding box center [478, 166] width 152 height 34
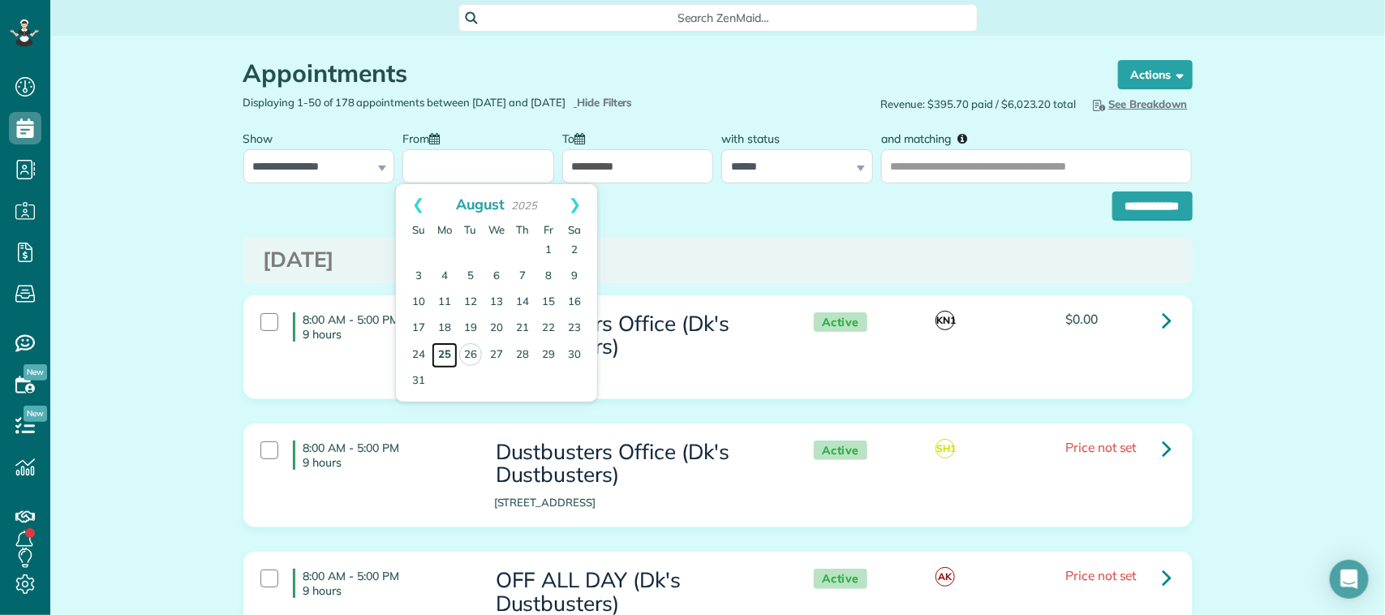
click at [445, 355] on link "25" at bounding box center [445, 355] width 26 height 26
type input "**********"
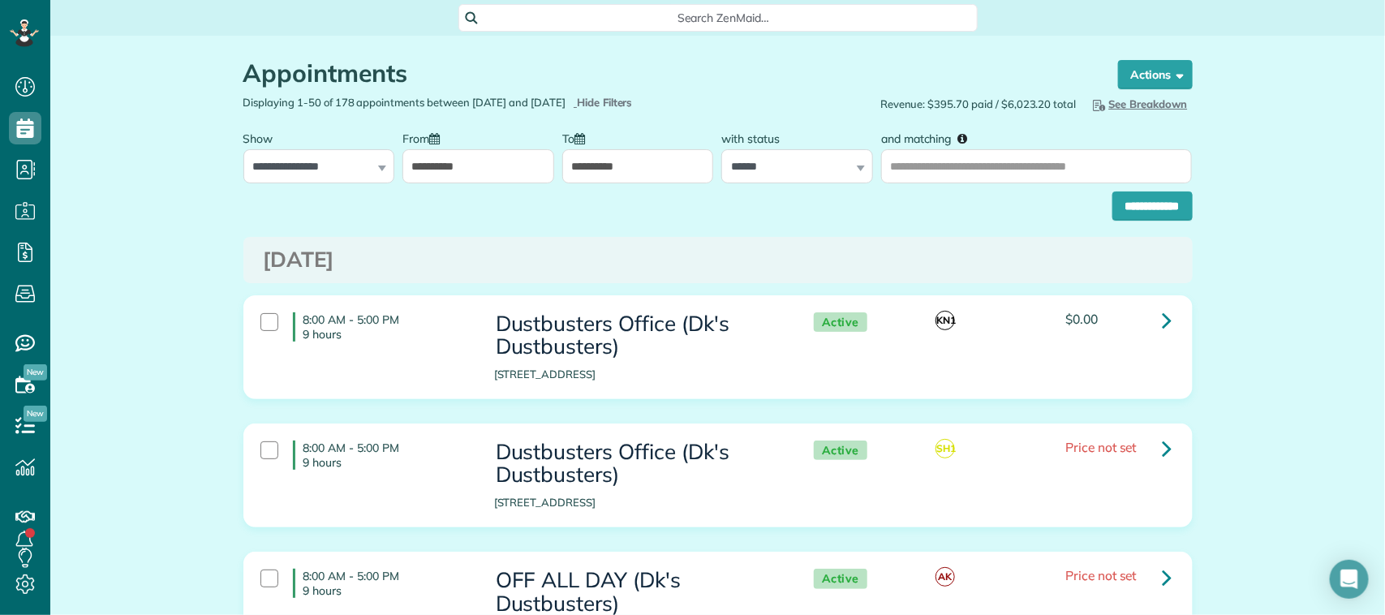
click at [649, 158] on input "**********" at bounding box center [638, 166] width 152 height 34
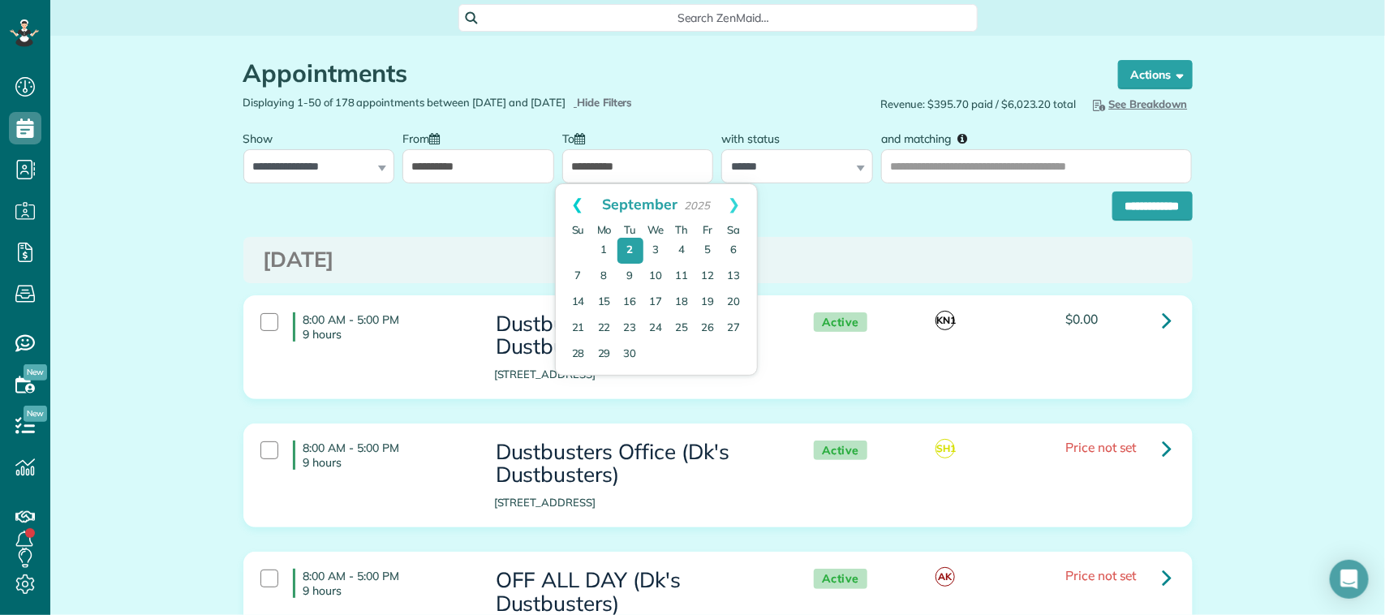
click at [577, 200] on link "Prev" at bounding box center [578, 204] width 45 height 41
click at [607, 351] on link "25" at bounding box center [604, 355] width 26 height 26
type input "**********"
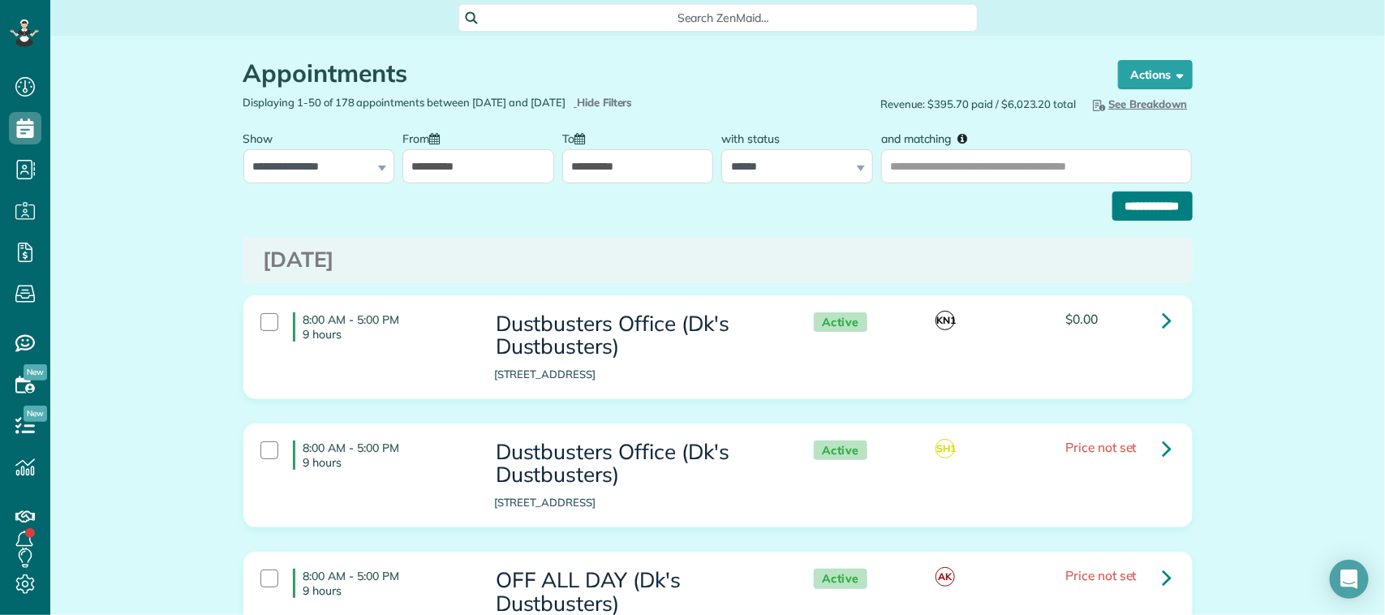
click at [1144, 199] on input "**********" at bounding box center [1152, 205] width 80 height 29
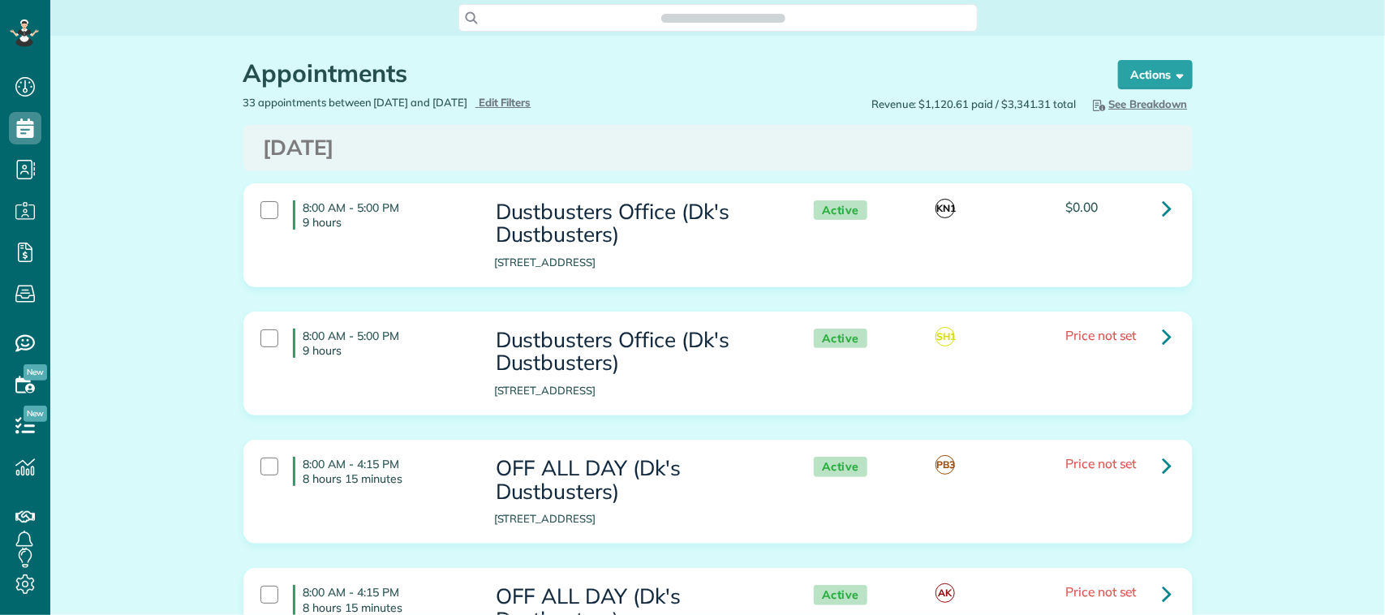
scroll to position [6, 6]
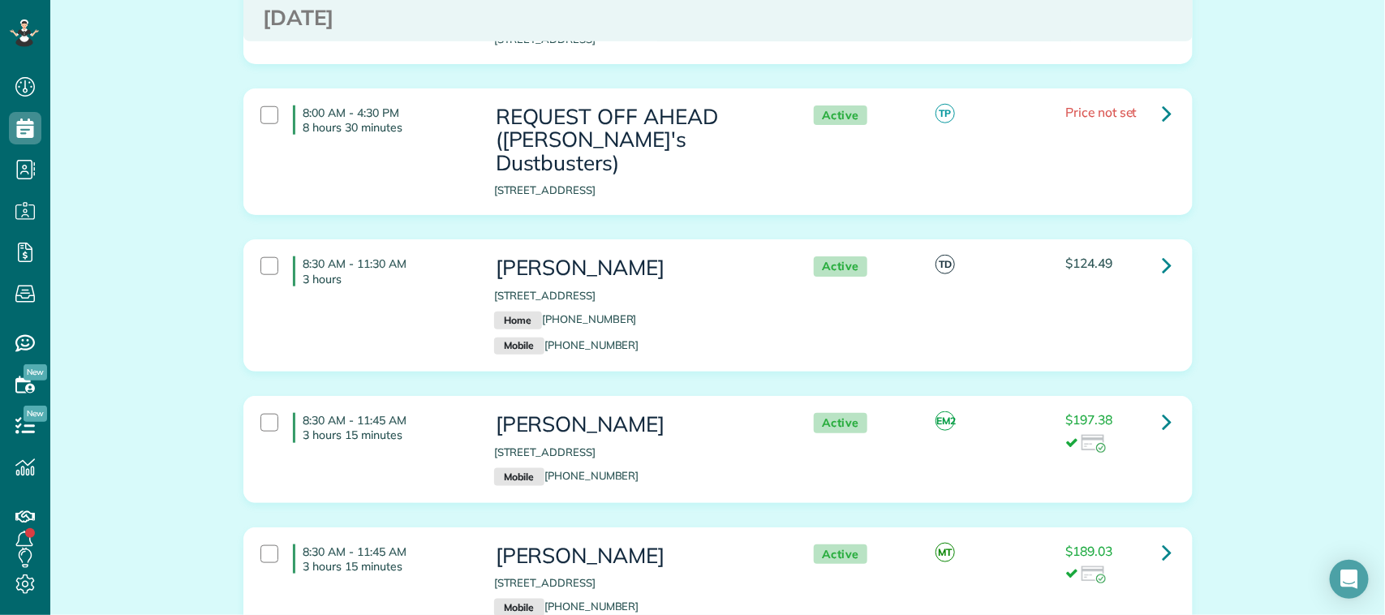
click at [354, 285] on div "8:30 AM - 11:30 AM 3 hours Alyson Roberts 11519 Sagepark Lane Houston TX 77089 …" at bounding box center [715, 305] width 935 height 114
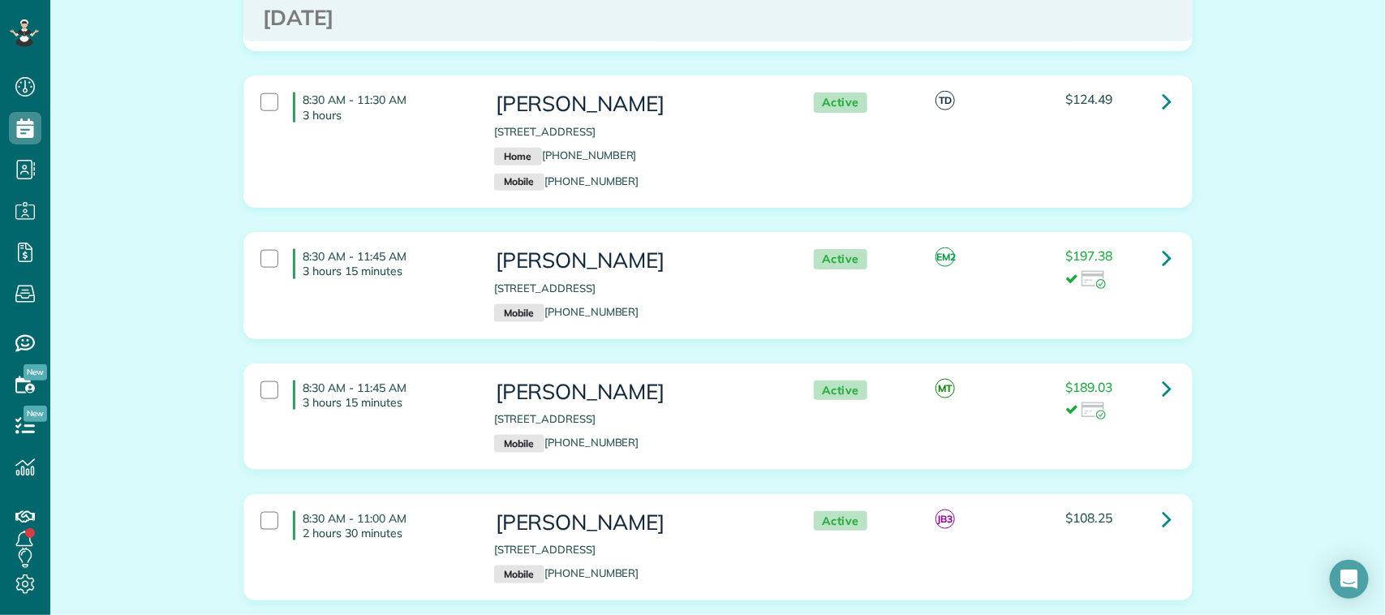
scroll to position [811, 0]
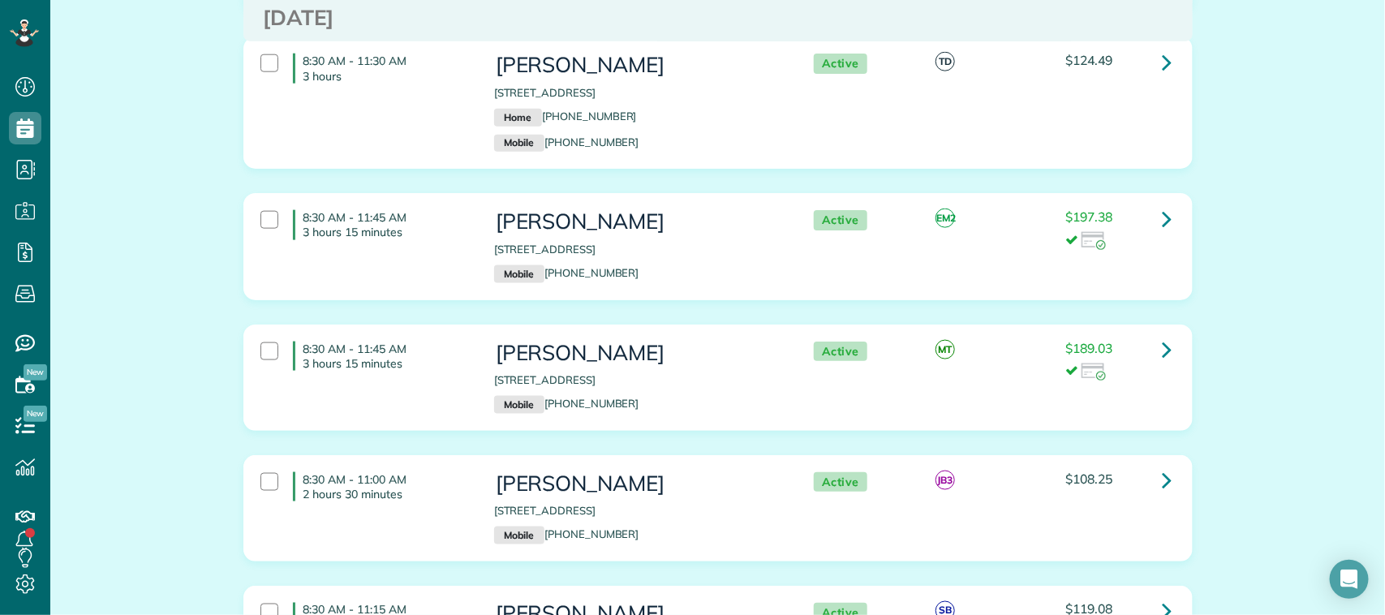
click at [351, 243] on div "8:30 AM - 11:45 AM 3 hours 15 minutes Gabriella Paiz 108 Northbay Court Dickins…" at bounding box center [715, 246] width 935 height 88
click at [366, 394] on div "8:30 AM - 11:45 AM 3 hours 15 minutes Danielle Matta 730 Marbrook Saddle Lane L…" at bounding box center [715, 377] width 935 height 88
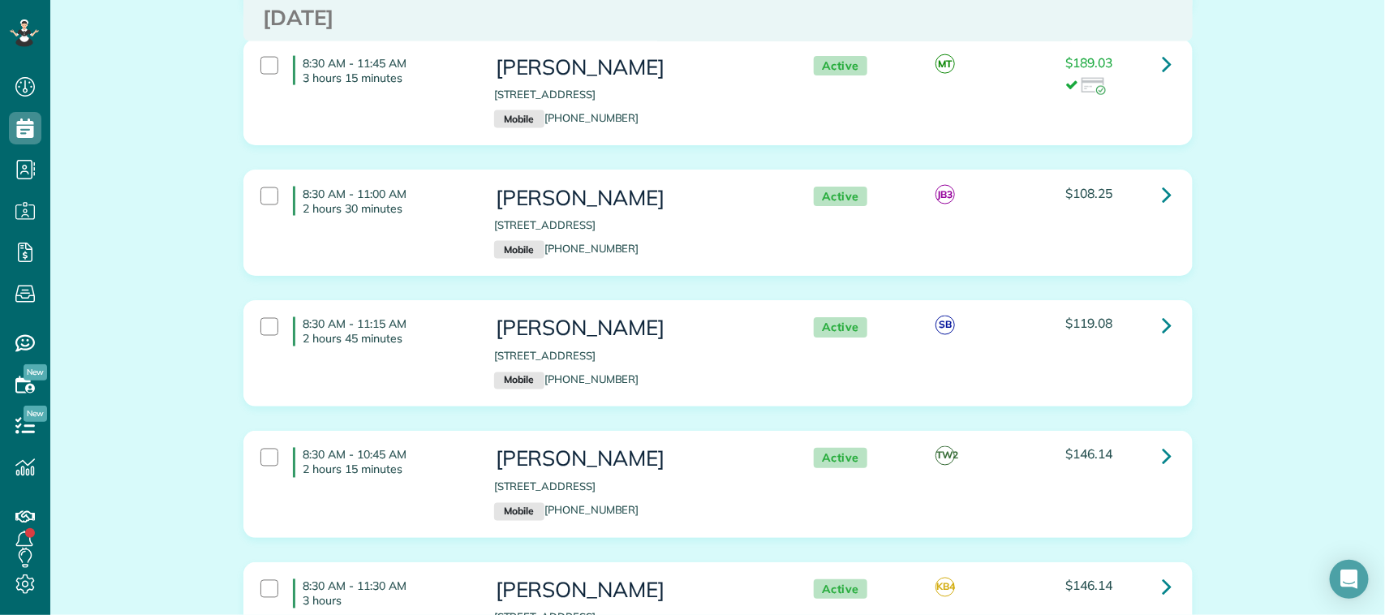
scroll to position [1115, 0]
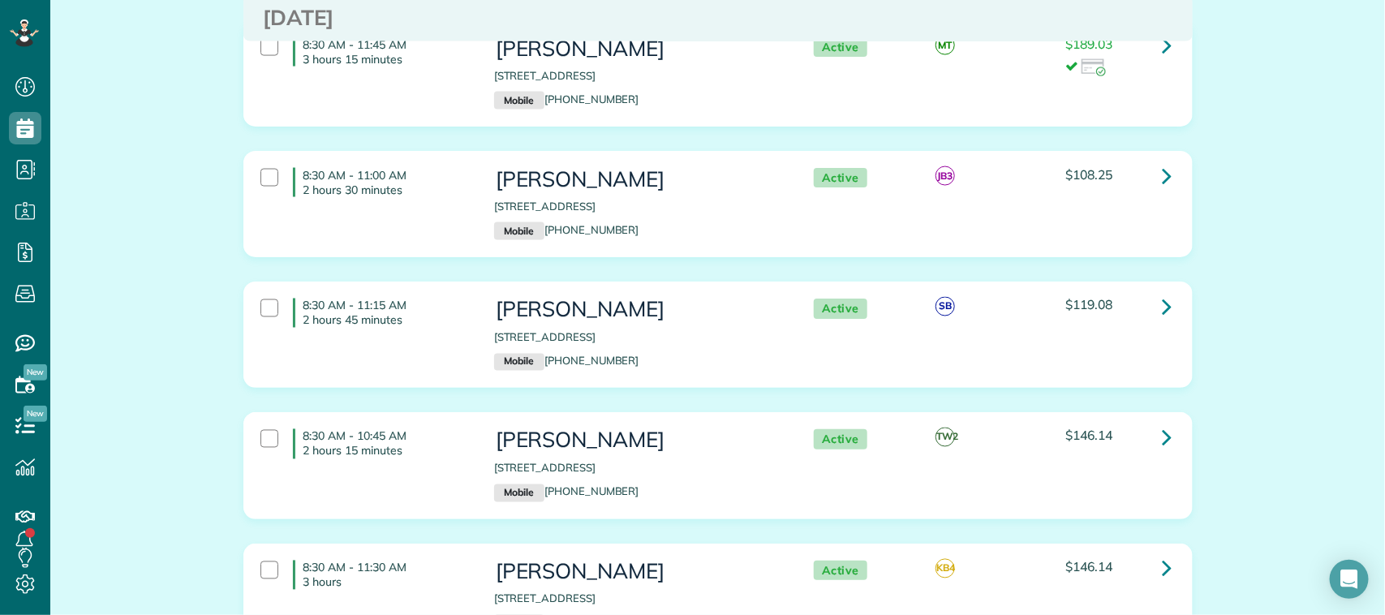
click at [376, 219] on div "8:30 AM - 11:00 AM 2 hours 30 minutes Gigi Jamison 407 Cedar Point Dr League Ci…" at bounding box center [715, 204] width 935 height 88
click at [373, 323] on div "8:30 AM - 11:15 AM 2 hours 45 minutes Janette Ryan 1424 Old Hickory Ln League C…" at bounding box center [715, 334] width 935 height 88
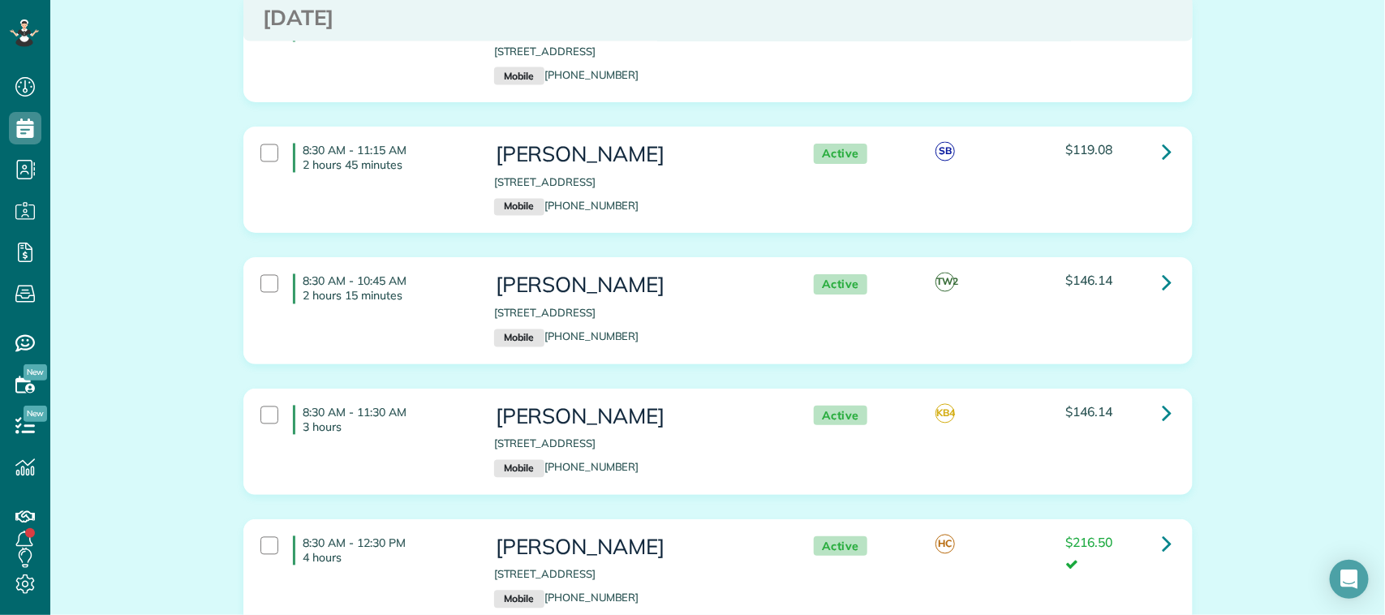
scroll to position [1318, 0]
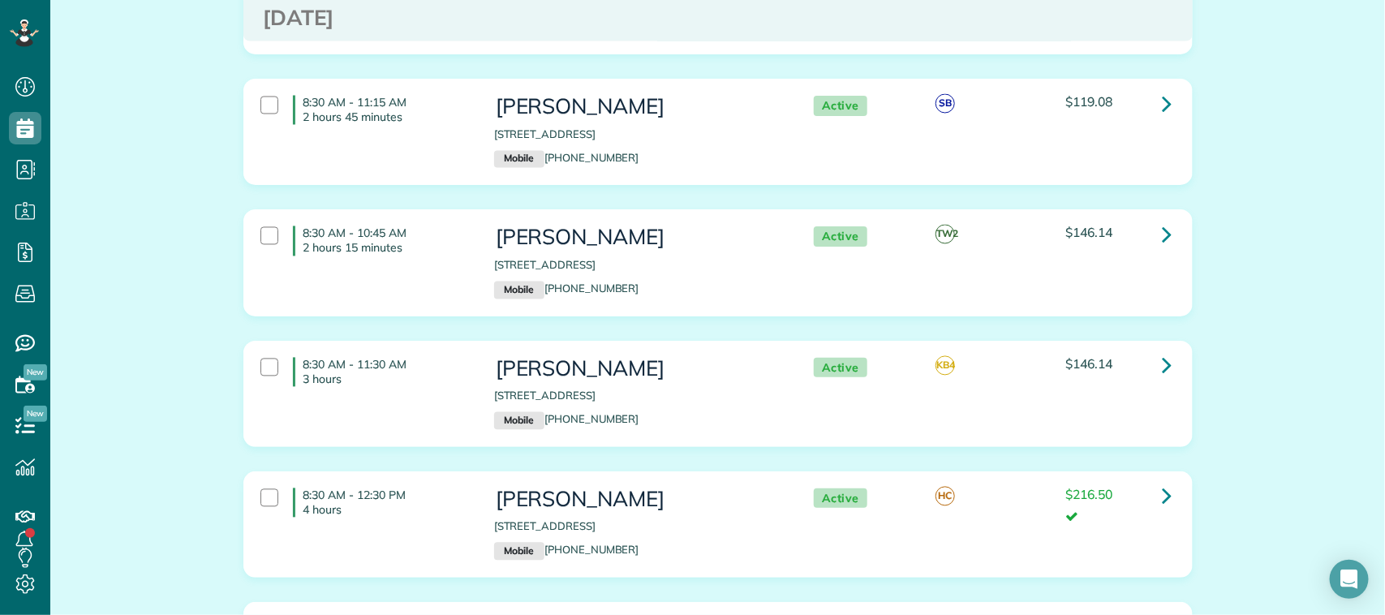
click at [374, 350] on div "8:30 AM - 11:30 AM 3 hours" at bounding box center [365, 372] width 234 height 45
click at [383, 376] on div "8:30 AM - 11:30 AM 3 hours" at bounding box center [365, 372] width 234 height 45
click at [394, 238] on div "8:30 AM - 10:45 AM 2 hours 15 minutes" at bounding box center [365, 240] width 234 height 45
click at [388, 372] on div "8:30 AM - 11:30 AM 3 hours" at bounding box center [365, 372] width 234 height 45
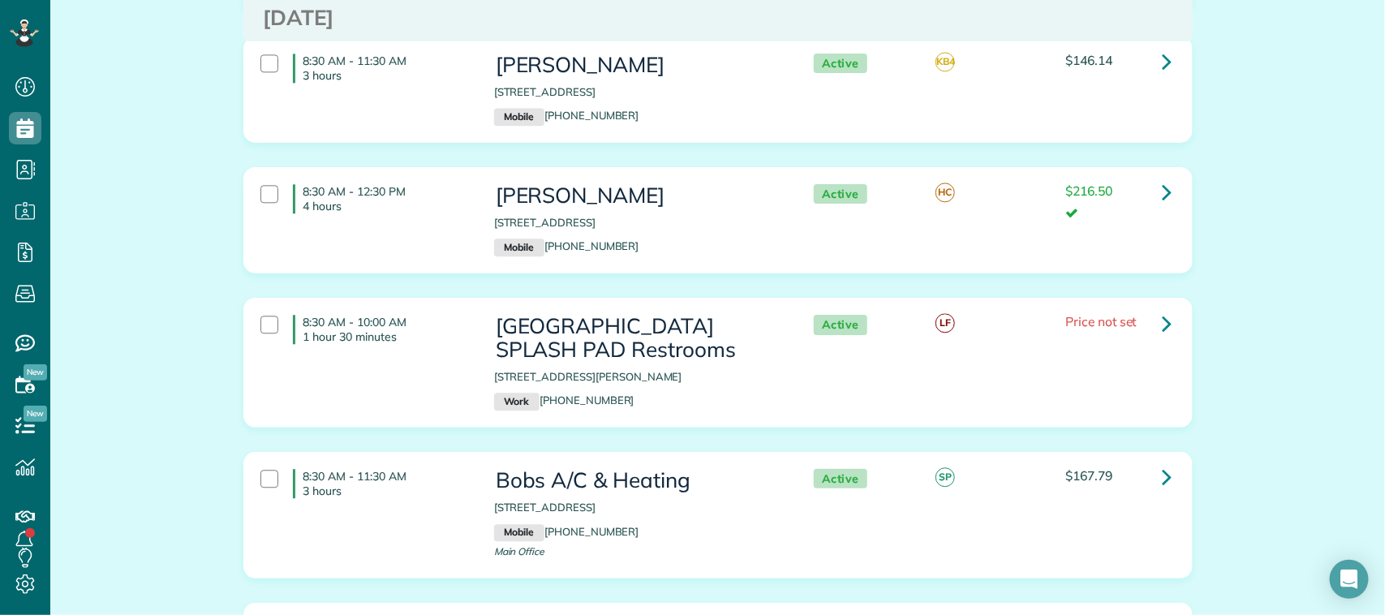
click at [376, 221] on div "8:30 AM - 12:30 PM 4 hours Melissa Prideaux 1438 Lake Mija Court Seabrook TX 77…" at bounding box center [715, 220] width 935 height 88
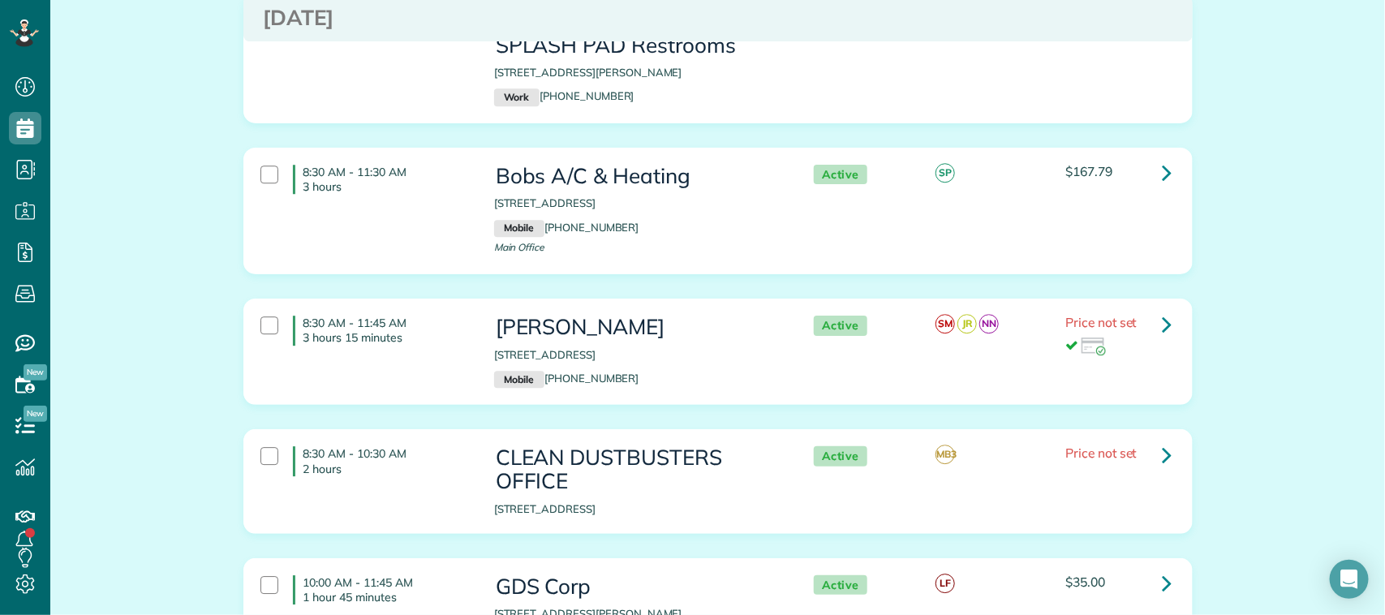
scroll to position [2028, 0]
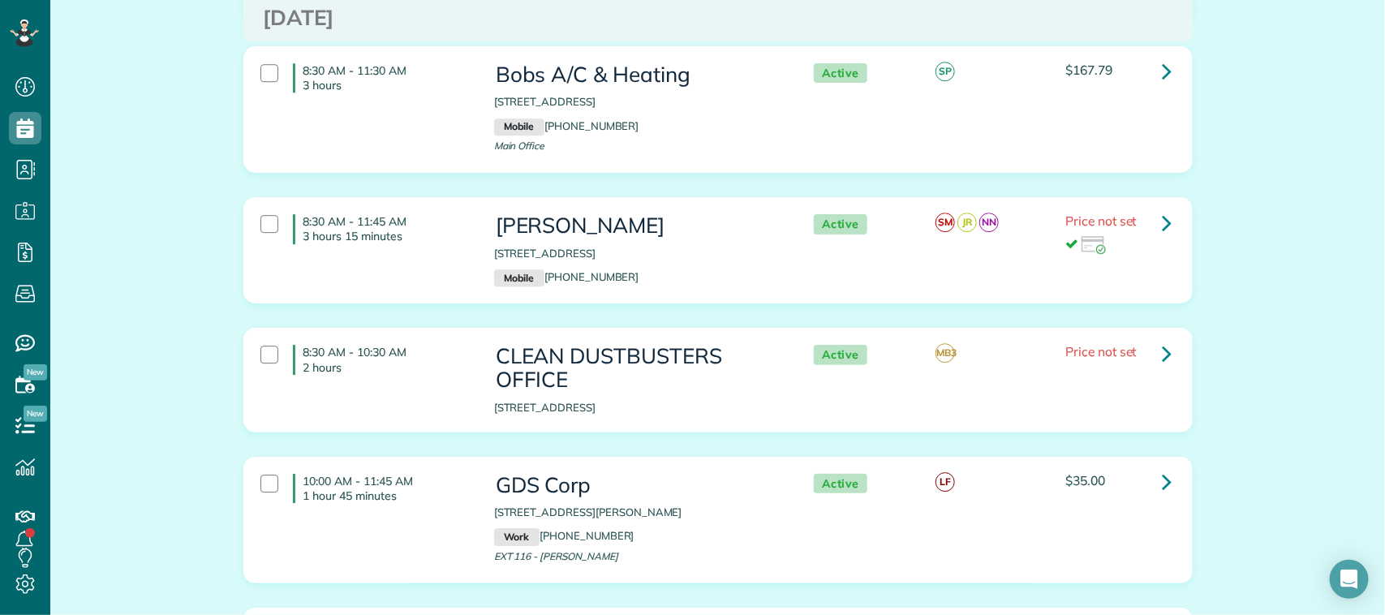
click at [367, 230] on div "8:30 AM - 11:45 AM 3 hours 15 minutes" at bounding box center [365, 228] width 234 height 45
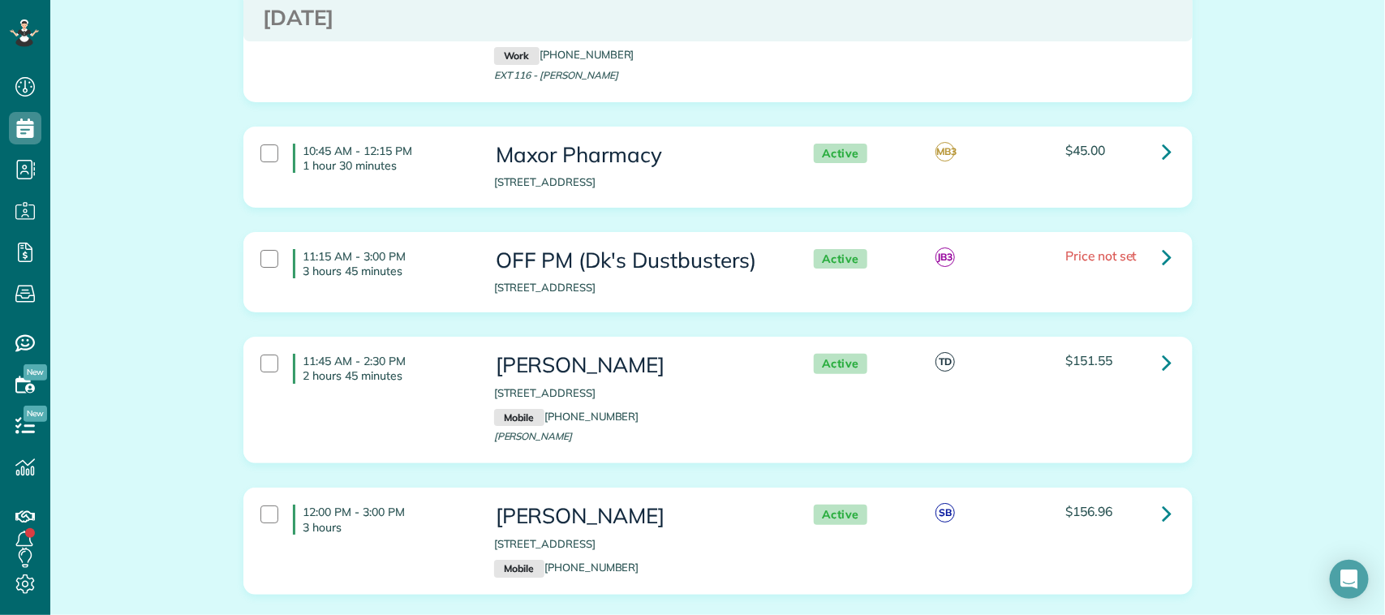
scroll to position [2535, 0]
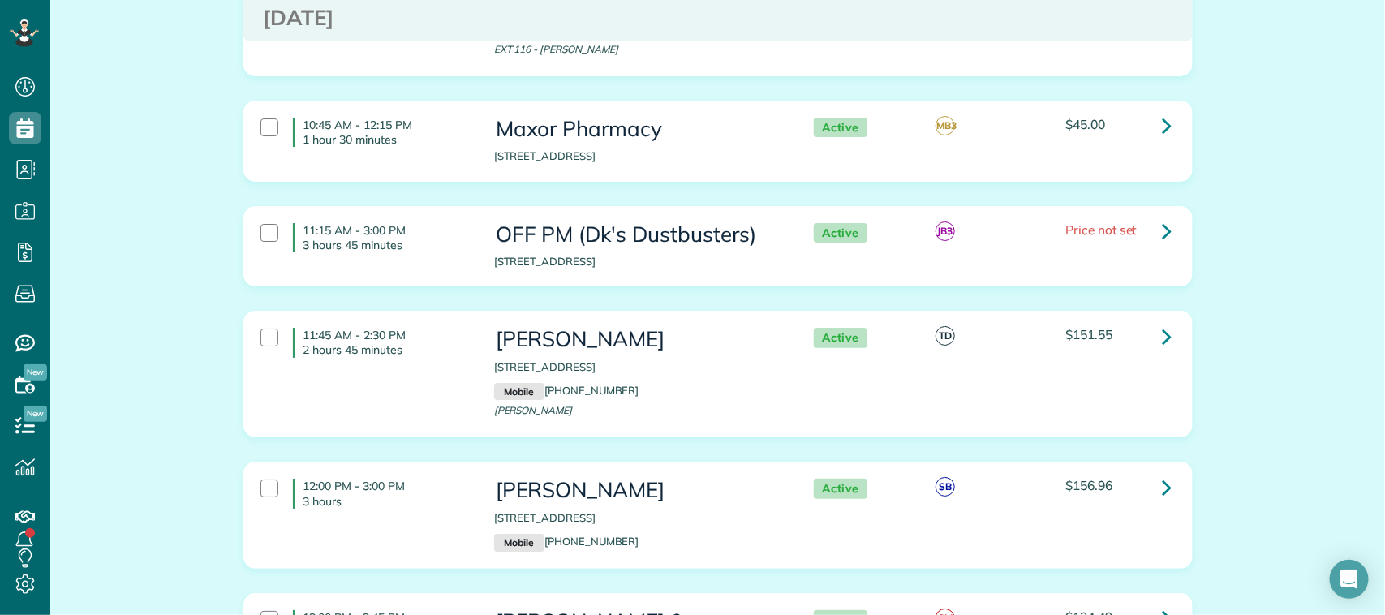
click at [370, 343] on div "11:45 AM - 2:30 PM 2 hours 45 minutes" at bounding box center [365, 342] width 234 height 45
click at [387, 471] on div "12:00 PM - 3:00 PM 3 hours" at bounding box center [365, 493] width 234 height 45
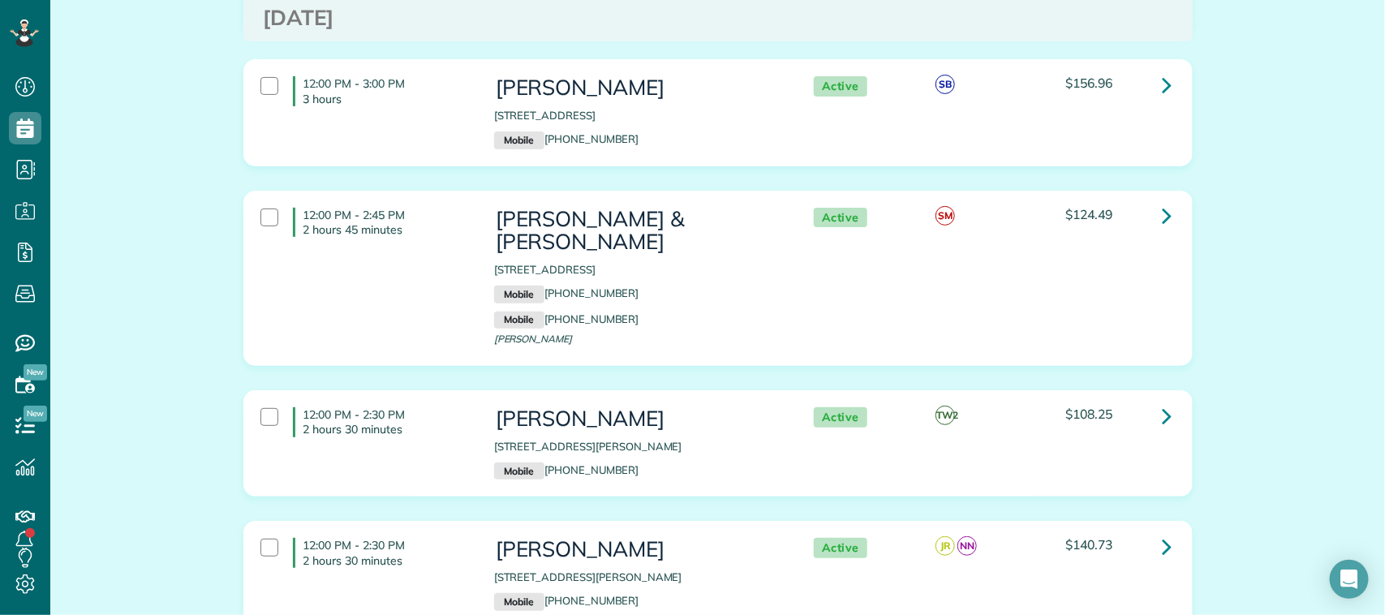
scroll to position [2941, 0]
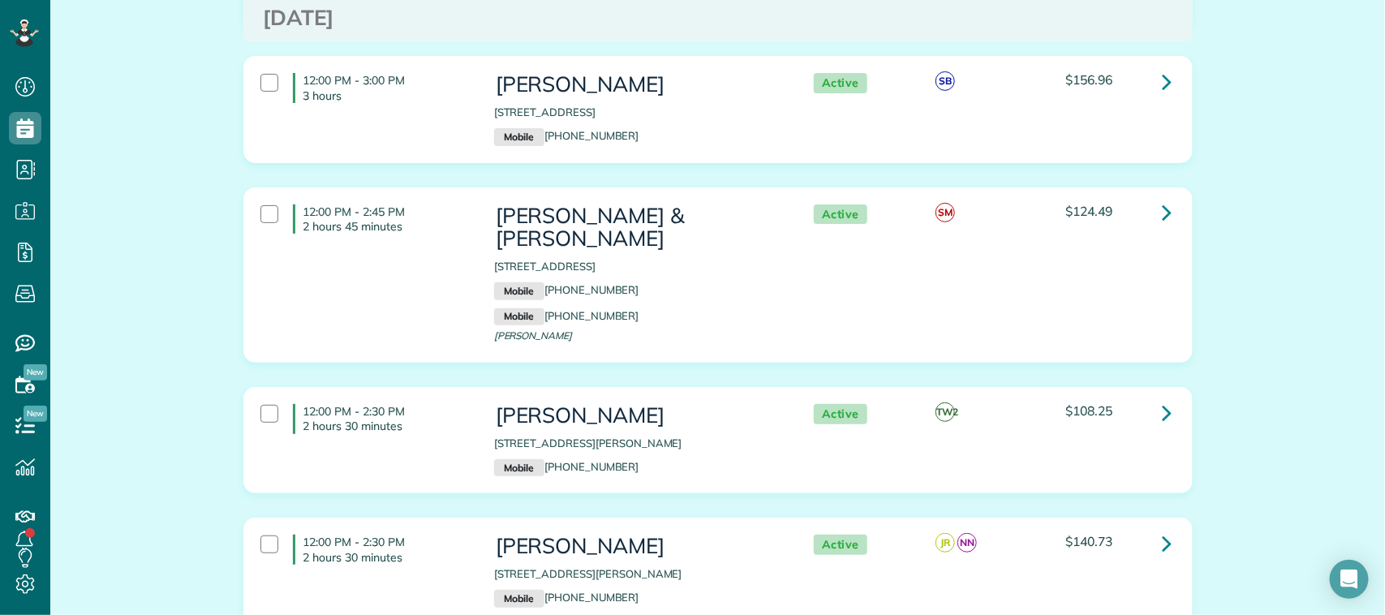
click at [380, 270] on div "12:00 PM - 2:45 PM 2 hours 45 minutes Jana & Todd Gaspard 1703 Orlando Street 1…" at bounding box center [715, 274] width 935 height 157
click at [427, 419] on p "2 hours 30 minutes" at bounding box center [386, 426] width 166 height 15
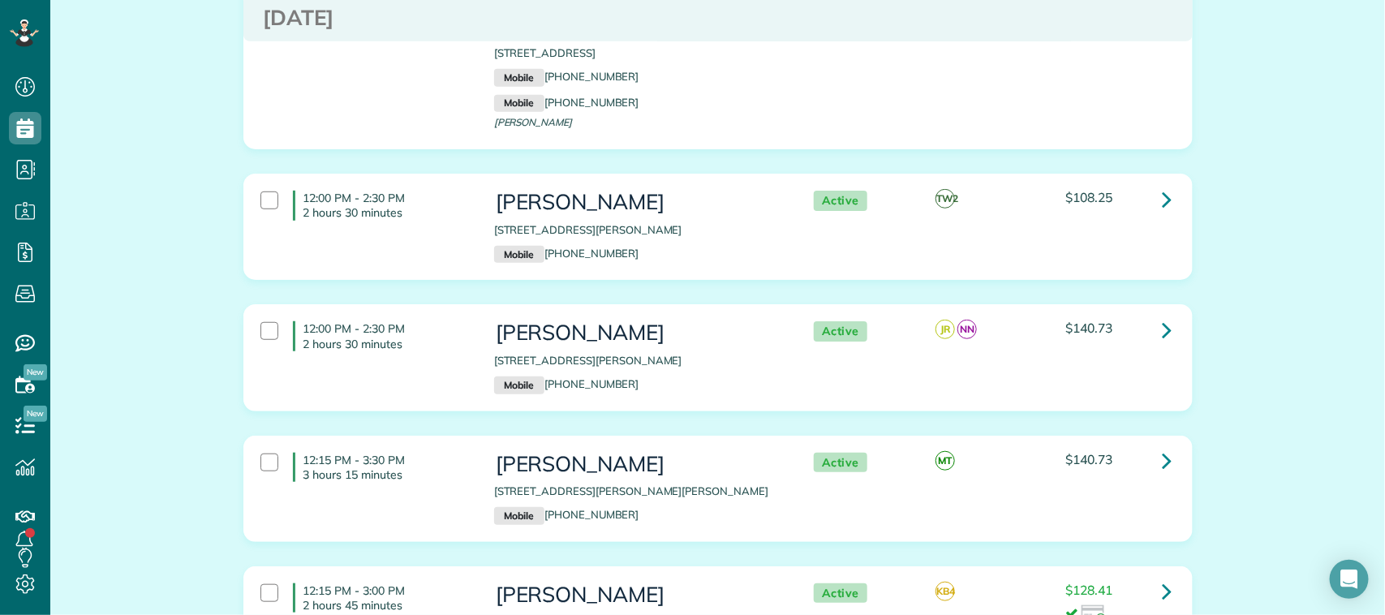
scroll to position [3245, 0]
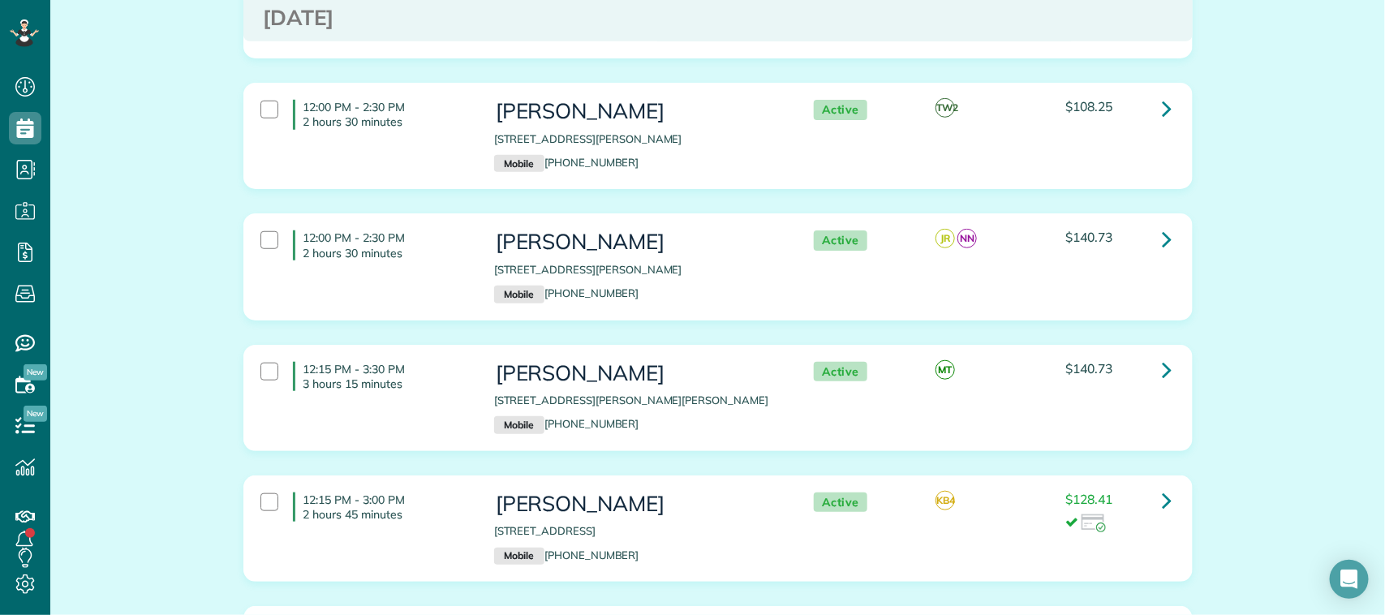
click at [388, 285] on div "12:00 PM - 2:30 PM 2 hours 30 minutes Toni Langlinais 16711 Dale Oak Way Housto…" at bounding box center [715, 266] width 935 height 88
click at [390, 387] on div "12:15 PM - 3:30 PM 3 hours 15 minutes Ellen Graves 3003 Atwood Falls Lane Dicki…" at bounding box center [715, 398] width 935 height 88
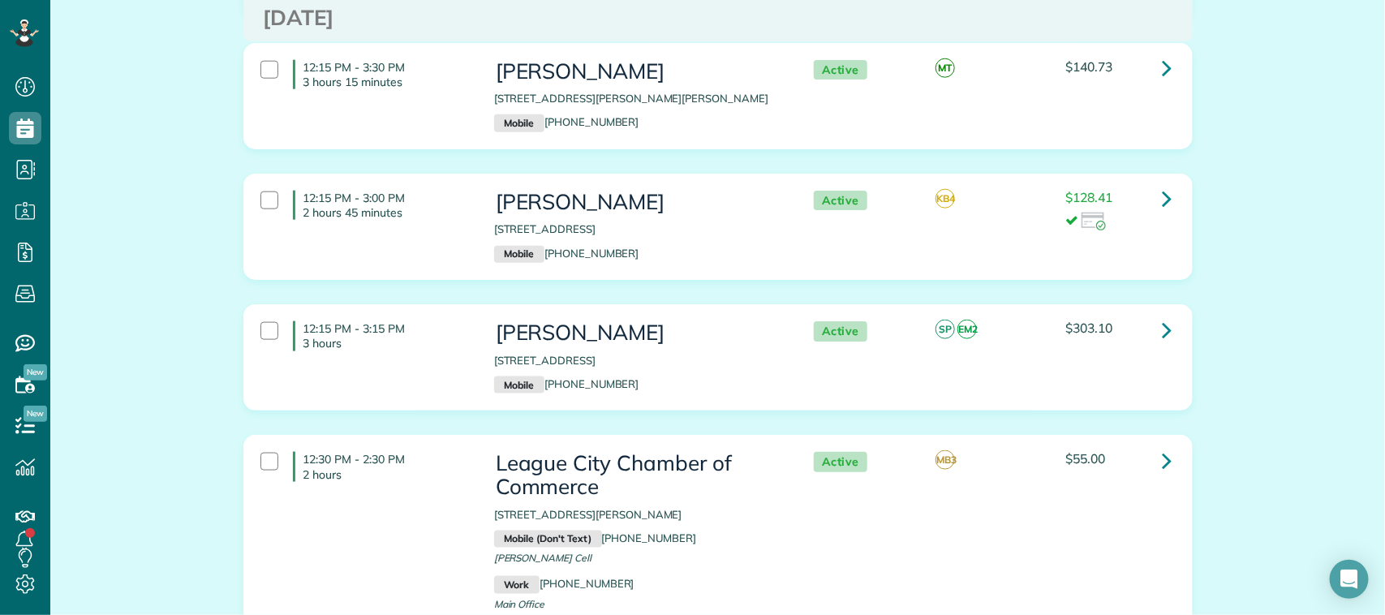
scroll to position [3549, 0]
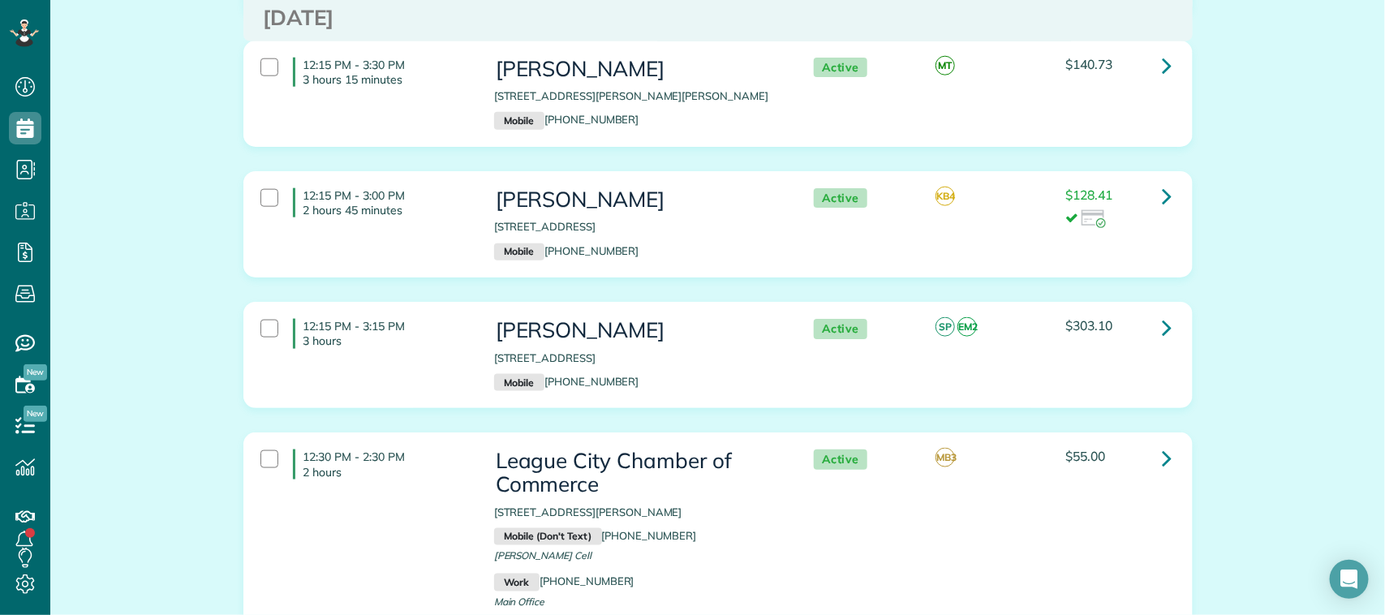
click at [388, 226] on div "12:15 PM - 3:00 PM 2 hours 45 minutes Elaine Wright 1285 El Camino Village Driv…" at bounding box center [715, 224] width 935 height 88
click at [383, 333] on p "3 hours" at bounding box center [386, 340] width 166 height 15
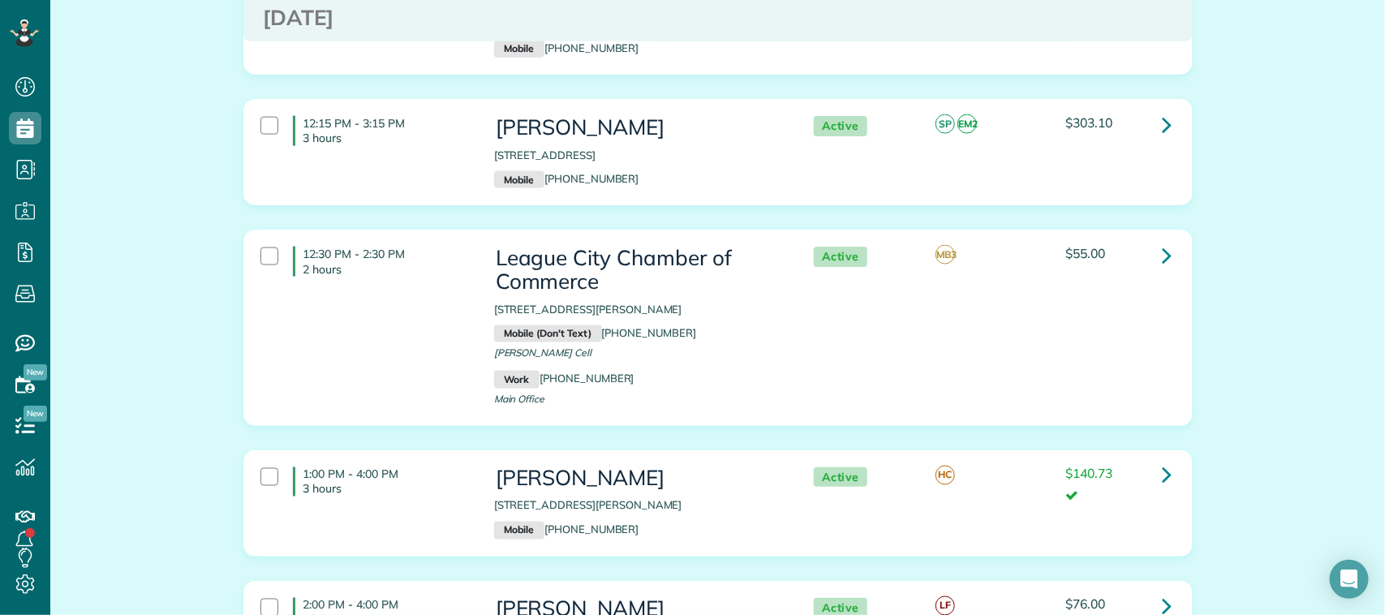
scroll to position [3853, 0]
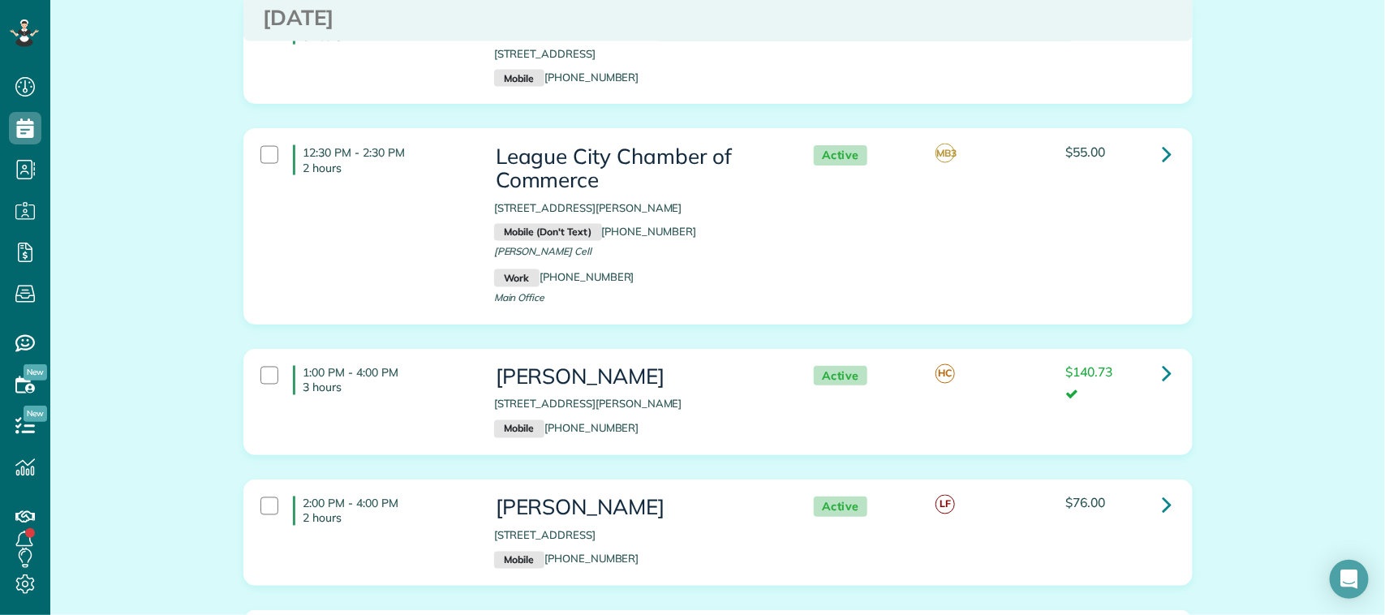
click at [331, 380] on p "3 hours" at bounding box center [386, 387] width 166 height 15
click at [355, 496] on h4 "2:00 PM - 4:00 PM 2 hours" at bounding box center [381, 510] width 177 height 29
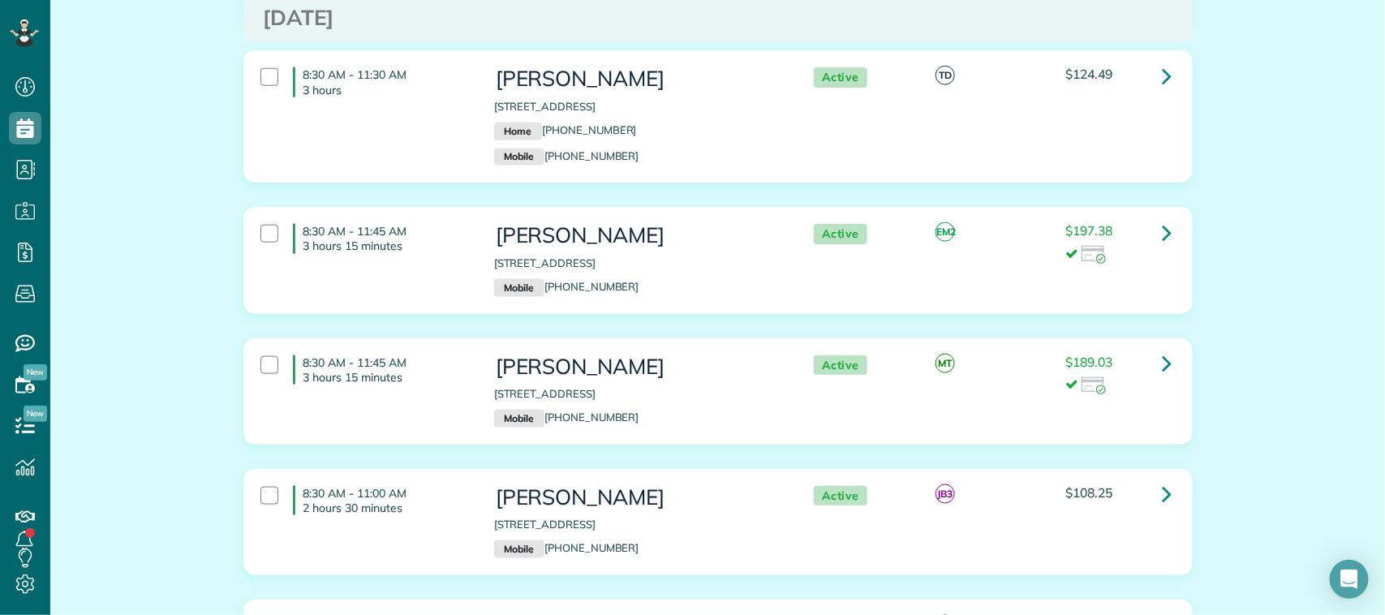
scroll to position [710, 0]
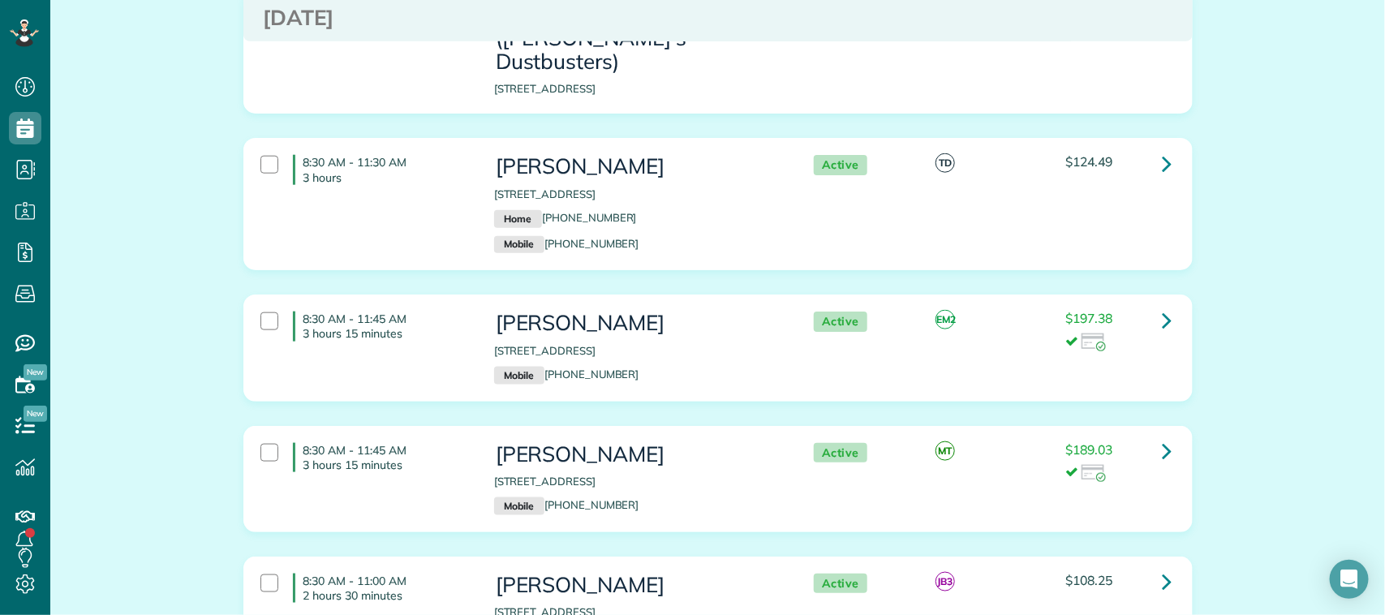
click at [376, 452] on div "8:30 AM - 11:45 AM 3 hours 15 minutes" at bounding box center [365, 457] width 234 height 45
click at [390, 337] on div "8:30 AM - 11:45 AM 3 hours 15 minutes Gabriella Paiz 108 Northbay Court Dickins…" at bounding box center [715, 347] width 935 height 88
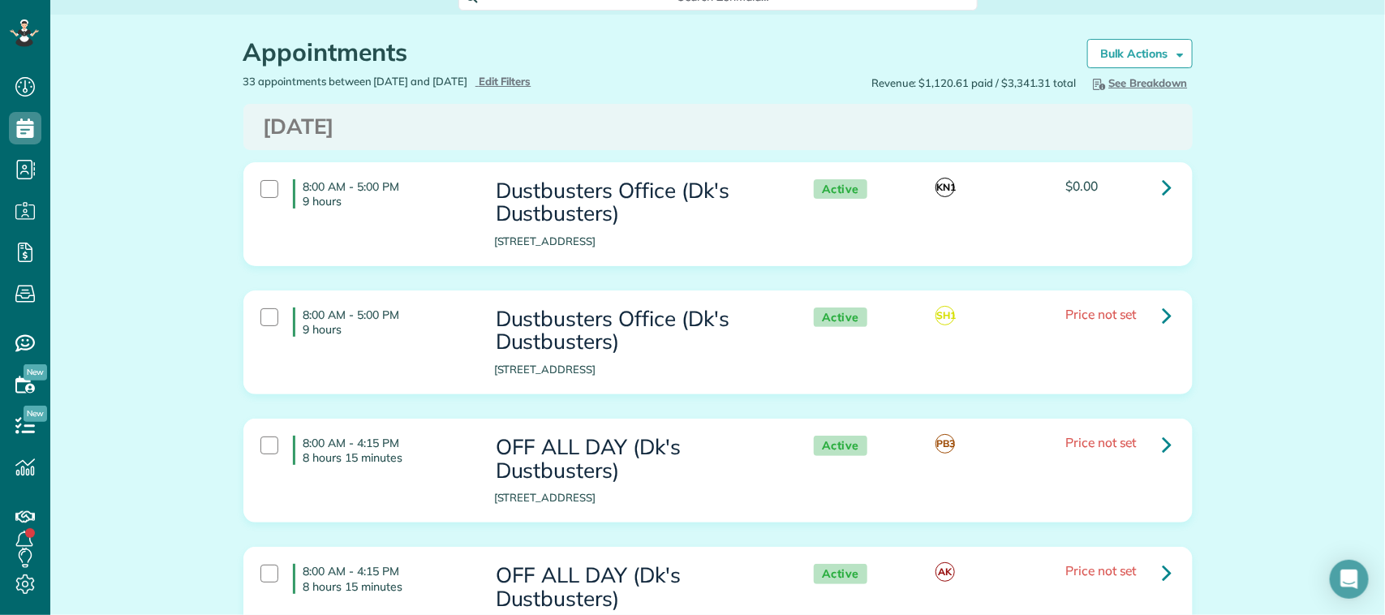
scroll to position [0, 0]
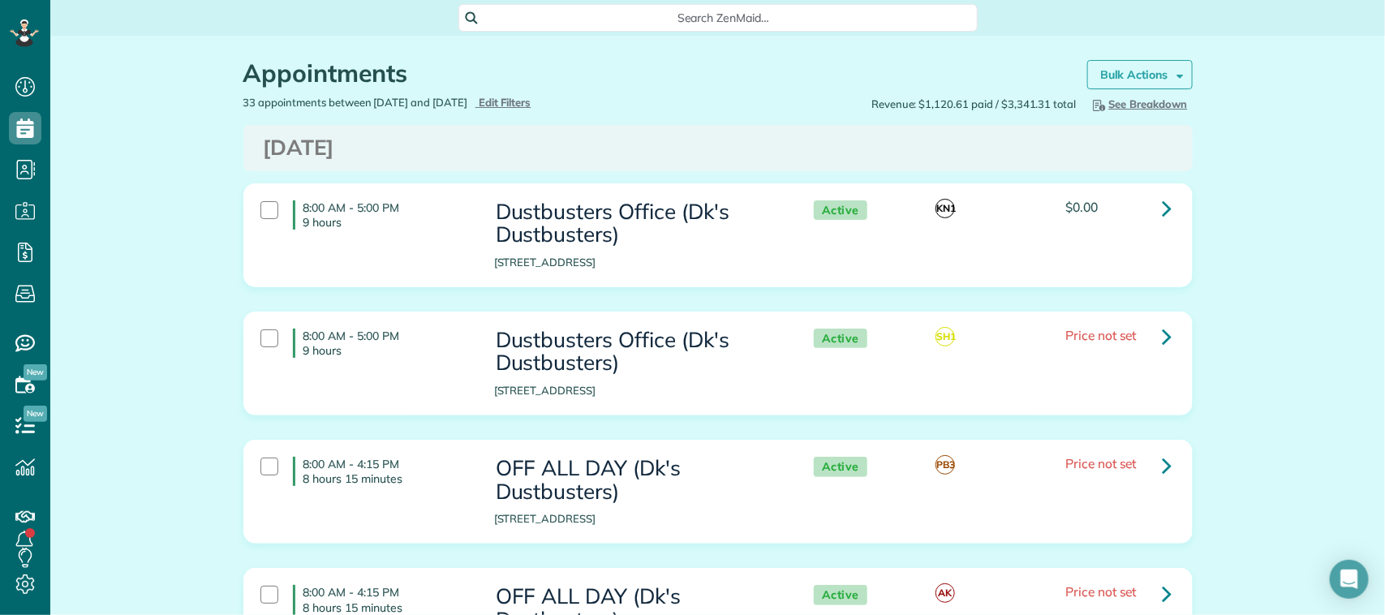
click at [1129, 74] on strong "Bulk Actions" at bounding box center [1134, 74] width 68 height 15
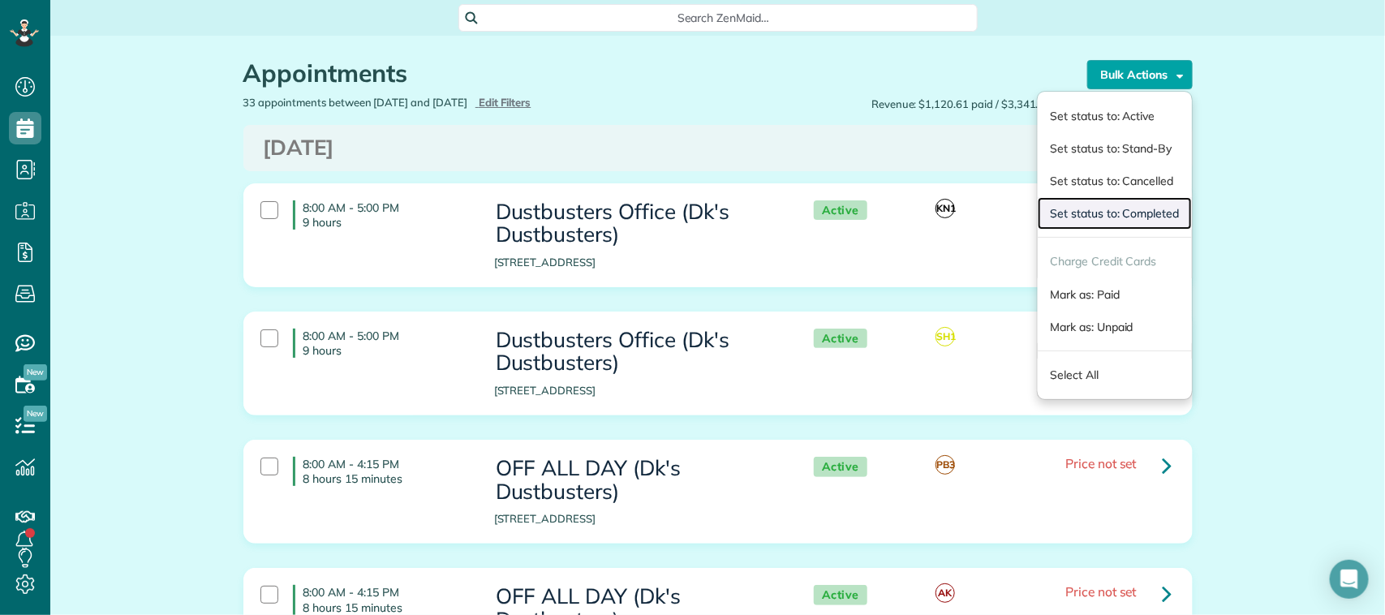
click at [1129, 216] on link "Set status to: Completed" at bounding box center [1114, 213] width 153 height 32
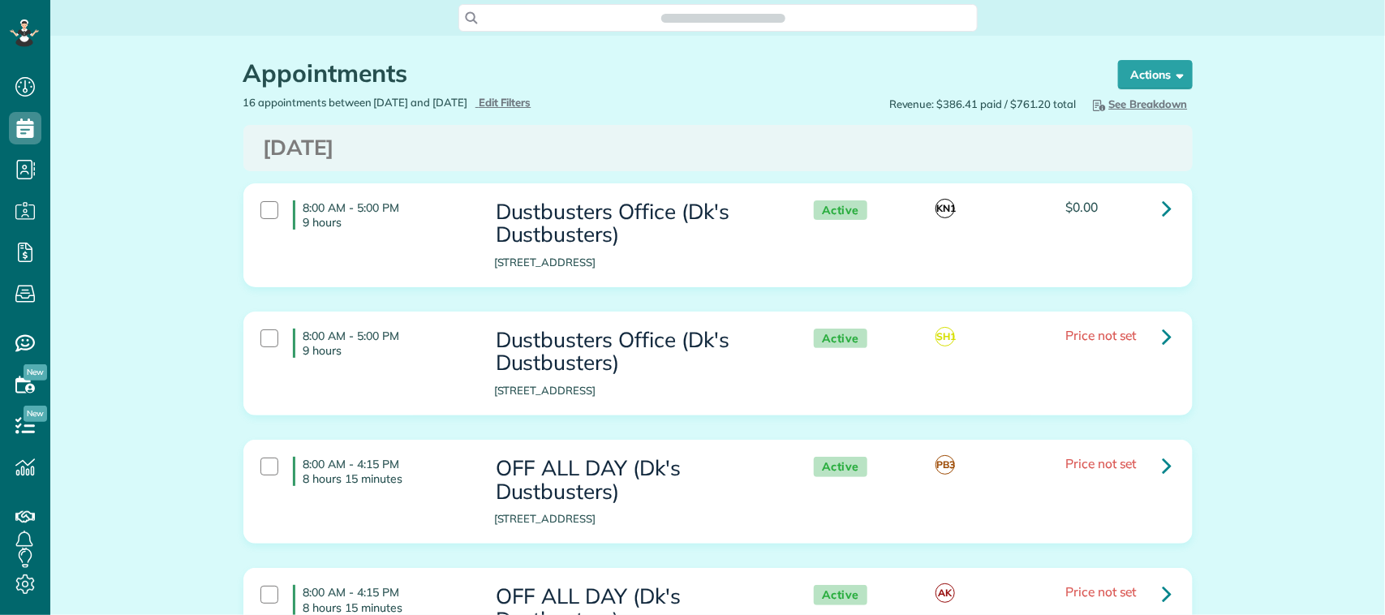
scroll to position [6, 6]
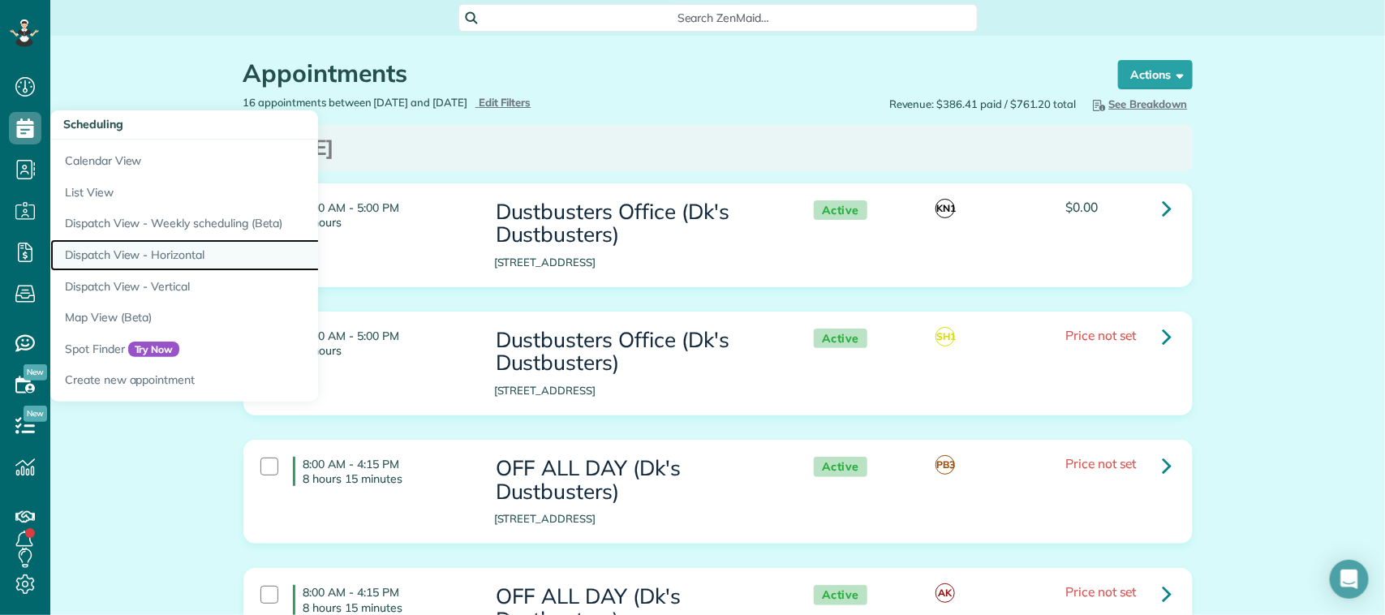
click at [148, 249] on link "Dispatch View - Horizontal" at bounding box center [253, 255] width 406 height 32
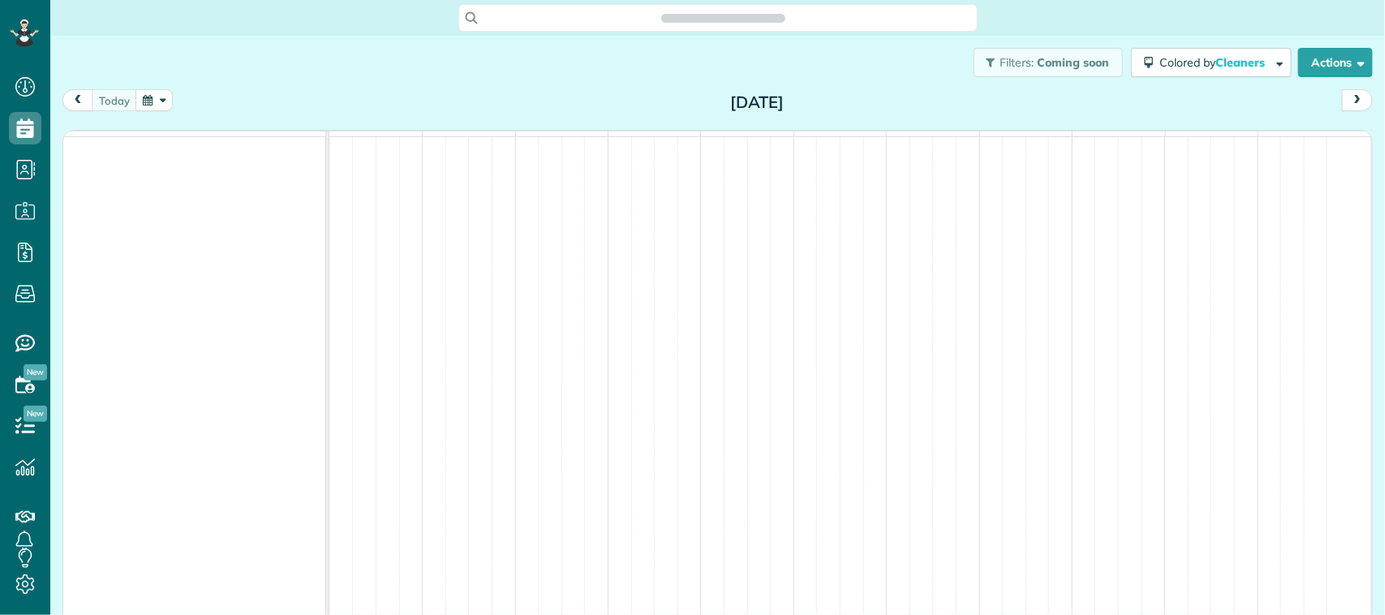
scroll to position [6, 6]
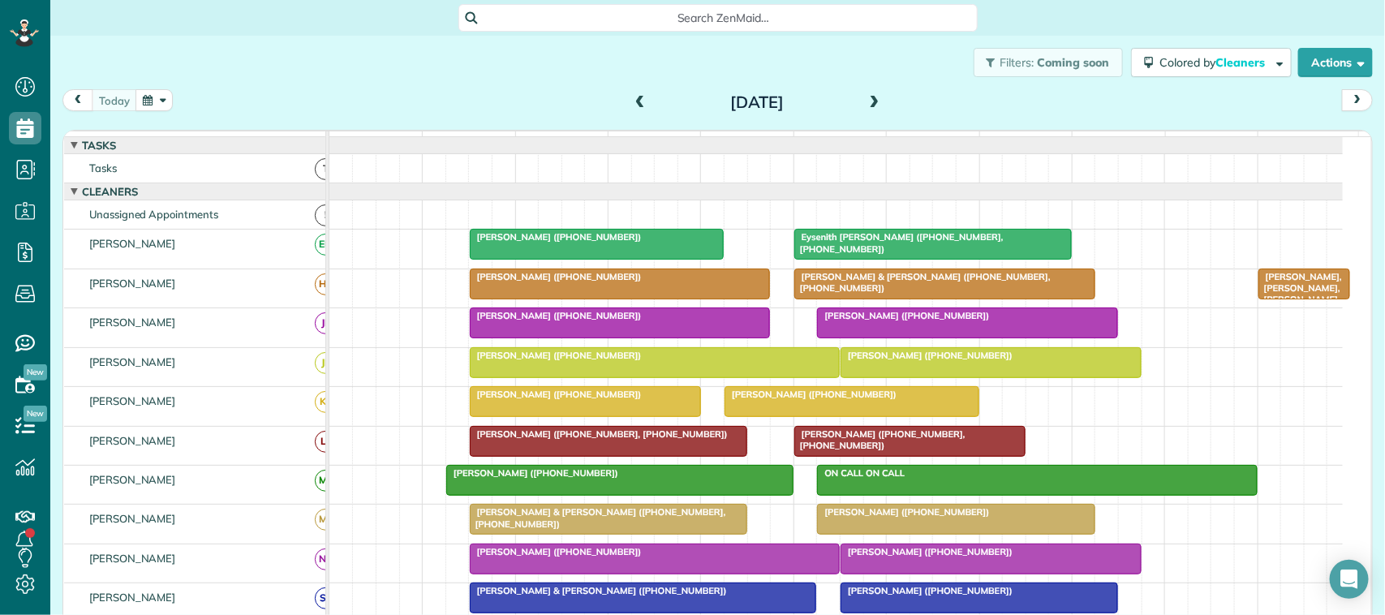
click at [152, 97] on button "button" at bounding box center [153, 100] width 37 height 22
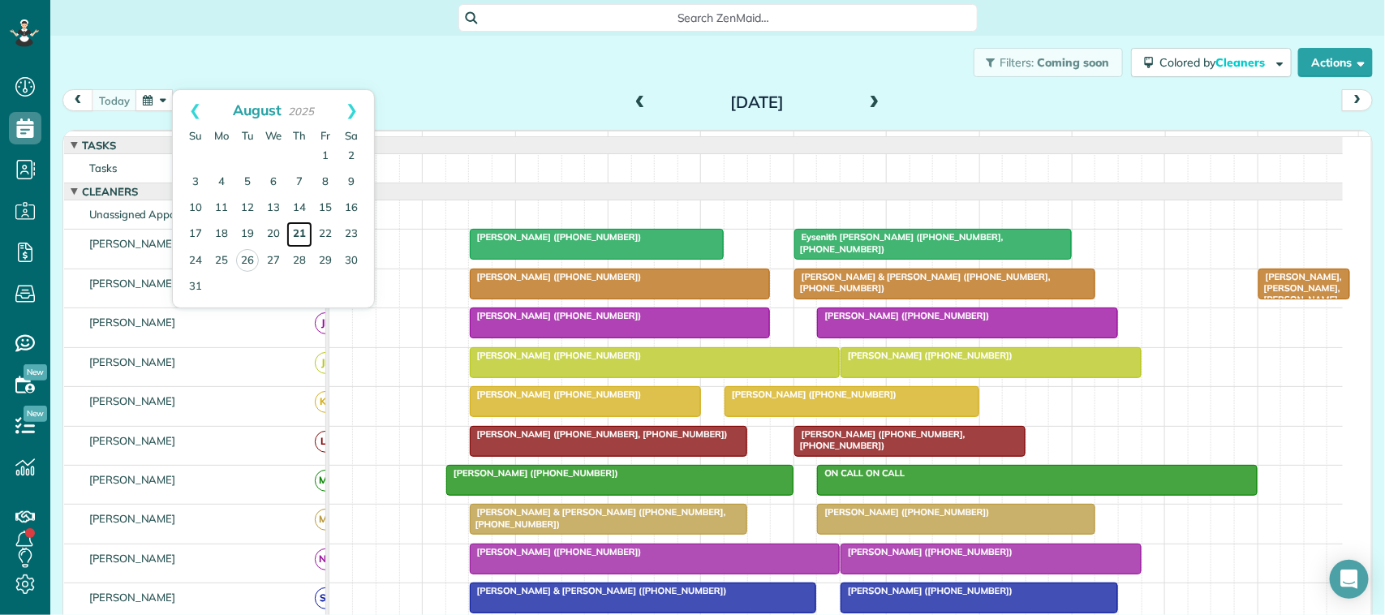
click at [305, 235] on link "21" at bounding box center [299, 234] width 26 height 26
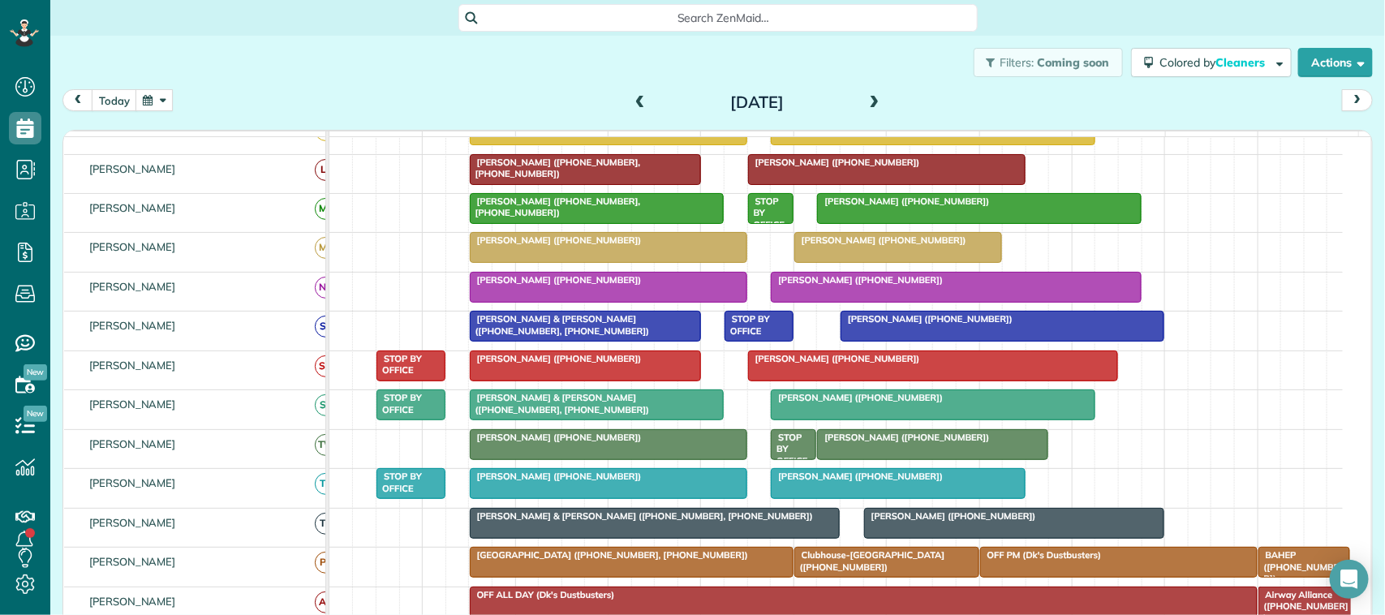
scroll to position [304, 0]
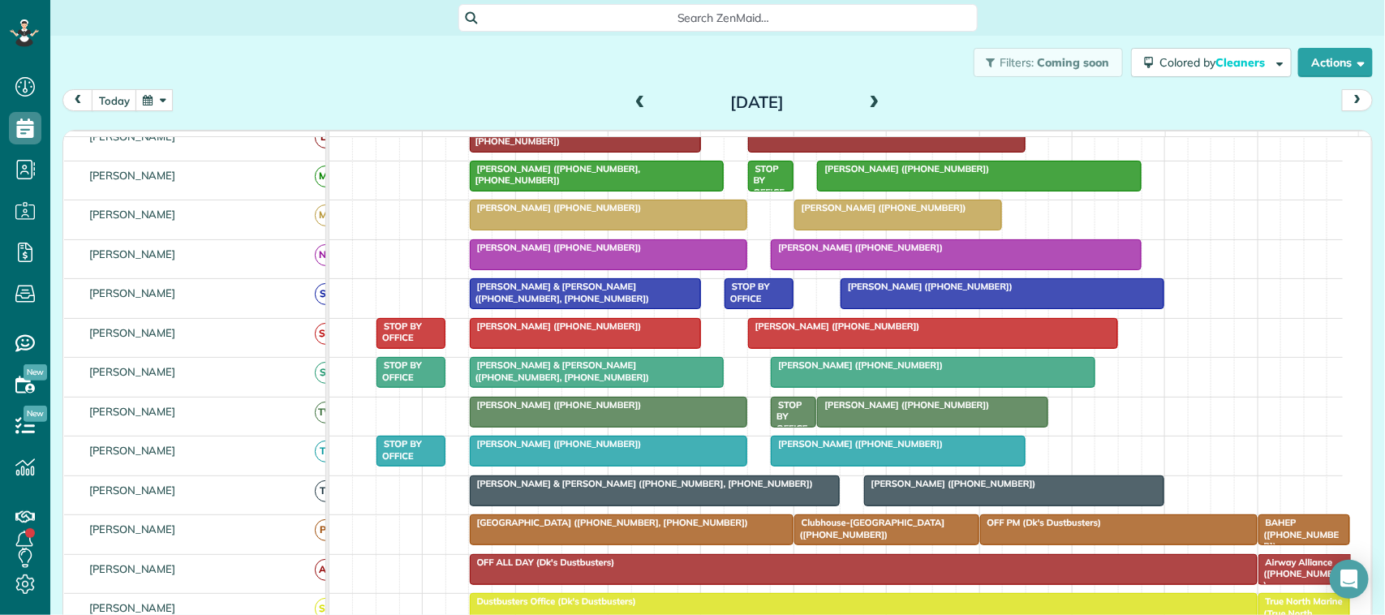
click at [613, 466] on div at bounding box center [609, 450] width 276 height 29
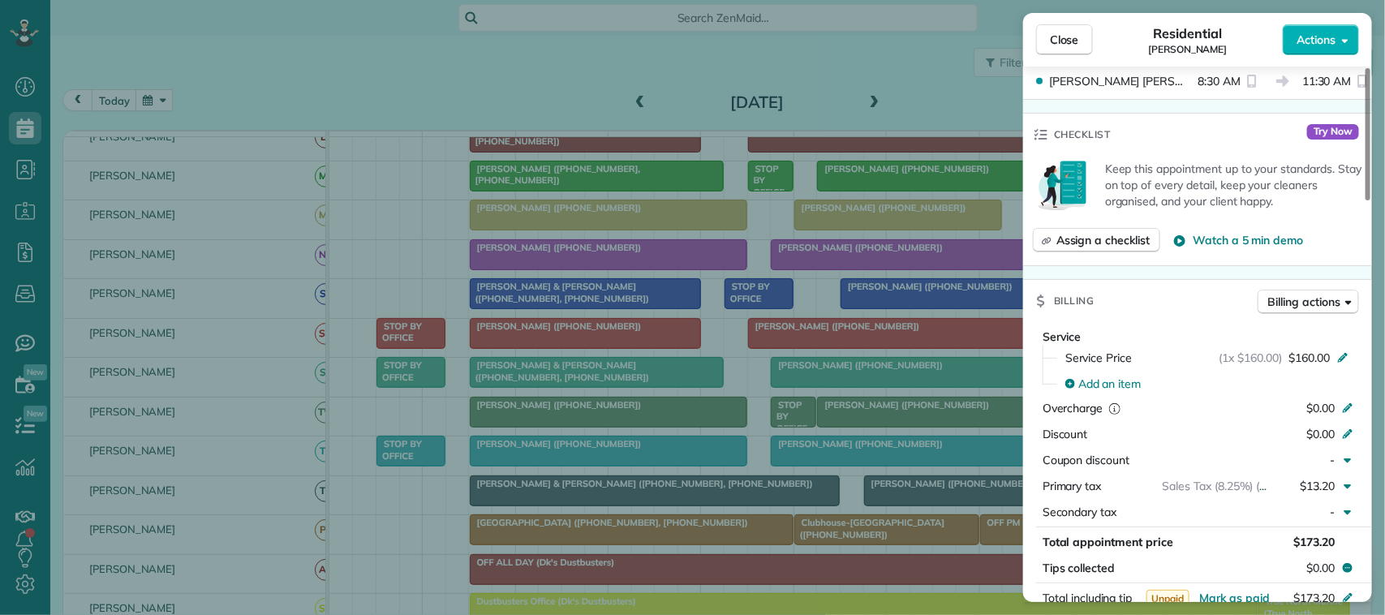
scroll to position [617, 0]
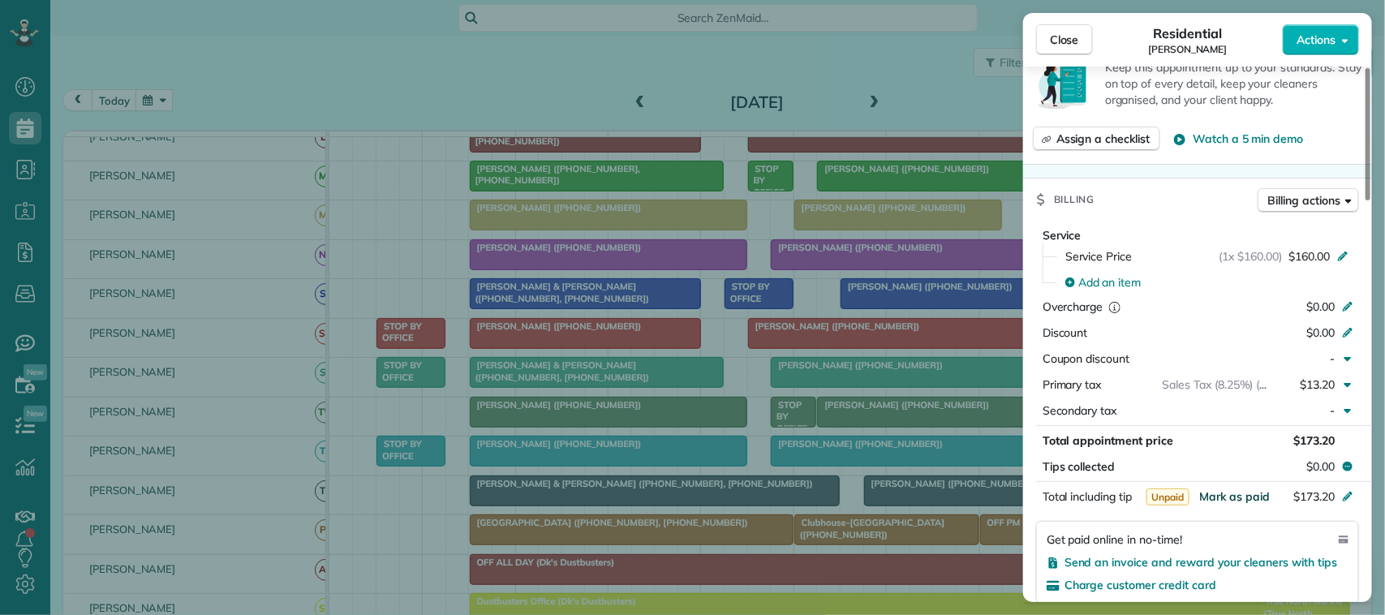
click at [1242, 491] on span "Mark as paid" at bounding box center [1234, 496] width 71 height 15
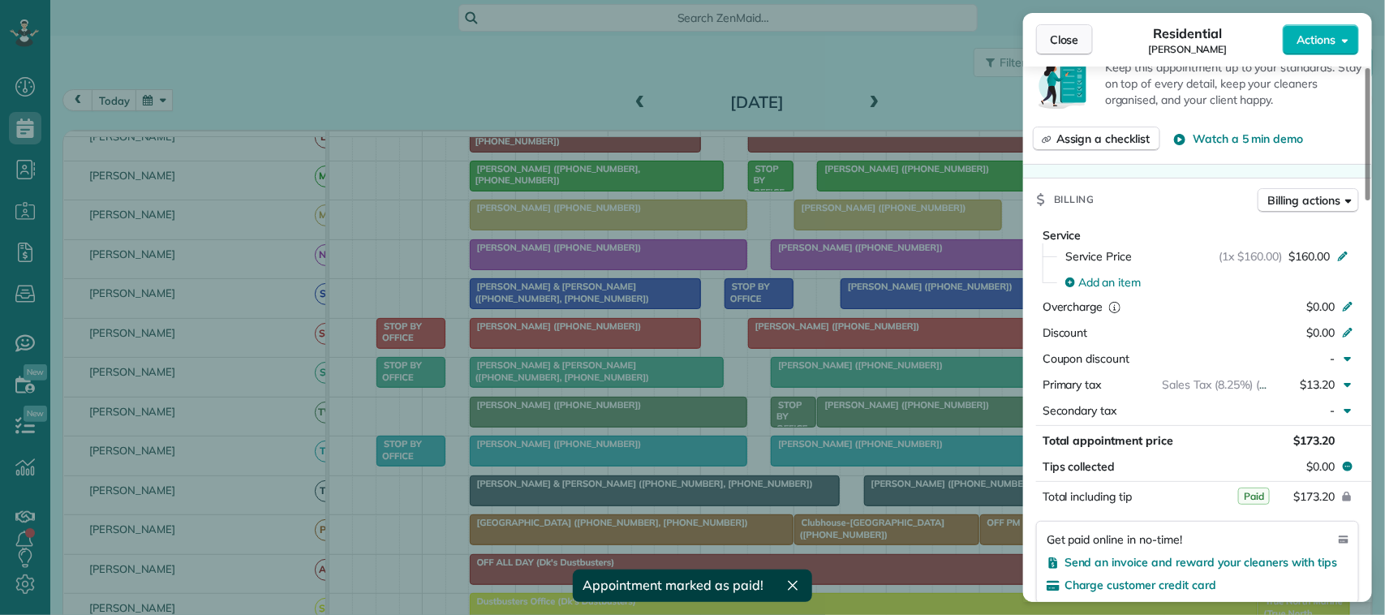
click at [1056, 37] on span "Close" at bounding box center [1064, 40] width 29 height 16
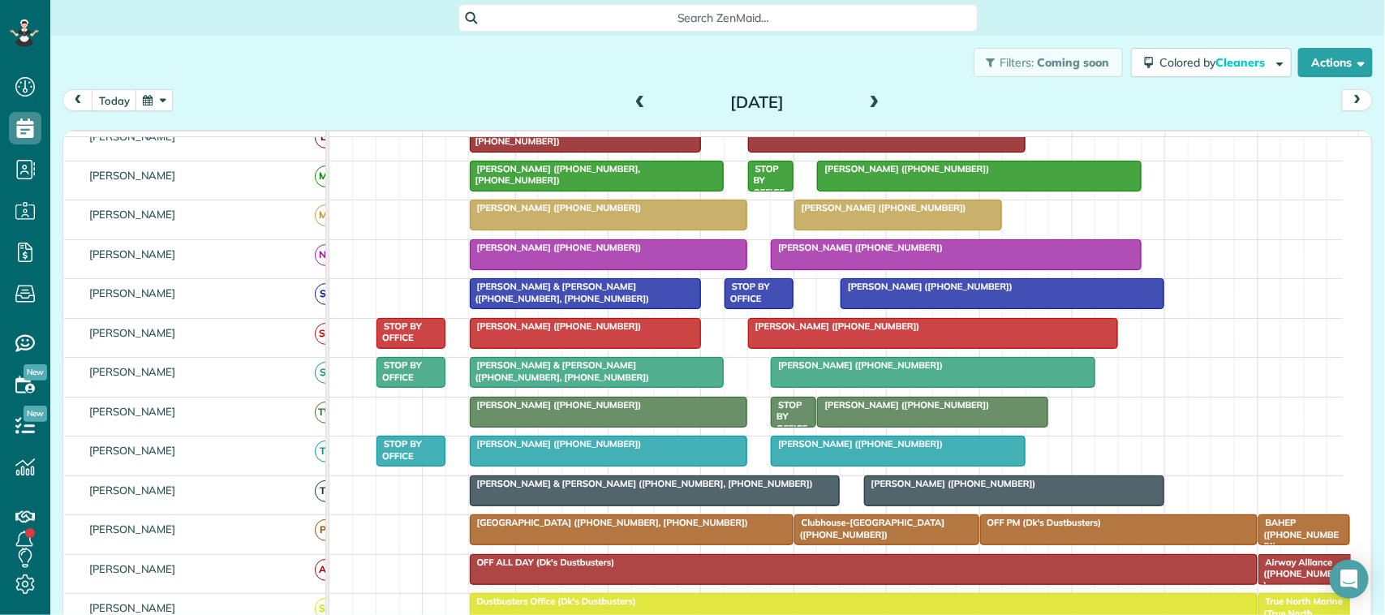
click at [838, 466] on div at bounding box center [897, 450] width 253 height 29
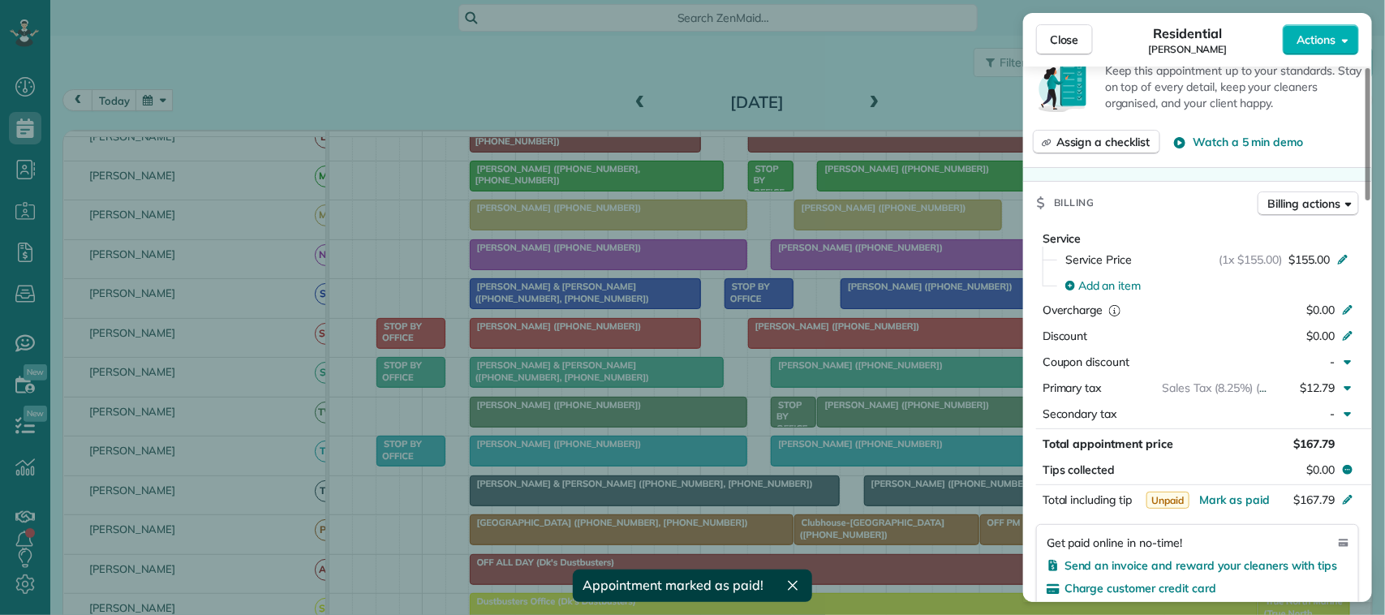
scroll to position [811, 0]
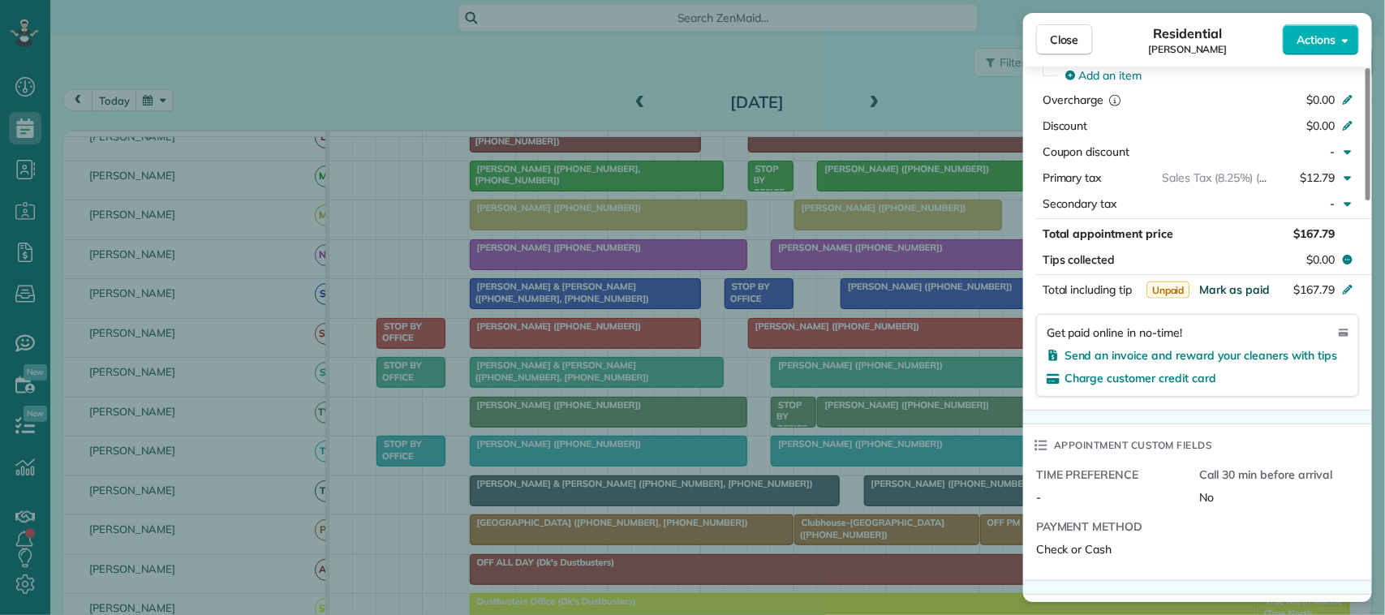
click at [1245, 297] on span "Mark as paid" at bounding box center [1234, 289] width 71 height 15
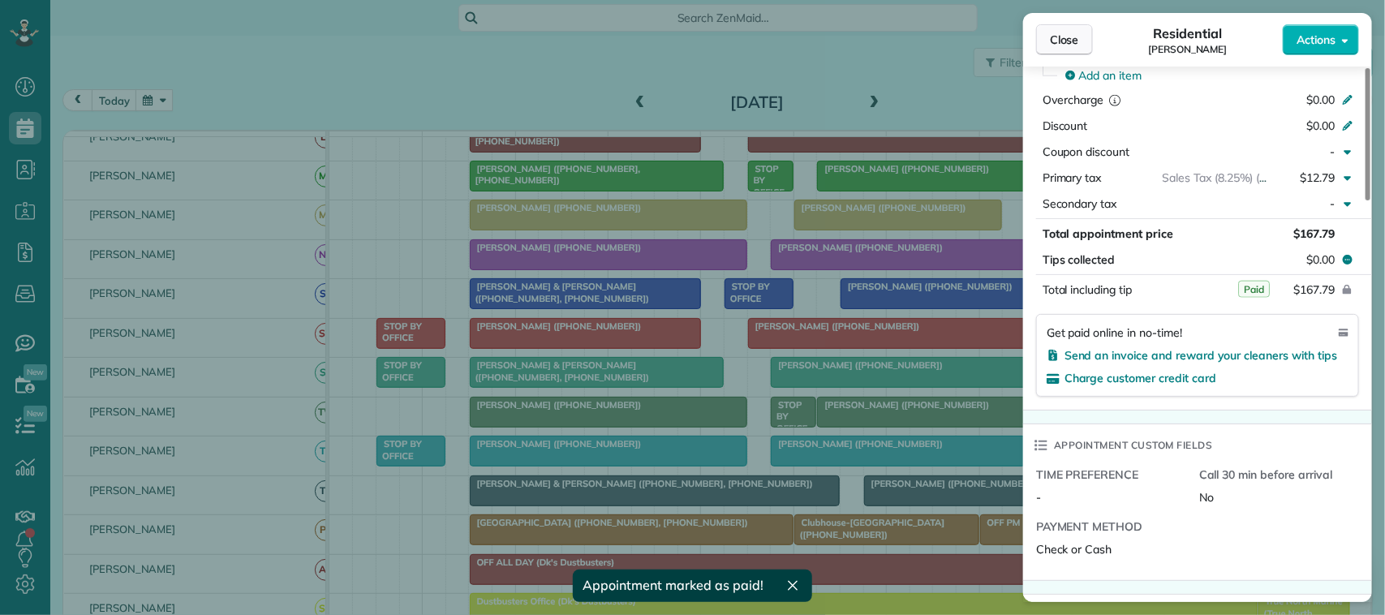
click at [1077, 39] on span "Close" at bounding box center [1064, 40] width 29 height 16
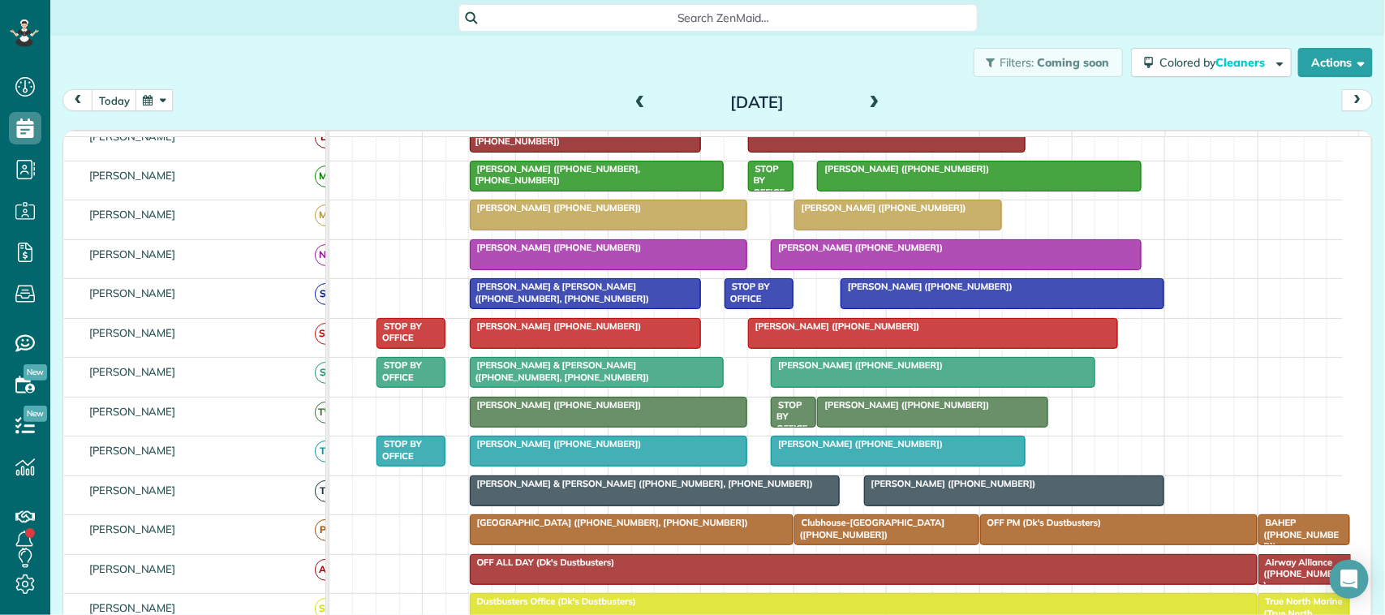
click at [866, 108] on span at bounding box center [875, 103] width 18 height 15
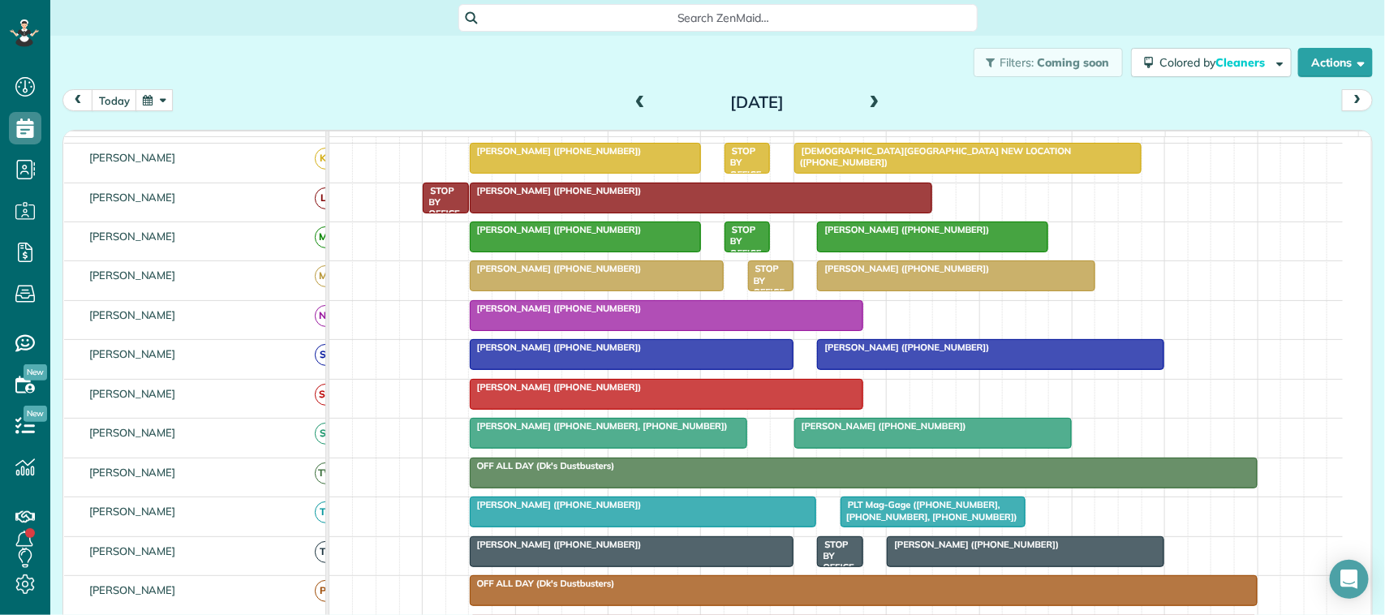
scroll to position [304, 0]
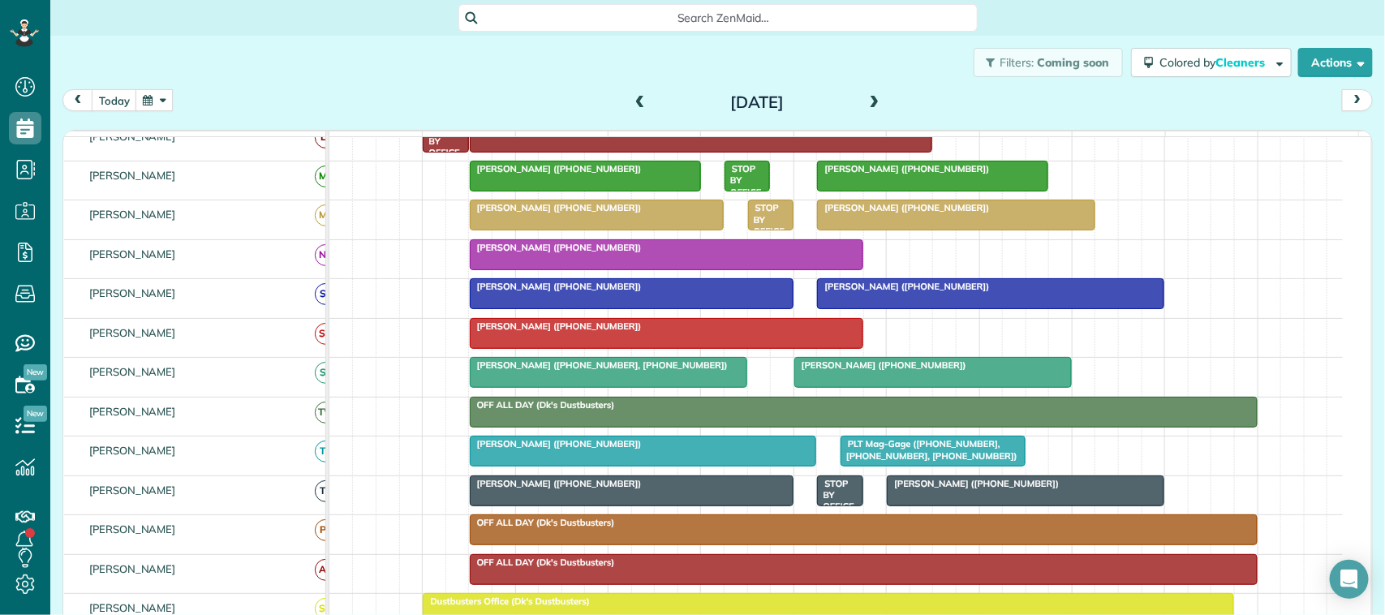
click at [564, 466] on div at bounding box center [644, 450] width 346 height 29
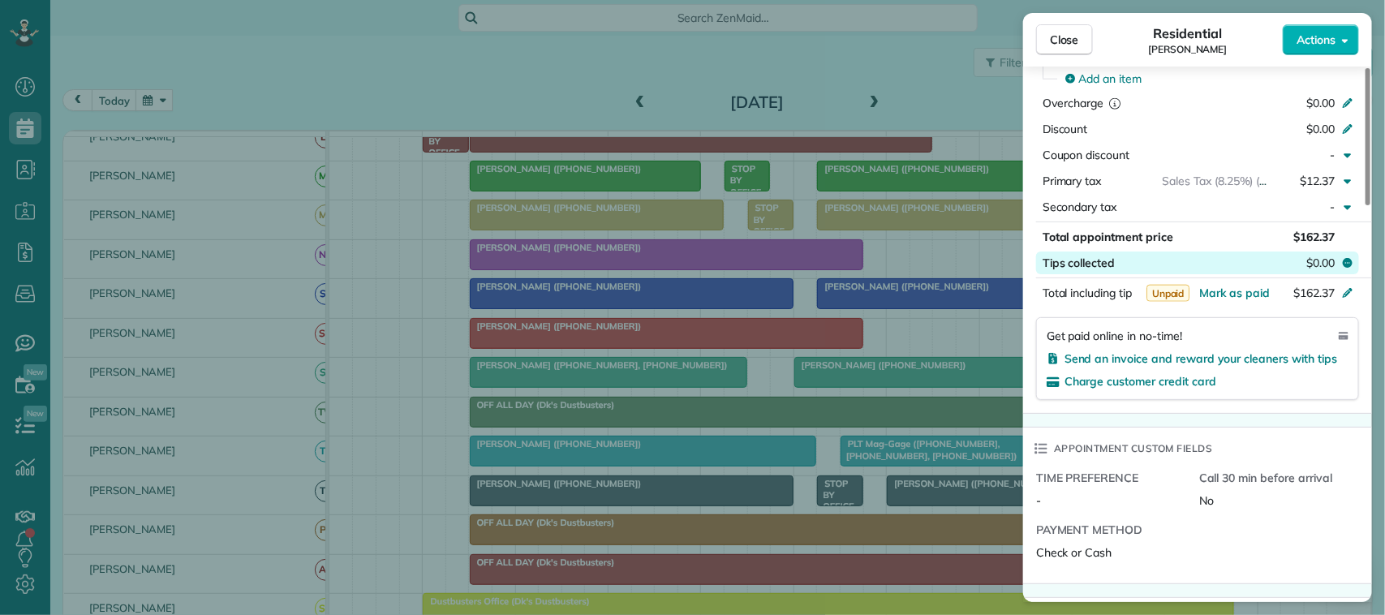
scroll to position [811, 0]
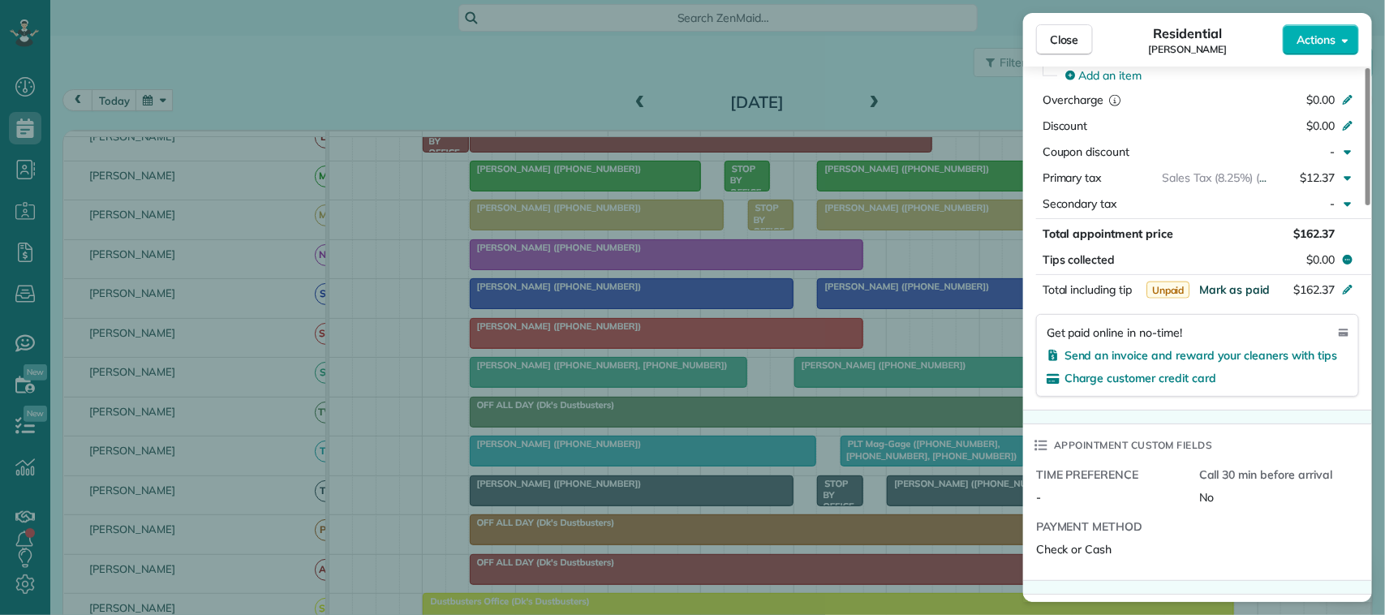
click at [1246, 294] on span "Mark as paid" at bounding box center [1234, 289] width 71 height 15
click at [1077, 45] on span "Close" at bounding box center [1064, 40] width 29 height 16
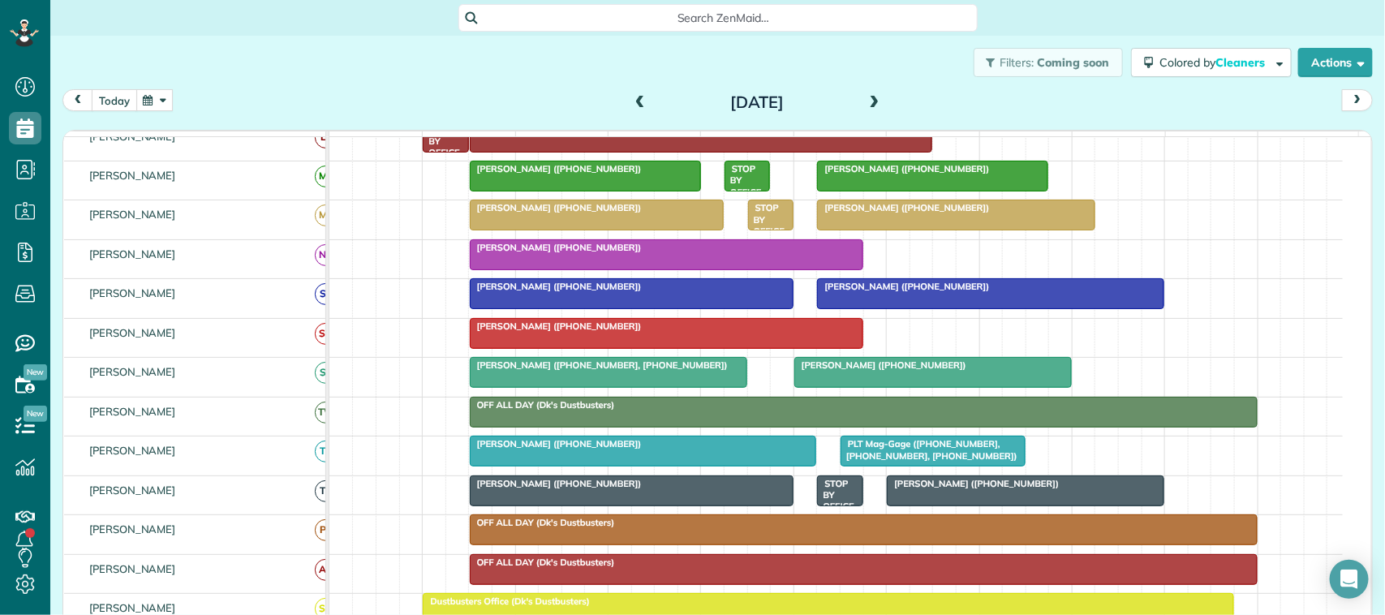
click at [118, 104] on button "today" at bounding box center [114, 100] width 45 height 22
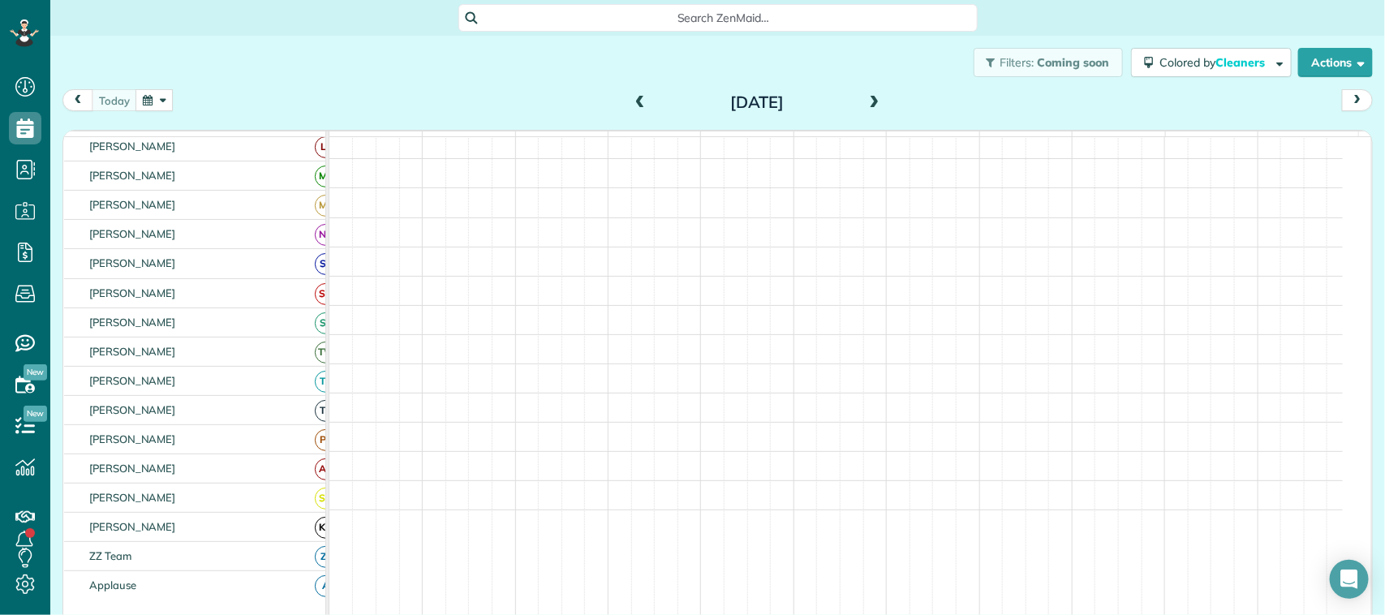
scroll to position [304, 0]
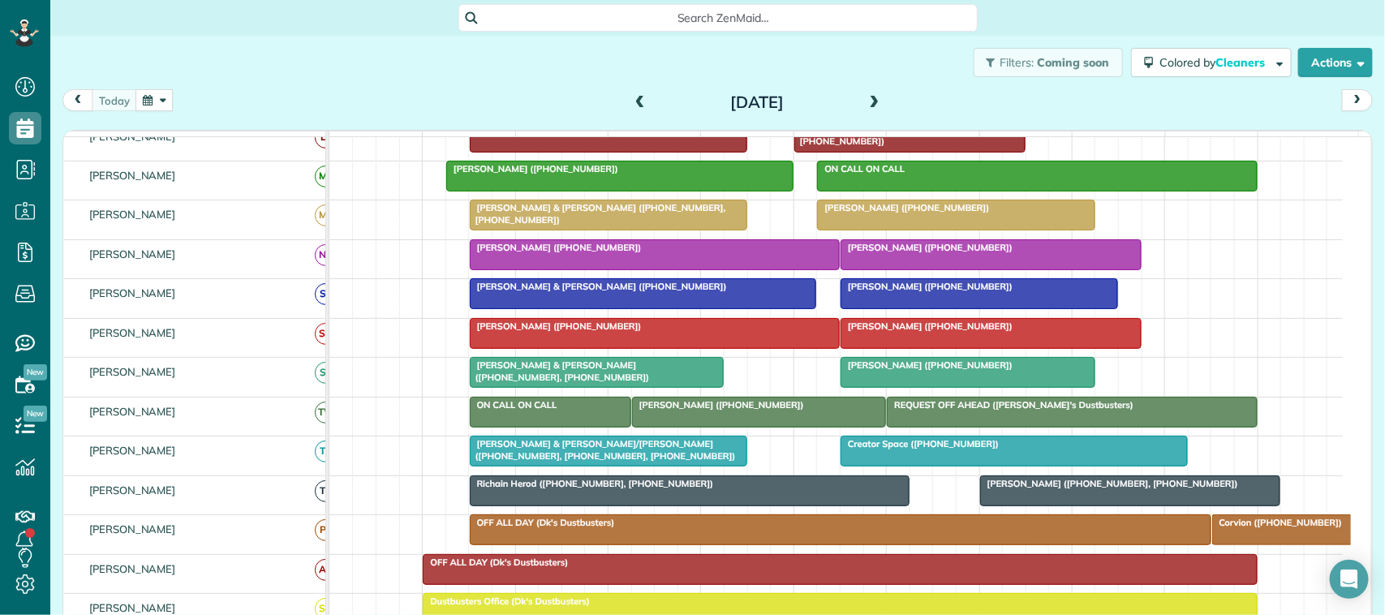
click at [577, 462] on div "[PERSON_NAME] & [PERSON_NAME]/[PERSON_NAME] ([PHONE_NUMBER], [PHONE_NUMBER], [P…" at bounding box center [609, 450] width 268 height 24
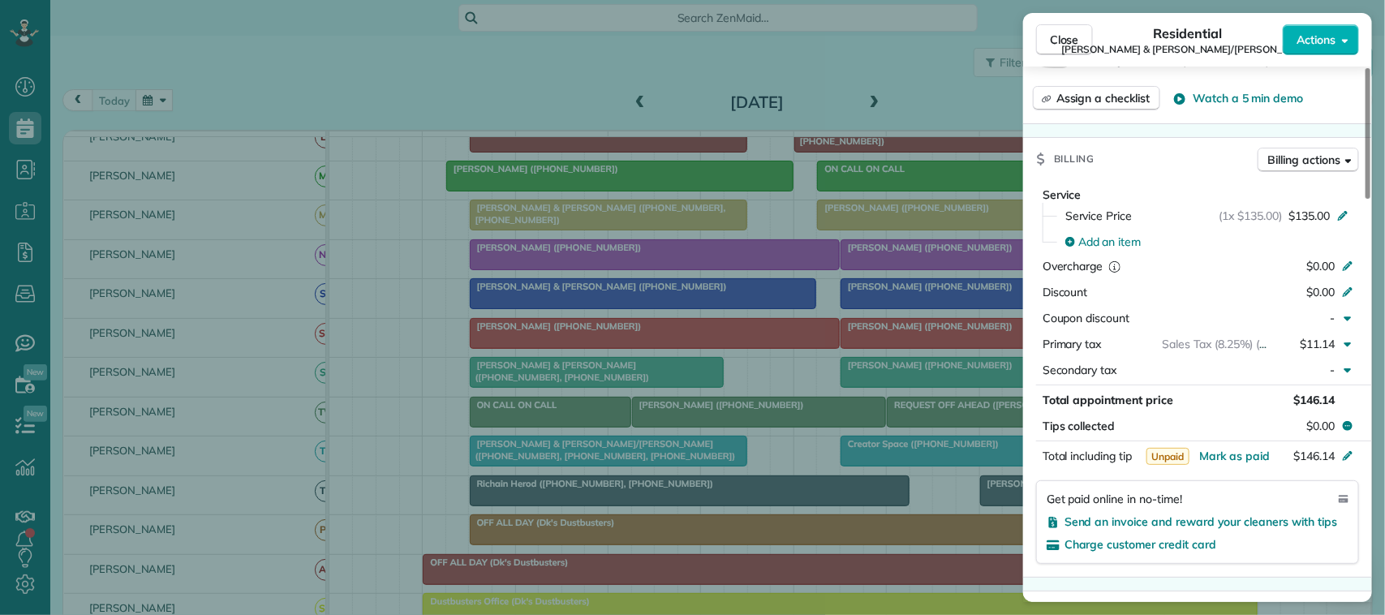
scroll to position [913, 0]
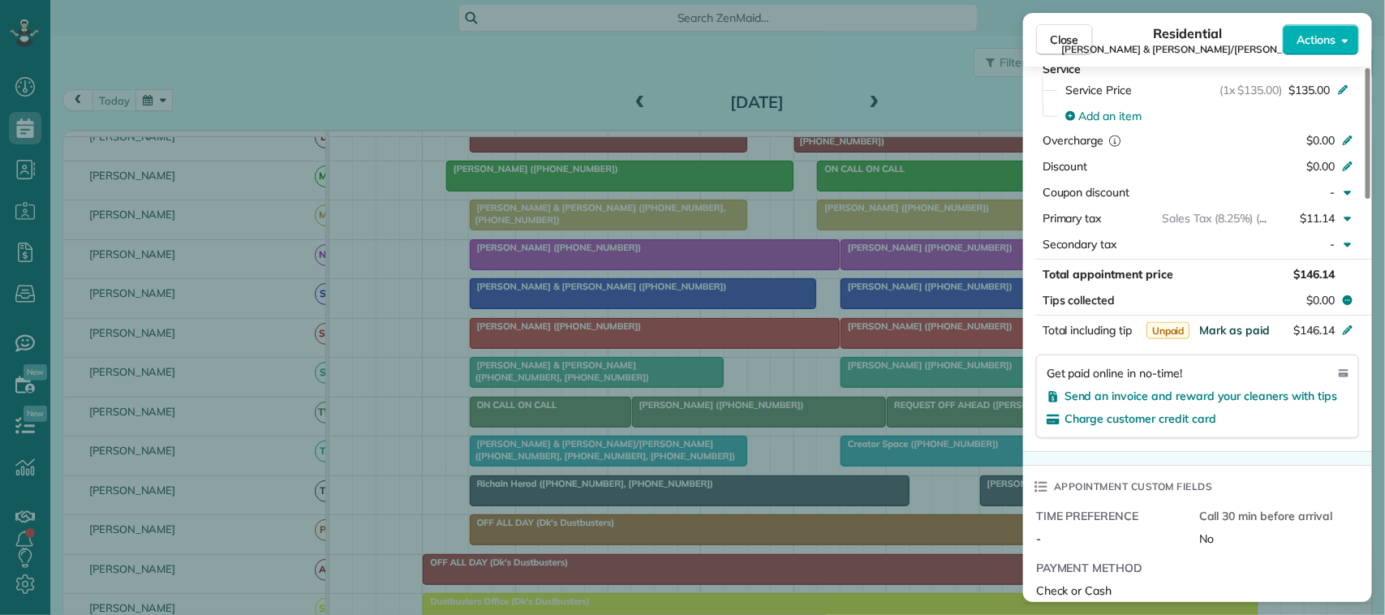
click at [1235, 323] on span "Mark as paid" at bounding box center [1234, 330] width 71 height 15
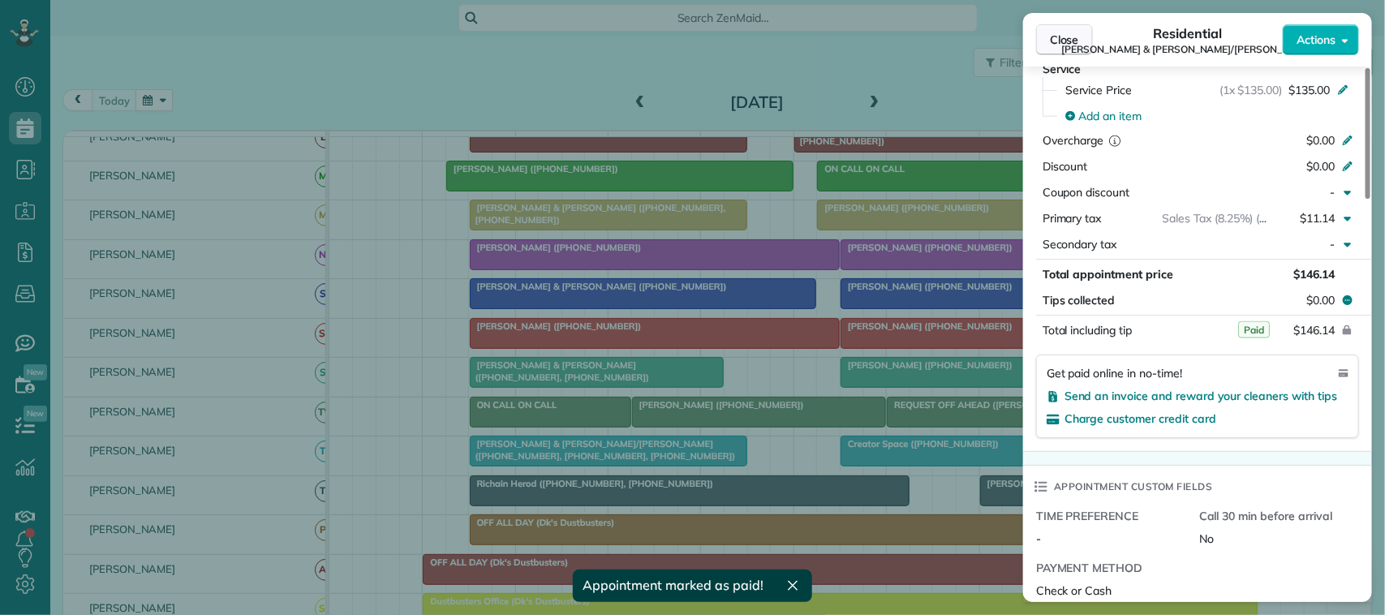
click at [1069, 38] on span "Close" at bounding box center [1064, 40] width 29 height 16
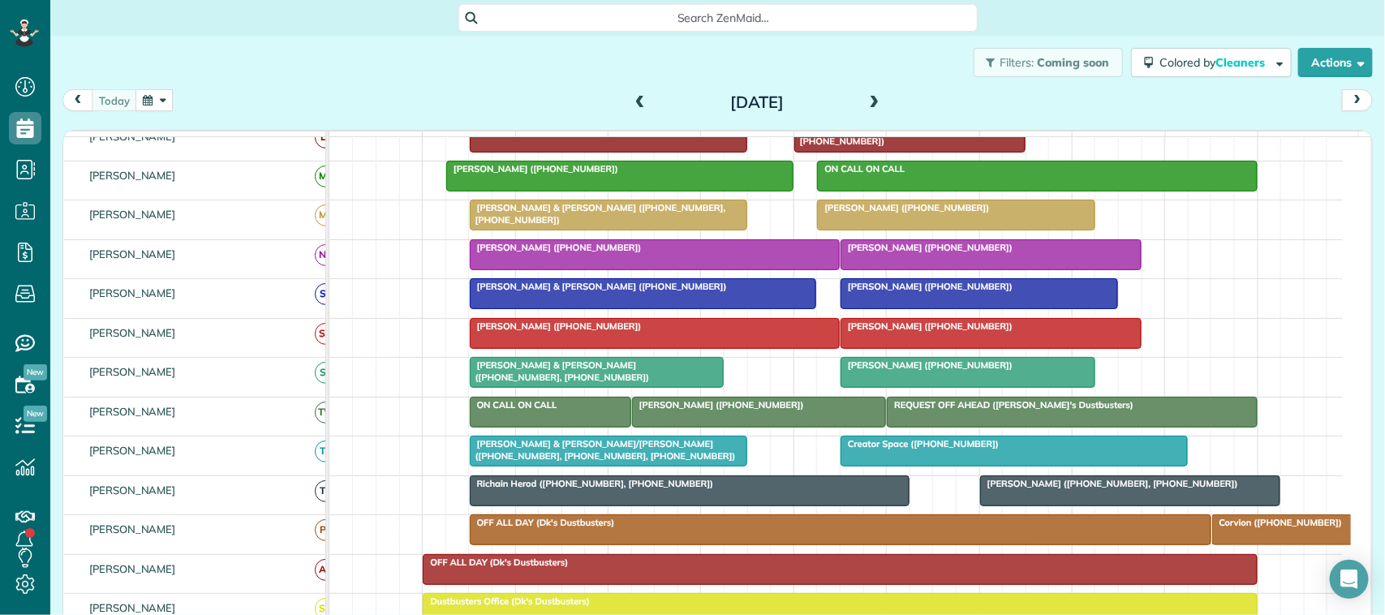
click at [313, 112] on div "[DATE] [DATE]" at bounding box center [717, 104] width 1310 height 30
click at [161, 98] on button "button" at bounding box center [153, 100] width 37 height 22
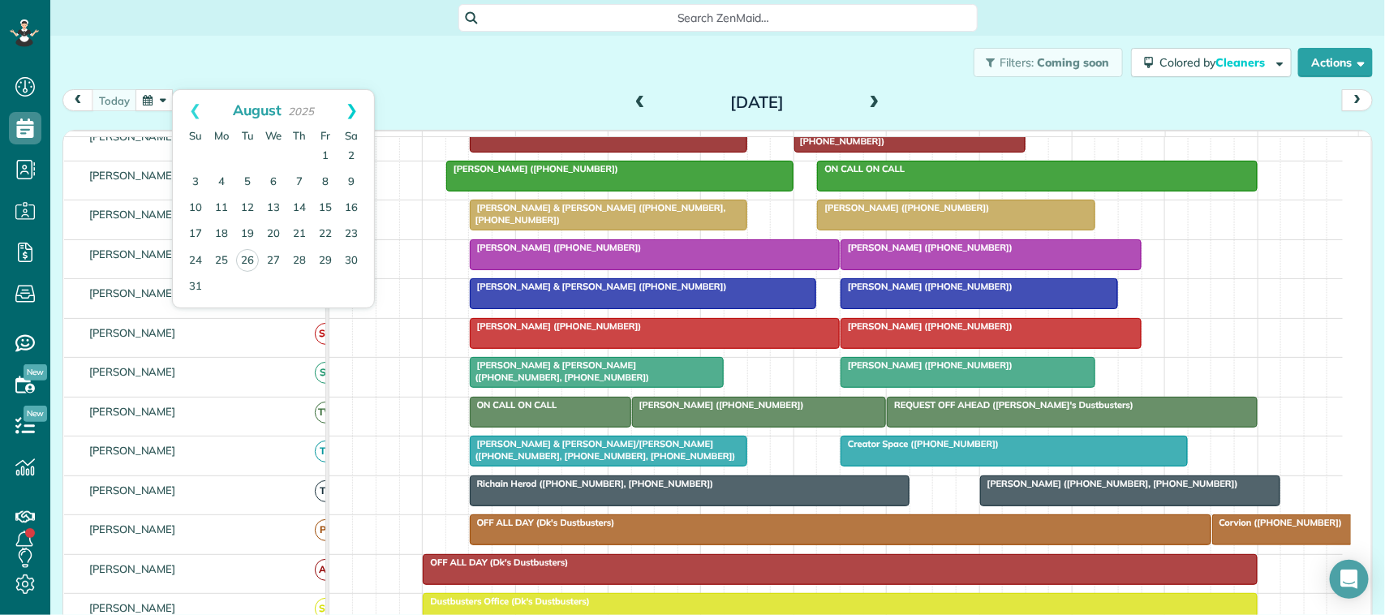
click at [350, 106] on link "Next" at bounding box center [351, 110] width 45 height 41
click at [195, 122] on link "Prev" at bounding box center [195, 110] width 45 height 41
click at [335, 120] on link "Next" at bounding box center [351, 110] width 45 height 41
click at [193, 211] on link "14" at bounding box center [196, 209] width 26 height 26
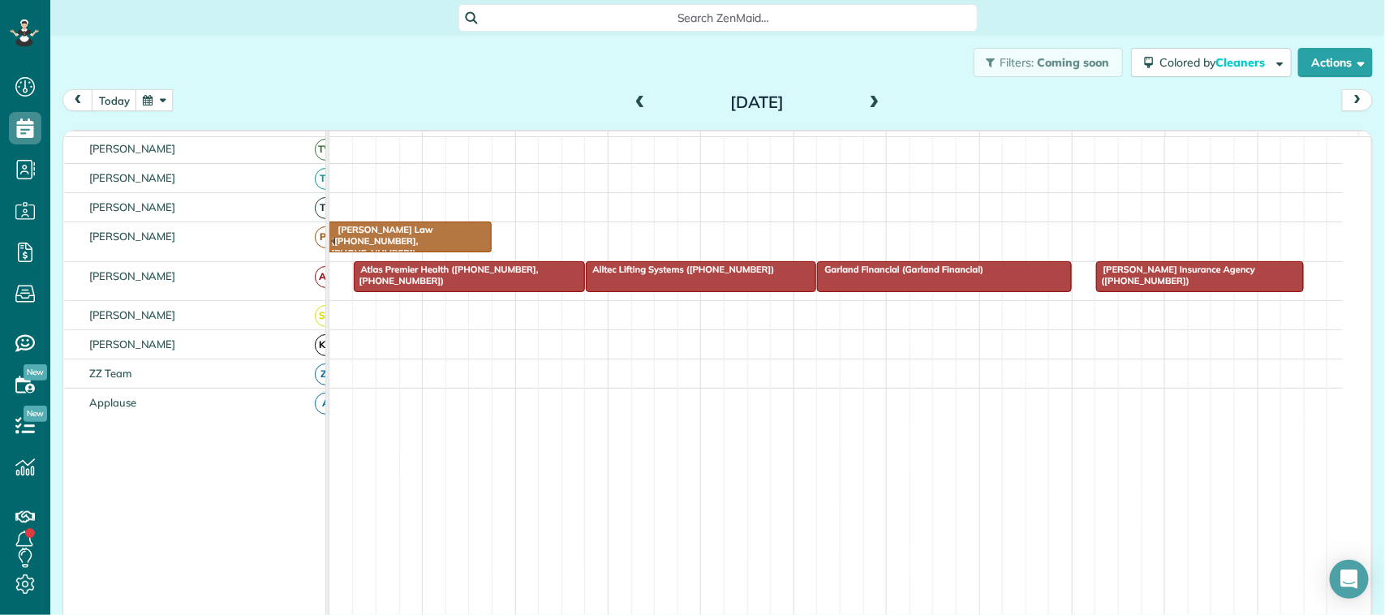
click at [410, 286] on span "Atlas Premier Health ([PHONE_NUMBER], [PHONE_NUMBER])" at bounding box center [446, 275] width 186 height 23
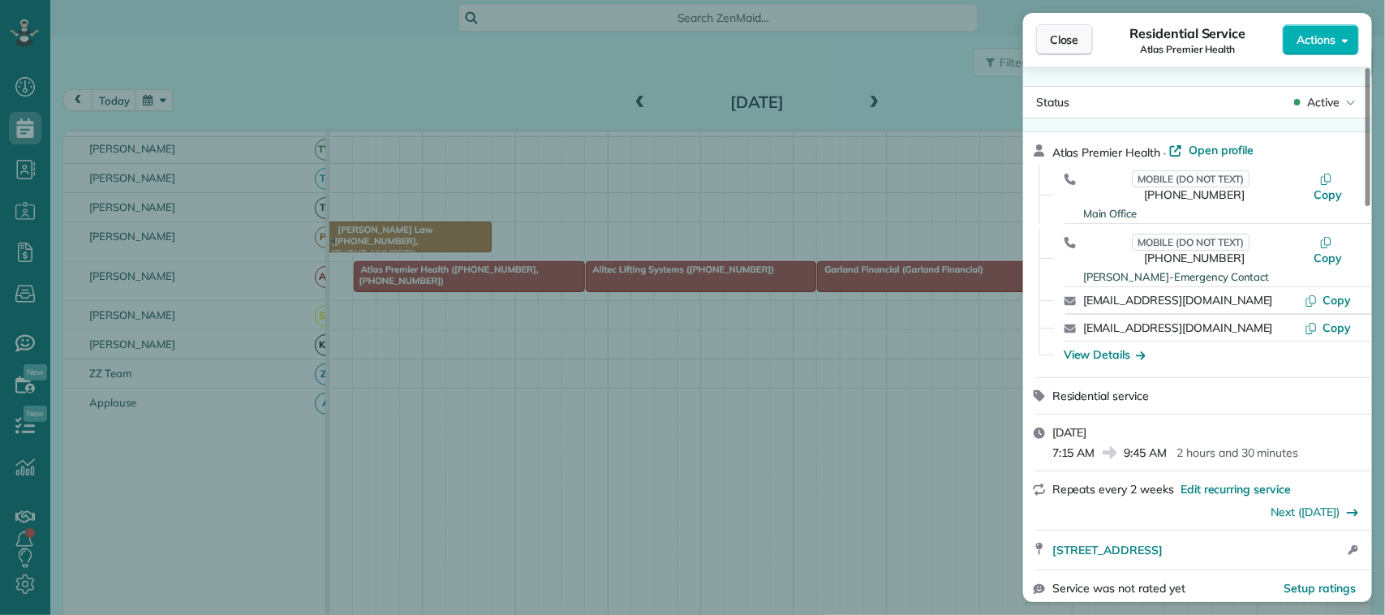
click at [1069, 47] on span "Close" at bounding box center [1064, 40] width 29 height 16
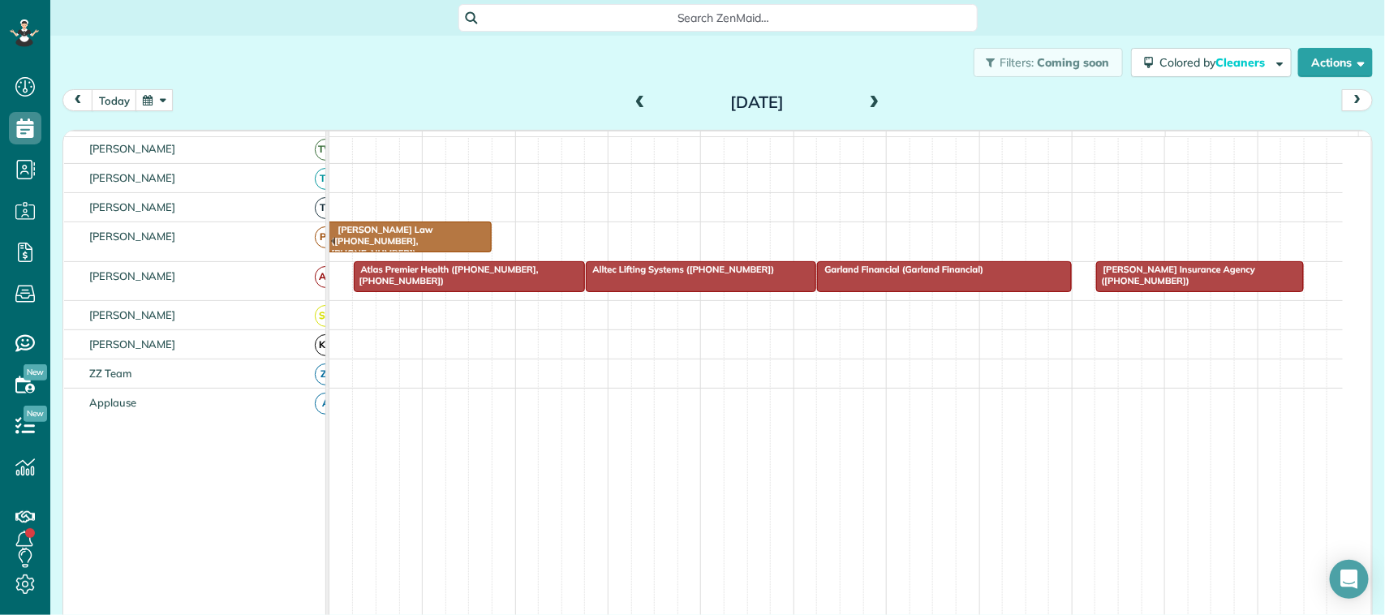
click at [492, 287] on div "Atlas Premier Health ([PHONE_NUMBER], [PHONE_NUMBER])" at bounding box center [469, 276] width 221 height 24
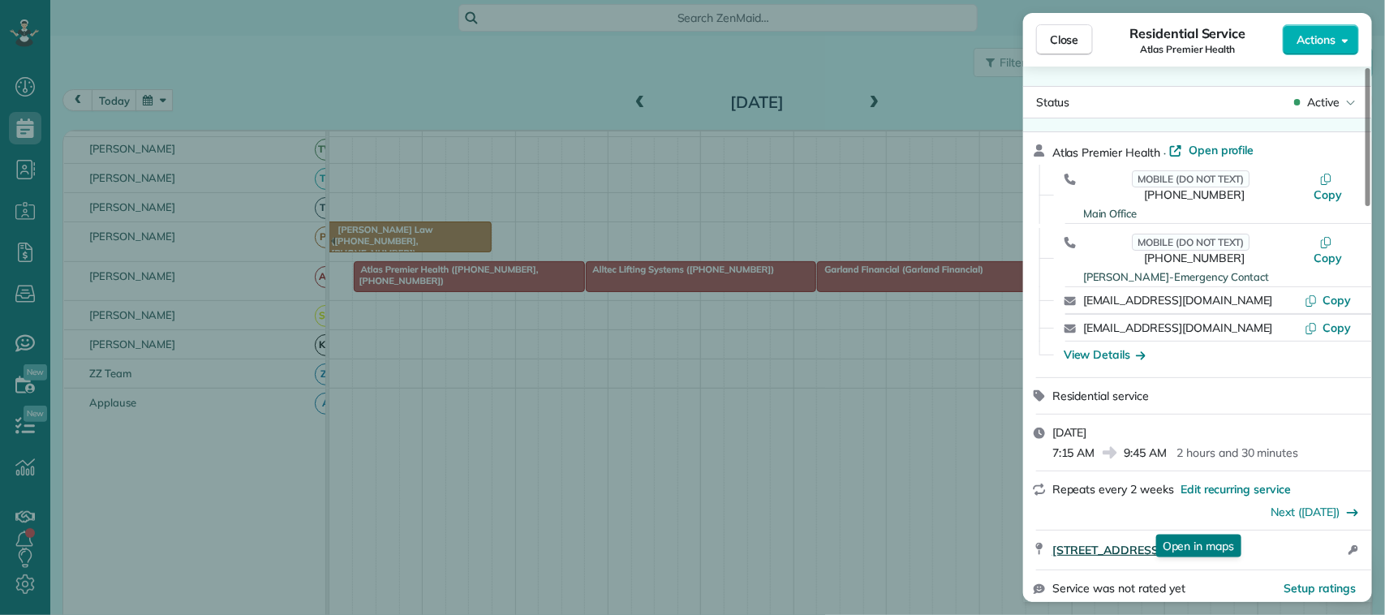
drag, startPoint x: 1051, startPoint y: 518, endPoint x: 1318, endPoint y: 517, distance: 267.7
click at [1318, 531] on div "[STREET_ADDRESS] Open in maps Open in maps Open access information" at bounding box center [1197, 550] width 349 height 39
click at [1059, 54] on button "Close" at bounding box center [1064, 39] width 57 height 31
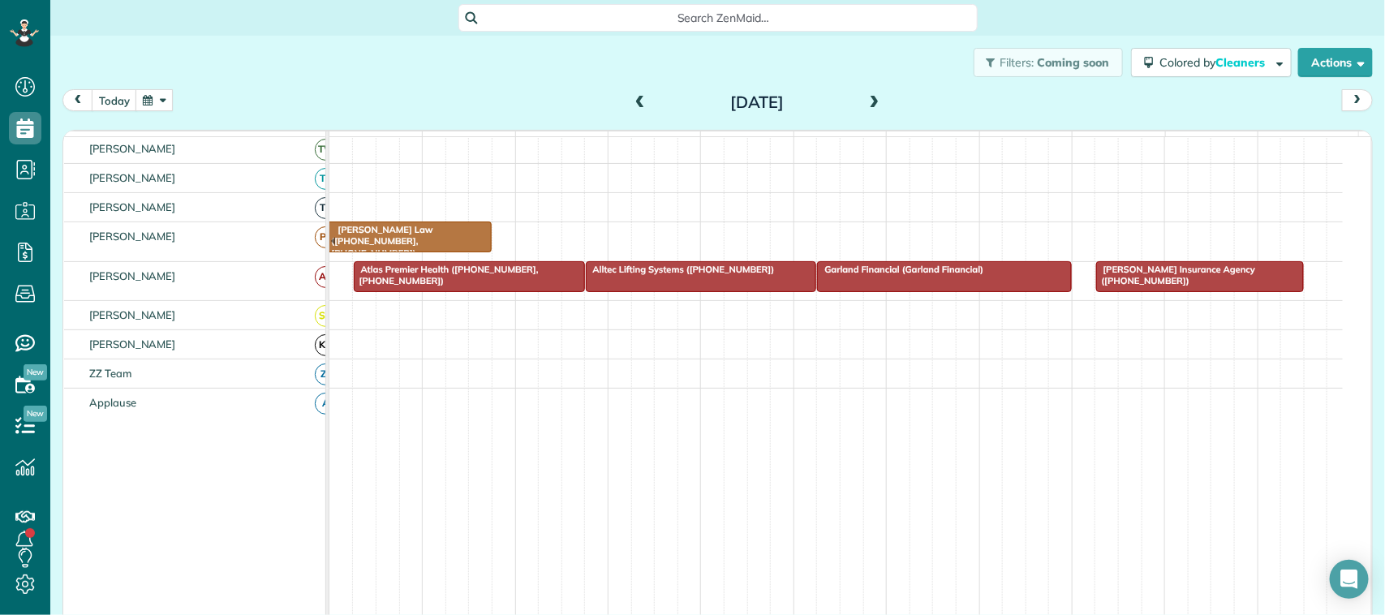
click at [108, 84] on div "Filters: Coming soon Colored by Cleaners Color by Cleaner Color by Team Color b…" at bounding box center [717, 63] width 1334 height 54
click at [114, 89] on button "today" at bounding box center [114, 100] width 45 height 22
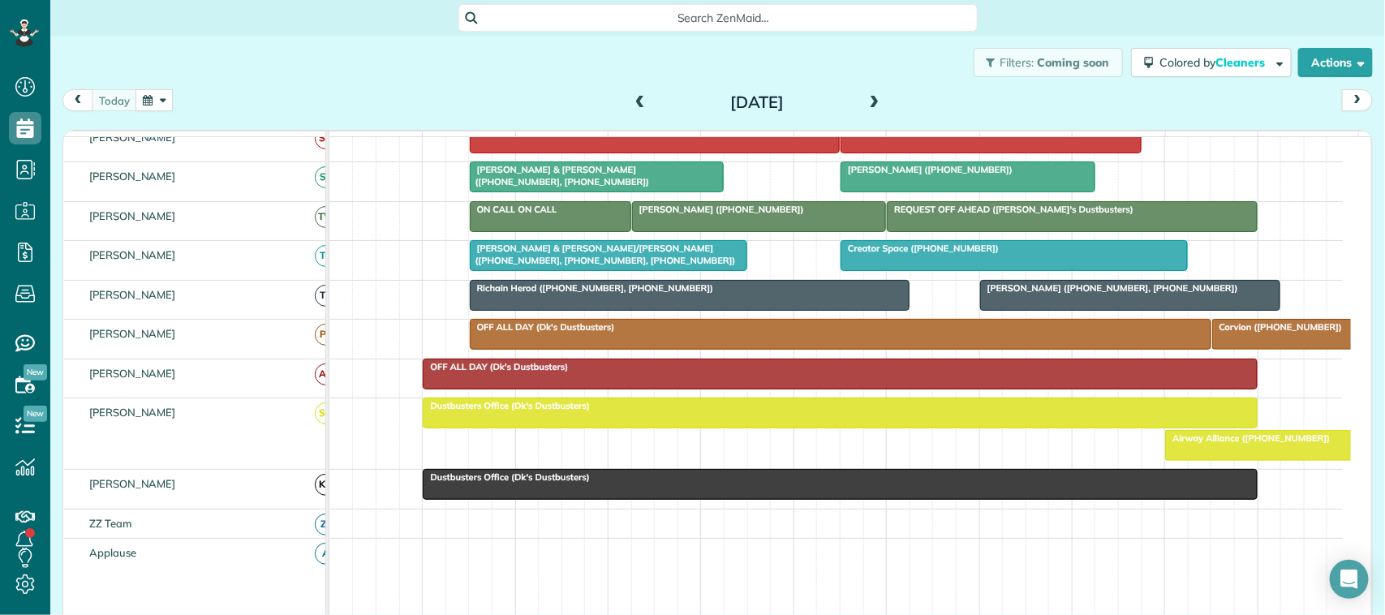
scroll to position [476, 0]
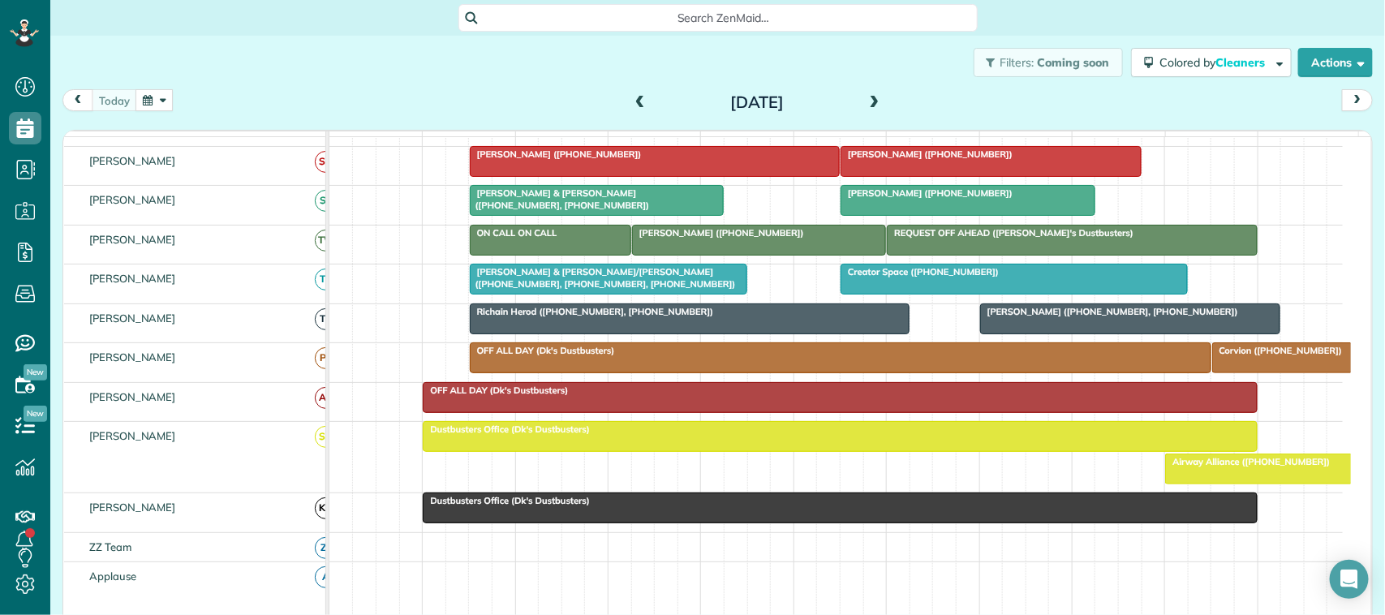
click at [164, 106] on button "button" at bounding box center [153, 100] width 37 height 22
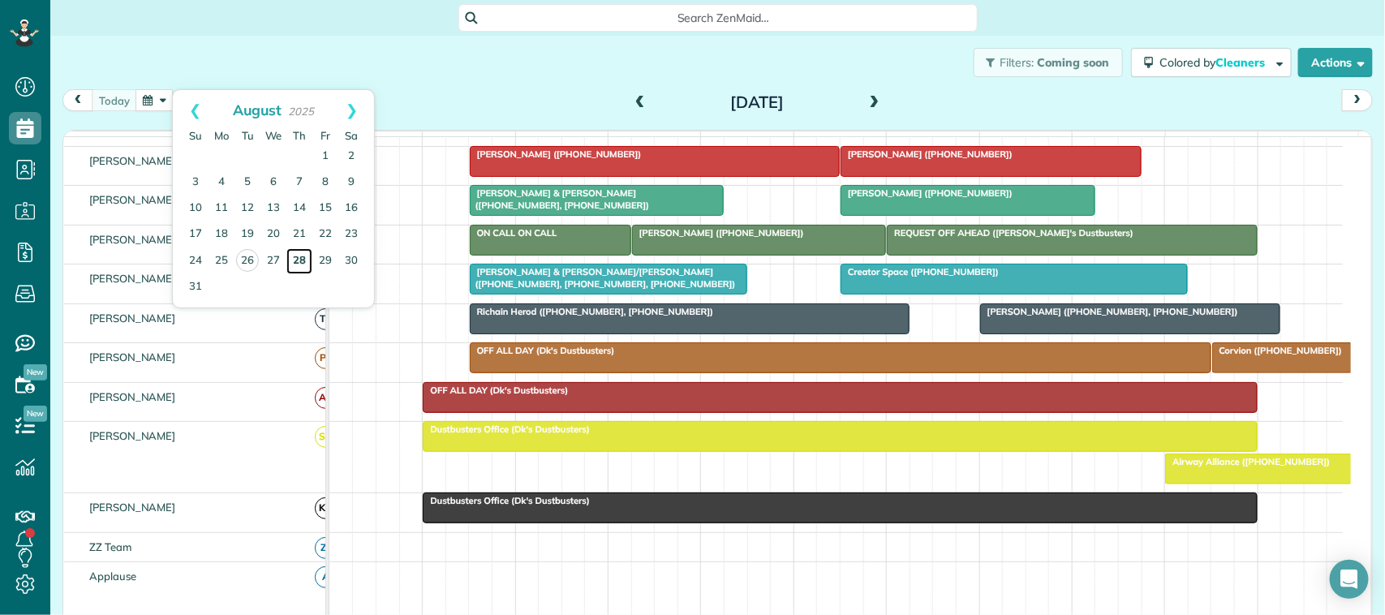
click at [302, 261] on link "28" at bounding box center [299, 261] width 26 height 26
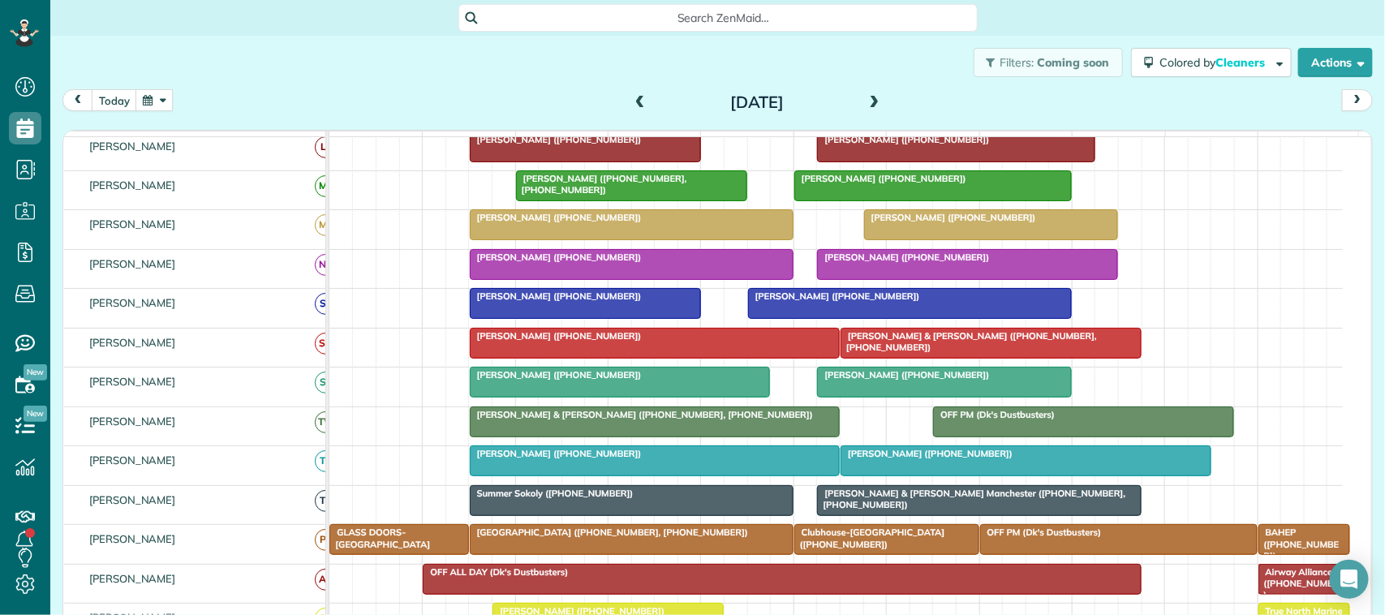
scroll to position [243, 0]
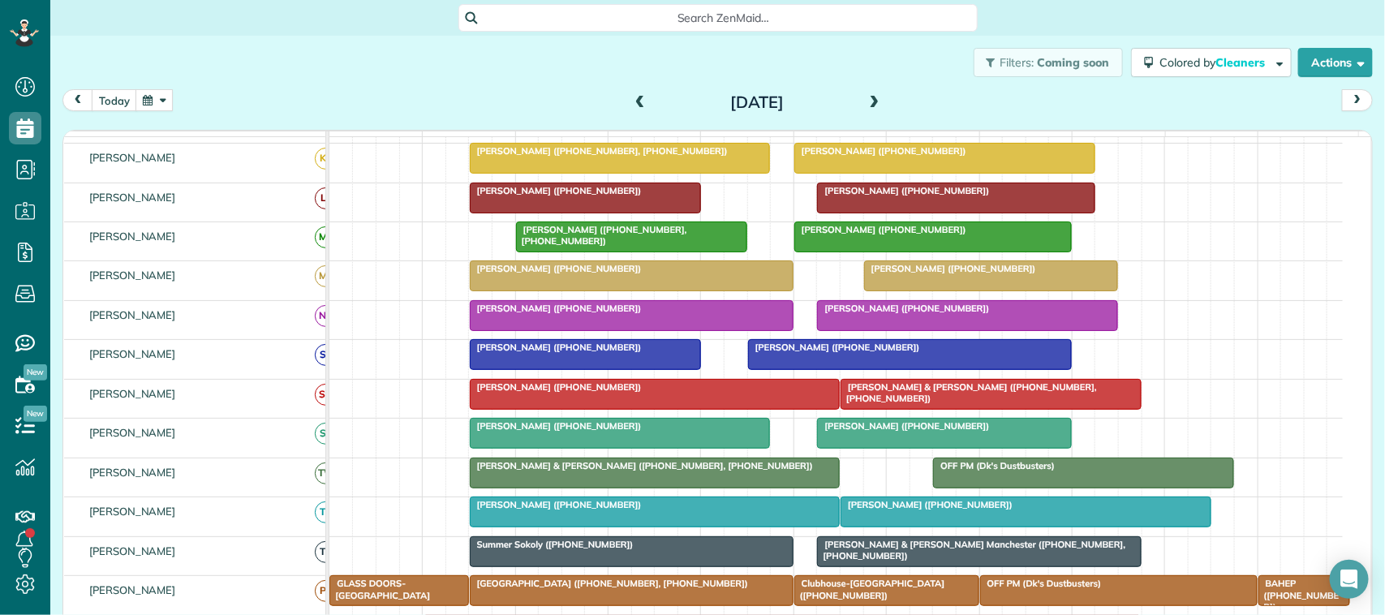
click at [521, 432] on span "[PERSON_NAME] ([PHONE_NUMBER])" at bounding box center [556, 425] width 174 height 11
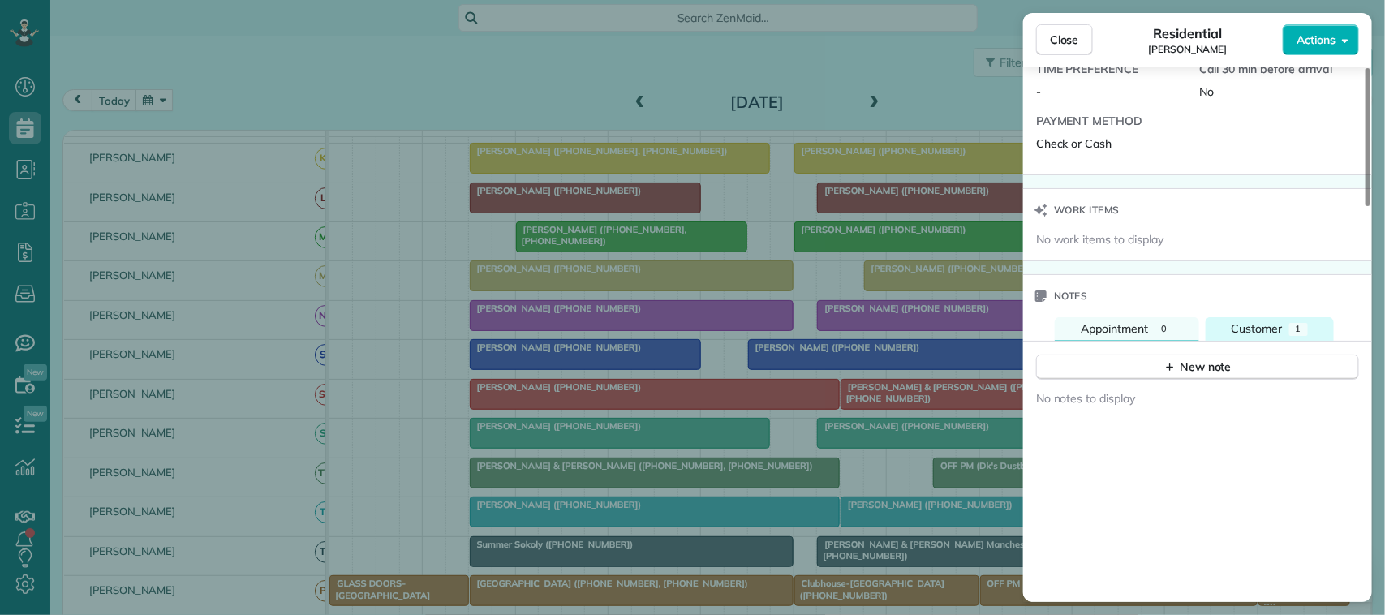
scroll to position [1319, 0]
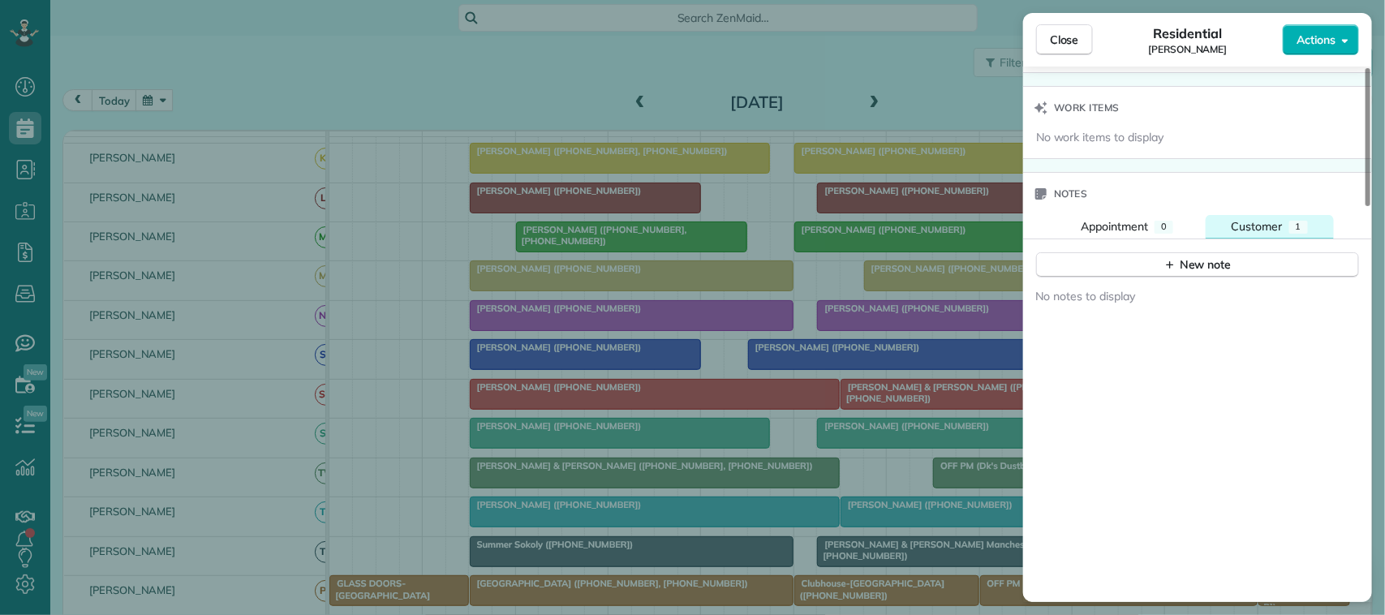
click at [1258, 234] on span "Customer" at bounding box center [1256, 226] width 51 height 15
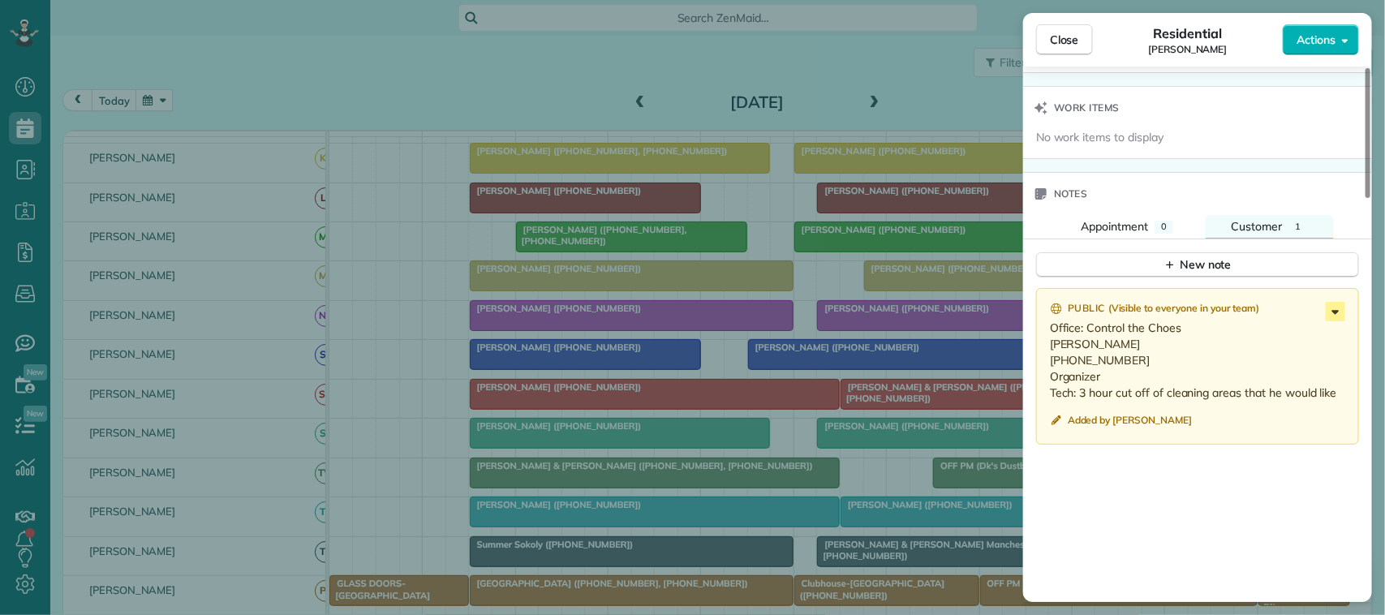
click at [1329, 319] on icon at bounding box center [1335, 311] width 19 height 19
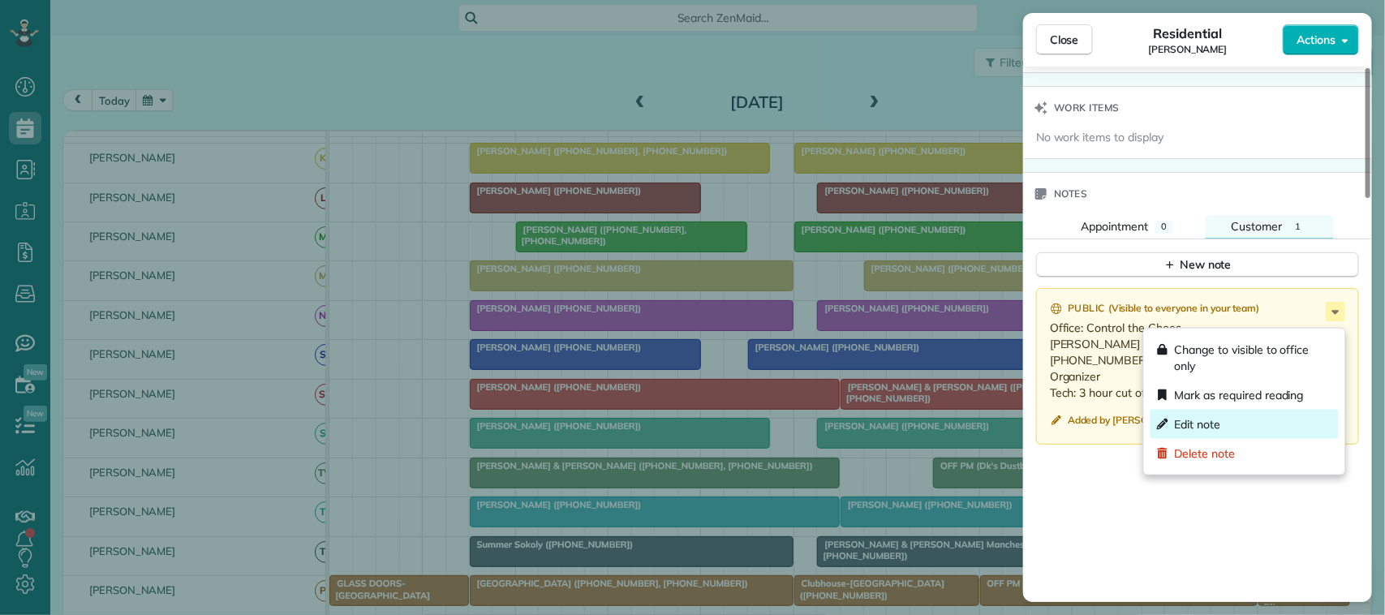
click at [1227, 419] on div "Edit note" at bounding box center [1244, 424] width 188 height 29
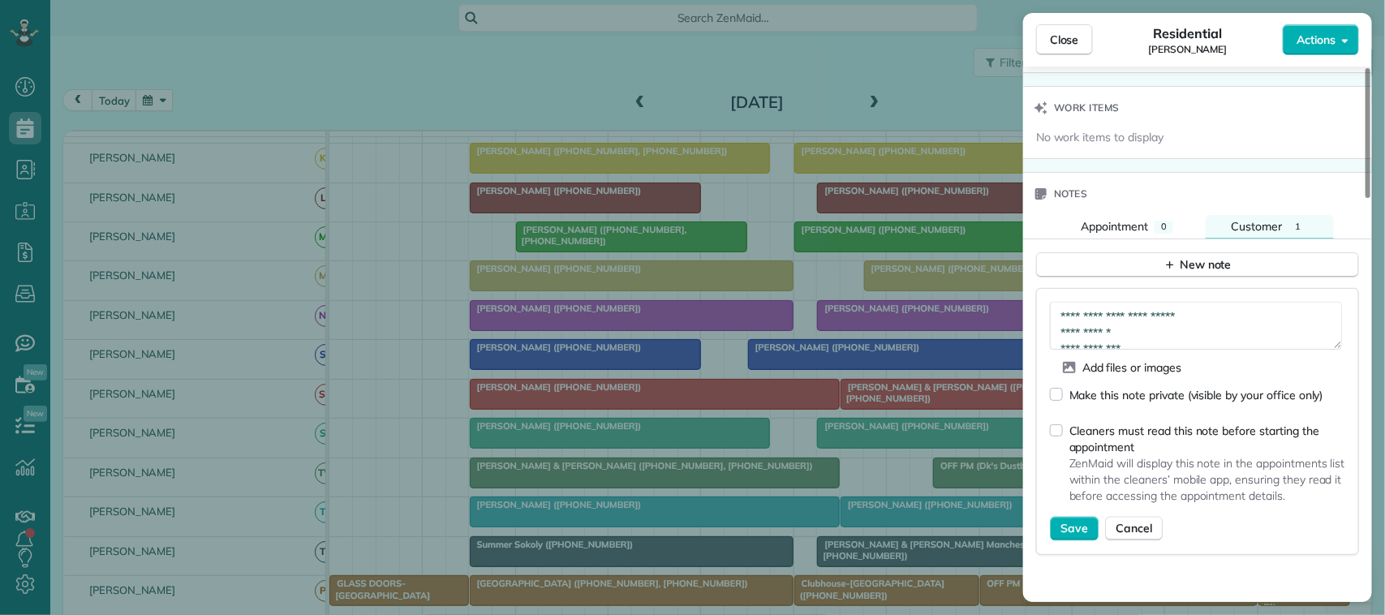
scroll to position [65, 0]
click at [1161, 342] on textarea "**********" at bounding box center [1196, 325] width 292 height 47
click at [1210, 325] on textarea "**********" at bounding box center [1196, 325] width 292 height 47
type textarea "**********"
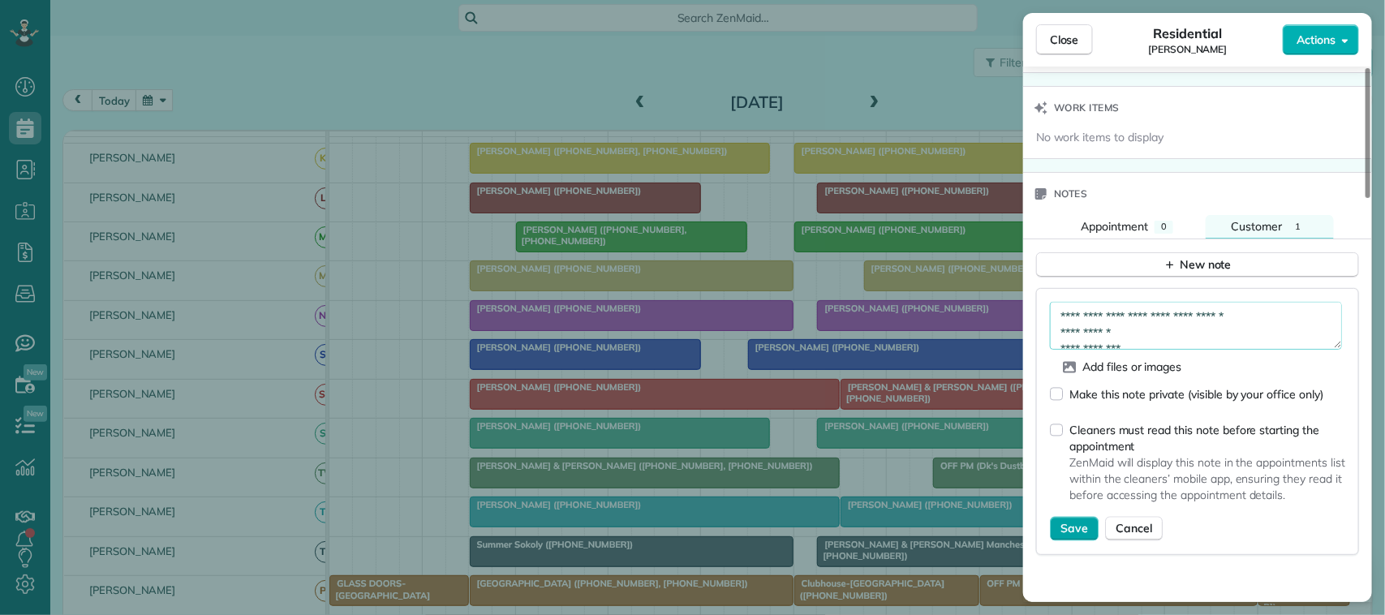
click at [1076, 535] on span "Save" at bounding box center [1074, 529] width 28 height 16
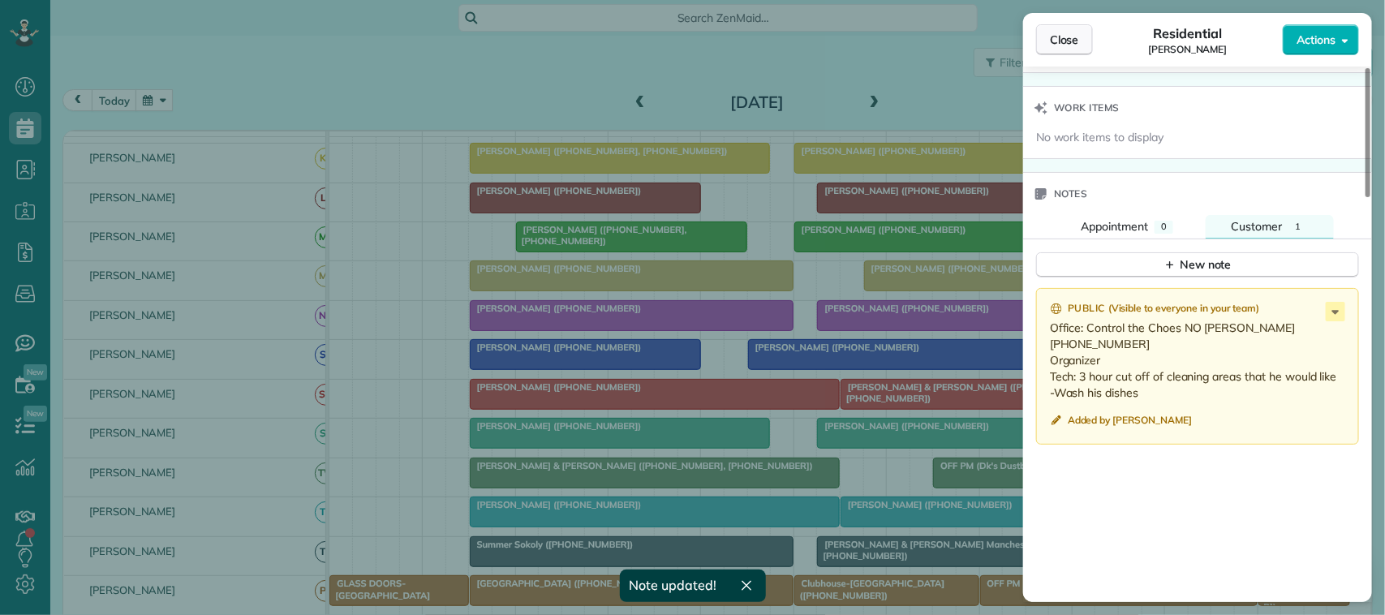
click at [1071, 54] on button "Close" at bounding box center [1064, 39] width 57 height 31
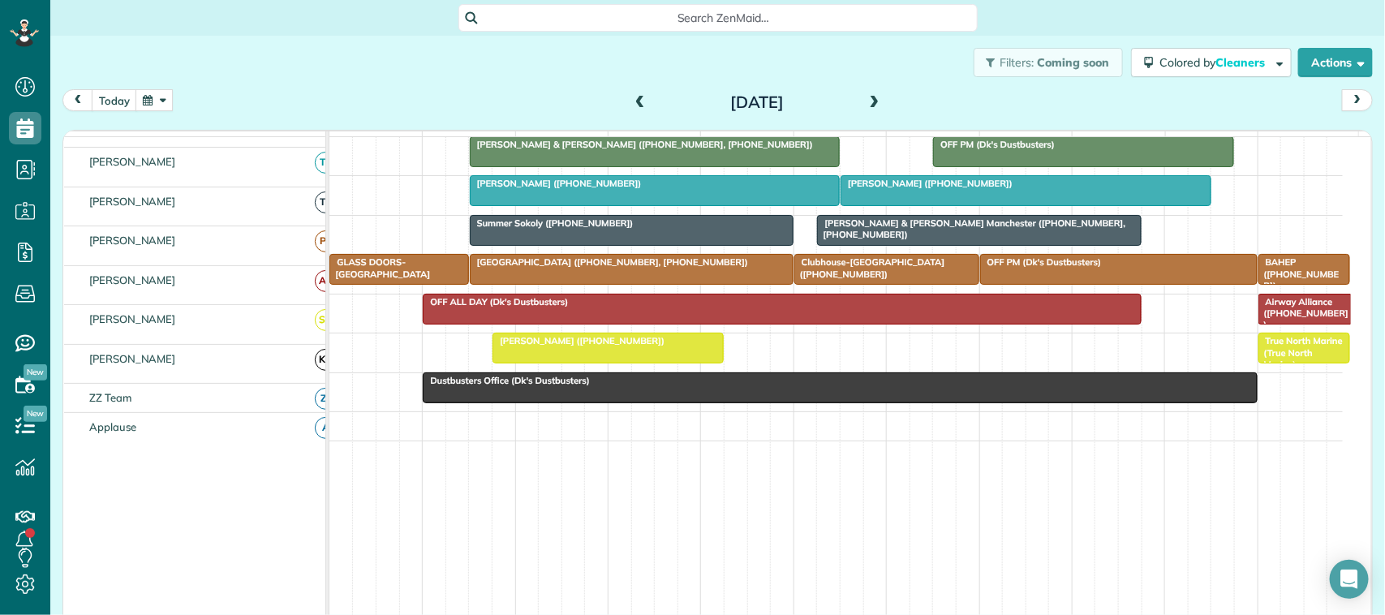
scroll to position [565, 0]
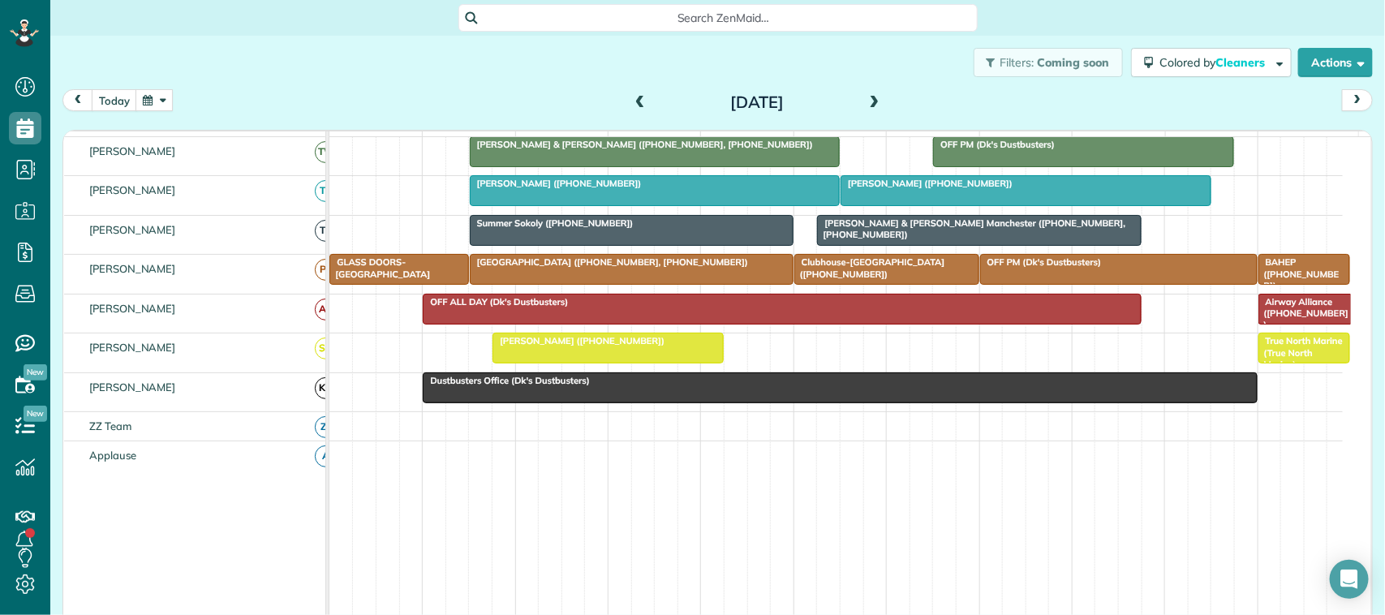
click at [166, 101] on button "button" at bounding box center [153, 100] width 37 height 22
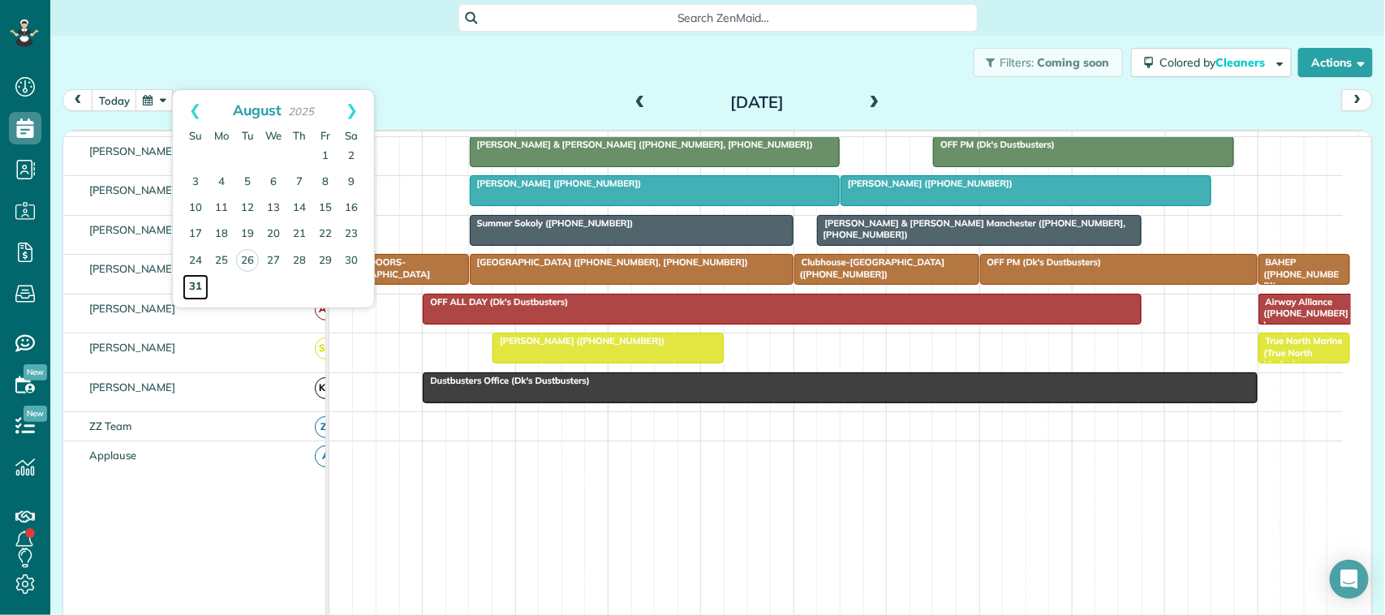
click at [191, 286] on link "31" at bounding box center [196, 287] width 26 height 26
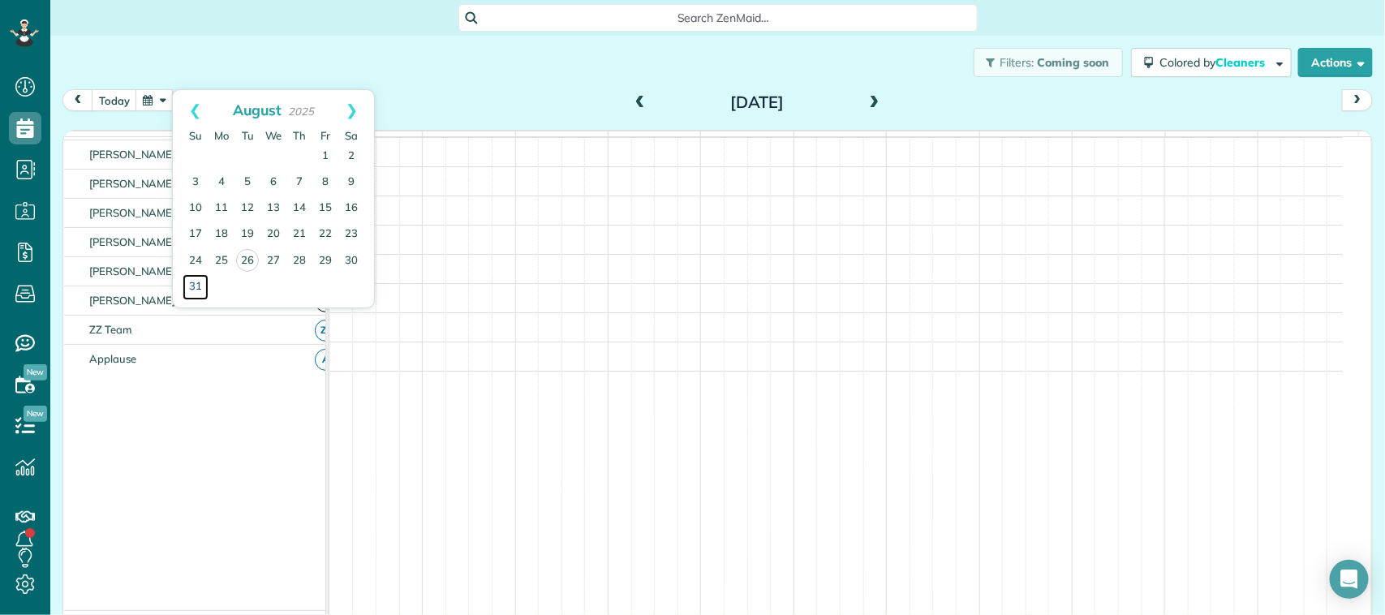
scroll to position [443, 0]
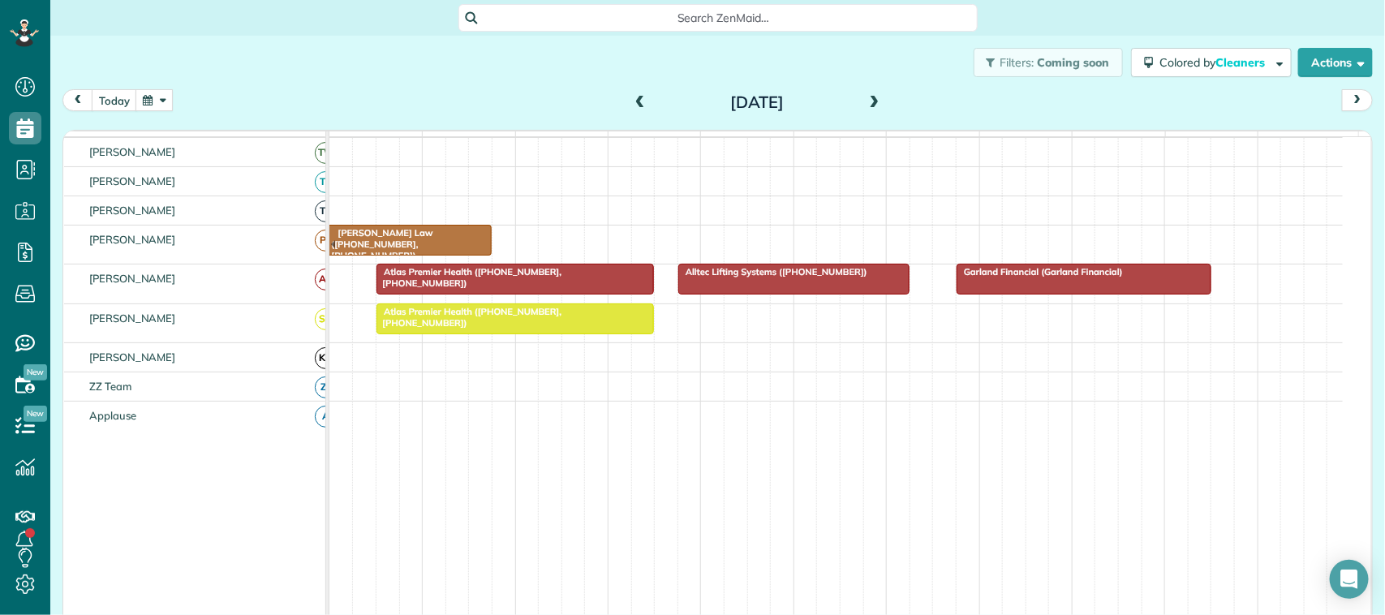
click at [456, 329] on span "Atlas Premier Health ([PHONE_NUMBER], [PHONE_NUMBER])" at bounding box center [469, 317] width 186 height 23
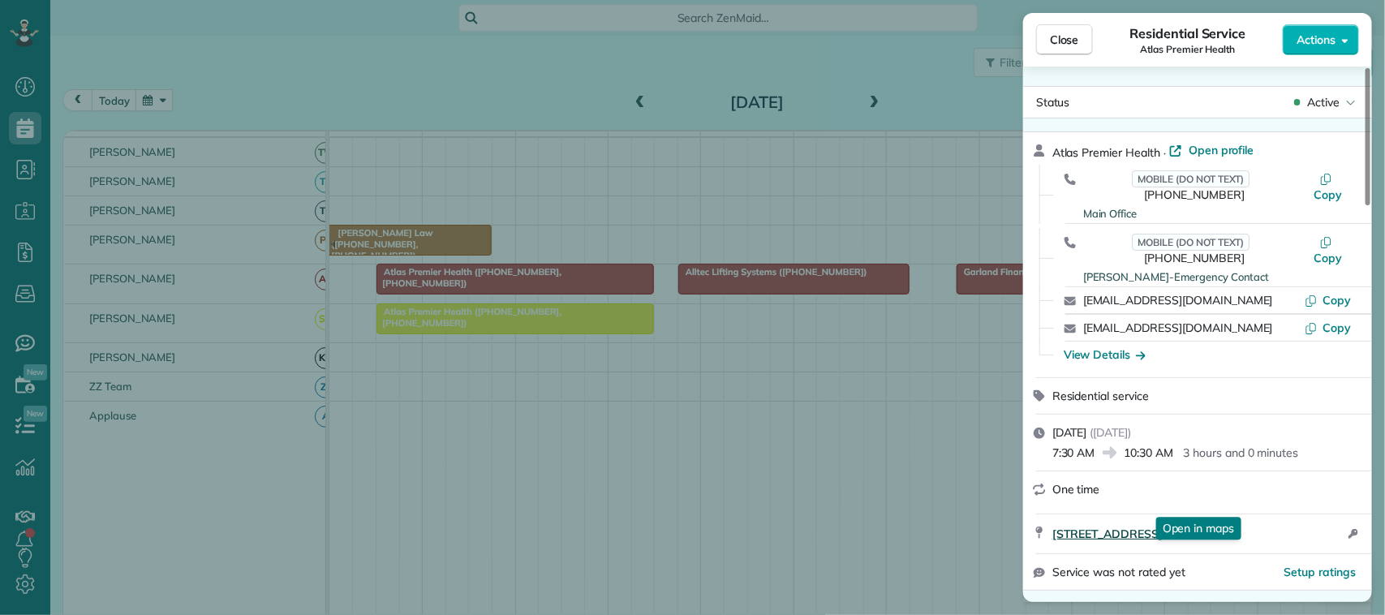
drag, startPoint x: 1048, startPoint y: 503, endPoint x: 1322, endPoint y: 496, distance: 274.3
click at [1322, 514] on div "[STREET_ADDRESS] Open in maps Open in maps Open access information" at bounding box center [1197, 533] width 349 height 39
click at [1079, 41] on span "Close" at bounding box center [1064, 40] width 29 height 16
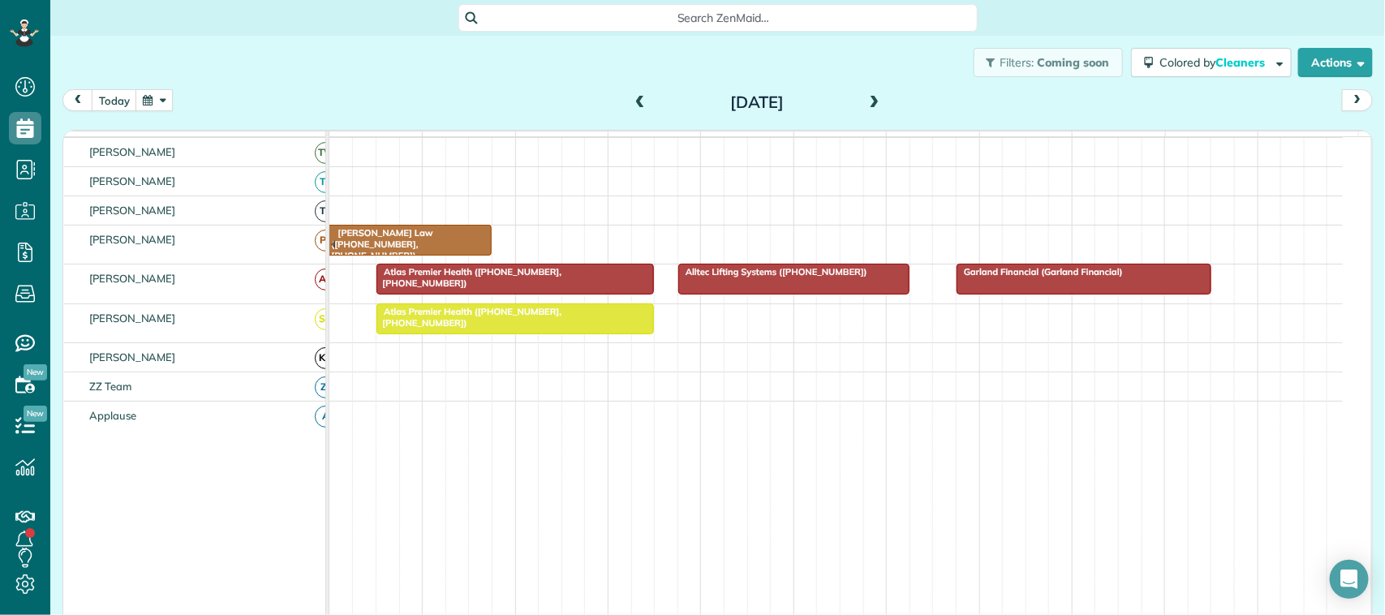
click at [151, 105] on button "button" at bounding box center [153, 100] width 37 height 22
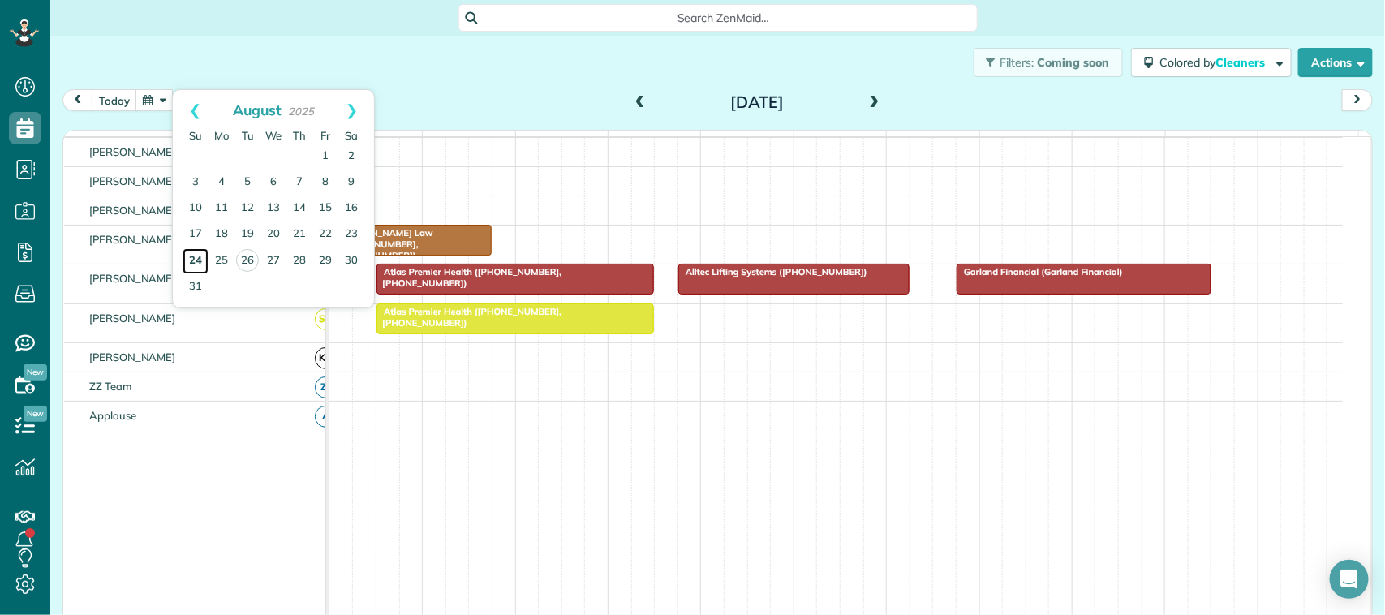
click at [197, 265] on link "24" at bounding box center [196, 261] width 26 height 26
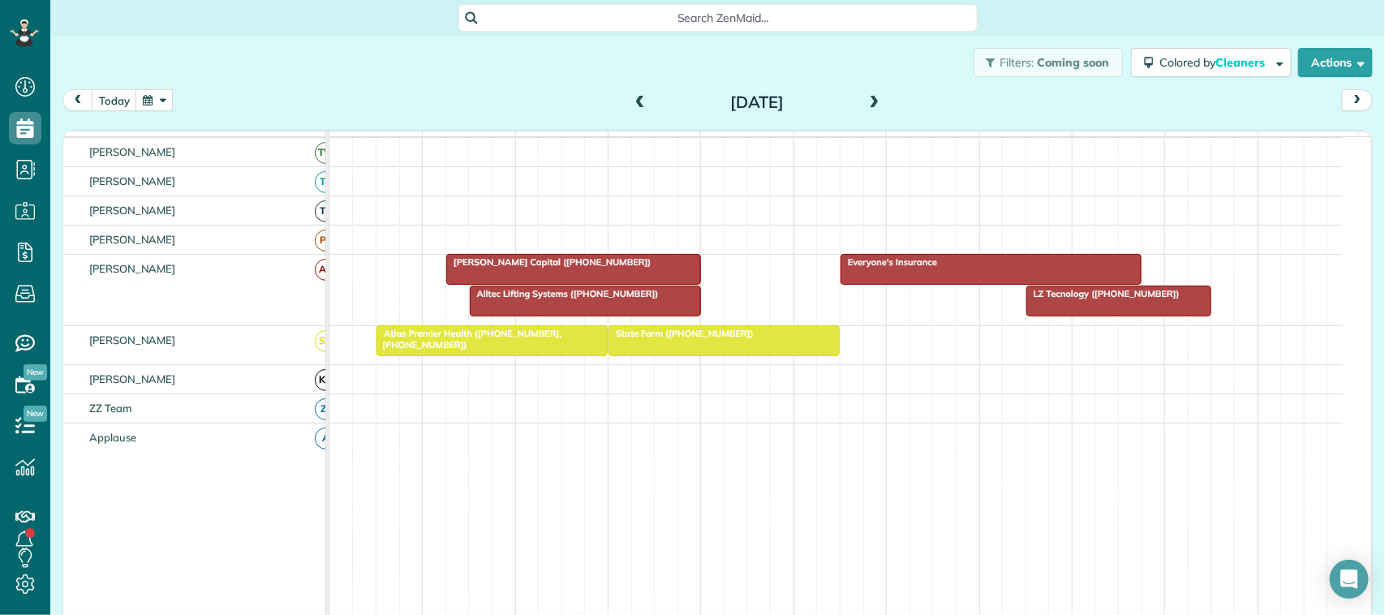
click at [1043, 316] on div at bounding box center [1118, 300] width 183 height 29
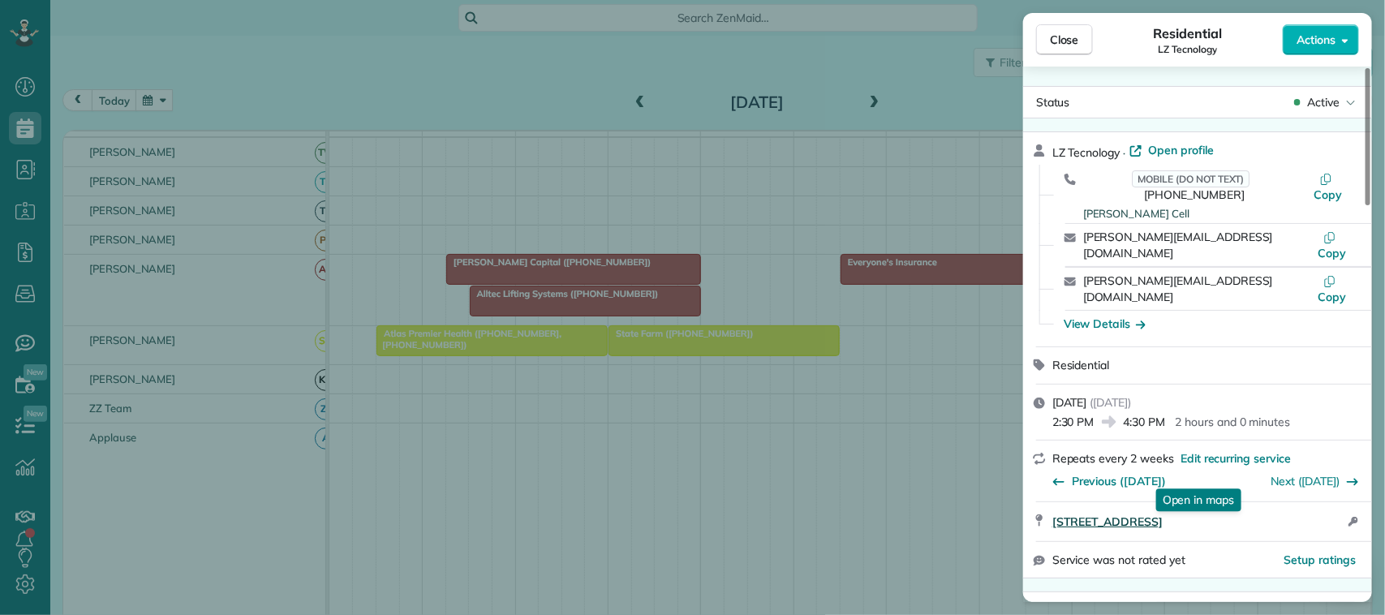
drag, startPoint x: 1048, startPoint y: 473, endPoint x: 1284, endPoint y: 471, distance: 236.1
click at [1284, 502] on div "[STREET_ADDRESS] Open in maps Open in maps Open access information" at bounding box center [1197, 521] width 349 height 39
click at [1059, 33] on span "Close" at bounding box center [1064, 40] width 29 height 16
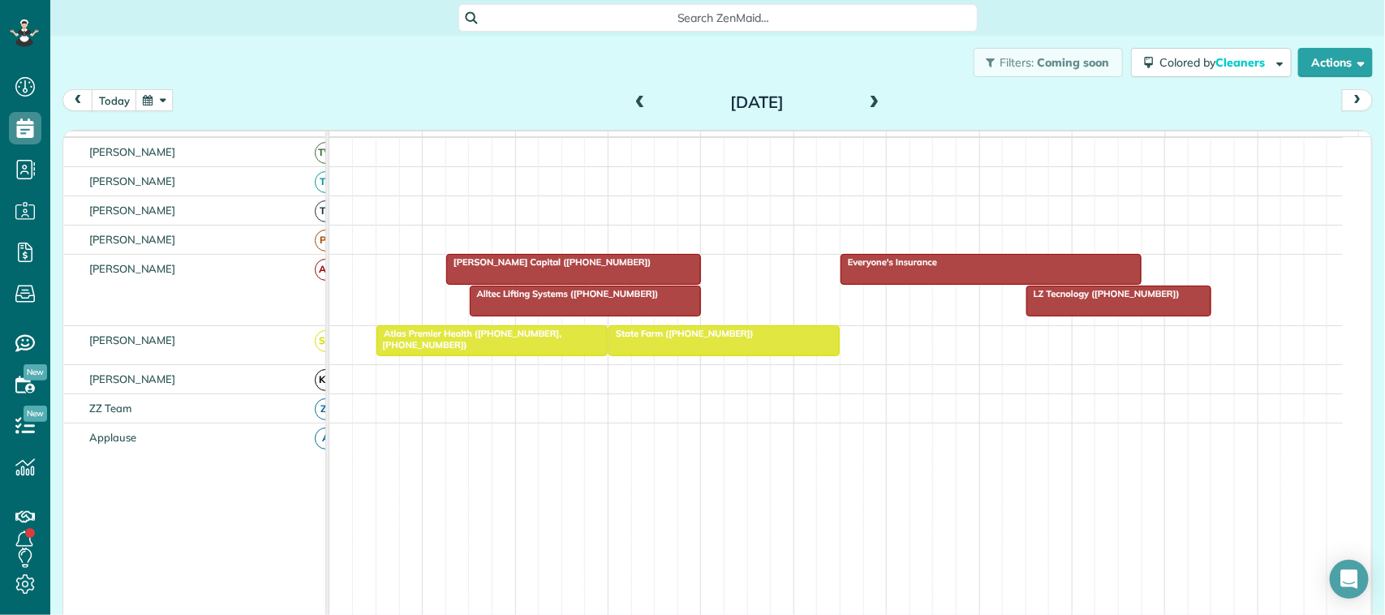
drag, startPoint x: 548, startPoint y: 325, endPoint x: 595, endPoint y: 334, distance: 47.9
click at [552, 325] on div "Everyone's Insurance LZ Tecnology ([PHONE_NUMBER]) Alltec Lifting Systems ([PHO…" at bounding box center [835, 290] width 1013 height 71
click at [623, 316] on div at bounding box center [586, 300] width 230 height 29
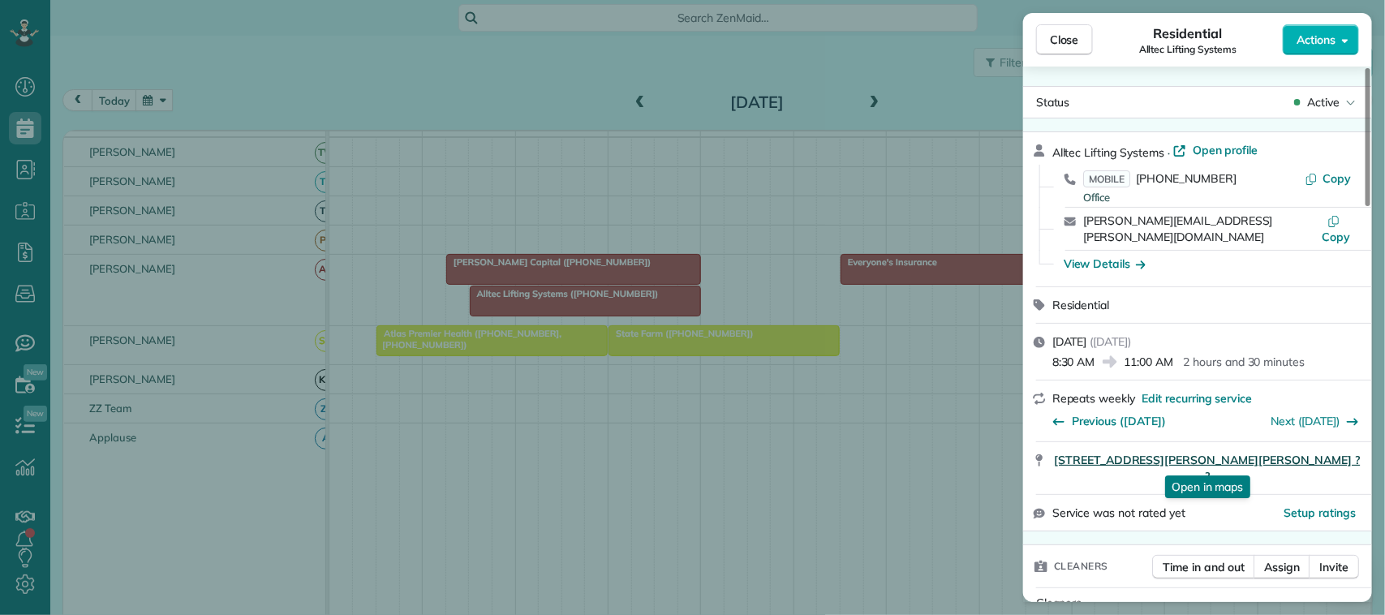
drag, startPoint x: 1048, startPoint y: 462, endPoint x: 1221, endPoint y: 453, distance: 173.1
click at [1229, 457] on div "[STREET_ADDRESS][PERSON_NAME][PERSON_NAME] ? ? Open in maps Open in maps" at bounding box center [1197, 468] width 349 height 52
click at [1069, 33] on span "Close" at bounding box center [1064, 40] width 29 height 16
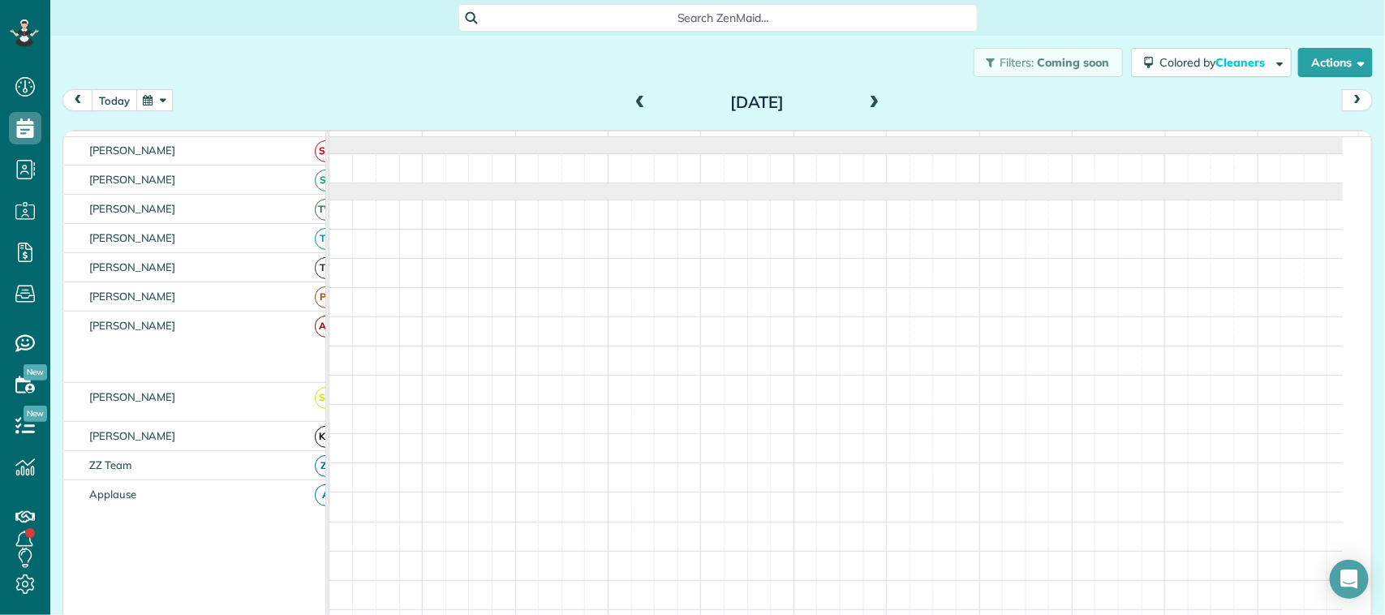
click at [105, 99] on button "today" at bounding box center [114, 100] width 45 height 22
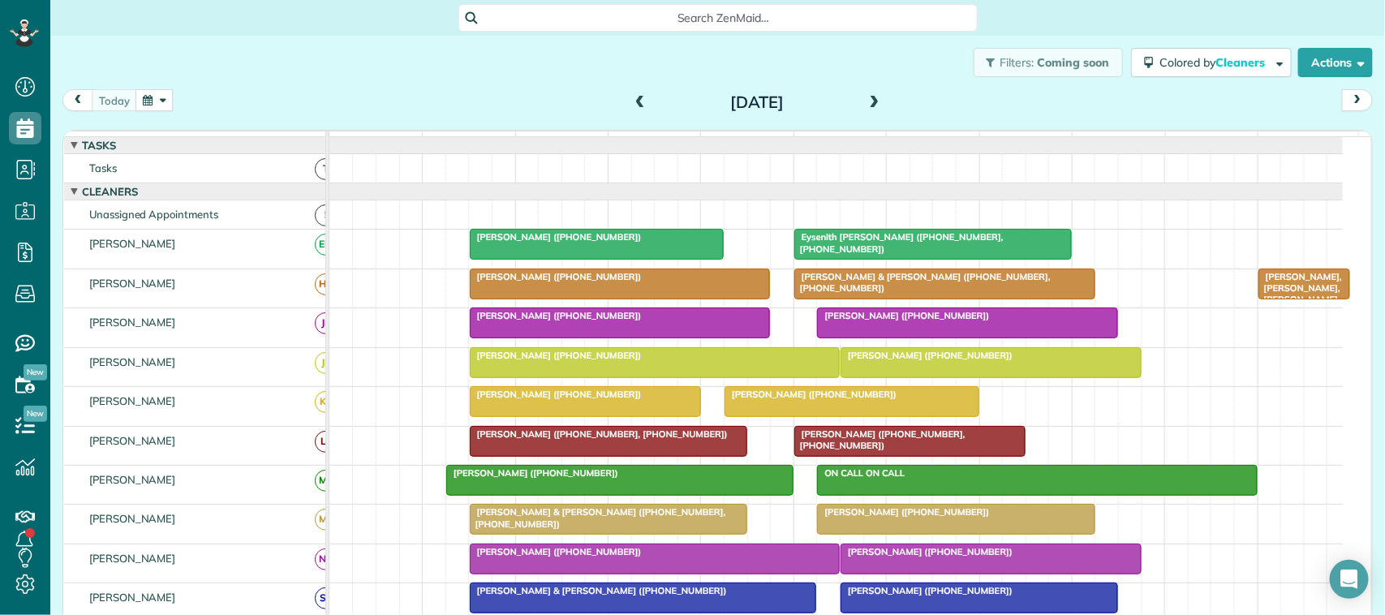
click at [163, 106] on button "button" at bounding box center [153, 100] width 37 height 22
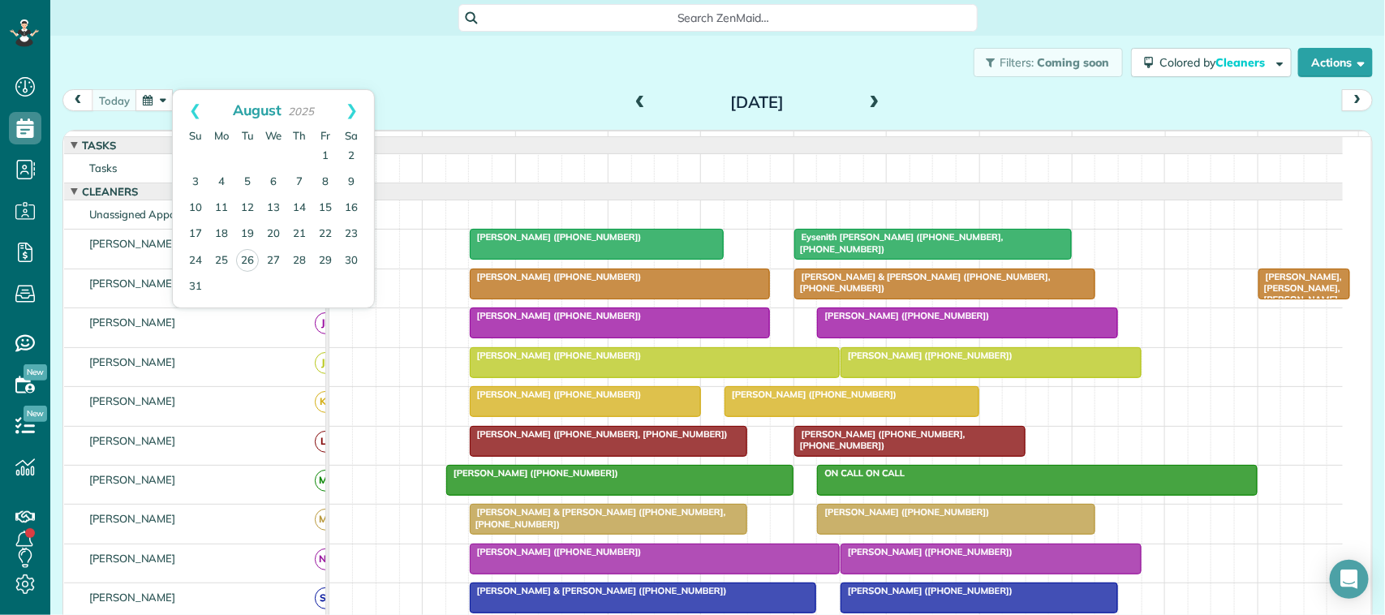
click at [225, 63] on div "Filters: Coming soon Colored by Cleaners Color by Cleaner Color by Team Color b…" at bounding box center [717, 63] width 1334 height 54
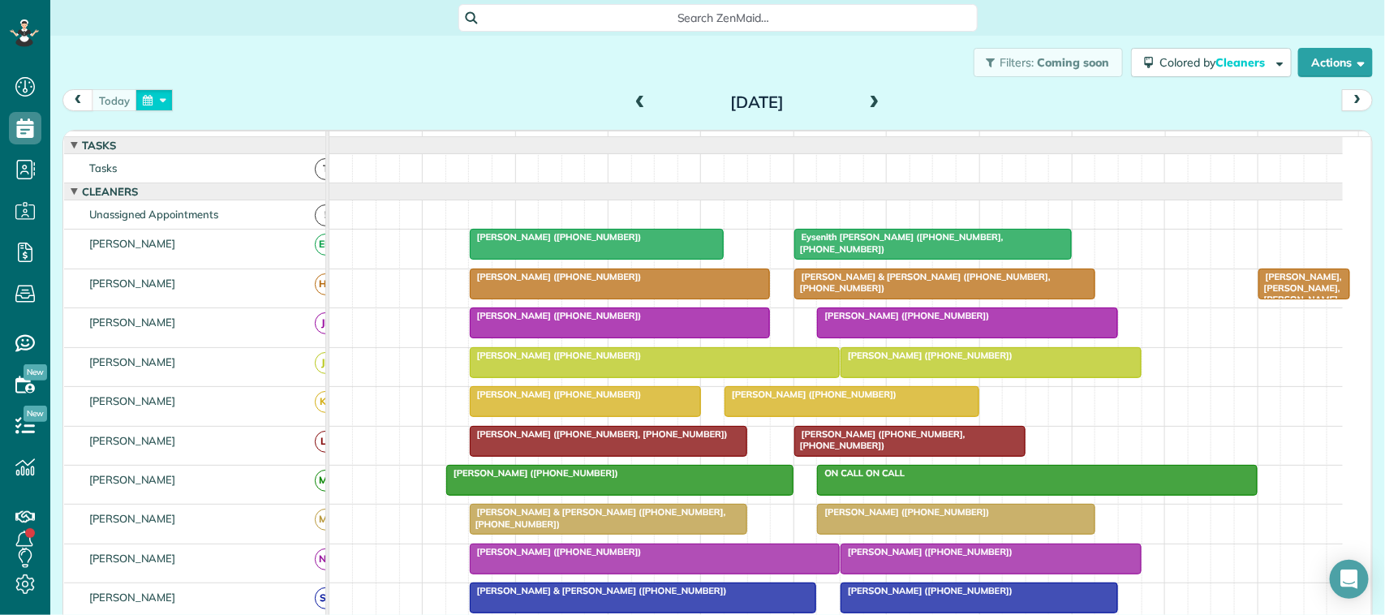
click at [148, 106] on button "button" at bounding box center [153, 100] width 37 height 22
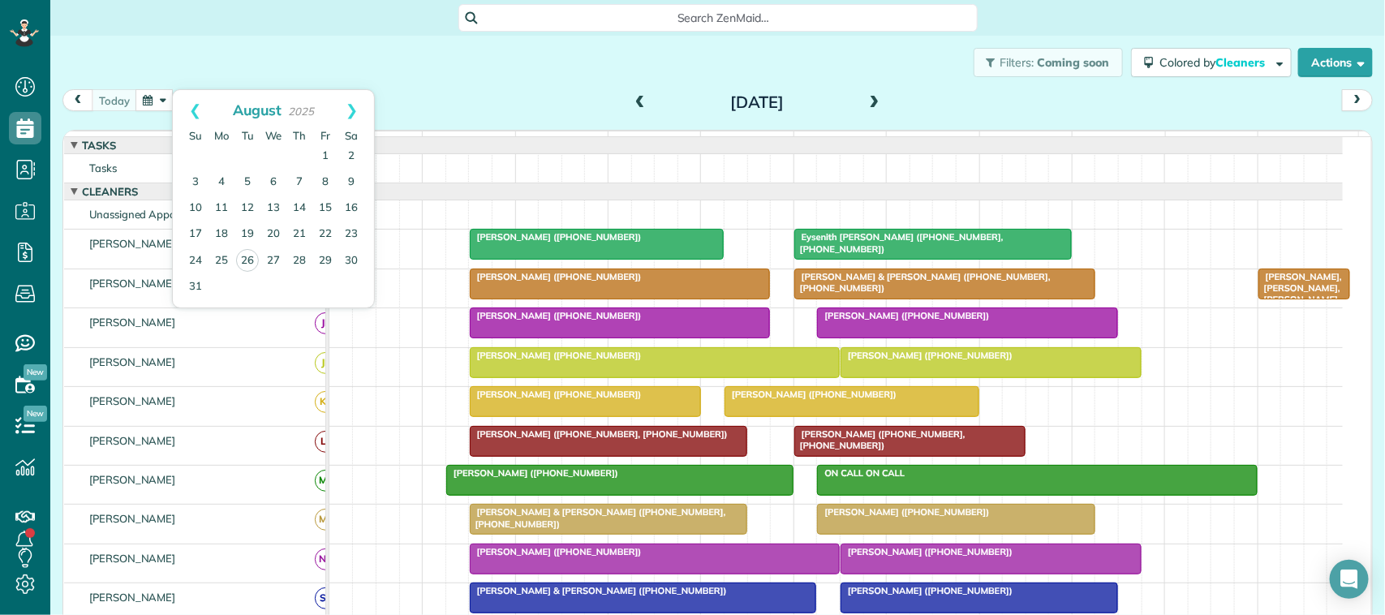
click at [321, 79] on div "Filters: Coming soon Colored by Cleaners Color by Cleaner Color by Team Color b…" at bounding box center [717, 63] width 1334 height 54
